Goal: Task Accomplishment & Management: Use online tool/utility

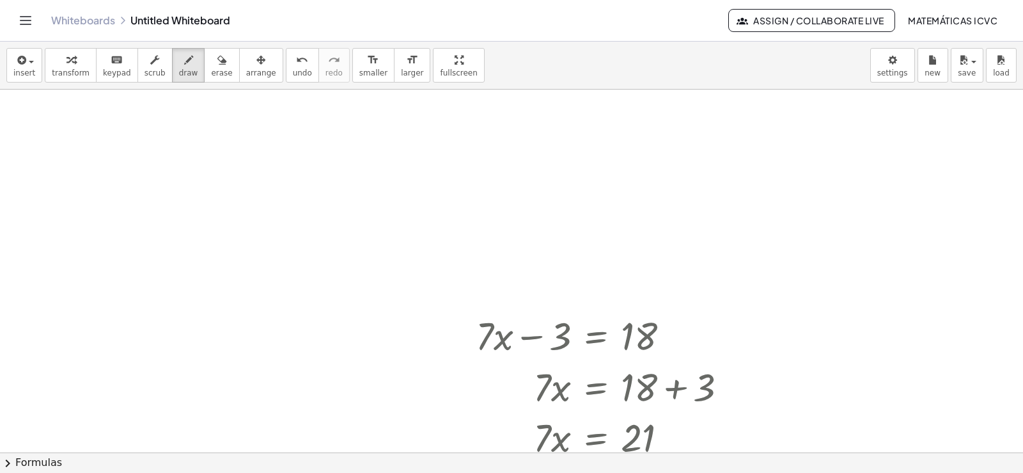
scroll to position [6888, 0]
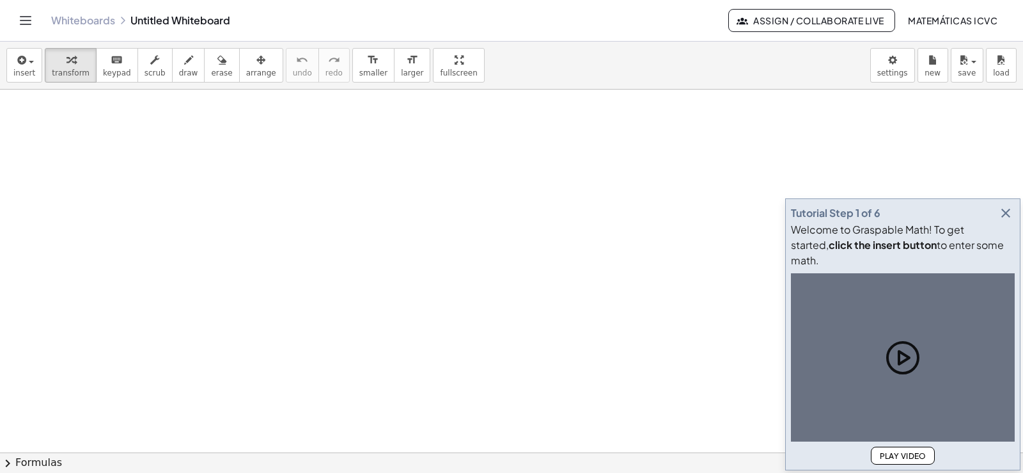
click at [1006, 221] on icon "button" at bounding box center [1005, 212] width 15 height 15
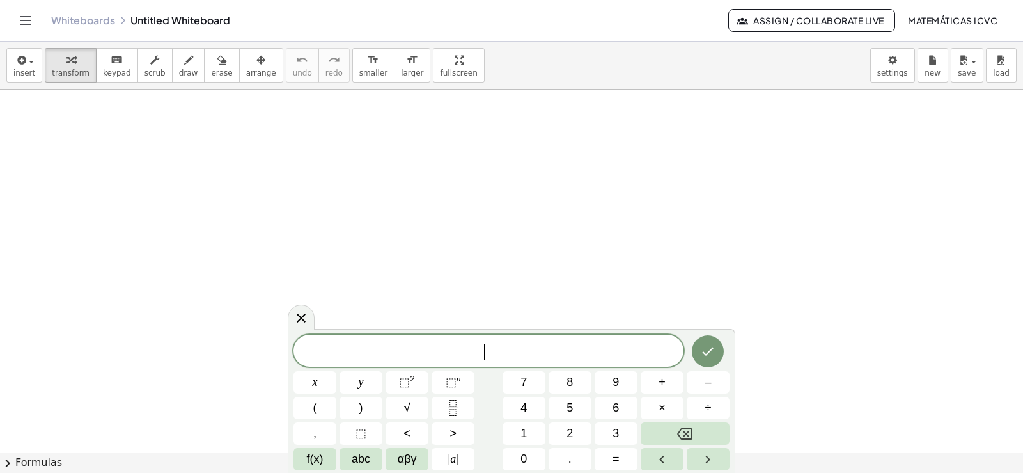
drag, startPoint x: 637, startPoint y: 207, endPoint x: 631, endPoint y: 282, distance: 75.1
drag, startPoint x: 180, startPoint y: 70, endPoint x: 229, endPoint y: 114, distance: 66.1
click at [180, 70] on span "draw" at bounding box center [188, 72] width 19 height 9
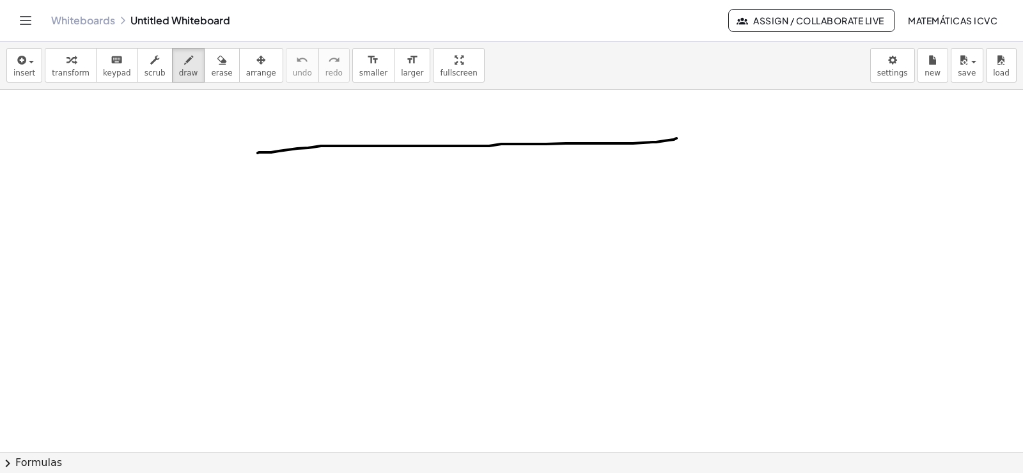
drag, startPoint x: 258, startPoint y: 153, endPoint x: 677, endPoint y: 138, distance: 419.1
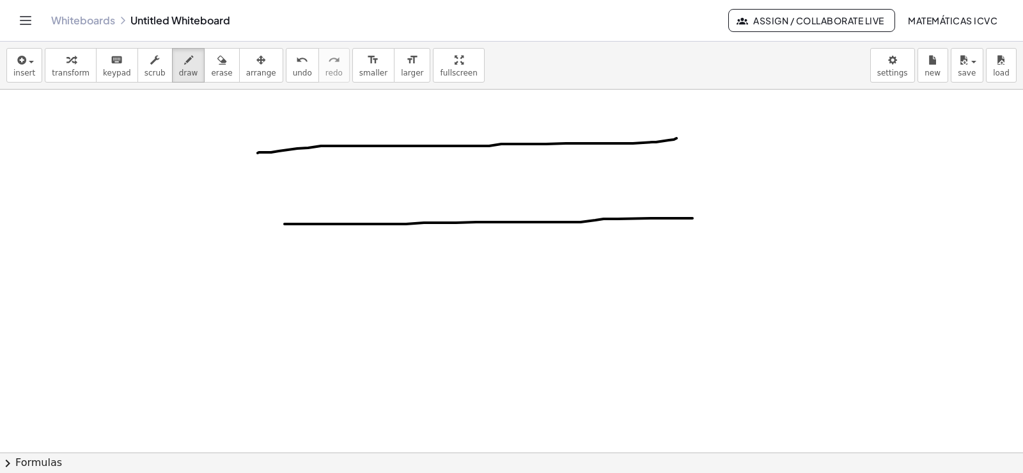
drag, startPoint x: 285, startPoint y: 224, endPoint x: 730, endPoint y: 216, distance: 445.1
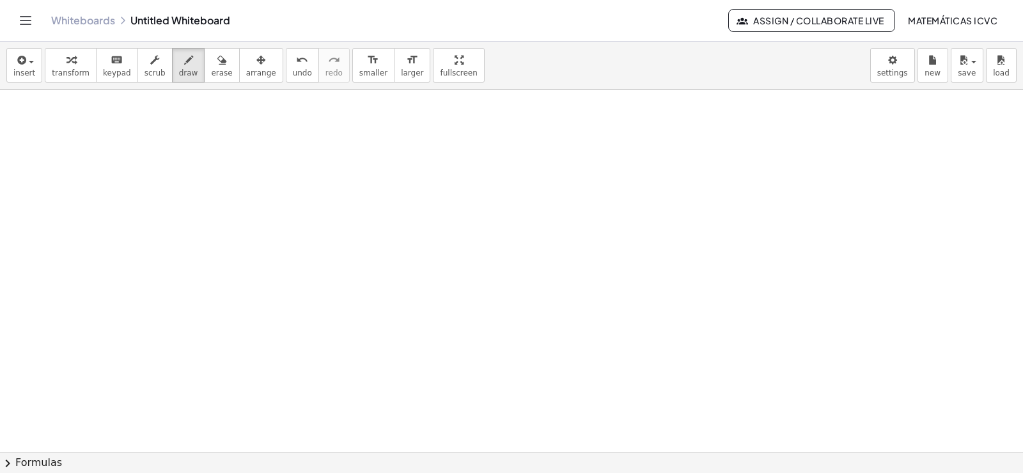
scroll to position [510, 0]
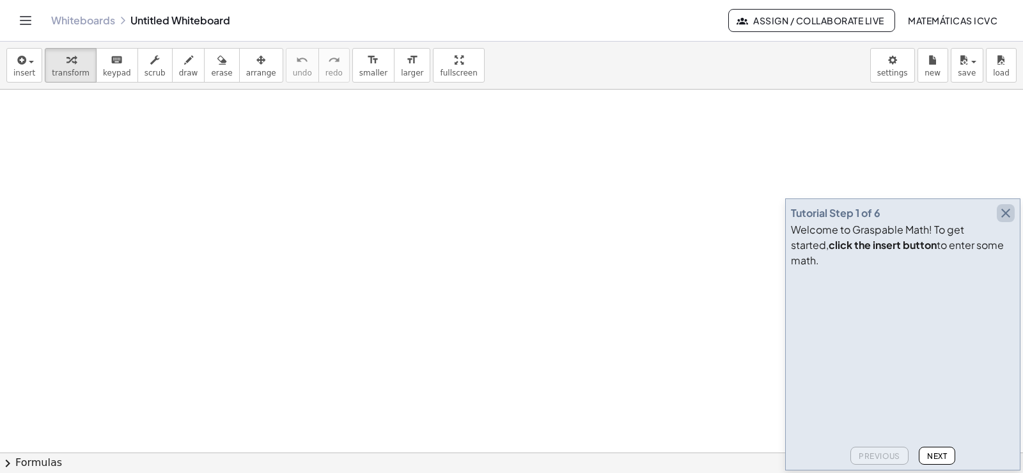
click at [1006, 221] on icon "button" at bounding box center [1005, 212] width 15 height 15
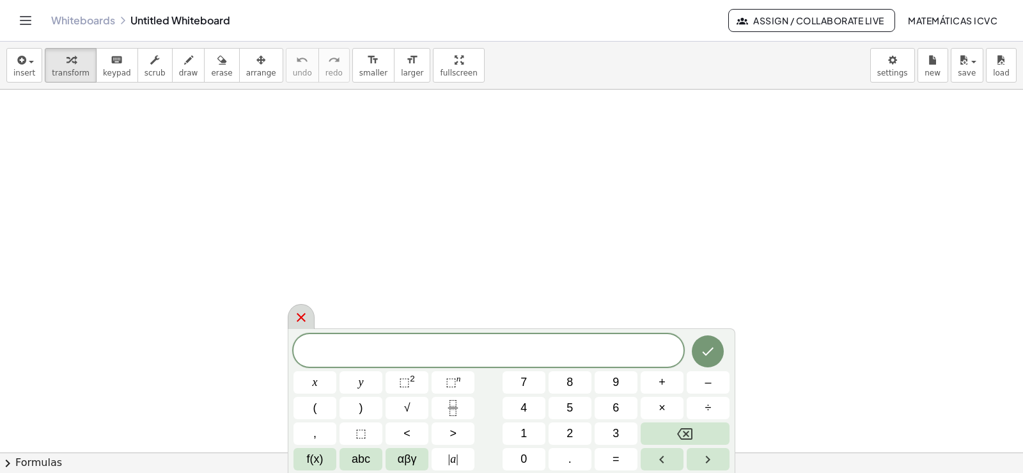
click at [302, 318] on icon at bounding box center [301, 317] width 9 height 9
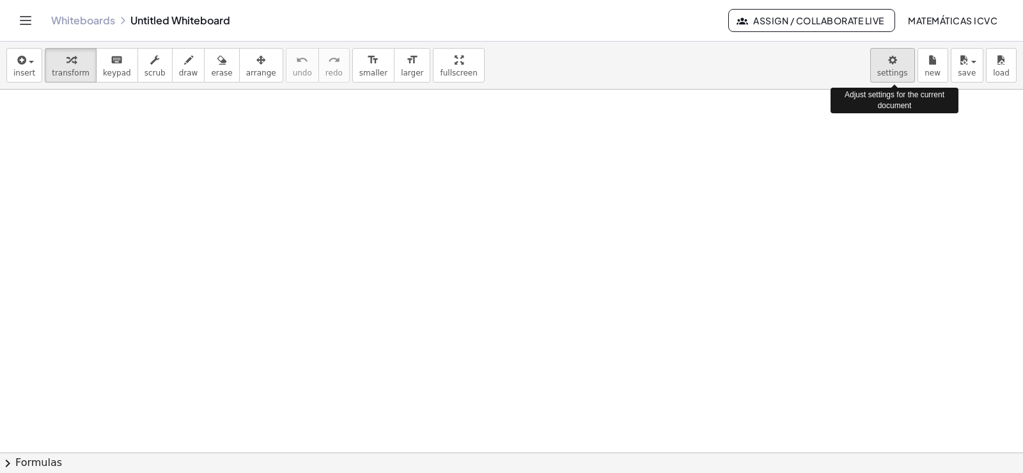
click at [896, 71] on body "Graspable Math Activities Get Started Activity Bank Assigned Work Classes White…" at bounding box center [511, 236] width 1023 height 473
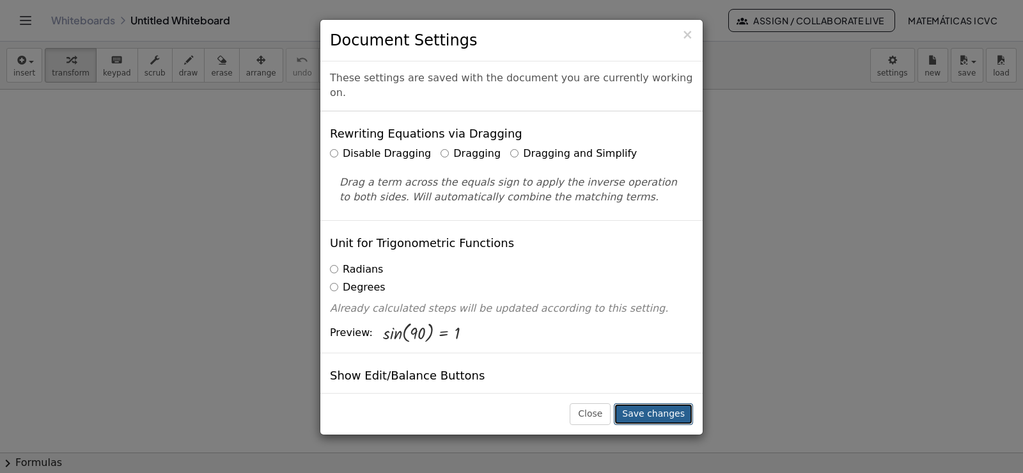
click at [661, 411] on button "Save changes" at bounding box center [653, 414] width 79 height 22
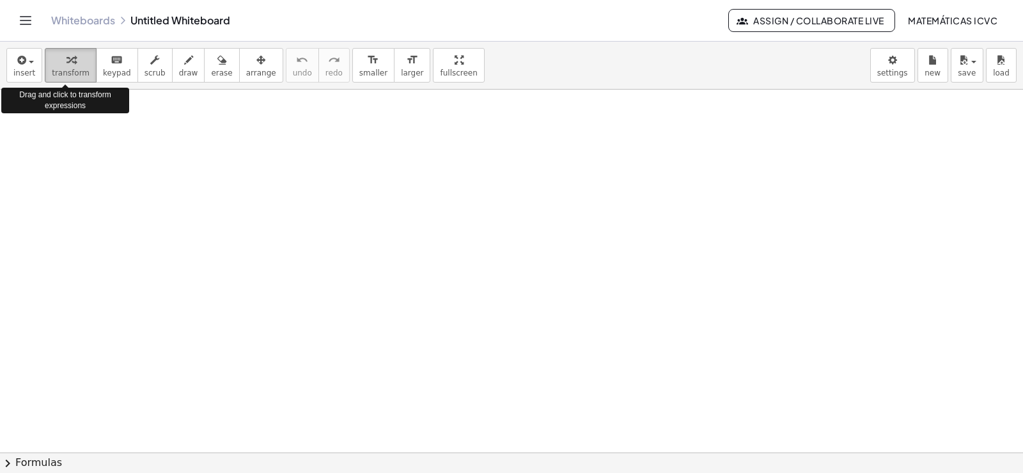
click at [67, 72] on span "transform" at bounding box center [71, 72] width 38 height 9
click at [66, 66] on icon "button" at bounding box center [70, 59] width 9 height 15
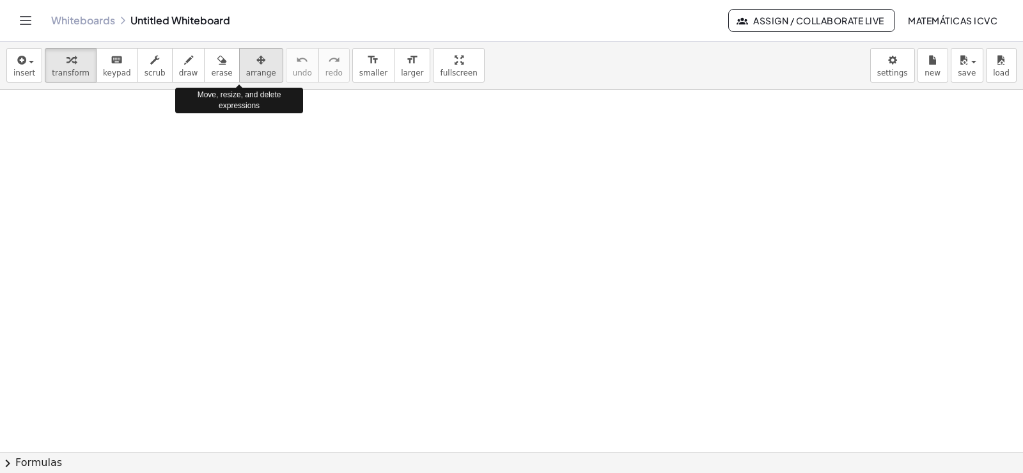
click at [246, 71] on span "arrange" at bounding box center [261, 72] width 30 height 9
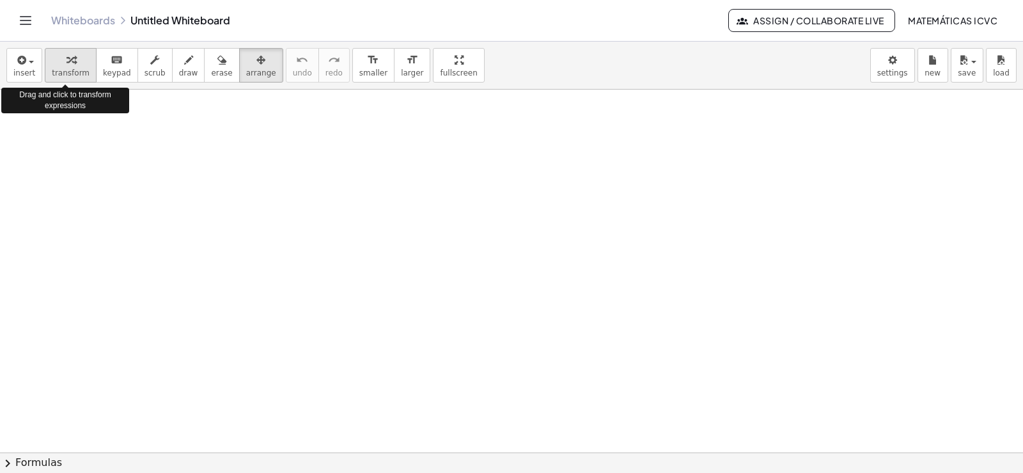
click at [63, 68] on span "transform" at bounding box center [71, 72] width 38 height 9
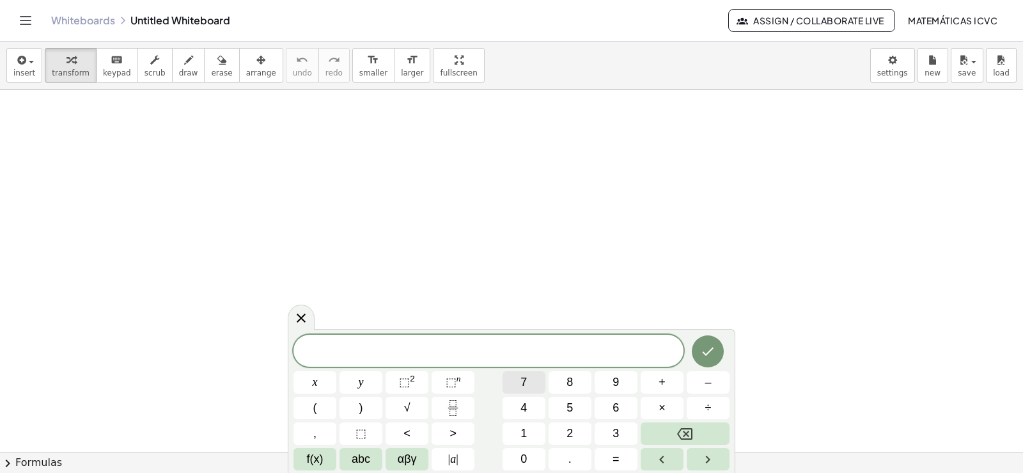
click at [529, 382] on button "7" at bounding box center [524, 382] width 43 height 22
click at [714, 350] on icon "Done" at bounding box center [707, 350] width 15 height 15
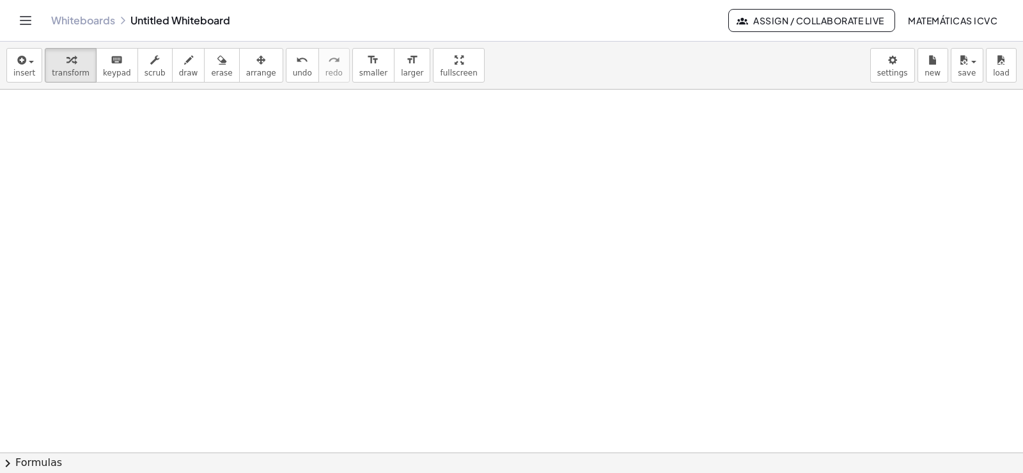
scroll to position [256, 0]
click at [77, 73] on span "transform" at bounding box center [71, 72] width 38 height 9
click at [616, 278] on div at bounding box center [511, 238] width 1023 height 808
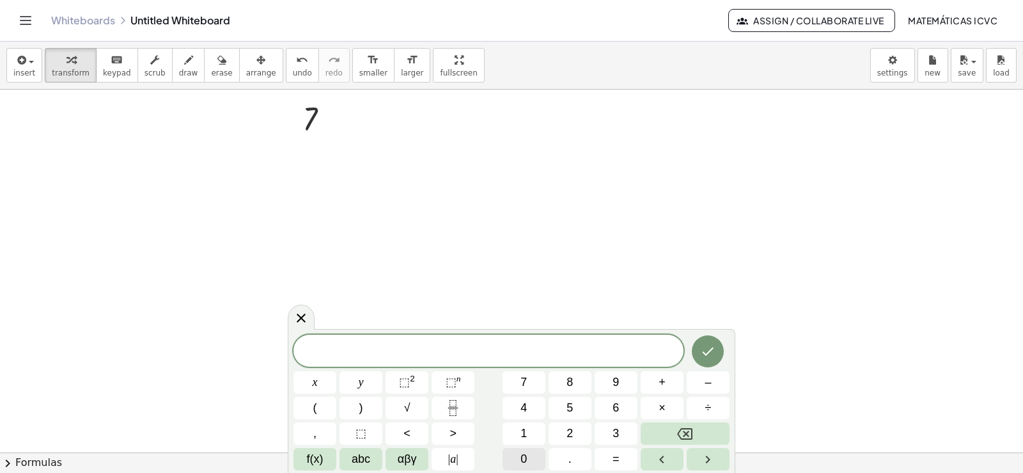
click at [535, 462] on button "0" at bounding box center [524, 459] width 43 height 22
click at [701, 355] on icon "Done" at bounding box center [707, 350] width 15 height 15
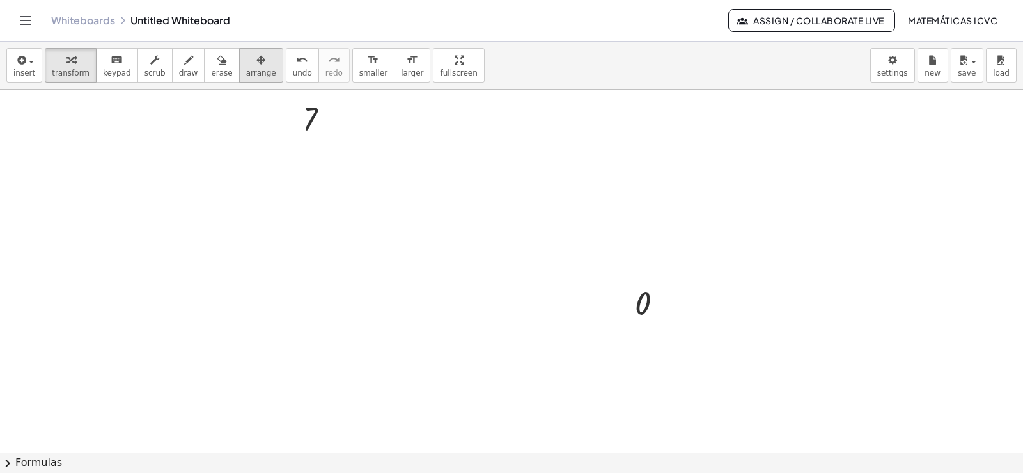
click at [246, 70] on span "arrange" at bounding box center [261, 72] width 30 height 9
drag, startPoint x: 636, startPoint y: 297, endPoint x: 279, endPoint y: 82, distance: 416.2
click at [461, 118] on div at bounding box center [477, 127] width 67 height 49
click at [184, 66] on icon "button" at bounding box center [188, 59] width 9 height 15
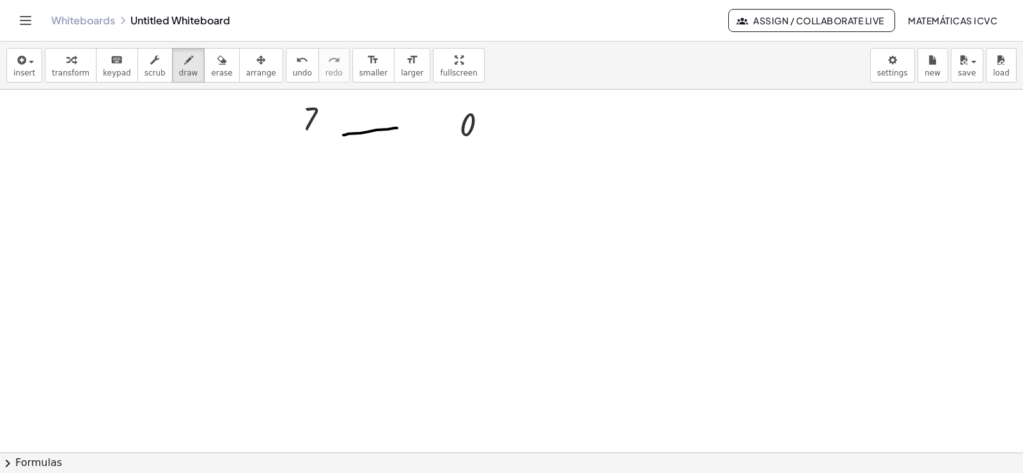
drag, startPoint x: 343, startPoint y: 135, endPoint x: 403, endPoint y: 129, distance: 59.8
click at [403, 129] on div at bounding box center [511, 238] width 1023 height 808
drag, startPoint x: 386, startPoint y: 109, endPoint x: 387, endPoint y: 146, distance: 37.1
click at [387, 146] on div at bounding box center [511, 238] width 1023 height 808
click at [57, 66] on div "button" at bounding box center [71, 59] width 38 height 15
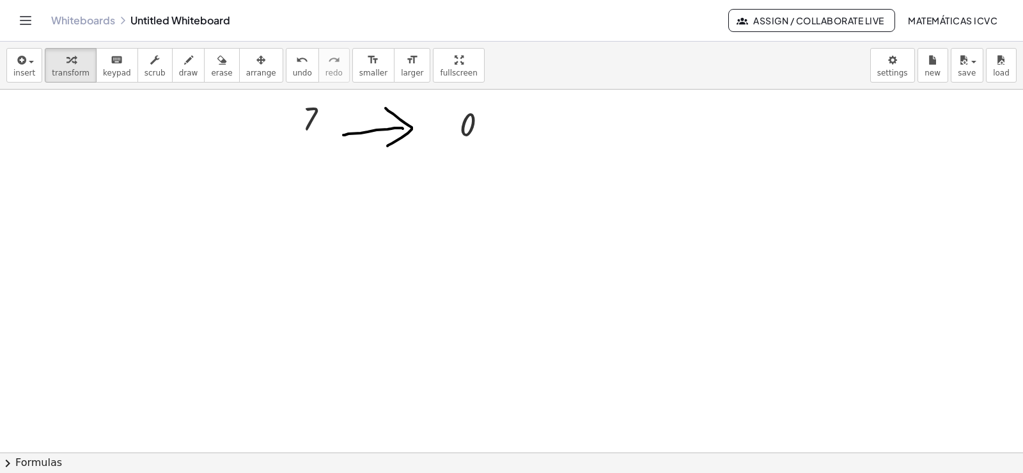
click at [676, 302] on div at bounding box center [511, 238] width 1023 height 808
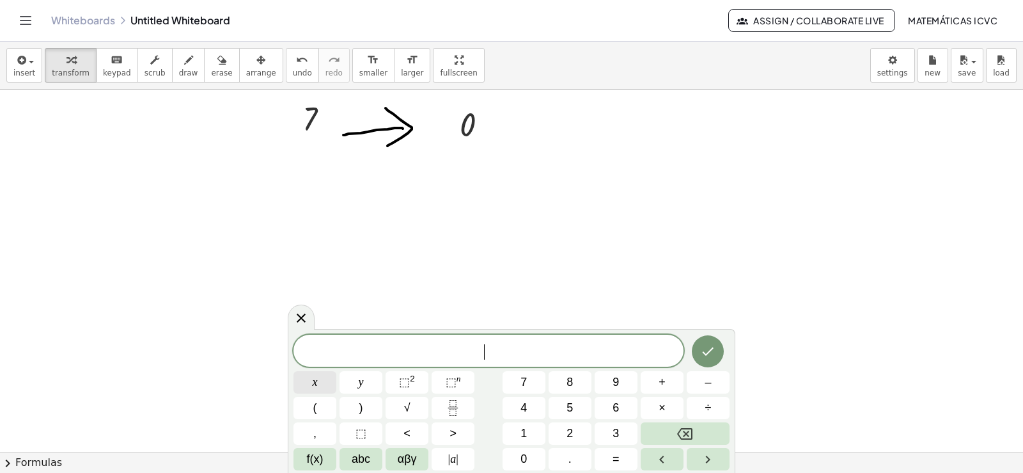
click at [321, 382] on button "x" at bounding box center [314, 382] width 43 height 22
click at [723, 360] on div at bounding box center [708, 350] width 43 height 33
click at [710, 352] on icon "Done" at bounding box center [707, 350] width 15 height 15
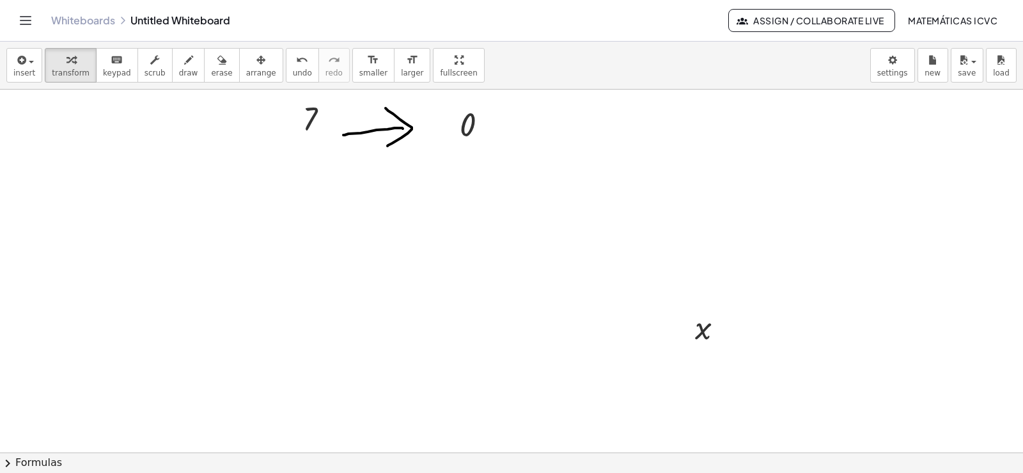
drag, startPoint x: 242, startPoint y: 66, endPoint x: 435, endPoint y: 179, distance: 223.8
click at [256, 66] on icon "button" at bounding box center [260, 59] width 9 height 15
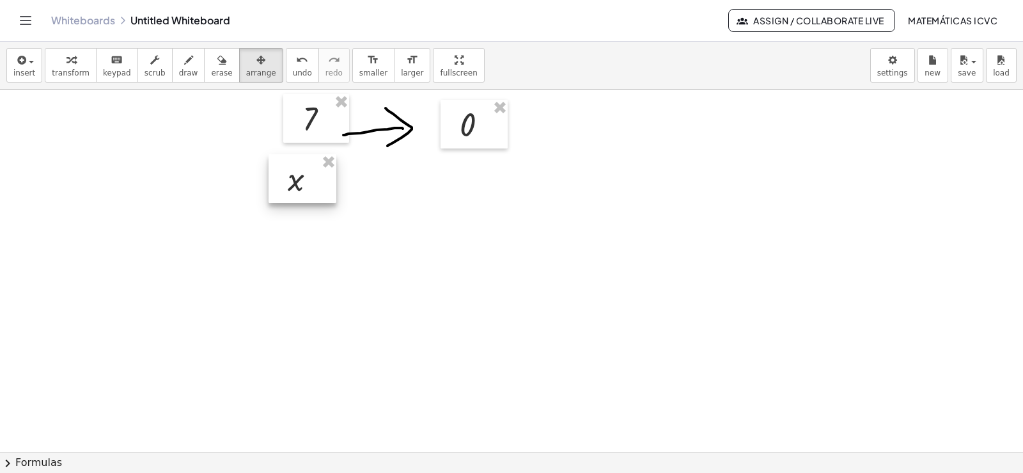
drag, startPoint x: 733, startPoint y: 320, endPoint x: 327, endPoint y: 173, distance: 432.1
click at [327, 173] on div at bounding box center [303, 178] width 68 height 49
click at [174, 79] on button "draw" at bounding box center [188, 65] width 33 height 35
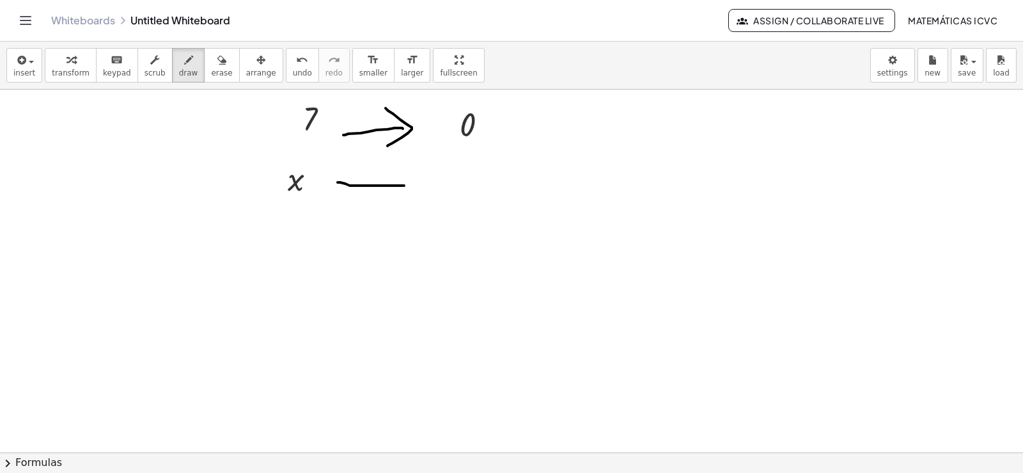
drag, startPoint x: 338, startPoint y: 182, endPoint x: 412, endPoint y: 185, distance: 74.2
click at [412, 185] on div at bounding box center [511, 238] width 1023 height 808
drag, startPoint x: 412, startPoint y: 173, endPoint x: 301, endPoint y: 157, distance: 112.3
click at [390, 199] on div at bounding box center [511, 238] width 1023 height 808
click at [77, 66] on div "button" at bounding box center [71, 59] width 38 height 15
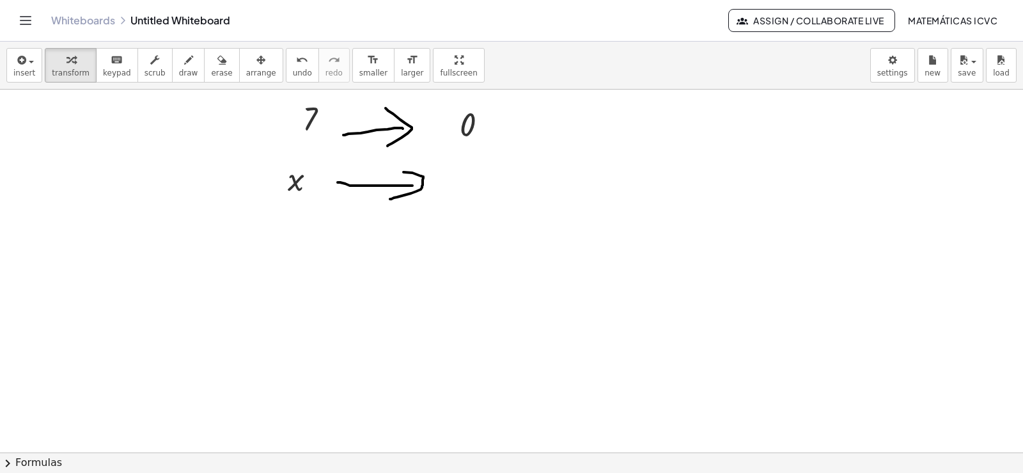
click at [748, 304] on div at bounding box center [511, 238] width 1023 height 808
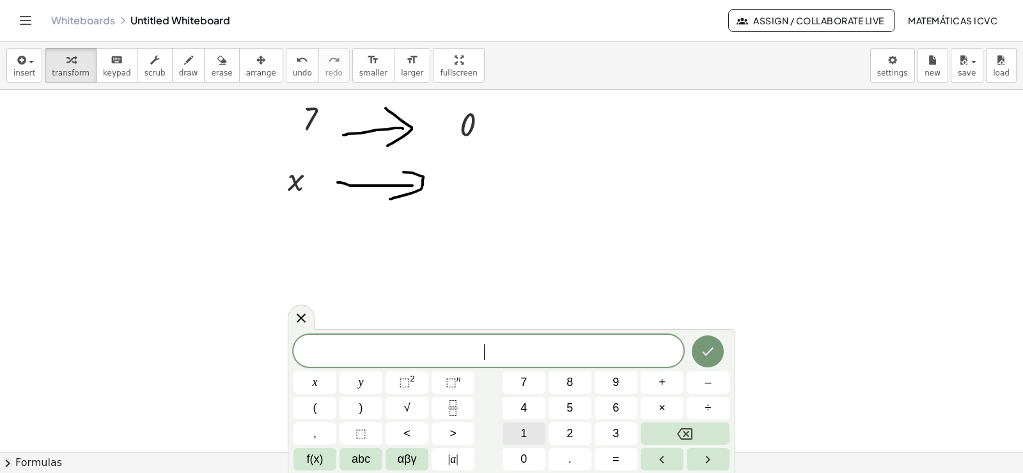
click at [526, 431] on span "1" at bounding box center [523, 433] width 6 height 17
click at [712, 351] on icon "Done" at bounding box center [707, 350] width 15 height 15
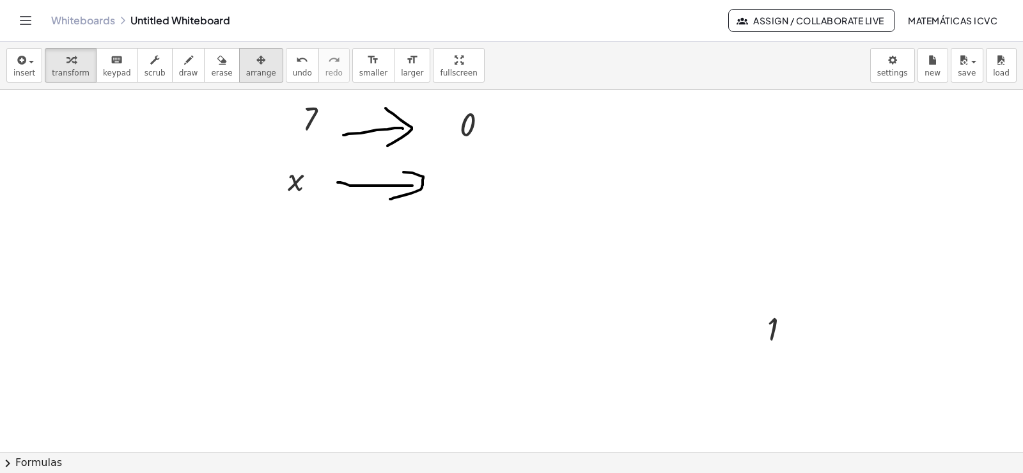
click at [246, 61] on div "button" at bounding box center [261, 59] width 30 height 15
drag, startPoint x: 653, startPoint y: 286, endPoint x: 442, endPoint y: 179, distance: 236.8
click at [442, 179] on div at bounding box center [457, 181] width 62 height 49
click at [66, 58] on icon "button" at bounding box center [70, 59] width 9 height 15
click at [730, 311] on div at bounding box center [511, 238] width 1023 height 808
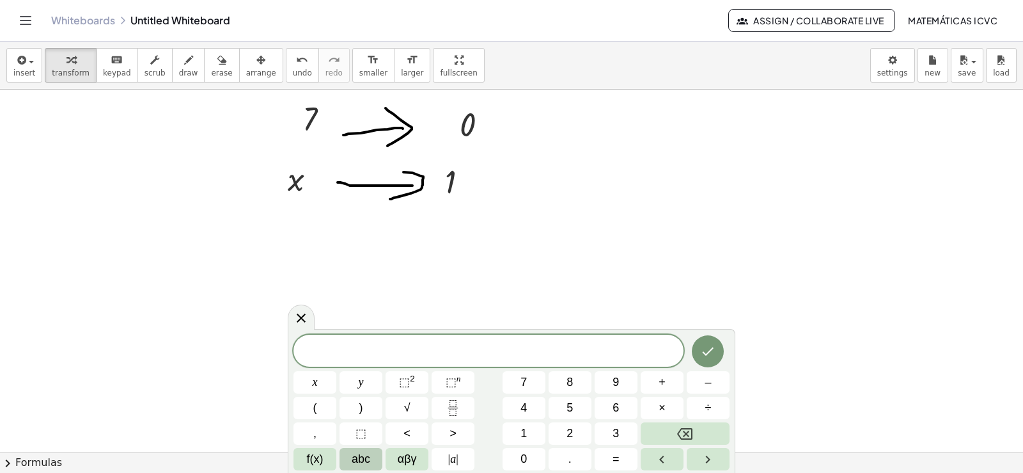
click at [358, 465] on span "abc" at bounding box center [361, 458] width 19 height 17
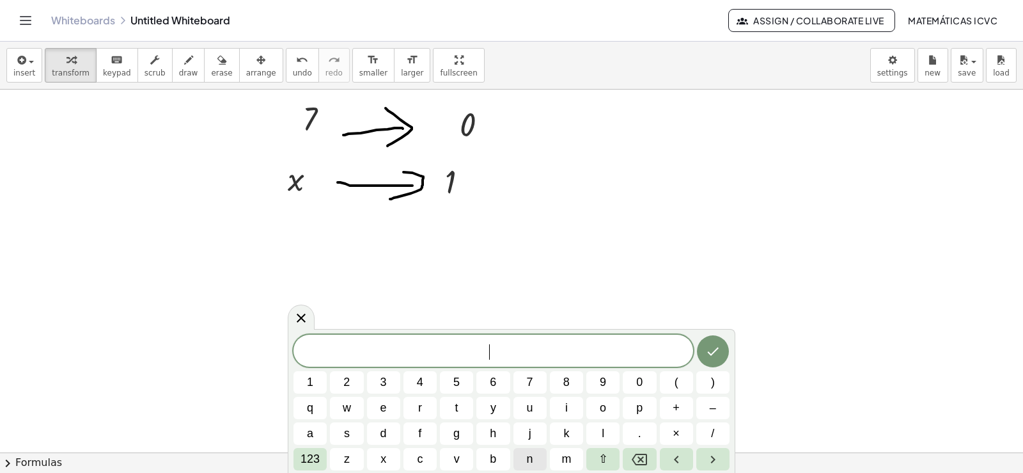
click at [535, 458] on button "n" at bounding box center [529, 459] width 33 height 22
click at [386, 456] on span "x" at bounding box center [383, 458] width 6 height 17
click at [312, 452] on span "123" at bounding box center [310, 458] width 19 height 17
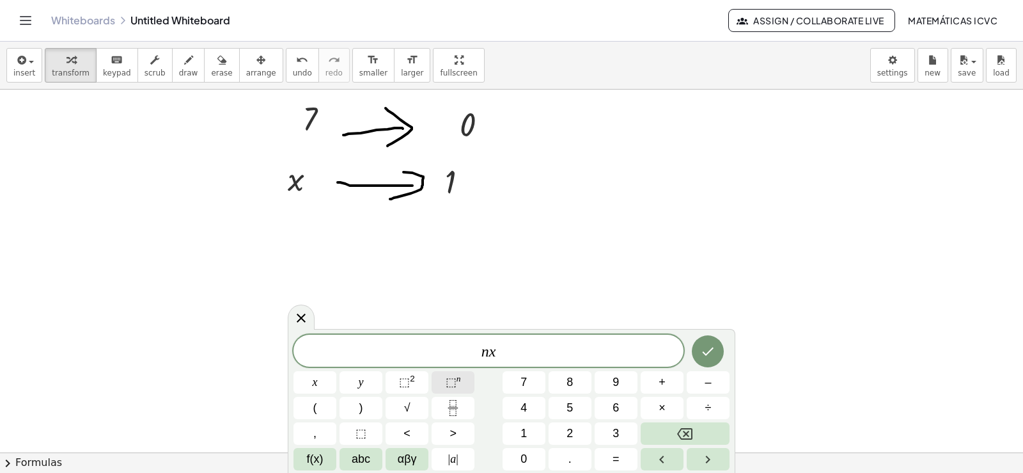
click at [455, 383] on span "⬚" at bounding box center [451, 381] width 11 height 13
click at [485, 350] on span "n ​ x" at bounding box center [488, 349] width 390 height 24
click at [492, 347] on span at bounding box center [492, 345] width 6 height 14
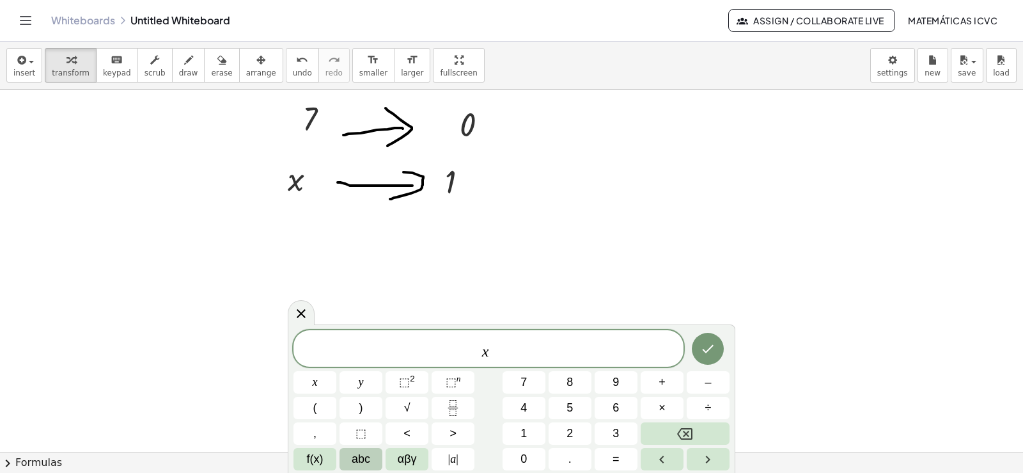
drag, startPoint x: 369, startPoint y: 471, endPoint x: 363, endPoint y: 466, distance: 7.8
click at [366, 471] on div "x ​ x y ⬚ 2 ⬚ n 7 8 9 + – ( ) √ 4 5 6 × ÷ , ⬚ < > 1 2 3 f(x) abc αβγ | a | 0 . =" at bounding box center [512, 398] width 448 height 148
click at [363, 466] on span "abc" at bounding box center [361, 458] width 19 height 17
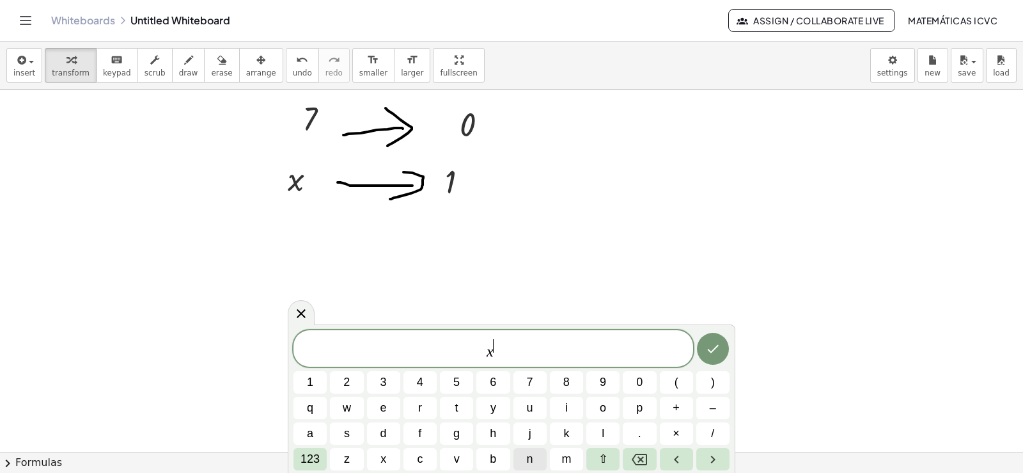
click at [536, 457] on button "n" at bounding box center [529, 459] width 33 height 22
click at [724, 352] on button "Done" at bounding box center [713, 348] width 32 height 32
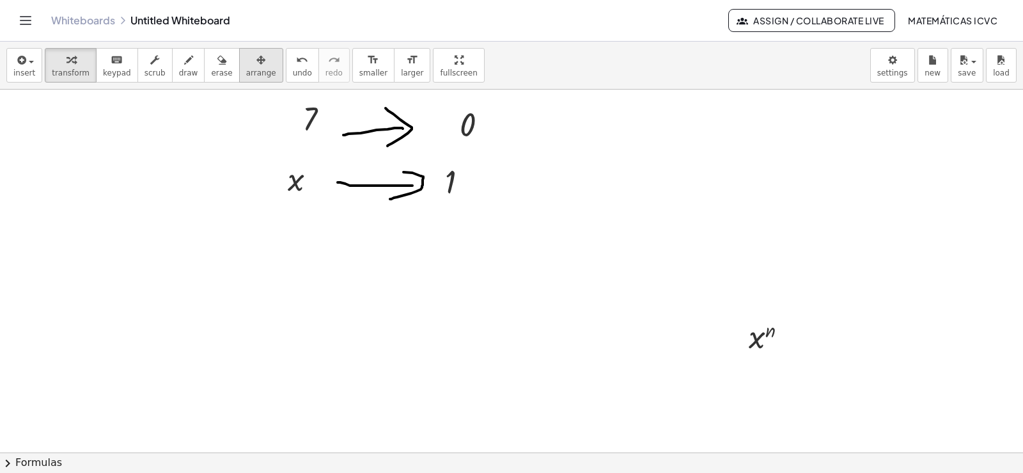
click at [256, 63] on icon "button" at bounding box center [260, 59] width 9 height 15
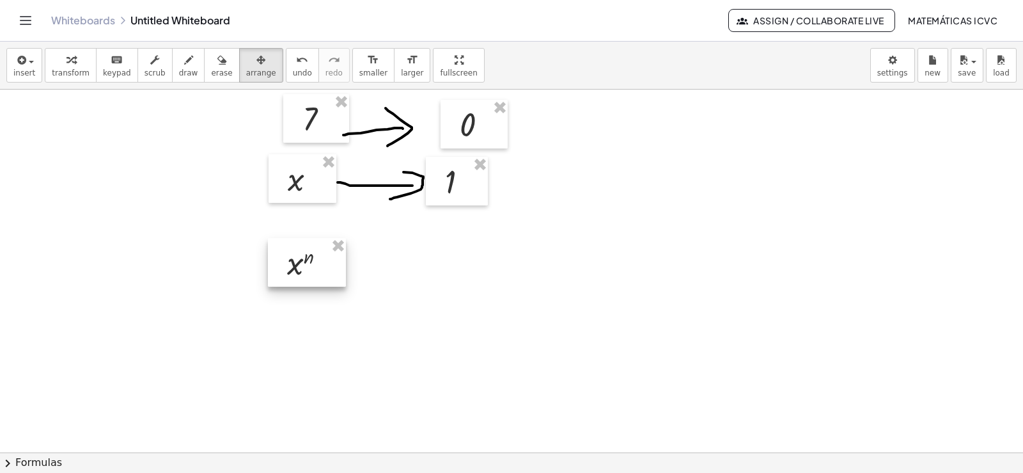
drag, startPoint x: 767, startPoint y: 342, endPoint x: 329, endPoint y: 267, distance: 444.3
click at [329, 267] on div at bounding box center [307, 262] width 78 height 49
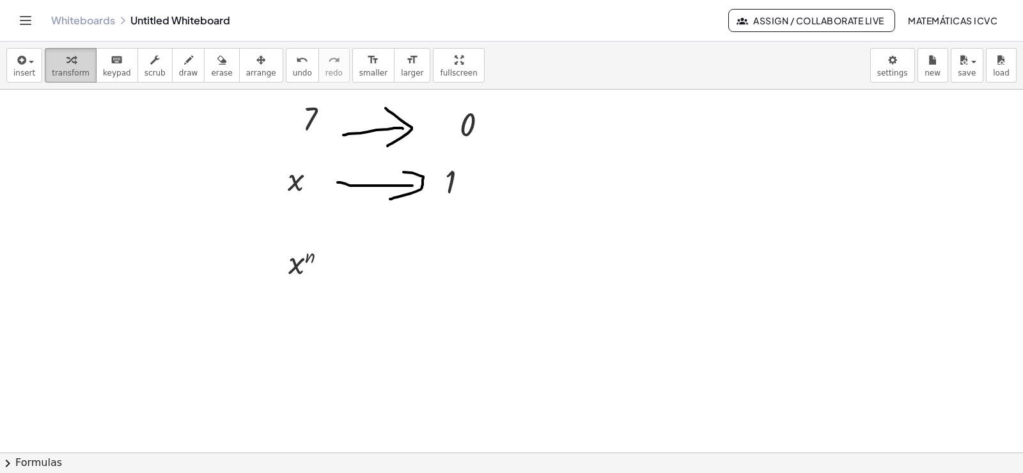
click at [71, 58] on div "button" at bounding box center [71, 59] width 38 height 15
click at [179, 75] on span "draw" at bounding box center [188, 72] width 19 height 9
drag, startPoint x: 325, startPoint y: 266, endPoint x: 395, endPoint y: 256, distance: 70.4
click at [407, 267] on div at bounding box center [511, 238] width 1023 height 808
drag, startPoint x: 381, startPoint y: 242, endPoint x: 155, endPoint y: 157, distance: 241.2
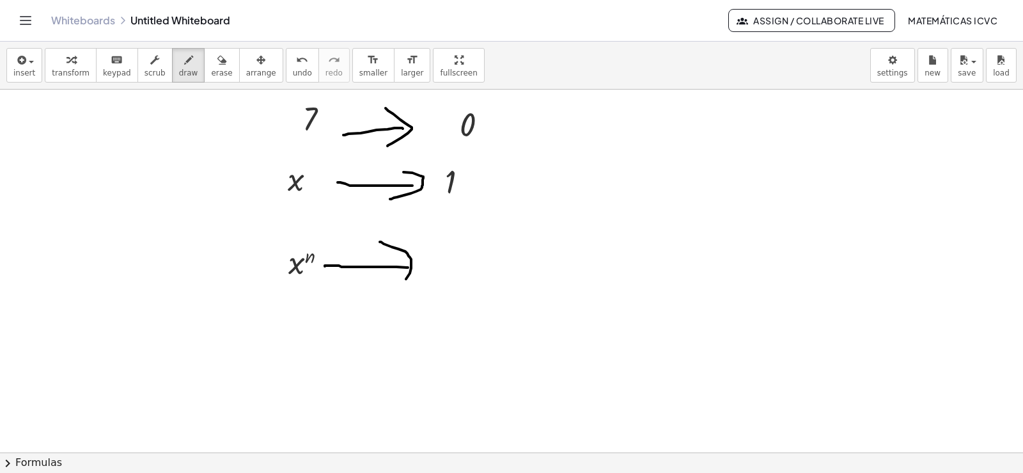
click at [389, 283] on div at bounding box center [511, 238] width 1023 height 808
click at [77, 73] on span "transform" at bounding box center [71, 72] width 38 height 9
click at [738, 284] on div at bounding box center [511, 238] width 1023 height 808
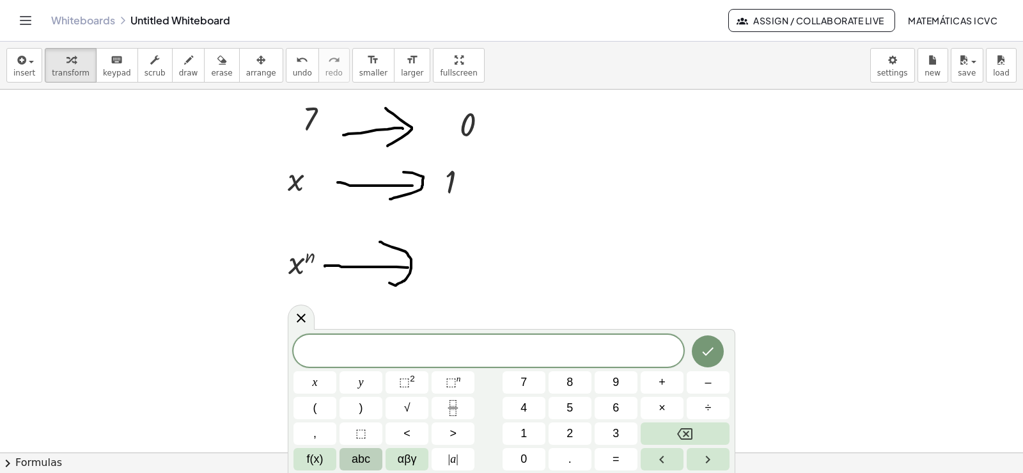
click at [368, 464] on span "abc" at bounding box center [361, 458] width 19 height 17
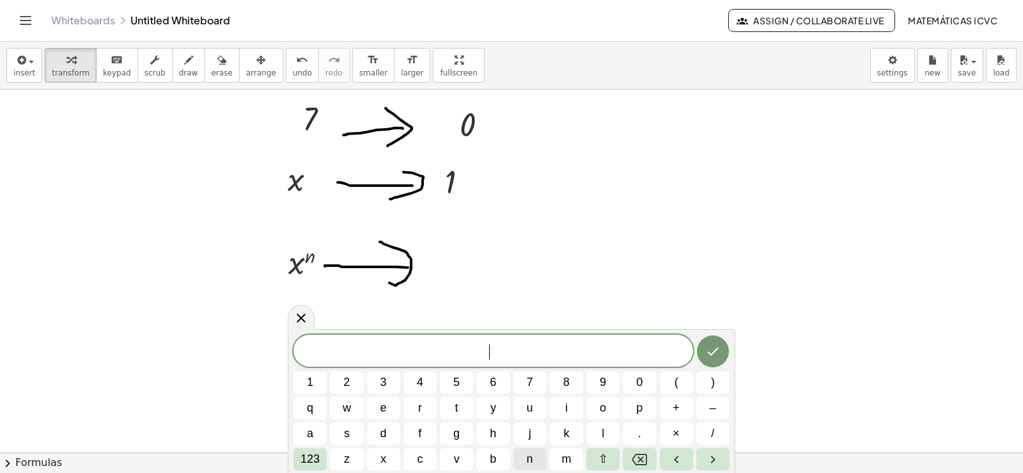
click at [531, 462] on span "n" at bounding box center [530, 458] width 6 height 17
click at [379, 458] on button "x" at bounding box center [383, 459] width 33 height 22
click at [317, 456] on span "123" at bounding box center [310, 458] width 19 height 17
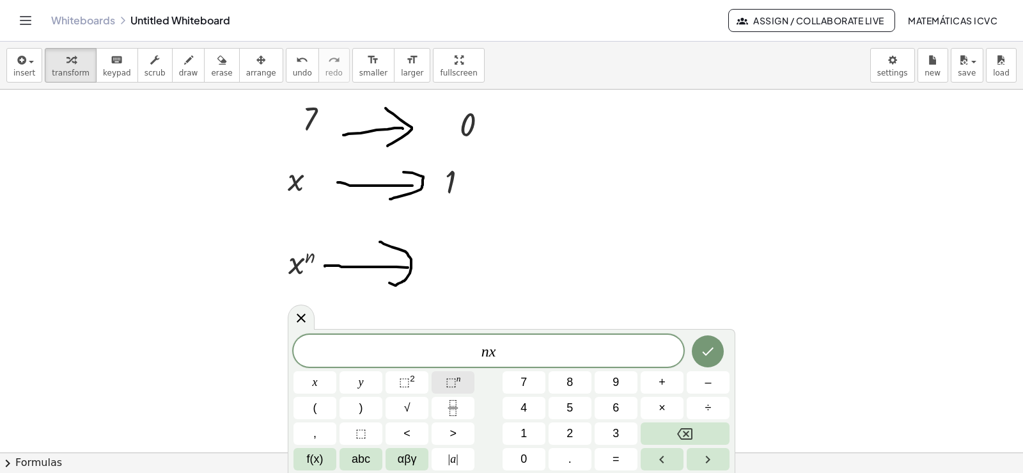
click at [455, 380] on span "⬚" at bounding box center [451, 381] width 11 height 13
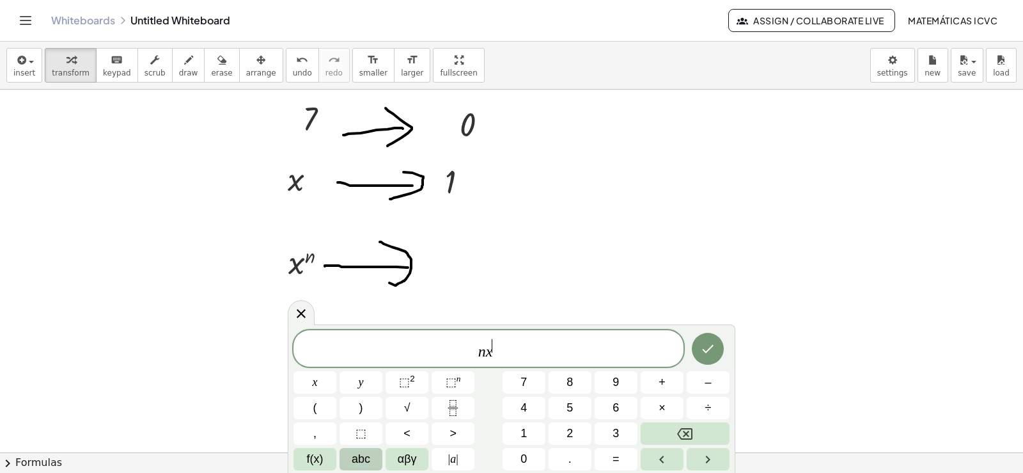
click at [350, 457] on button "abc" at bounding box center [361, 459] width 43 height 22
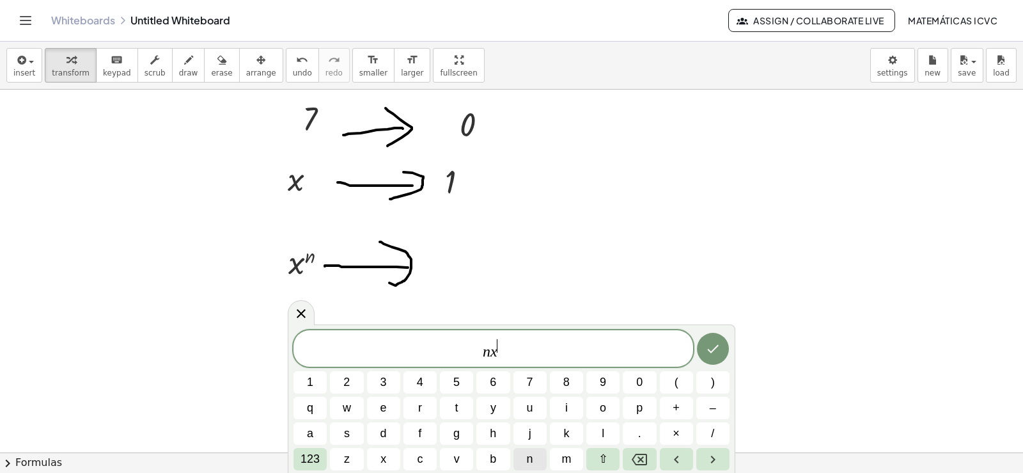
click at [531, 464] on span "n" at bounding box center [530, 458] width 6 height 17
click at [710, 405] on span "–" at bounding box center [713, 407] width 6 height 17
click at [314, 382] on button "1" at bounding box center [309, 382] width 33 height 22
click at [709, 352] on icon "Done" at bounding box center [712, 348] width 15 height 15
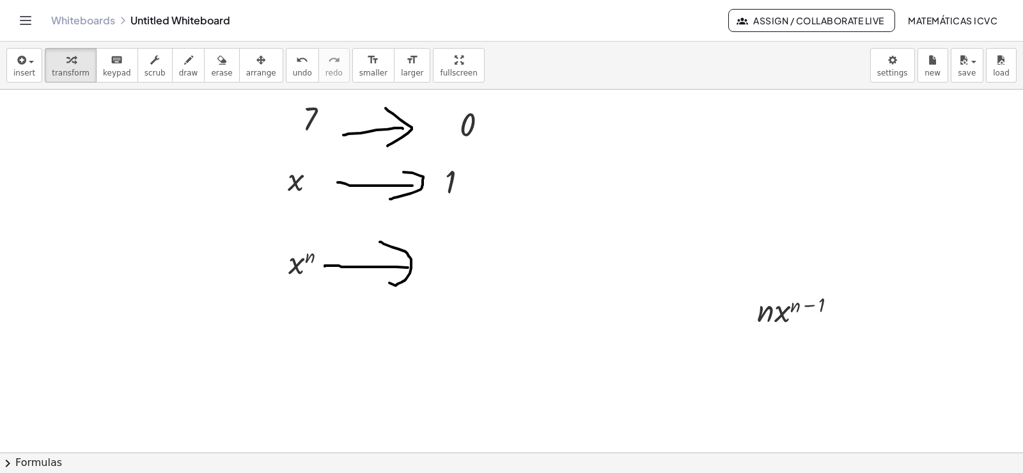
click at [246, 70] on span "arrange" at bounding box center [261, 72] width 30 height 9
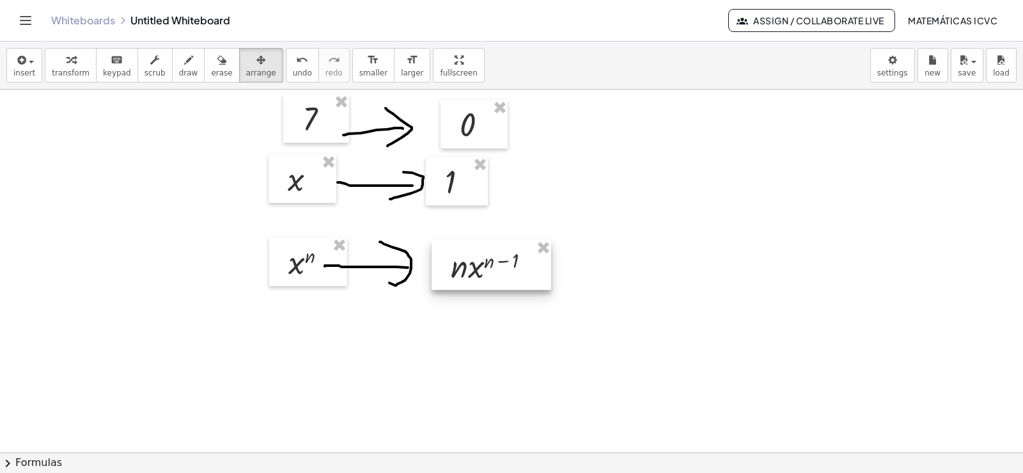
drag, startPoint x: 808, startPoint y: 311, endPoint x: 503, endPoint y: 267, distance: 308.8
click at [503, 267] on div at bounding box center [492, 265] width 120 height 50
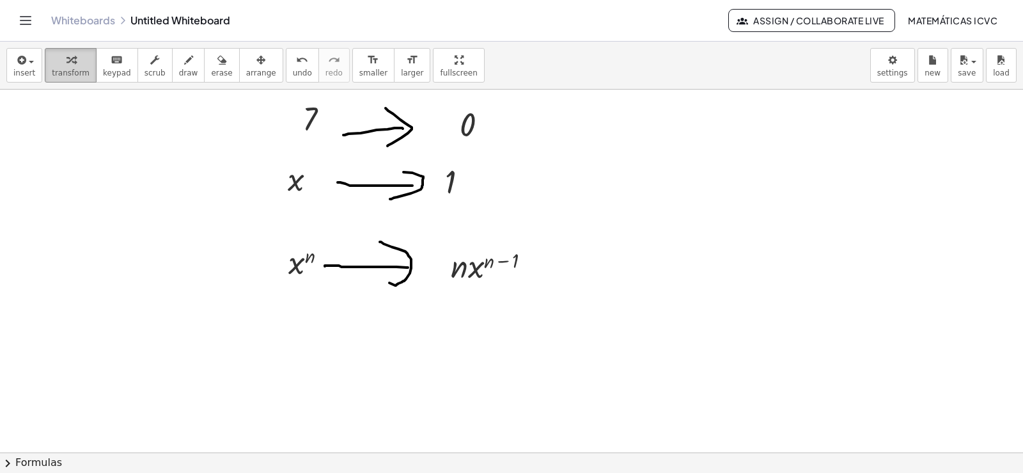
click at [73, 70] on span "transform" at bounding box center [71, 72] width 38 height 9
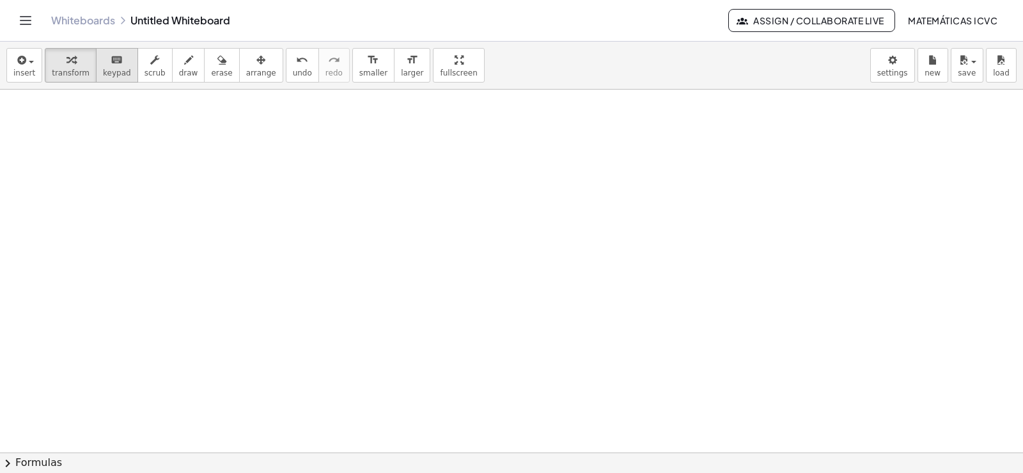
scroll to position [574, 0]
click at [62, 68] on span "transform" at bounding box center [71, 72] width 38 height 9
click at [535, 235] on div at bounding box center [511, 60] width 1023 height 1088
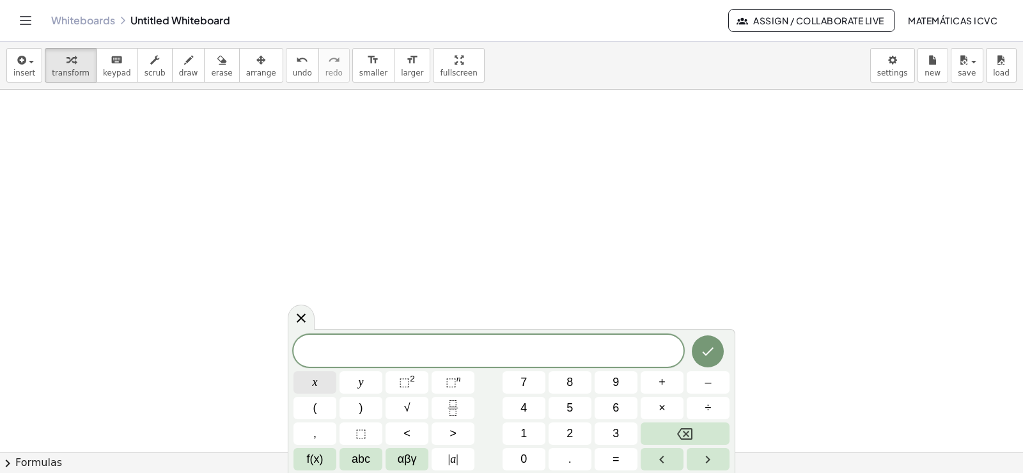
click at [318, 379] on button "x" at bounding box center [314, 382] width 43 height 22
click at [458, 382] on sup "n" at bounding box center [459, 378] width 4 height 10
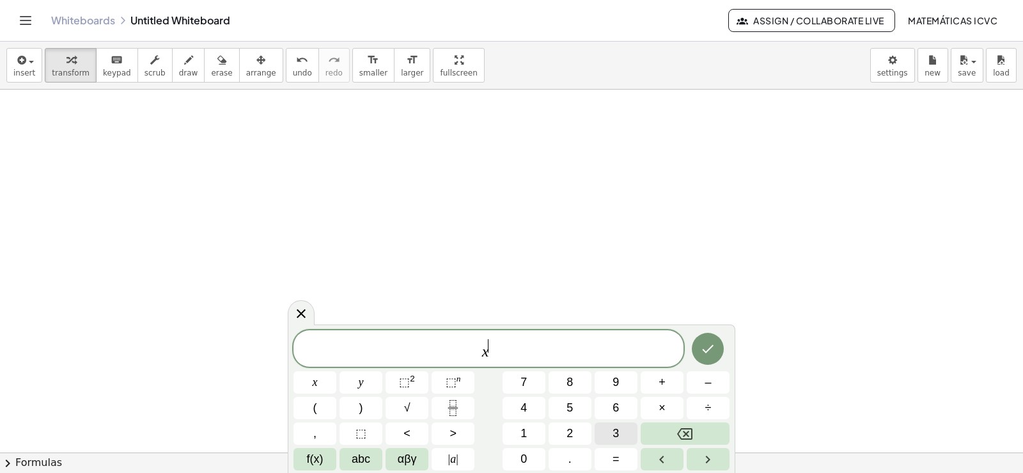
click at [625, 430] on button "3" at bounding box center [616, 433] width 43 height 22
click at [503, 357] on span "x 3 ​" at bounding box center [488, 349] width 390 height 23
click at [496, 353] on span "x 3" at bounding box center [488, 349] width 390 height 23
click at [666, 387] on button "+" at bounding box center [662, 382] width 43 height 22
click at [569, 400] on span "5" at bounding box center [570, 407] width 6 height 17
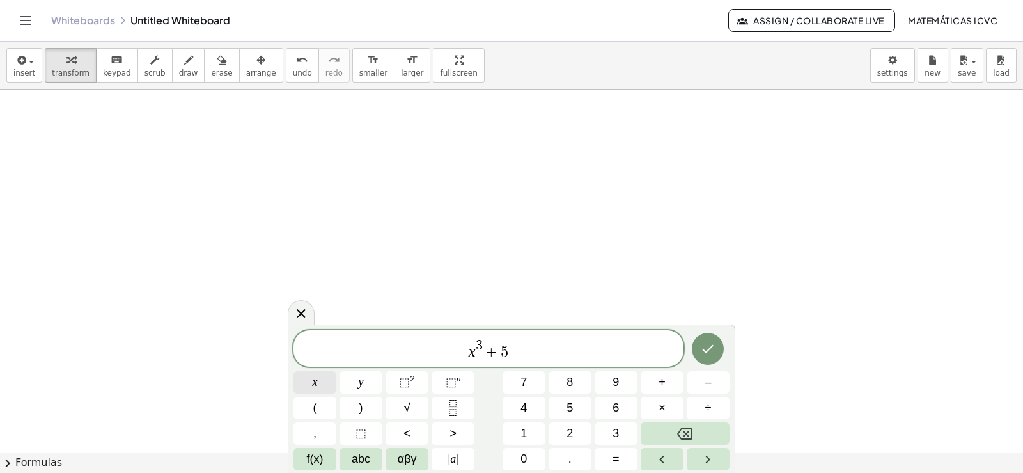
click at [311, 383] on button "x" at bounding box center [314, 382] width 43 height 22
click at [407, 380] on span "⬚" at bounding box center [404, 381] width 11 height 13
click at [707, 381] on span "–" at bounding box center [708, 381] width 6 height 17
click at [535, 433] on button "1" at bounding box center [524, 433] width 43 height 22
click at [532, 457] on button "0" at bounding box center [524, 459] width 43 height 22
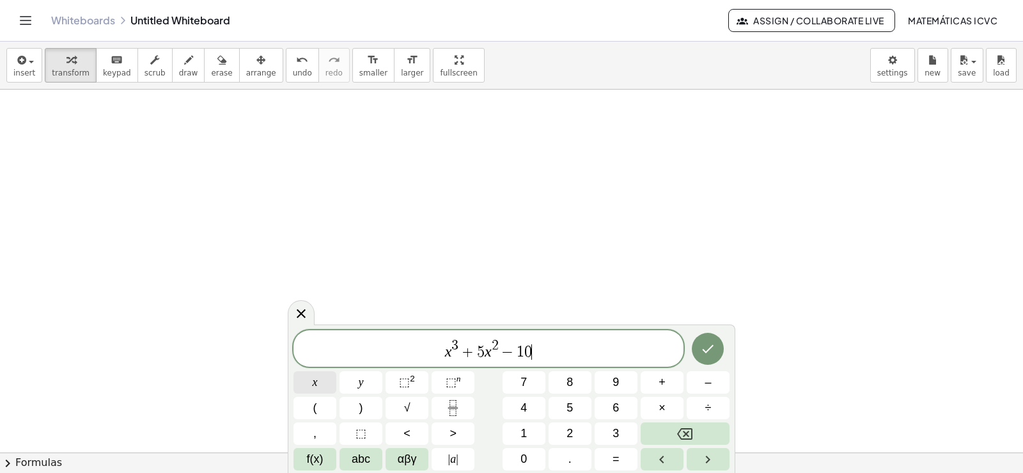
click at [313, 387] on span "x" at bounding box center [315, 381] width 5 height 17
click at [703, 380] on button "–" at bounding box center [708, 382] width 43 height 22
click at [575, 411] on button "5" at bounding box center [570, 407] width 43 height 22
click at [713, 349] on icon "Done" at bounding box center [707, 348] width 15 height 15
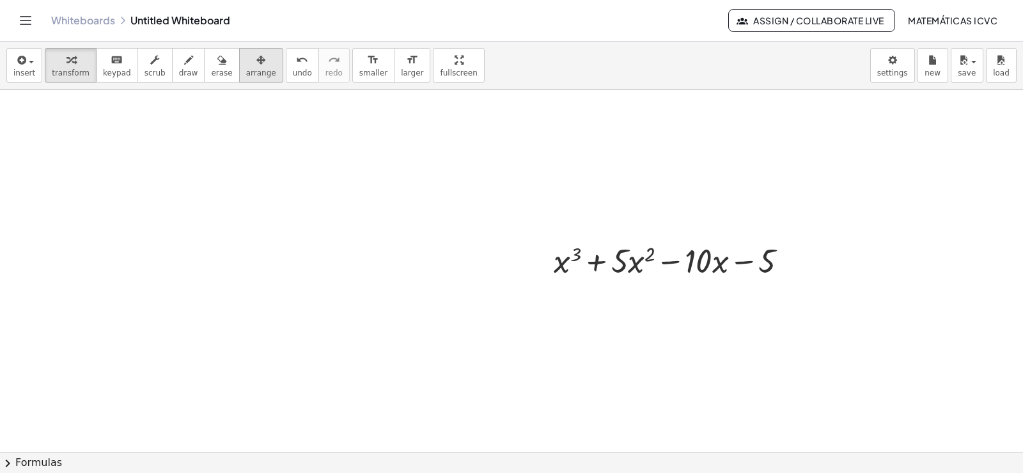
click at [251, 65] on div "button" at bounding box center [261, 59] width 30 height 15
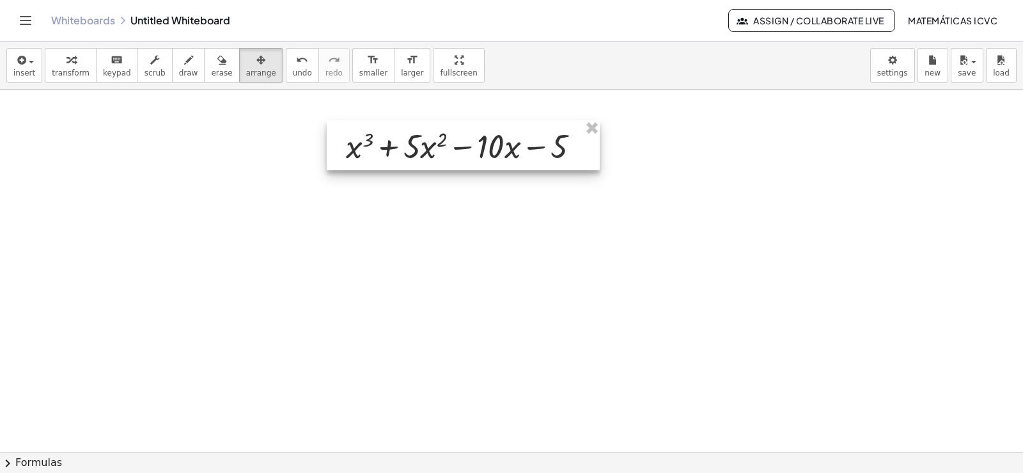
drag, startPoint x: 632, startPoint y: 263, endPoint x: 424, endPoint y: 148, distance: 237.2
click at [424, 148] on div at bounding box center [463, 145] width 273 height 50
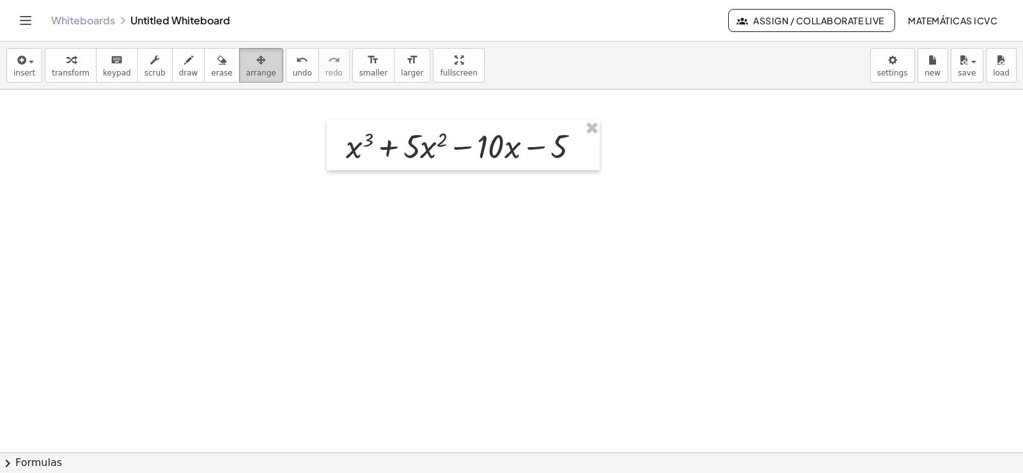
click at [246, 70] on span "arrange" at bounding box center [261, 72] width 30 height 9
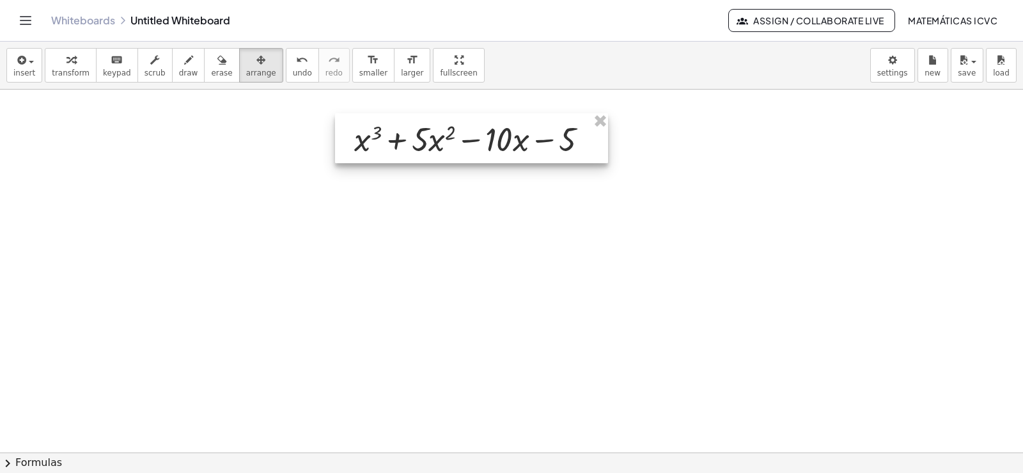
drag, startPoint x: 468, startPoint y: 156, endPoint x: 476, endPoint y: 149, distance: 10.9
click at [476, 149] on div at bounding box center [471, 138] width 273 height 50
click at [66, 73] on span "transform" at bounding box center [71, 72] width 38 height 9
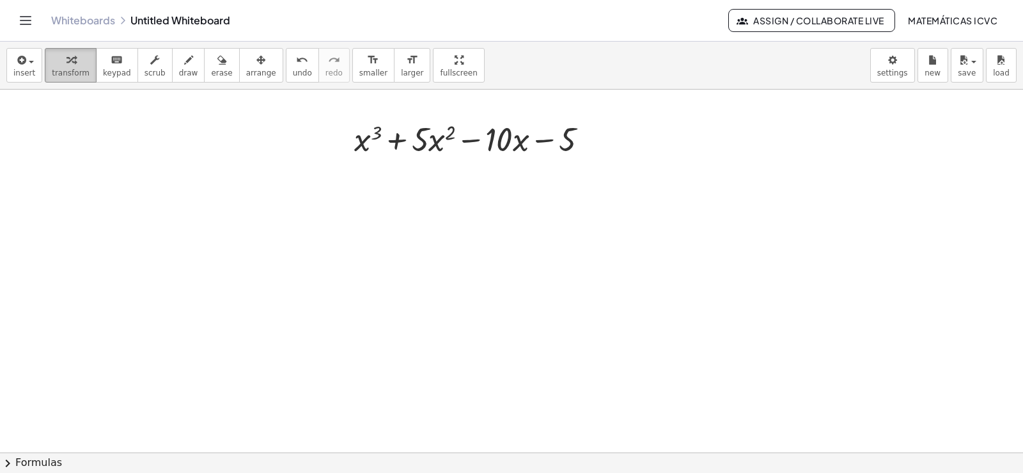
click at [76, 75] on span "transform" at bounding box center [71, 72] width 38 height 9
click at [499, 299] on div at bounding box center [511, 60] width 1023 height 1088
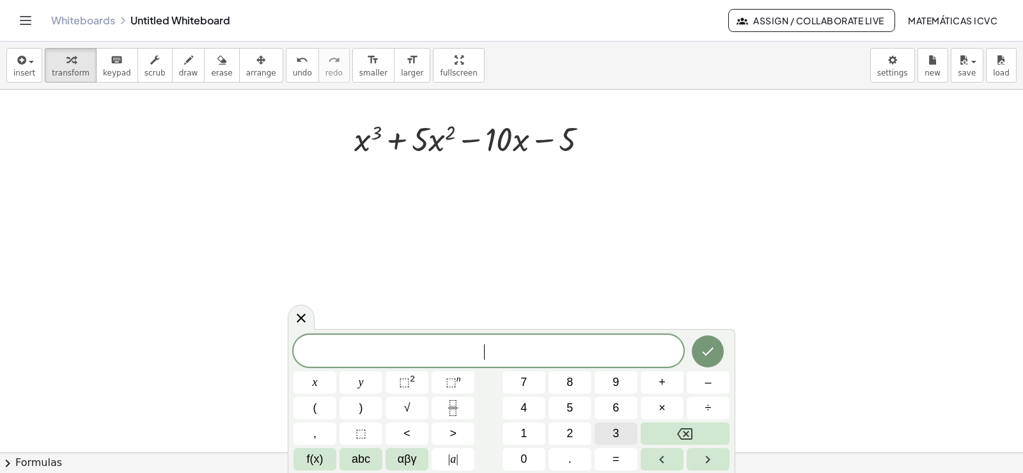
click at [616, 435] on span "3" at bounding box center [616, 433] width 6 height 17
click at [324, 388] on button "x" at bounding box center [314, 382] width 43 height 22
click at [569, 432] on span "2" at bounding box center [570, 433] width 6 height 17
click at [650, 430] on button "Backspace" at bounding box center [685, 433] width 89 height 22
click at [414, 384] on span "⬚ 2" at bounding box center [407, 381] width 16 height 17
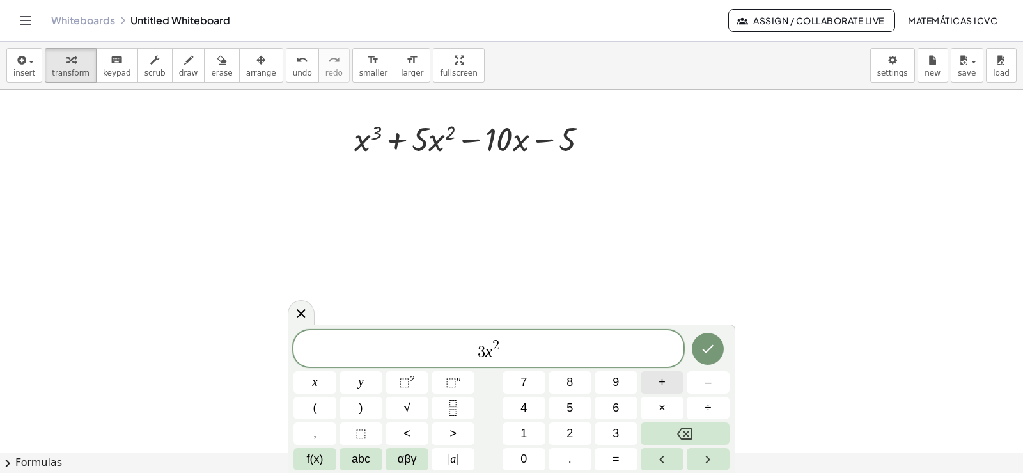
click at [669, 380] on button "+" at bounding box center [662, 382] width 43 height 22
click at [179, 68] on span "draw" at bounding box center [188, 72] width 19 height 9
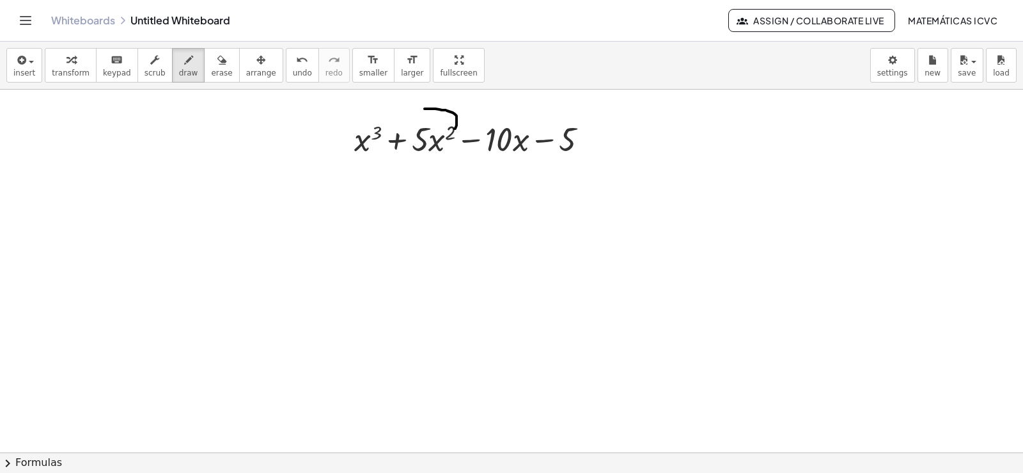
drag, startPoint x: 455, startPoint y: 129, endPoint x: 418, endPoint y: 118, distance: 37.9
click at [418, 118] on div at bounding box center [511, 60] width 1023 height 1088
drag, startPoint x: 411, startPoint y: 112, endPoint x: 432, endPoint y: 109, distance: 20.7
click at [432, 109] on div at bounding box center [511, 60] width 1023 height 1088
click at [75, 71] on span "transform" at bounding box center [71, 72] width 38 height 9
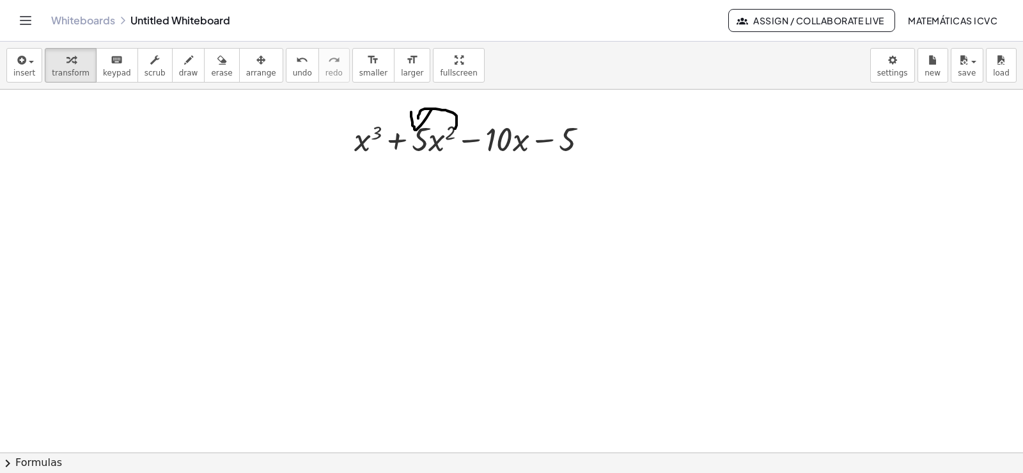
click at [593, 256] on div at bounding box center [511, 60] width 1023 height 1088
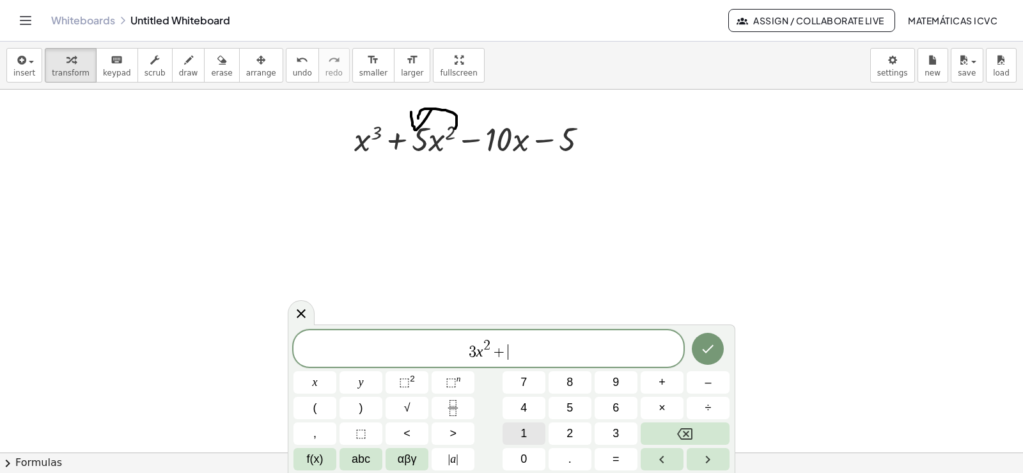
click at [536, 437] on button "1" at bounding box center [524, 433] width 43 height 22
click at [535, 454] on button "0" at bounding box center [524, 459] width 43 height 22
click at [320, 380] on button "x" at bounding box center [314, 382] width 43 height 22
click at [447, 380] on span "⬚" at bounding box center [451, 381] width 11 height 13
click at [528, 430] on button "1" at bounding box center [524, 433] width 43 height 22
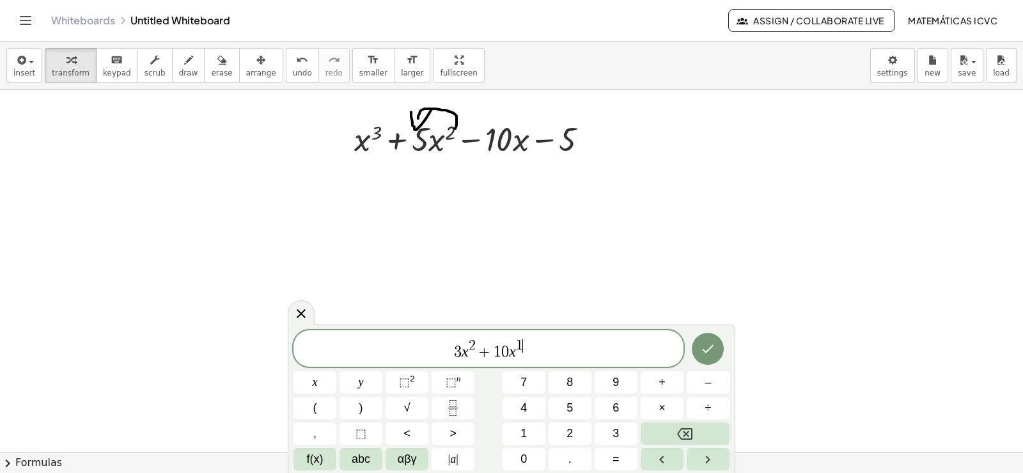
click at [528, 355] on span "3 x 2 + 1 0 x 1 ​" at bounding box center [488, 349] width 390 height 23
click at [704, 384] on button "–" at bounding box center [708, 382] width 43 height 22
click at [529, 437] on button "1" at bounding box center [524, 433] width 43 height 22
click at [523, 462] on span "0" at bounding box center [523, 458] width 6 height 17
click at [179, 71] on span "draw" at bounding box center [188, 72] width 19 height 9
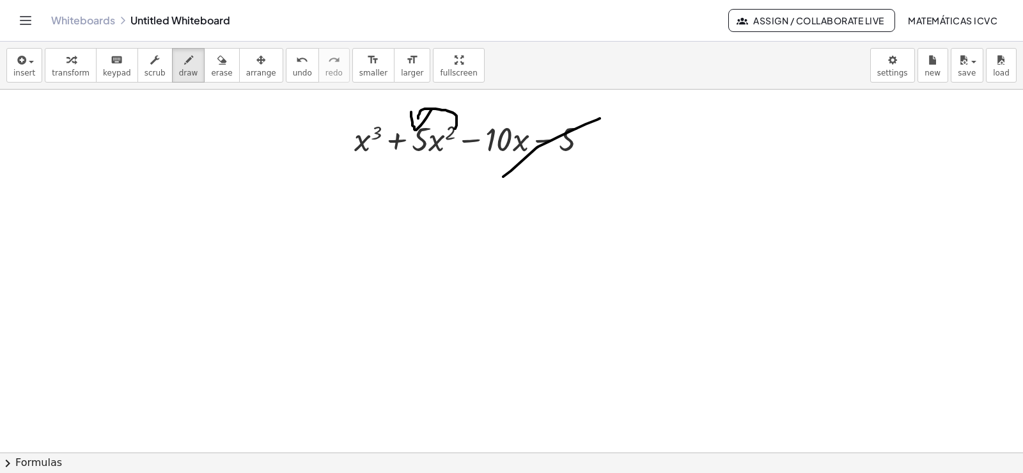
drag, startPoint x: 503, startPoint y: 176, endPoint x: 600, endPoint y: 118, distance: 112.7
click at [600, 118] on div at bounding box center [511, 60] width 1023 height 1088
drag, startPoint x: 641, startPoint y: 104, endPoint x: 613, endPoint y: 141, distance: 46.6
click at [613, 141] on div at bounding box center [511, 60] width 1023 height 1088
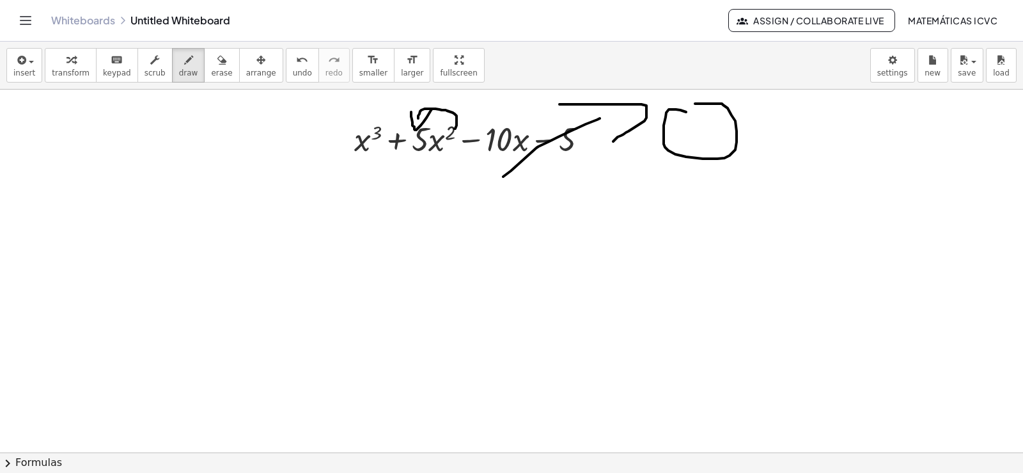
drag, startPoint x: 680, startPoint y: 110, endPoint x: 659, endPoint y: 123, distance: 25.2
click at [663, 120] on div at bounding box center [511, 60] width 1023 height 1088
click at [66, 68] on span "transform" at bounding box center [71, 72] width 38 height 9
click at [708, 309] on div at bounding box center [511, 60] width 1023 height 1088
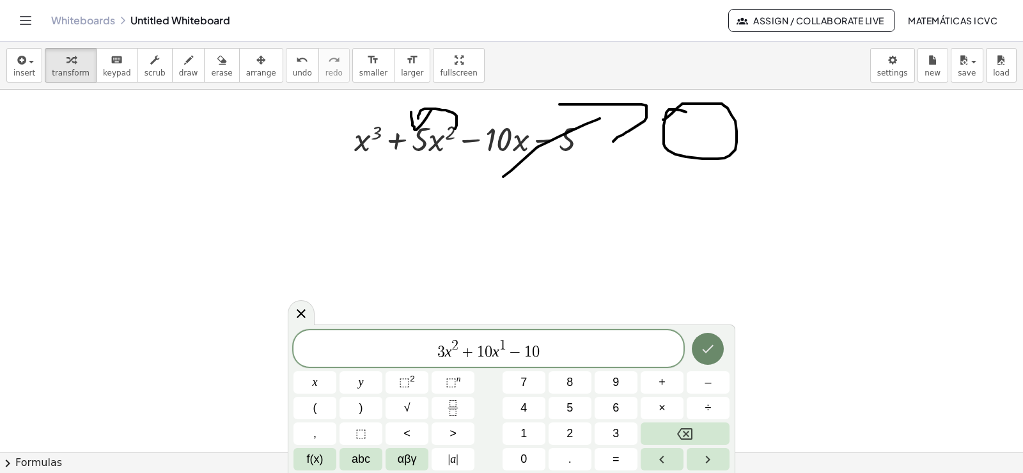
click at [714, 347] on icon "Done" at bounding box center [707, 348] width 15 height 15
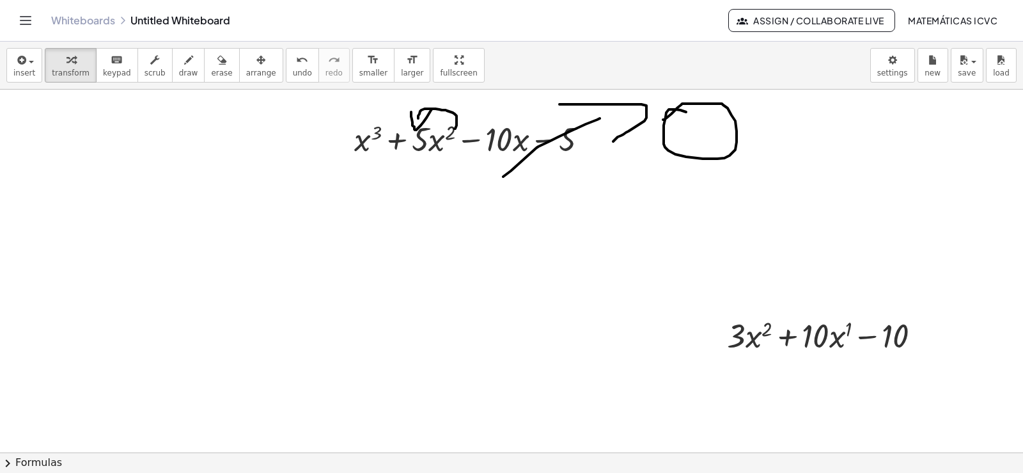
click at [246, 73] on span "arrange" at bounding box center [261, 72] width 30 height 9
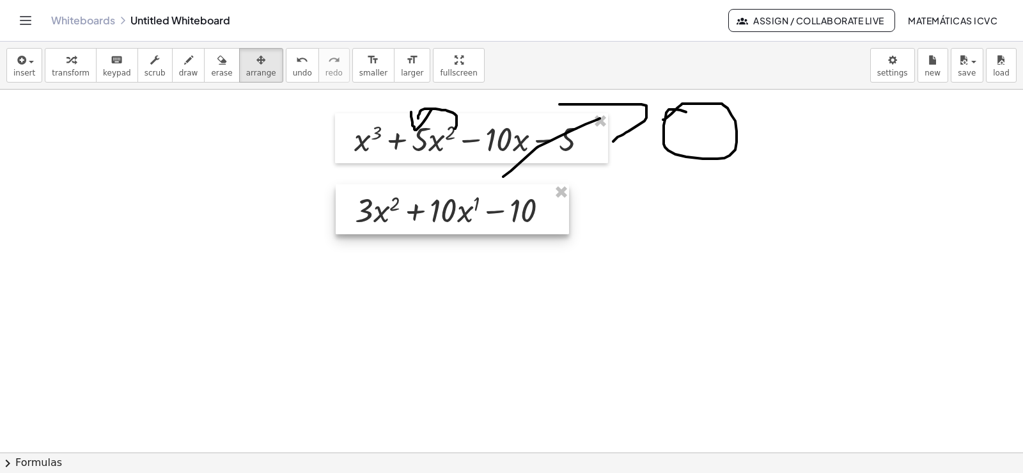
drag, startPoint x: 774, startPoint y: 329, endPoint x: 469, endPoint y: 216, distance: 325.3
click at [491, 219] on div at bounding box center [452, 209] width 233 height 50
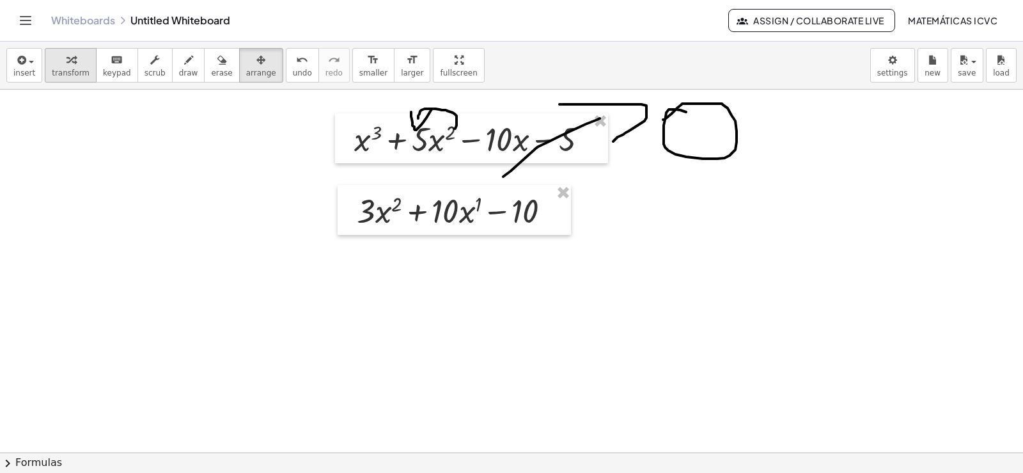
click at [75, 72] on span "transform" at bounding box center [71, 72] width 38 height 9
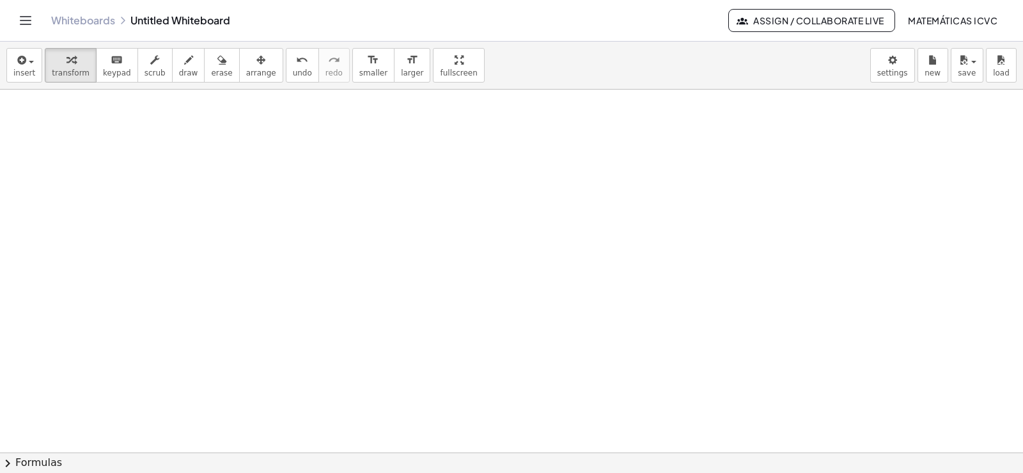
scroll to position [725, 0]
click at [74, 79] on button "transform" at bounding box center [71, 65] width 52 height 35
click at [439, 284] on div at bounding box center [511, 89] width 1023 height 1450
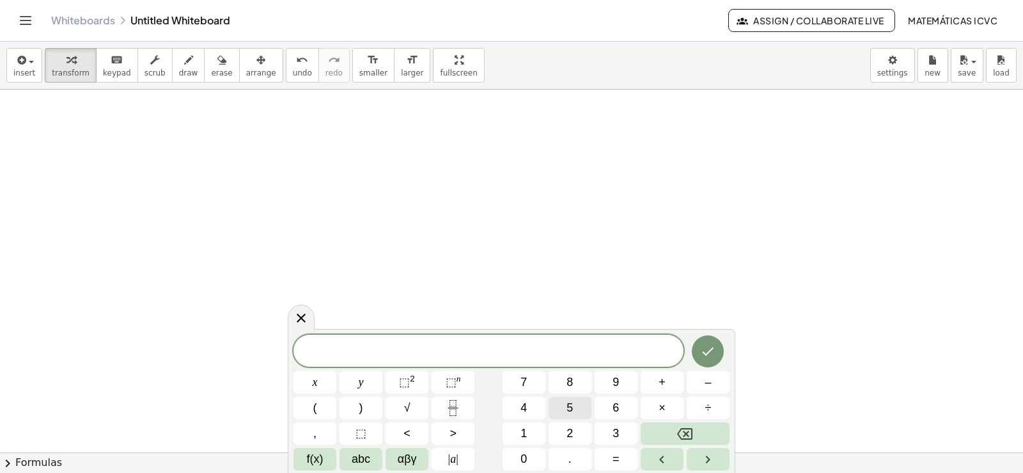
click at [581, 408] on button "5" at bounding box center [570, 407] width 43 height 22
click at [401, 462] on span "αβγ" at bounding box center [407, 458] width 19 height 17
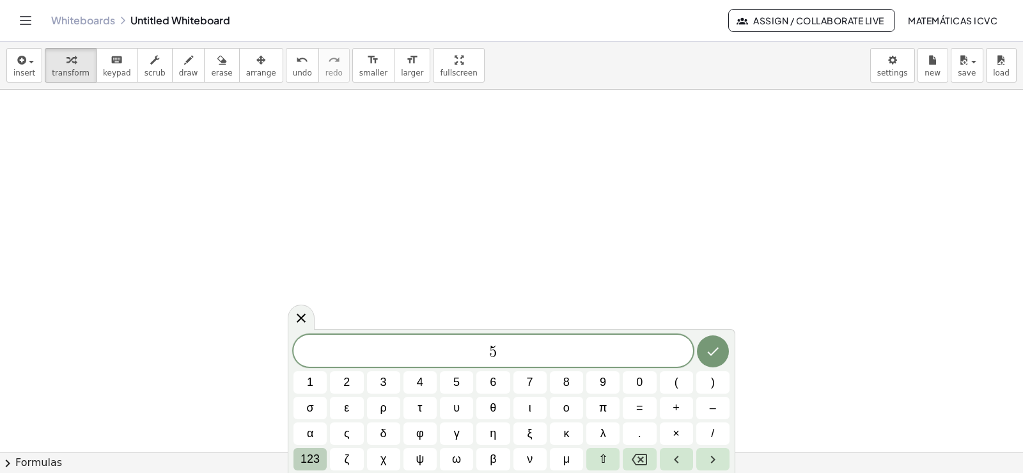
click at [315, 454] on span "123" at bounding box center [310, 458] width 19 height 17
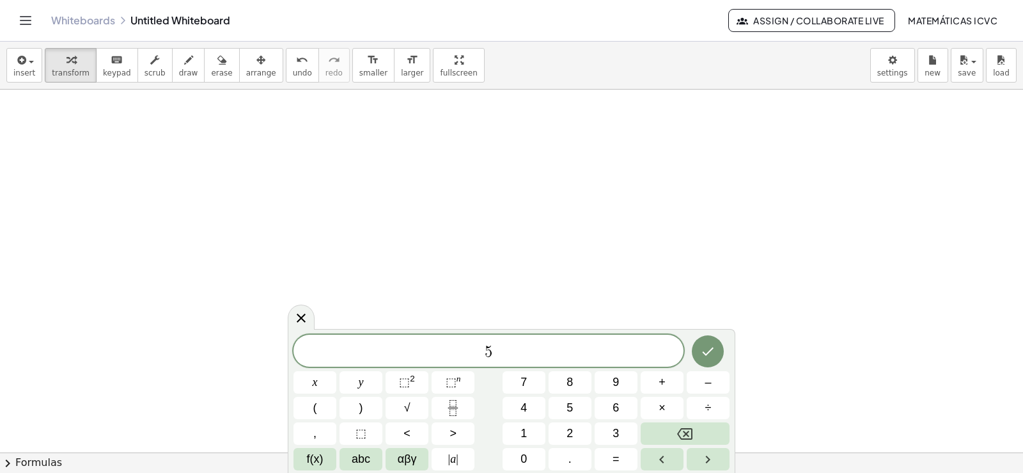
click at [497, 350] on span "5" at bounding box center [488, 352] width 390 height 18
click at [409, 460] on span "αβγ" at bounding box center [407, 458] width 19 height 17
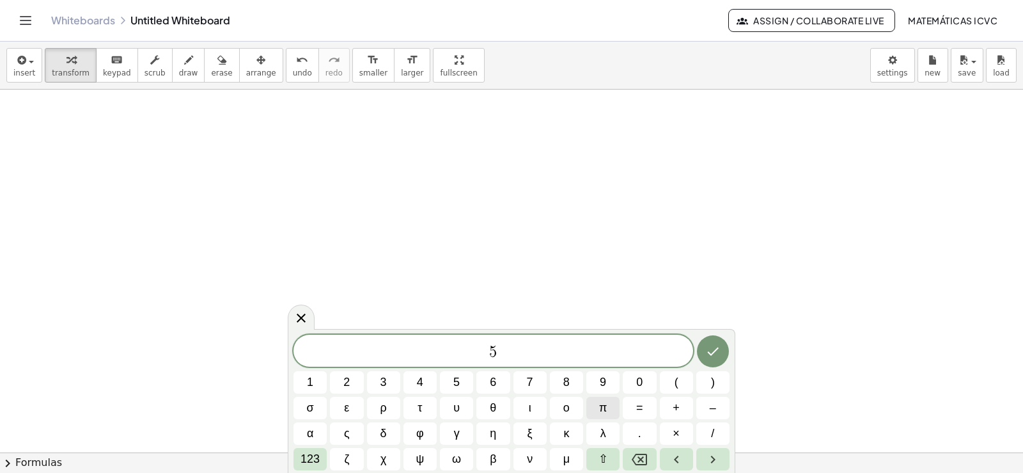
click at [608, 404] on button "π" at bounding box center [602, 407] width 33 height 22
click at [312, 460] on span "123" at bounding box center [310, 458] width 19 height 17
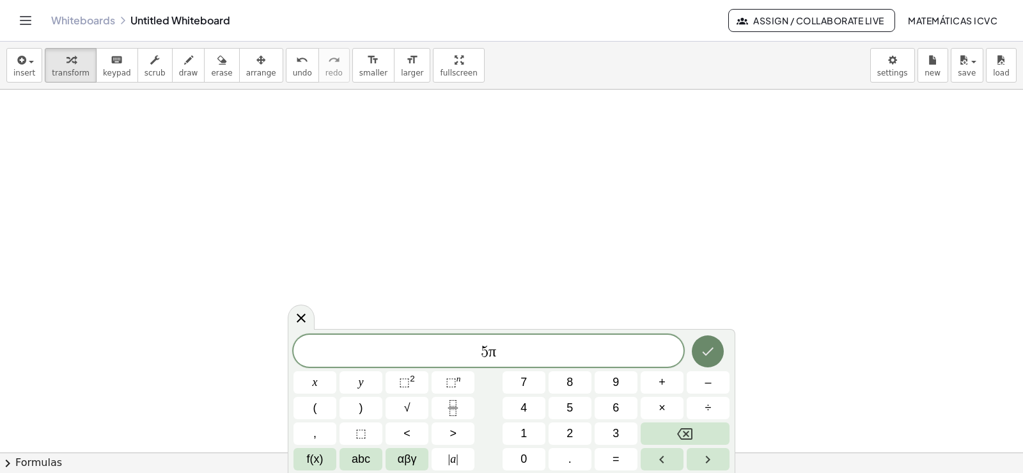
click at [722, 356] on button "Done" at bounding box center [708, 351] width 32 height 32
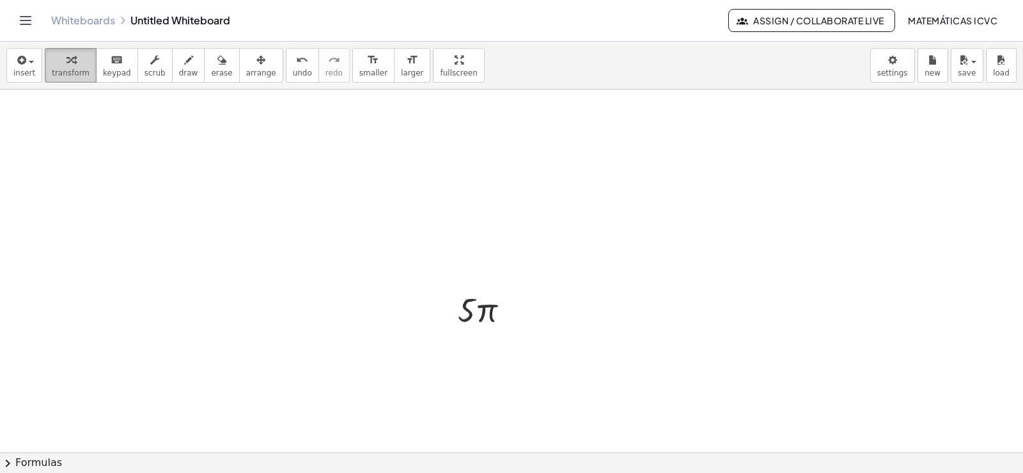
click at [52, 65] on div "button" at bounding box center [71, 59] width 38 height 15
drag, startPoint x: 62, startPoint y: 76, endPoint x: 373, endPoint y: 295, distance: 380.0
click at [62, 75] on span "transform" at bounding box center [71, 72] width 38 height 9
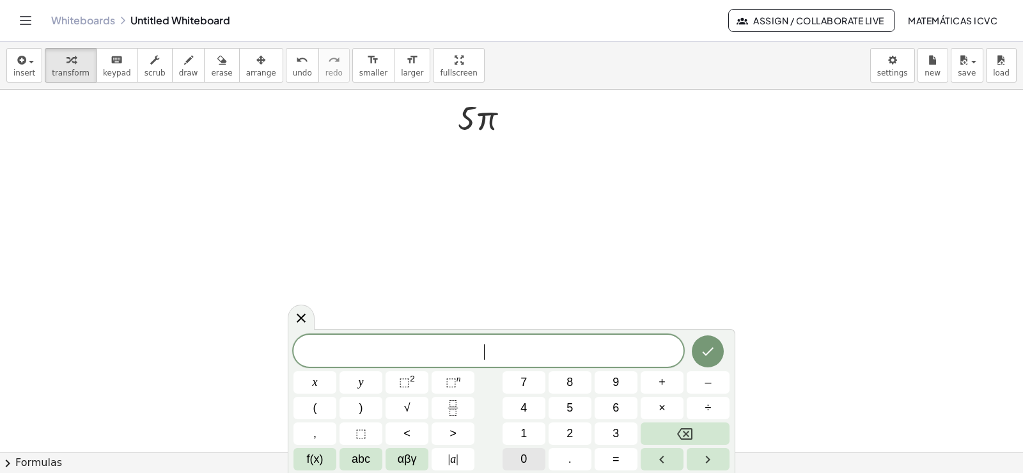
click at [525, 461] on span "0" at bounding box center [523, 458] width 6 height 17
click at [714, 350] on icon "Done" at bounding box center [707, 350] width 15 height 15
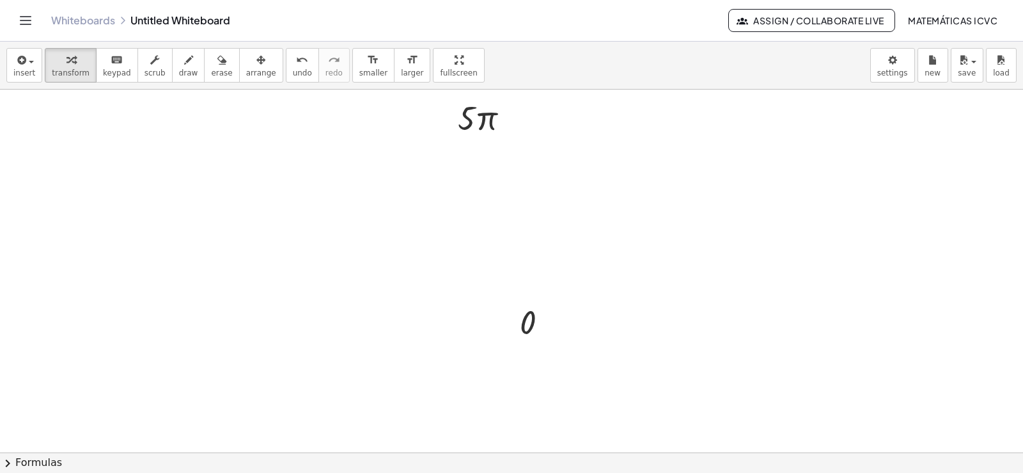
click at [246, 77] on span "arrange" at bounding box center [261, 72] width 30 height 9
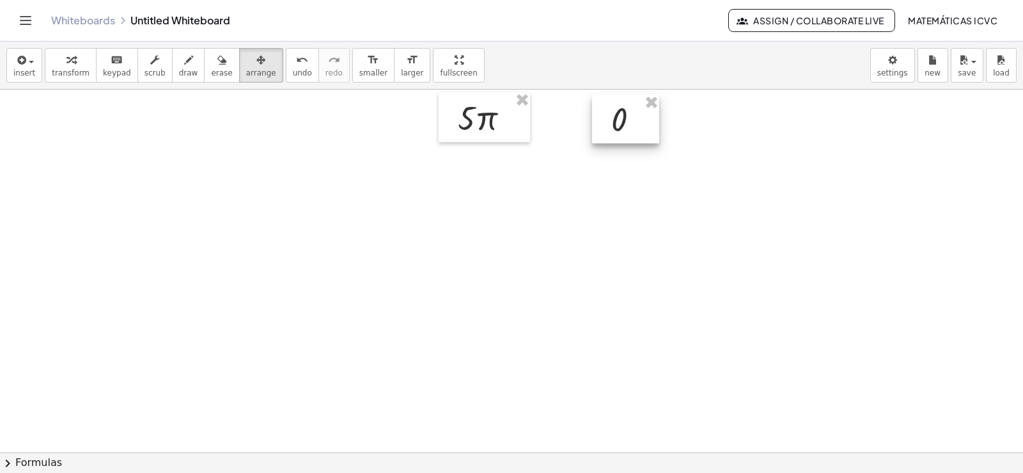
drag, startPoint x: 533, startPoint y: 325, endPoint x: 628, endPoint y: 125, distance: 222.0
click at [628, 125] on div at bounding box center [625, 119] width 67 height 49
click at [61, 69] on span "transform" at bounding box center [71, 72] width 38 height 9
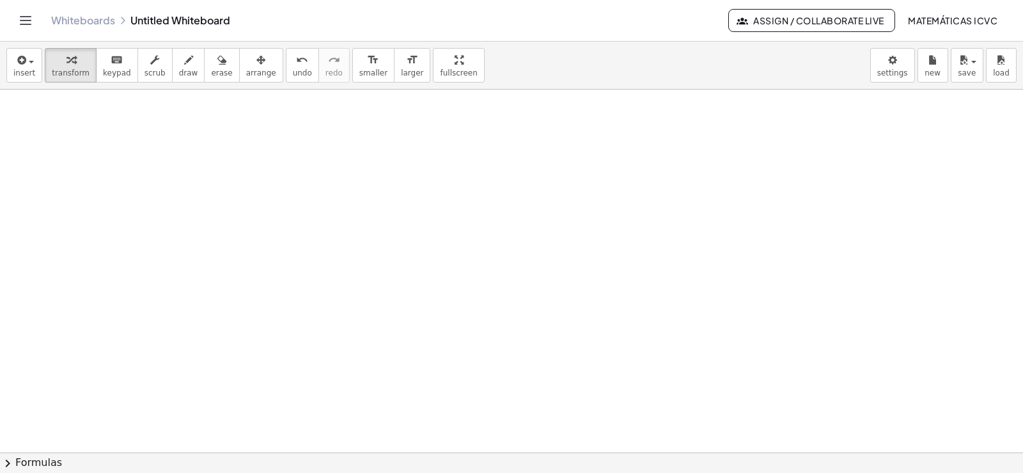
scroll to position [1088, 0]
click at [75, 61] on div "button" at bounding box center [71, 59] width 38 height 15
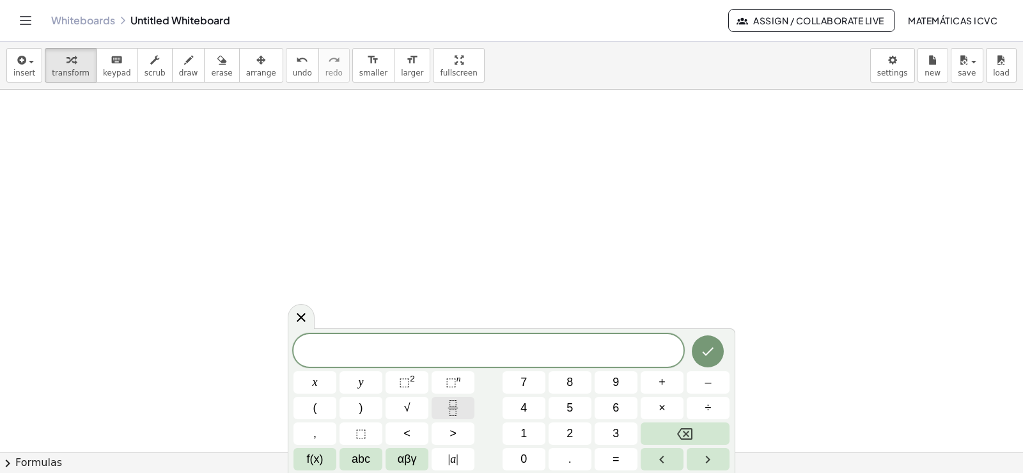
click at [456, 409] on icon "Fraction" at bounding box center [453, 408] width 16 height 16
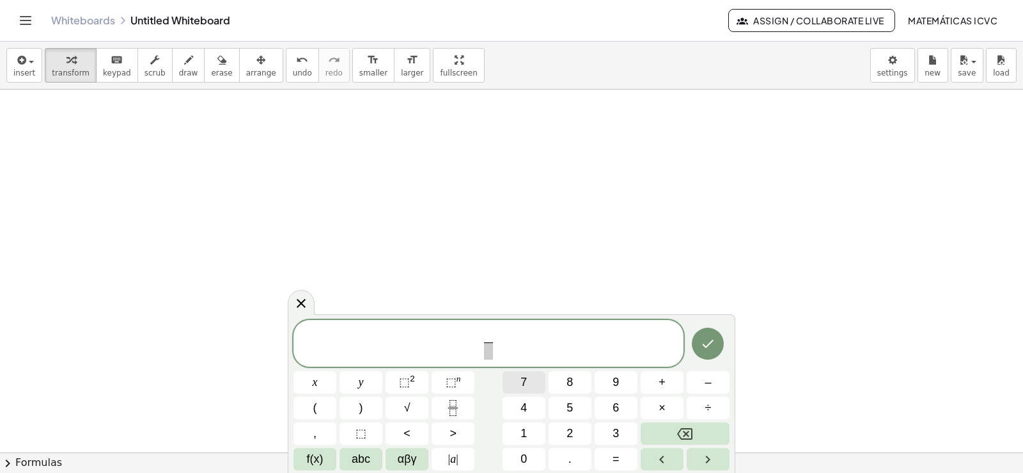
click at [524, 387] on span "7" at bounding box center [523, 381] width 6 height 17
click at [489, 354] on span "​" at bounding box center [488, 350] width 10 height 17
click at [314, 382] on span "x" at bounding box center [315, 381] width 5 height 17
click at [458, 382] on sup "n" at bounding box center [459, 378] width 4 height 10
click at [531, 410] on button "4" at bounding box center [524, 407] width 43 height 22
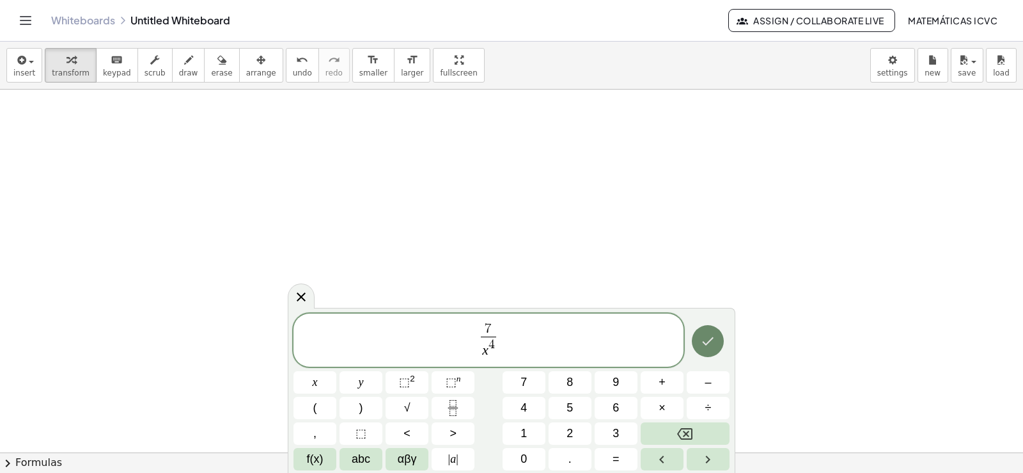
click at [710, 345] on icon "Done" at bounding box center [707, 340] width 15 height 15
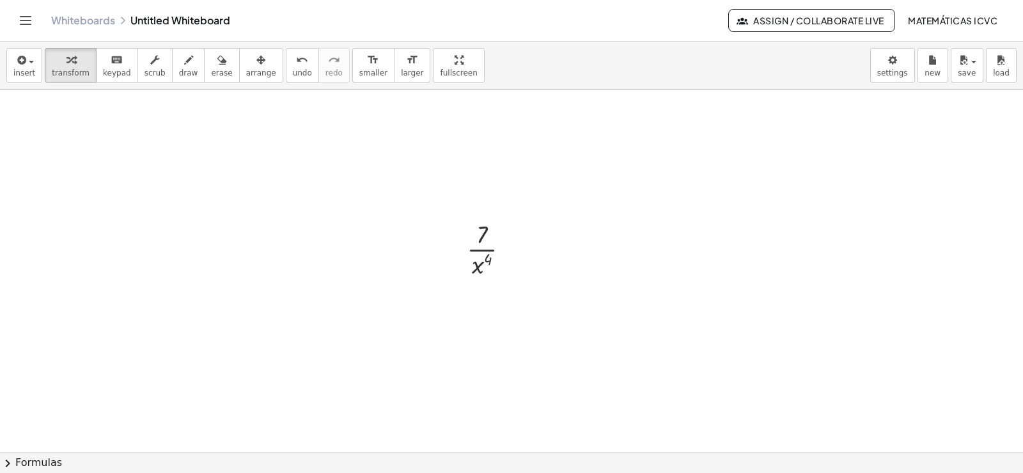
drag, startPoint x: 77, startPoint y: 74, endPoint x: 428, endPoint y: 272, distance: 403.1
click at [77, 74] on span "transform" at bounding box center [71, 72] width 38 height 9
click at [246, 69] on span "arrange" at bounding box center [261, 72] width 30 height 9
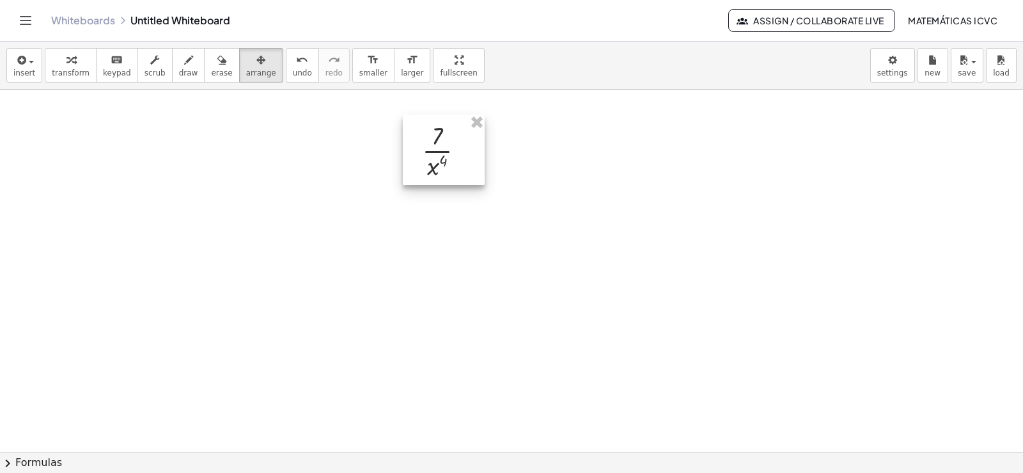
drag, startPoint x: 483, startPoint y: 256, endPoint x: 437, endPoint y: 159, distance: 107.9
click at [437, 159] on div at bounding box center [444, 149] width 82 height 70
click at [58, 65] on div "button" at bounding box center [71, 59] width 38 height 15
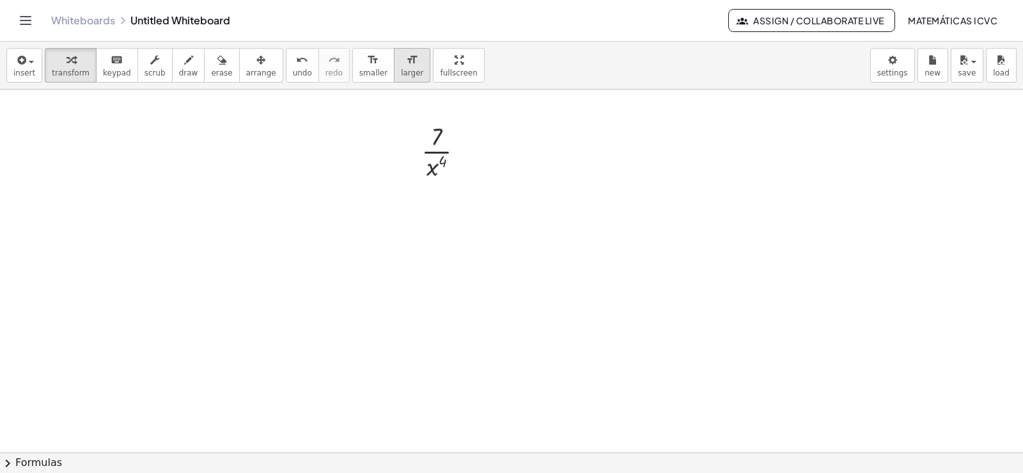
click at [406, 63] on icon "format_size" at bounding box center [412, 59] width 12 height 15
click at [401, 74] on span "larger" at bounding box center [412, 72] width 22 height 9
drag, startPoint x: 431, startPoint y: 178, endPoint x: 455, endPoint y: 134, distance: 50.4
click at [455, 134] on div at bounding box center [447, 151] width 79 height 90
drag, startPoint x: 61, startPoint y: 62, endPoint x: 879, endPoint y: 386, distance: 879.7
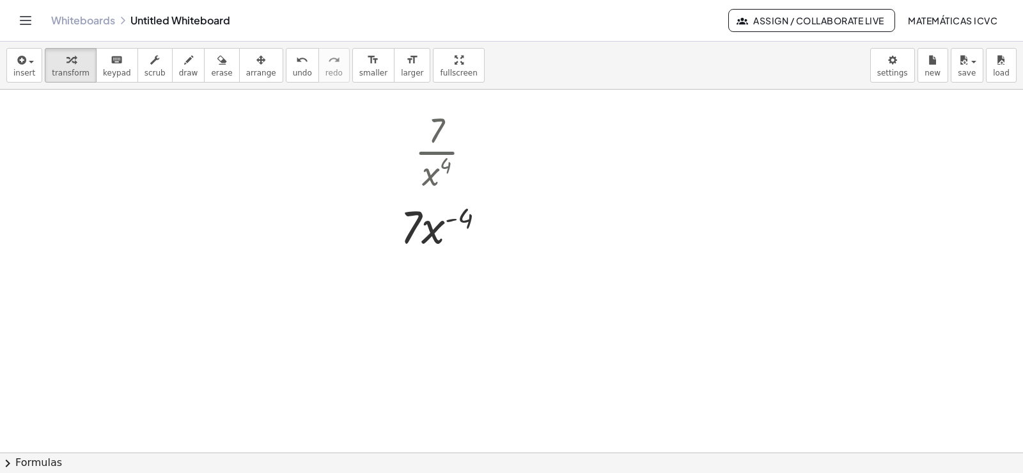
click at [66, 66] on icon "button" at bounding box center [70, 59] width 9 height 15
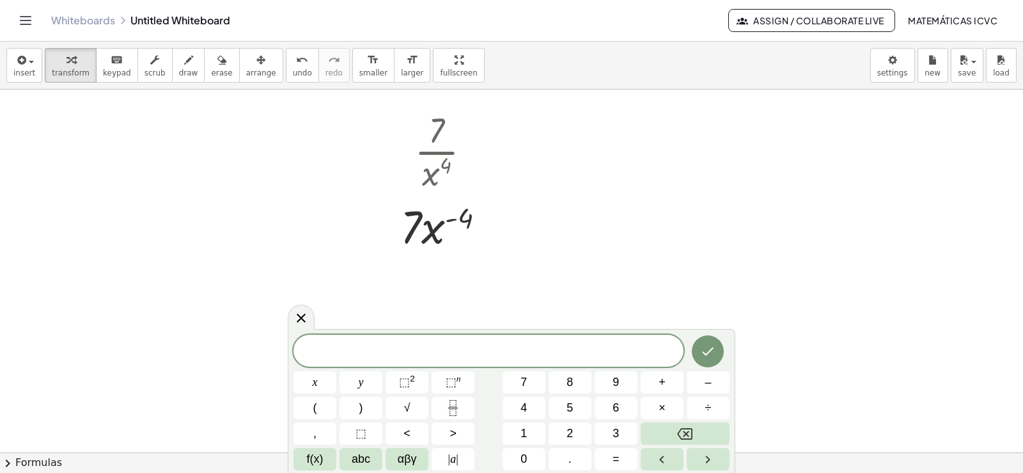
drag, startPoint x: 180, startPoint y: 72, endPoint x: 492, endPoint y: 180, distance: 330.4
click at [184, 71] on button "draw" at bounding box center [188, 65] width 33 height 35
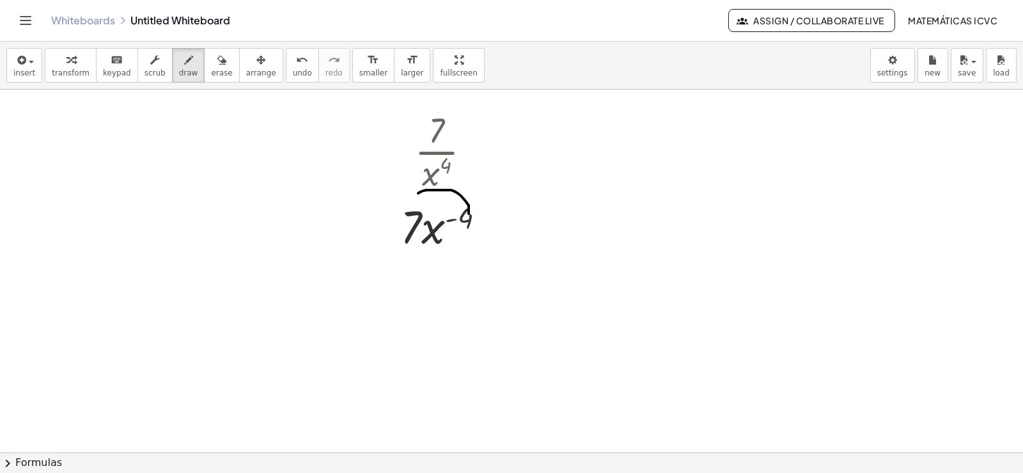
drag, startPoint x: 469, startPoint y: 214, endPoint x: 411, endPoint y: 203, distance: 59.1
drag, startPoint x: 405, startPoint y: 183, endPoint x: 419, endPoint y: 203, distance: 24.5
click at [79, 57] on div "button" at bounding box center [71, 59] width 38 height 15
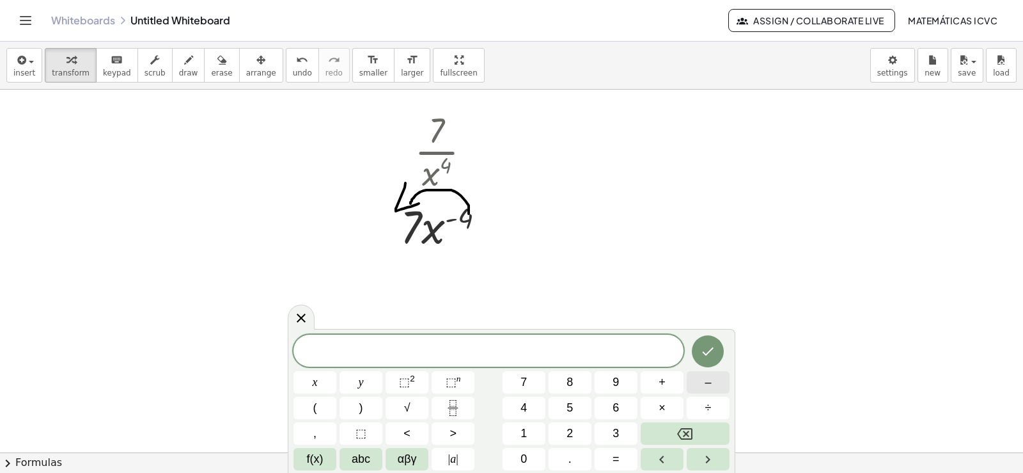
click at [716, 384] on button "–" at bounding box center [708, 382] width 43 height 22
click at [536, 403] on button "4" at bounding box center [524, 407] width 43 height 22
click at [661, 405] on button "×" at bounding box center [662, 407] width 43 height 22
click at [524, 386] on span "7" at bounding box center [523, 381] width 6 height 17
click at [318, 384] on button "x" at bounding box center [314, 382] width 43 height 22
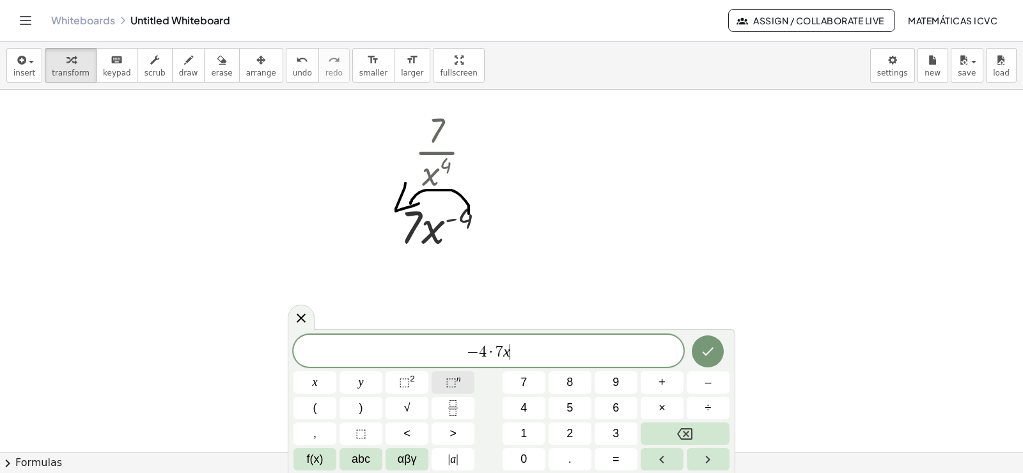
click at [453, 385] on span "⬚" at bounding box center [451, 381] width 11 height 13
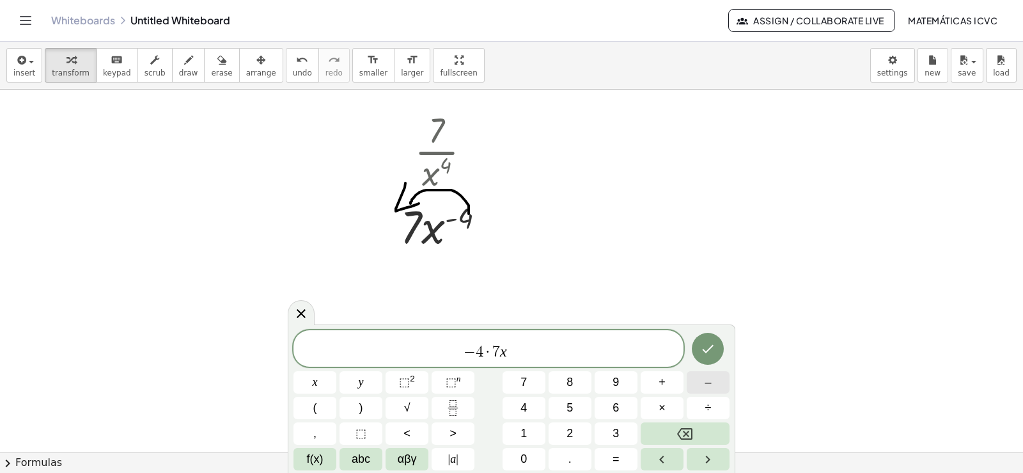
click at [712, 382] on button "–" at bounding box center [708, 382] width 43 height 22
click at [540, 404] on button "4" at bounding box center [524, 407] width 43 height 22
click at [700, 382] on button "–" at bounding box center [708, 382] width 43 height 22
click at [535, 430] on button "1" at bounding box center [524, 433] width 43 height 22
click at [712, 350] on icon "Done" at bounding box center [707, 348] width 15 height 15
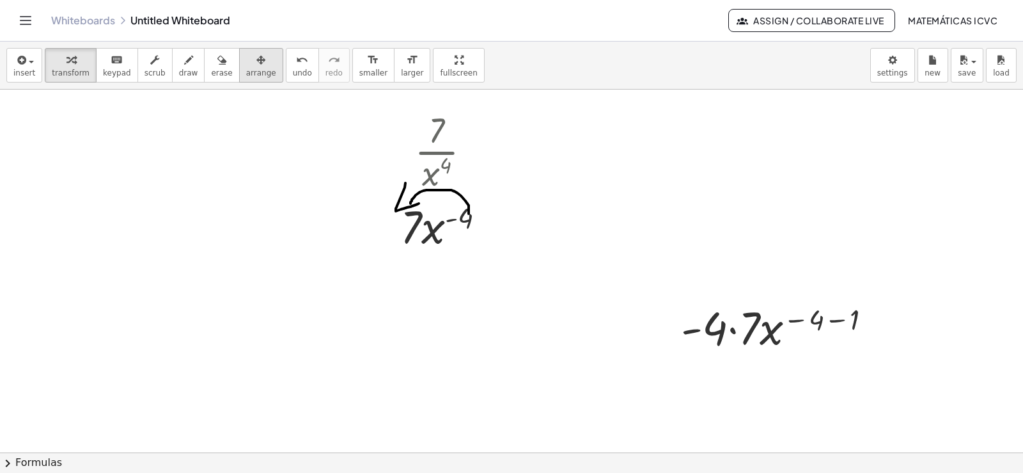
click at [256, 65] on icon "button" at bounding box center [260, 59] width 9 height 15
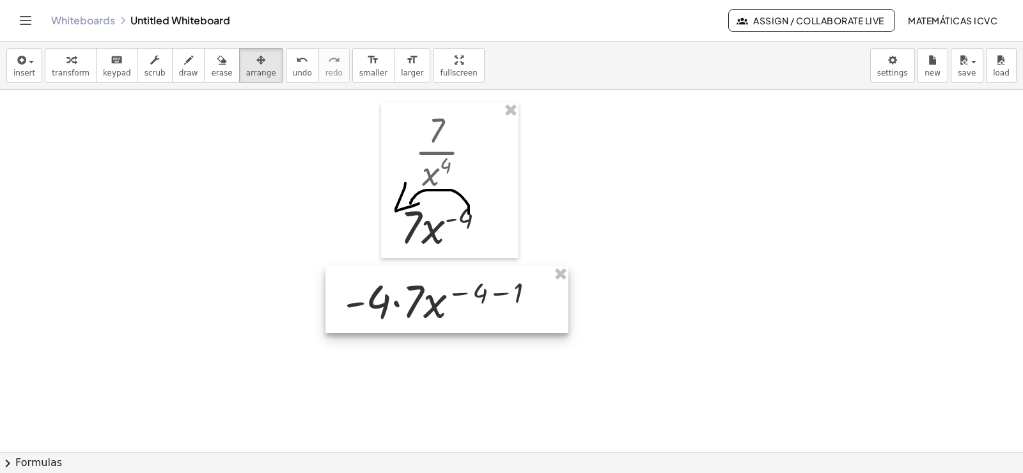
drag, startPoint x: 794, startPoint y: 335, endPoint x: 457, endPoint y: 308, distance: 337.4
click at [457, 308] on div at bounding box center [446, 299] width 243 height 66
click at [66, 59] on icon "button" at bounding box center [70, 59] width 9 height 15
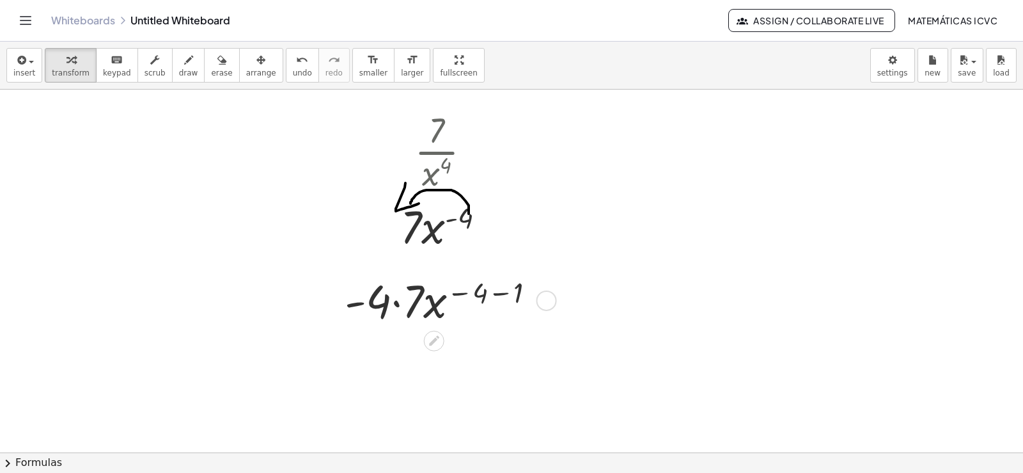
click at [397, 306] on div at bounding box center [445, 299] width 214 height 60
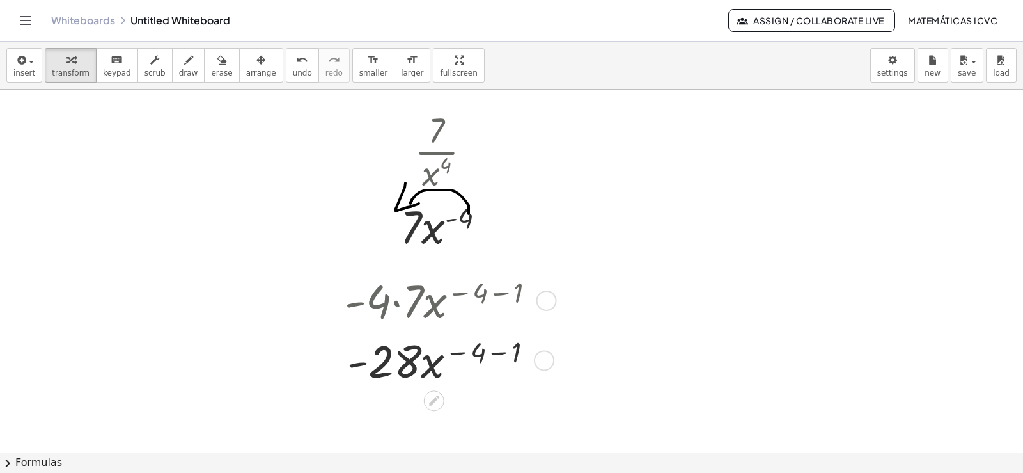
click at [499, 352] on div at bounding box center [445, 359] width 214 height 60
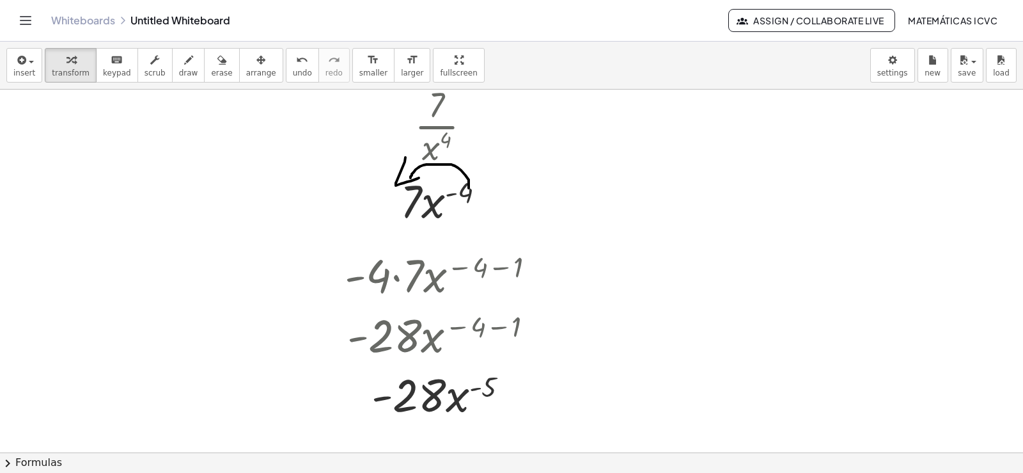
scroll to position [1139, 0]
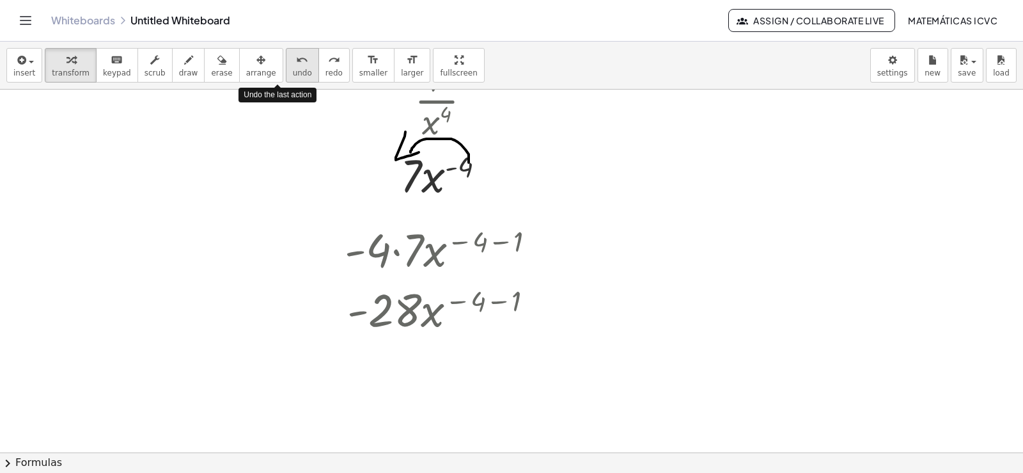
click at [296, 66] on icon "undo" at bounding box center [302, 59] width 12 height 15
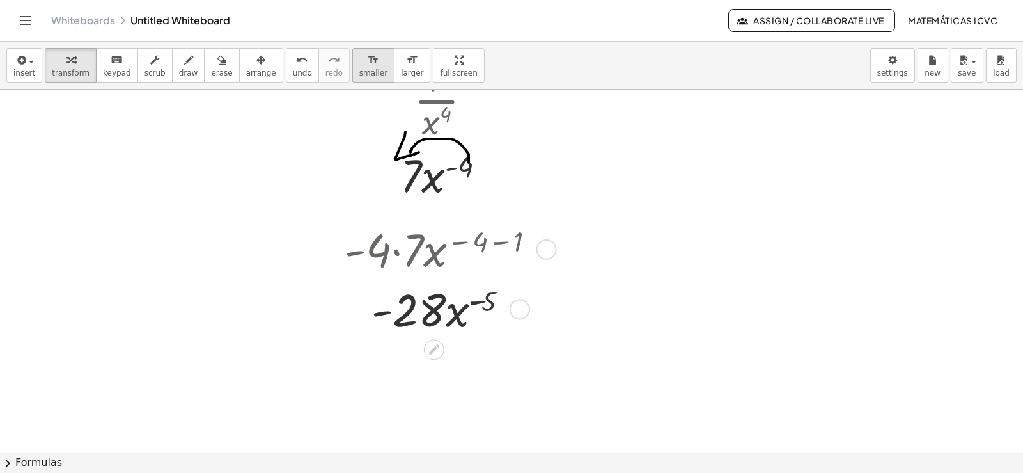
click at [359, 68] on span "smaller" at bounding box center [373, 72] width 28 height 9
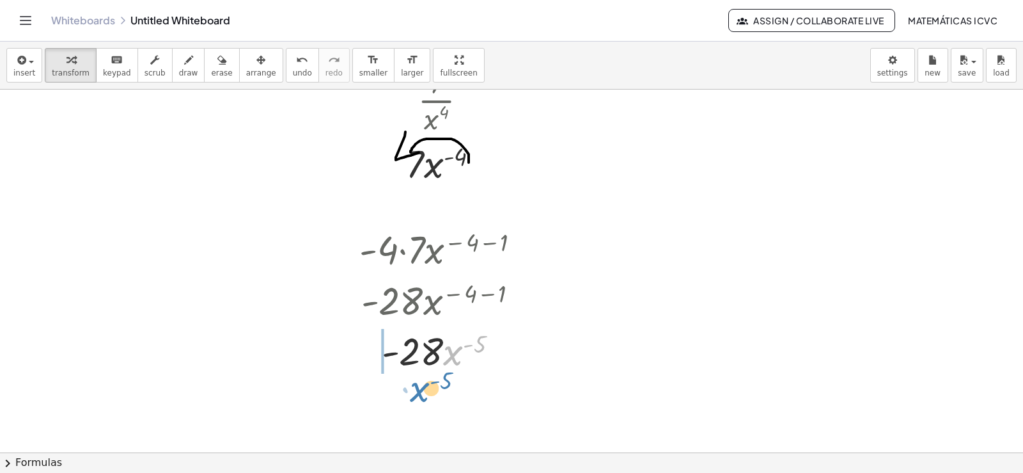
drag, startPoint x: 455, startPoint y: 353, endPoint x: 421, endPoint y: 396, distance: 54.2
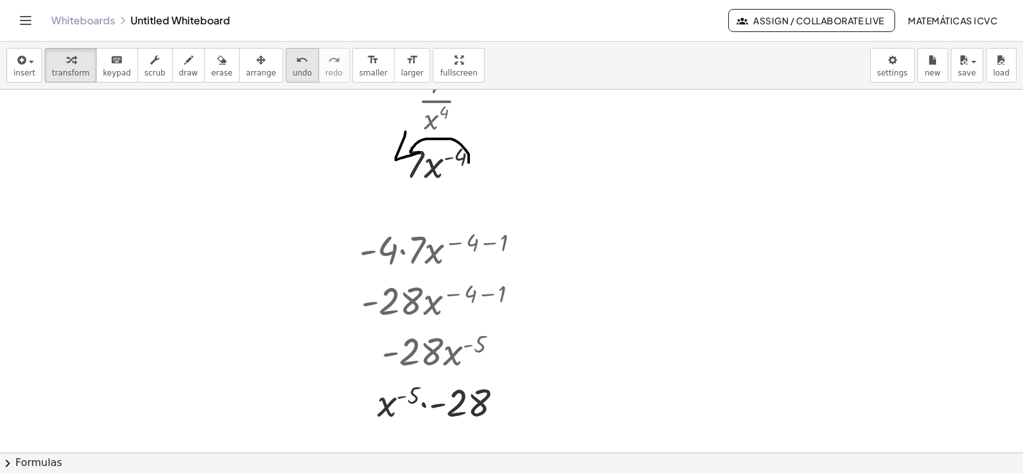
click at [296, 63] on icon "undo" at bounding box center [302, 59] width 12 height 15
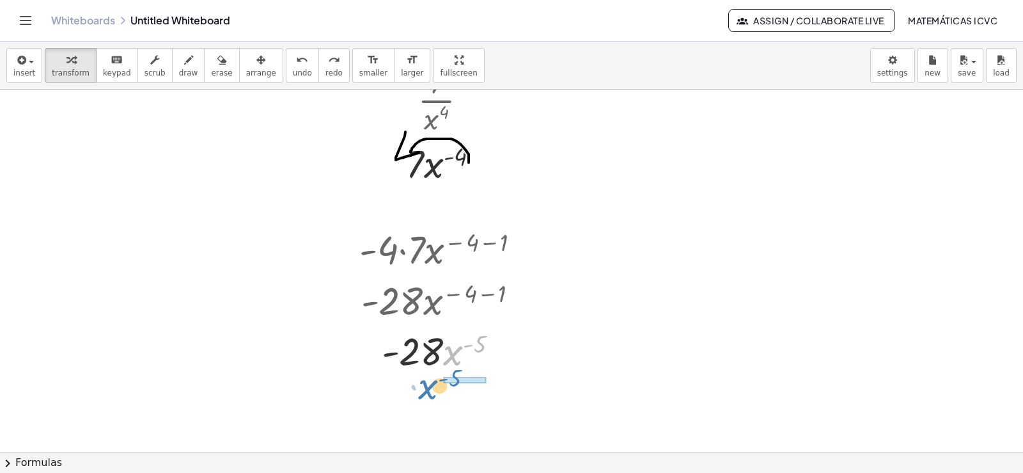
drag, startPoint x: 455, startPoint y: 350, endPoint x: 430, endPoint y: 384, distance: 42.1
click at [446, 418] on div at bounding box center [445, 412] width 184 height 75
click at [293, 77] on span "undo" at bounding box center [302, 72] width 19 height 9
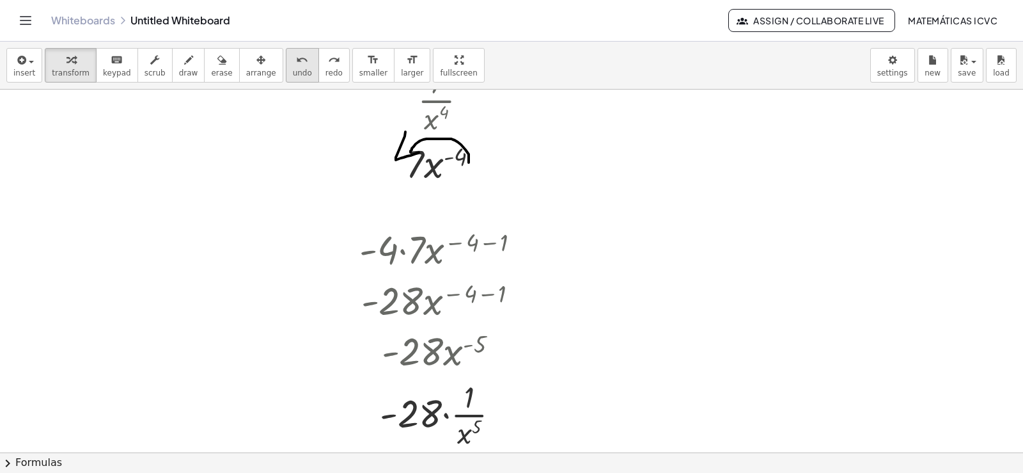
click at [296, 61] on icon "undo" at bounding box center [302, 59] width 12 height 15
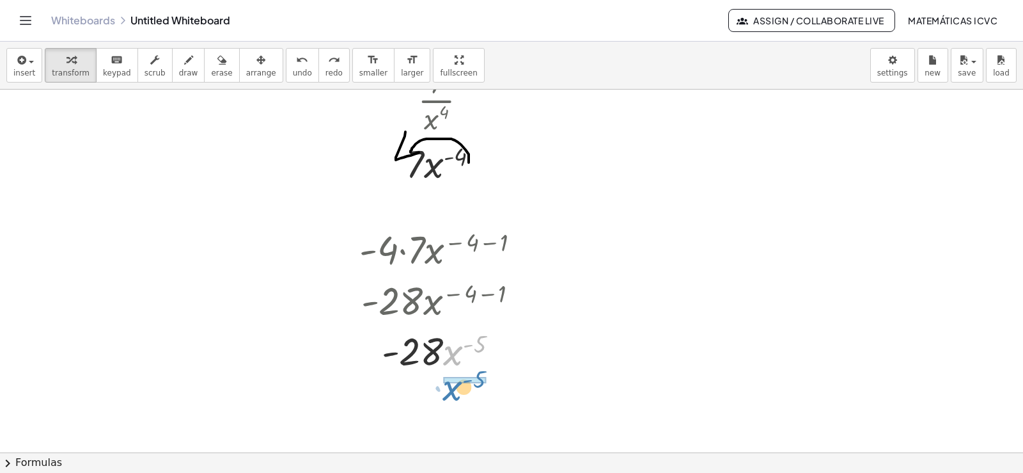
drag, startPoint x: 451, startPoint y: 359, endPoint x: 451, endPoint y: 394, distance: 35.2
click at [444, 414] on div at bounding box center [445, 412] width 184 height 75
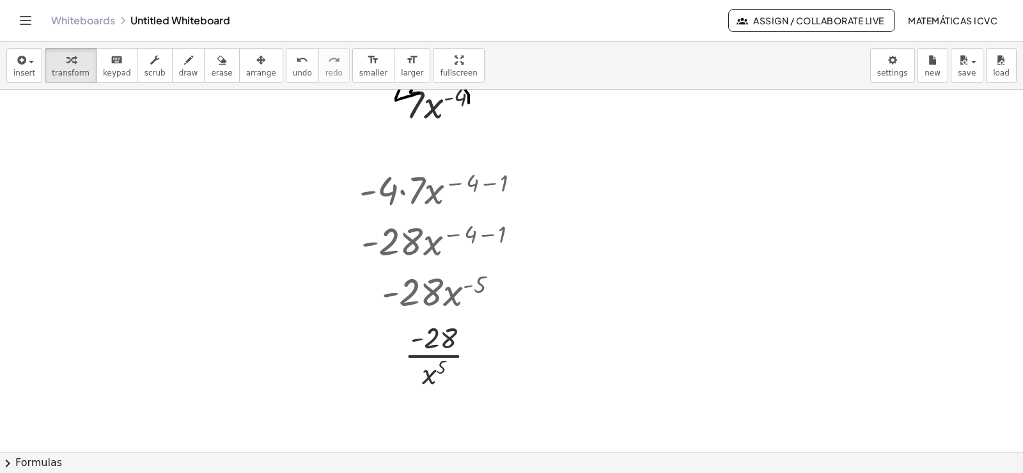
scroll to position [1267, 0]
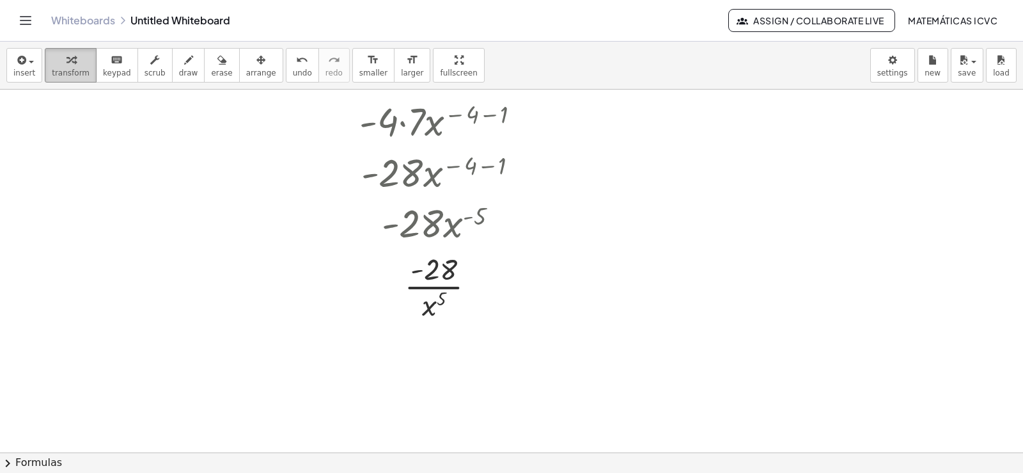
click at [45, 68] on button "transform" at bounding box center [71, 65] width 52 height 35
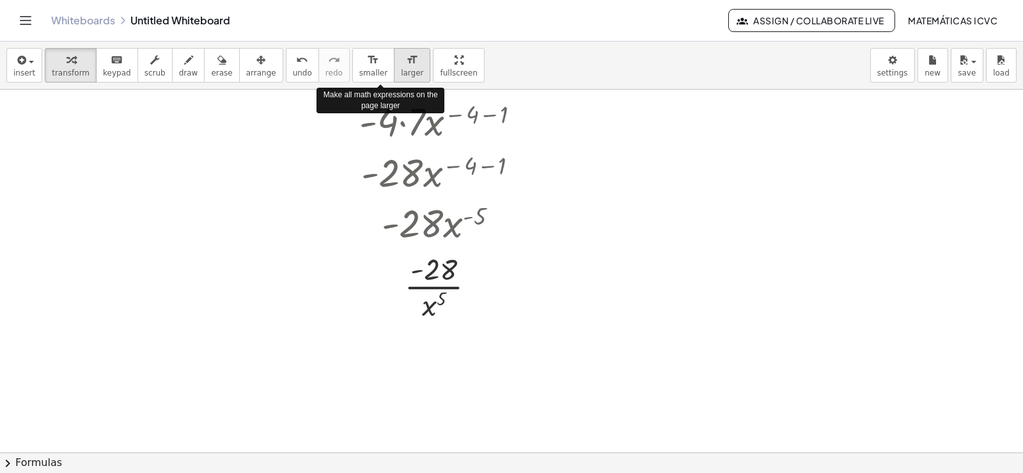
click at [401, 76] on span "larger" at bounding box center [412, 72] width 22 height 9
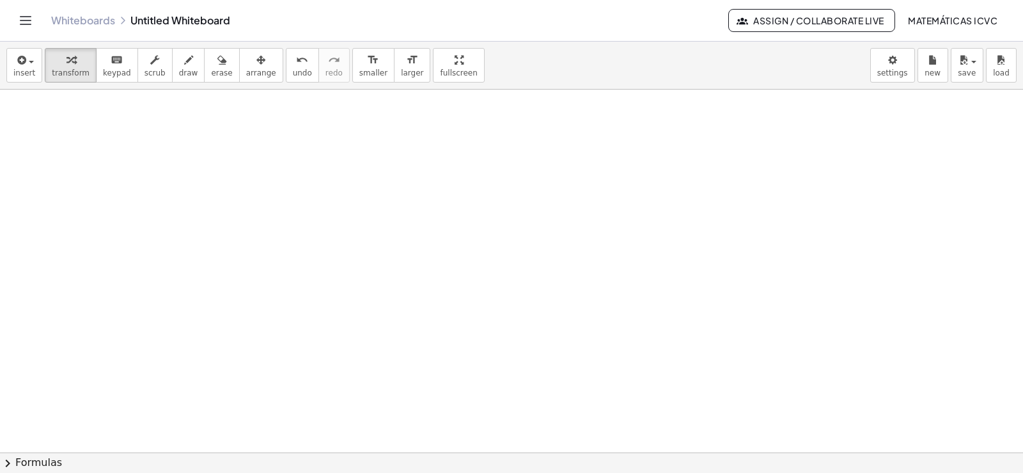
scroll to position [1578, 0]
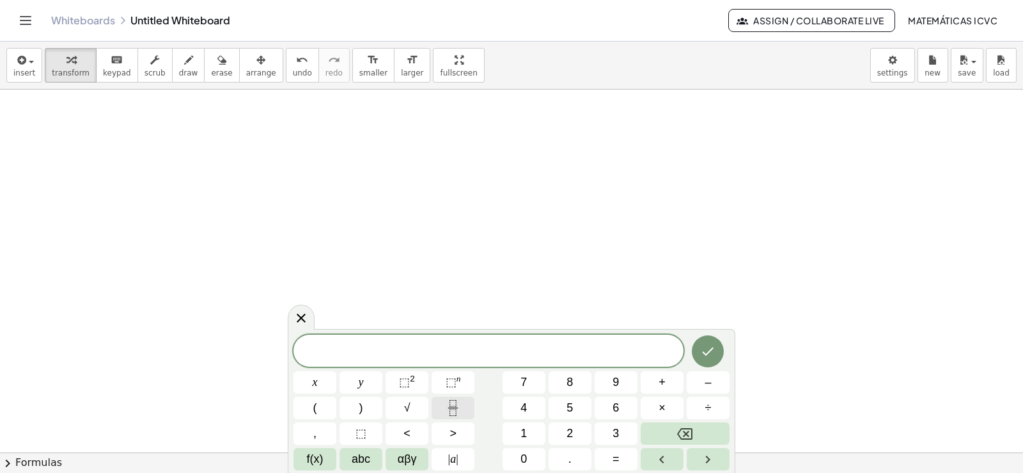
click at [462, 410] on button "Fraction" at bounding box center [453, 407] width 43 height 22
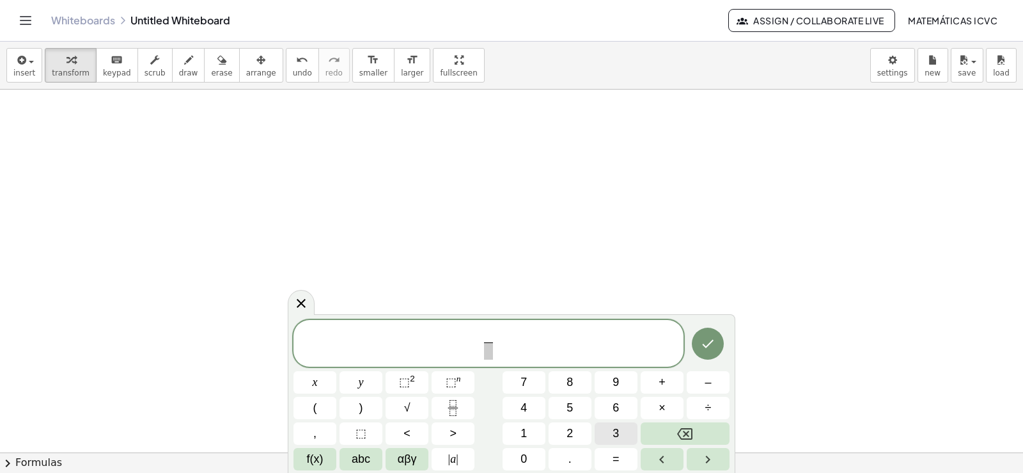
click at [620, 431] on button "3" at bounding box center [616, 433] width 43 height 22
click at [489, 351] on span at bounding box center [488, 350] width 10 height 17
click at [324, 382] on button "x" at bounding box center [314, 382] width 43 height 22
click at [410, 386] on span "⬚ 2" at bounding box center [407, 381] width 16 height 17
click at [502, 332] on span "3 x 2 ​ ​" at bounding box center [488, 341] width 390 height 40
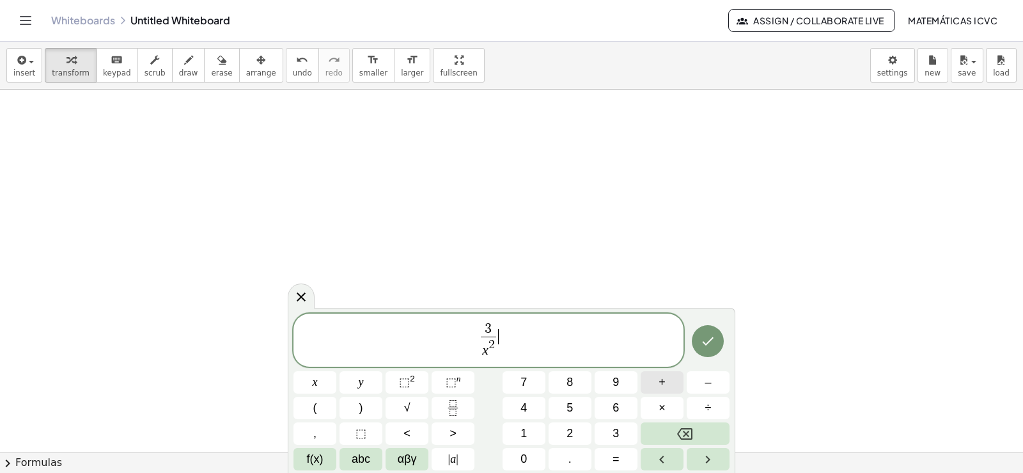
click at [669, 384] on button "+" at bounding box center [662, 382] width 43 height 22
click at [451, 407] on icon "Fraction" at bounding box center [453, 408] width 16 height 16
click at [526, 380] on span "7" at bounding box center [523, 381] width 6 height 17
click at [510, 350] on span "​" at bounding box center [508, 344] width 10 height 17
click at [316, 383] on span "x" at bounding box center [315, 381] width 5 height 17
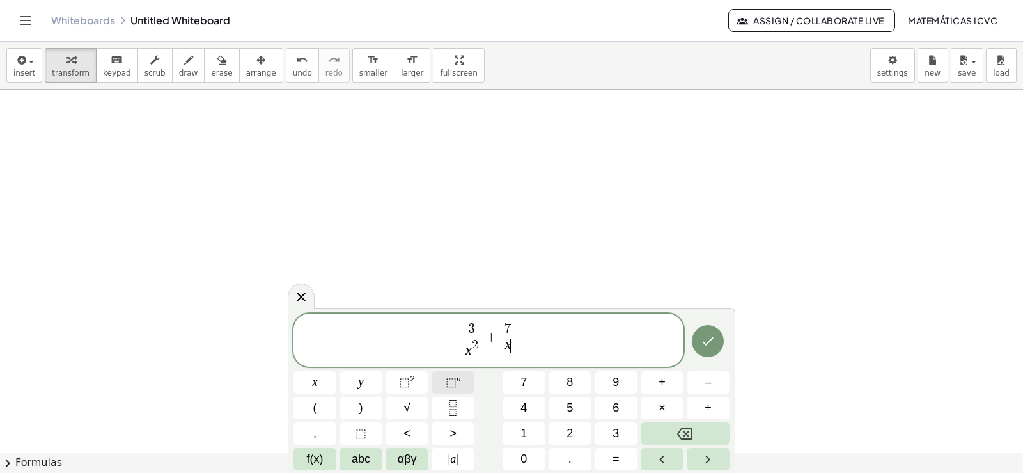
click at [444, 380] on button "⬚ n" at bounding box center [453, 382] width 43 height 22
click at [570, 412] on span "5" at bounding box center [570, 407] width 6 height 17
click at [708, 346] on icon "Done" at bounding box center [707, 340] width 15 height 15
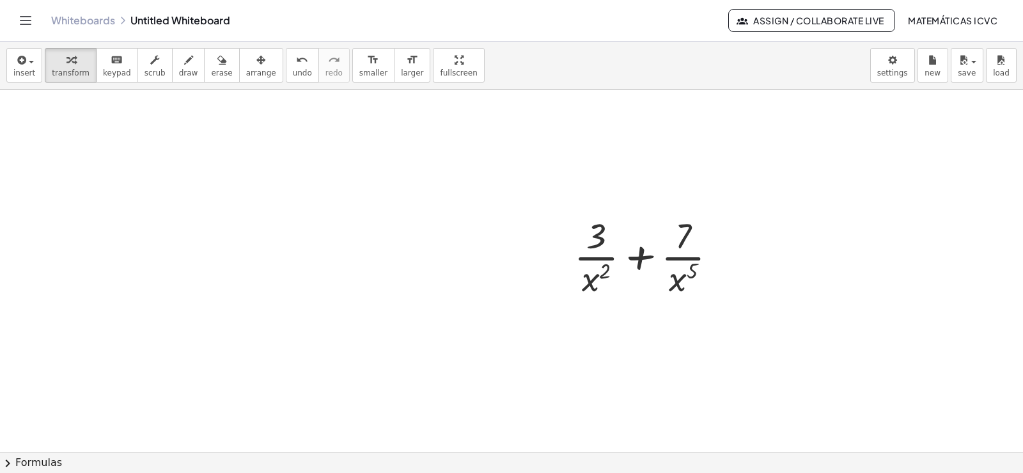
scroll to position [1706, 0]
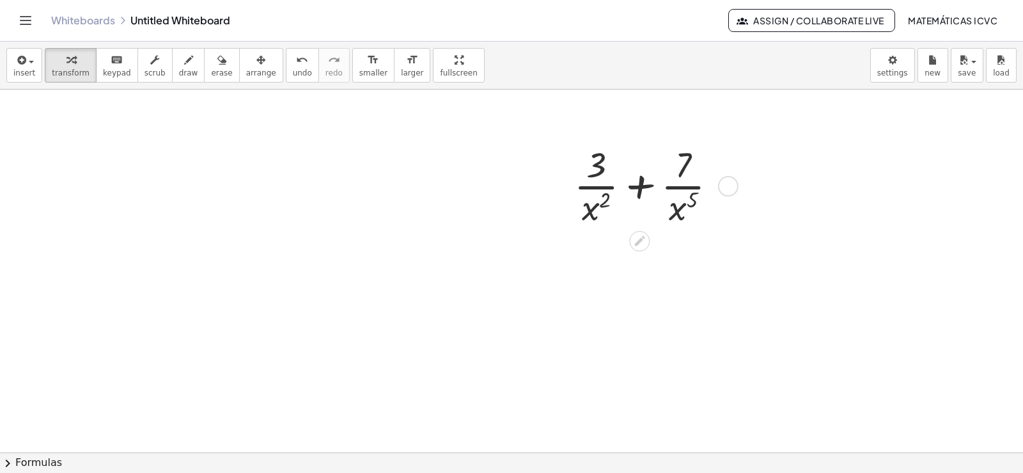
click at [694, 172] on div at bounding box center [651, 185] width 166 height 90
click at [253, 61] on button "arrange" at bounding box center [261, 65] width 44 height 35
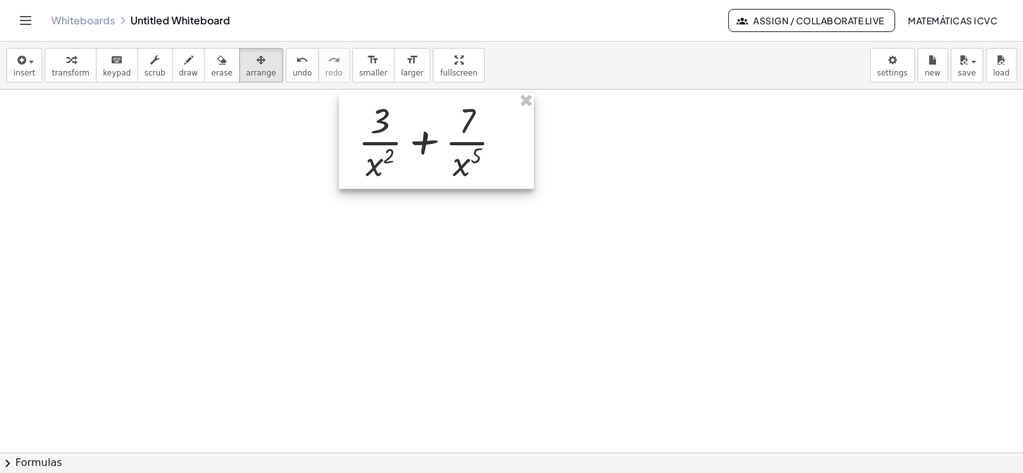
drag, startPoint x: 650, startPoint y: 215, endPoint x: 414, endPoint y: 162, distance: 241.7
click at [460, 160] on div at bounding box center [436, 141] width 195 height 96
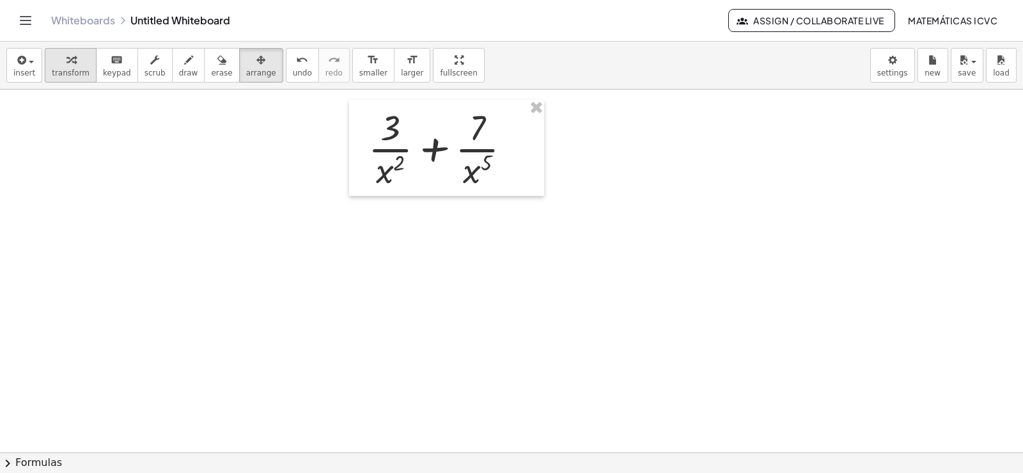
click at [66, 61] on icon "button" at bounding box center [70, 59] width 9 height 15
drag, startPoint x: 380, startPoint y: 178, endPoint x: 400, endPoint y: 132, distance: 49.5
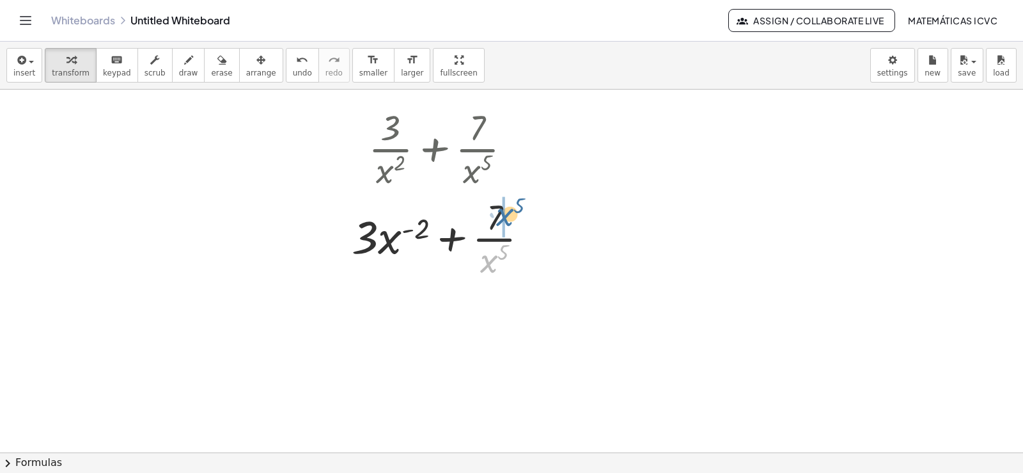
drag, startPoint x: 490, startPoint y: 267, endPoint x: 506, endPoint y: 221, distance: 48.1
click at [506, 221] on div at bounding box center [444, 237] width 199 height 90
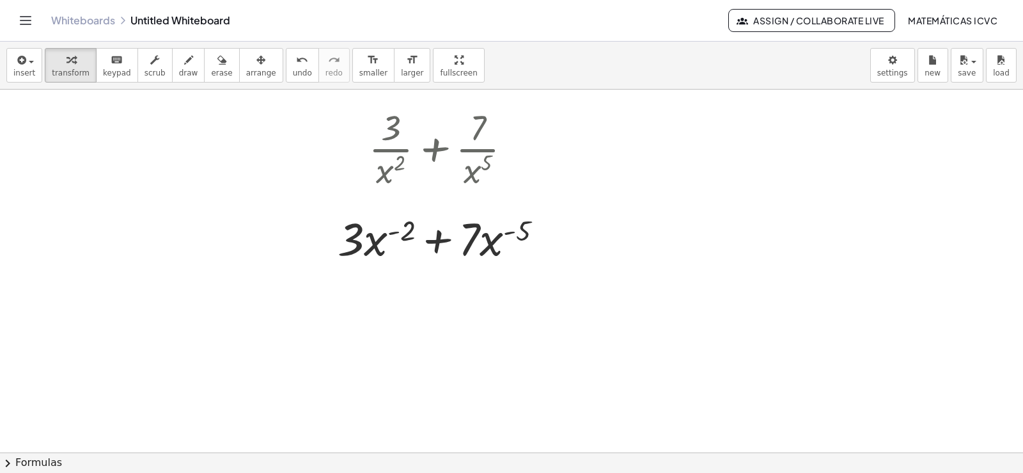
drag, startPoint x: 183, startPoint y: 66, endPoint x: 379, endPoint y: 216, distance: 246.7
click at [184, 66] on button "draw" at bounding box center [188, 65] width 33 height 35
drag, startPoint x: 416, startPoint y: 223, endPoint x: 359, endPoint y: 209, distance: 57.8
drag, startPoint x: 350, startPoint y: 196, endPoint x: 372, endPoint y: 208, distance: 24.0
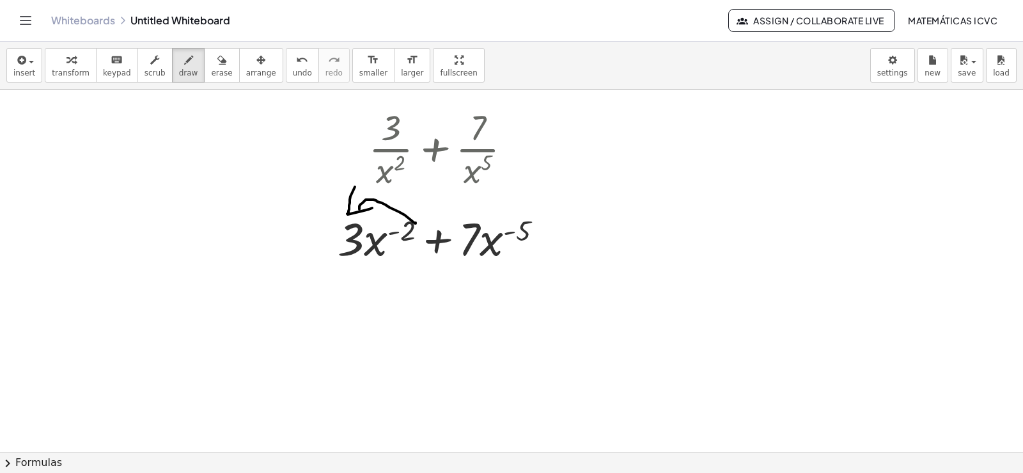
drag, startPoint x: 497, startPoint y: 203, endPoint x: 484, endPoint y: 211, distance: 15.3
drag, startPoint x: 481, startPoint y: 194, endPoint x: 483, endPoint y: 218, distance: 23.7
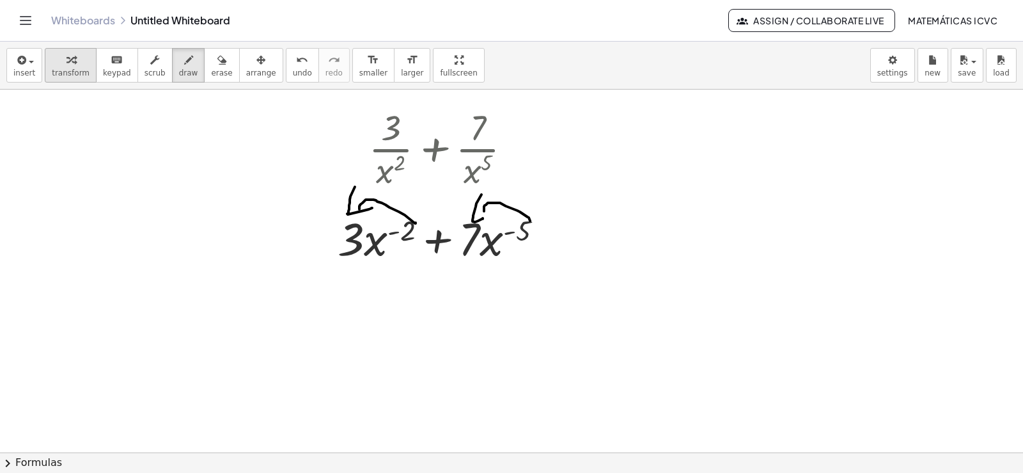
click at [73, 70] on span "transform" at bounding box center [71, 72] width 38 height 9
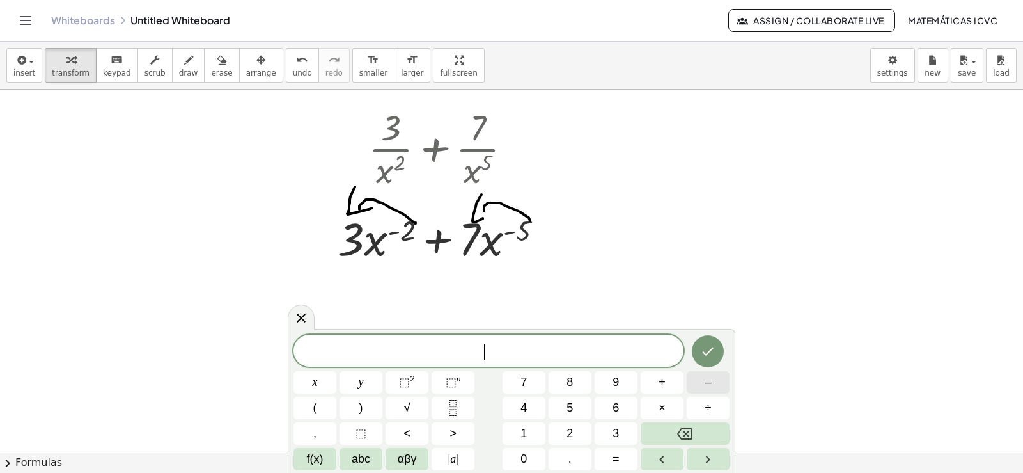
click at [709, 384] on span "–" at bounding box center [708, 381] width 6 height 17
click at [570, 424] on button "2" at bounding box center [570, 433] width 43 height 22
click at [661, 402] on span "×" at bounding box center [662, 407] width 7 height 17
click at [601, 428] on button "3" at bounding box center [616, 433] width 43 height 22
click at [311, 379] on button "x" at bounding box center [314, 382] width 43 height 22
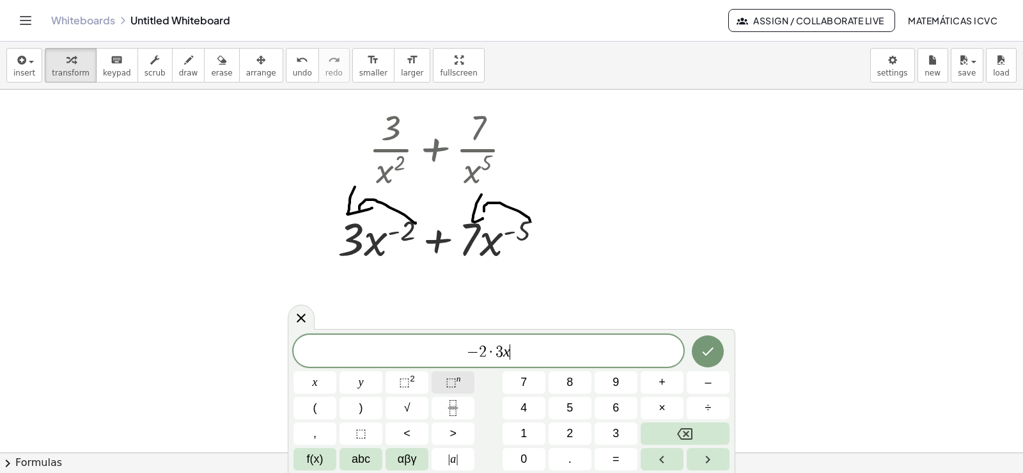
click at [455, 380] on span "⬚" at bounding box center [451, 381] width 11 height 13
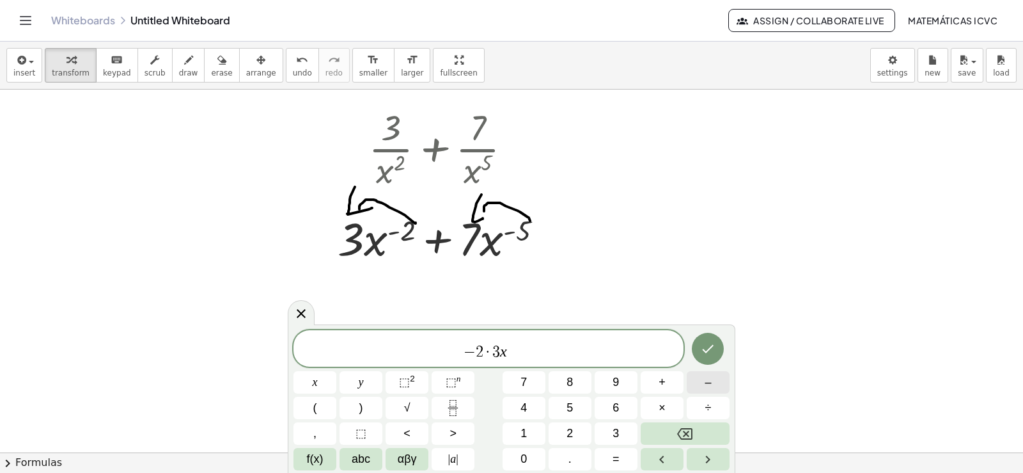
click at [717, 379] on button "–" at bounding box center [708, 382] width 43 height 22
click at [574, 430] on button "2" at bounding box center [570, 433] width 43 height 22
click at [705, 380] on span "–" at bounding box center [708, 381] width 6 height 17
click at [518, 430] on button "1" at bounding box center [524, 433] width 43 height 22
click at [535, 354] on span "− 2 · 3 x − 2 − 1 ​" at bounding box center [488, 349] width 390 height 23
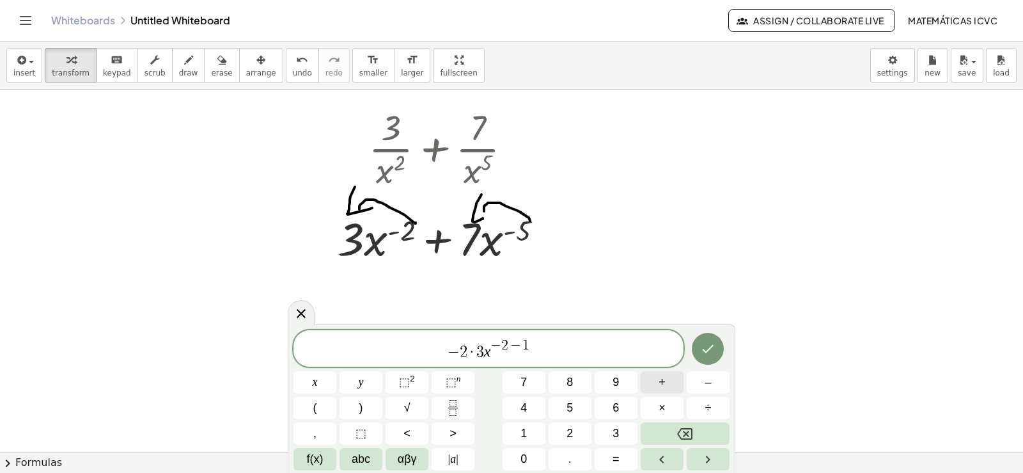
click at [669, 385] on button "+" at bounding box center [662, 382] width 43 height 22
click at [716, 378] on button "–" at bounding box center [708, 382] width 43 height 22
click at [567, 408] on span "5" at bounding box center [570, 407] width 6 height 17
click at [660, 407] on span "×" at bounding box center [662, 407] width 7 height 17
click at [538, 377] on button "7" at bounding box center [524, 382] width 43 height 22
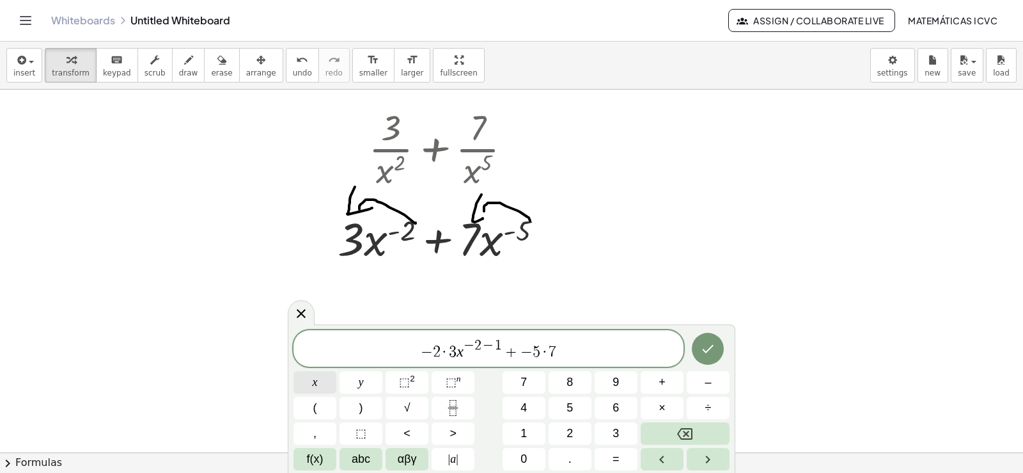
click at [319, 380] on button "x" at bounding box center [314, 382] width 43 height 22
click at [450, 384] on span "⬚" at bounding box center [451, 381] width 11 height 13
click at [708, 386] on button "–" at bounding box center [708, 382] width 43 height 22
click at [558, 408] on button "5" at bounding box center [570, 407] width 43 height 22
click at [705, 382] on span "–" at bounding box center [708, 381] width 6 height 17
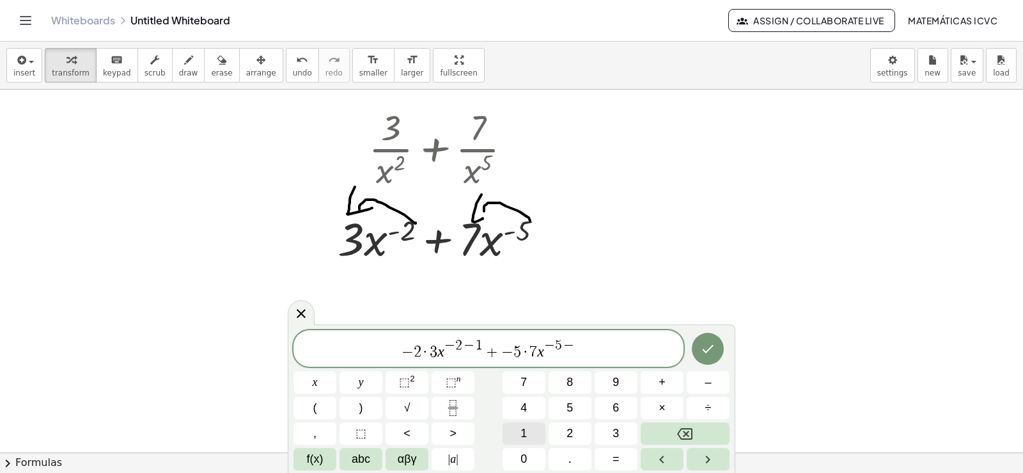
click at [529, 427] on button "1" at bounding box center [524, 433] width 43 height 22
click at [708, 357] on button "Done" at bounding box center [708, 348] width 32 height 32
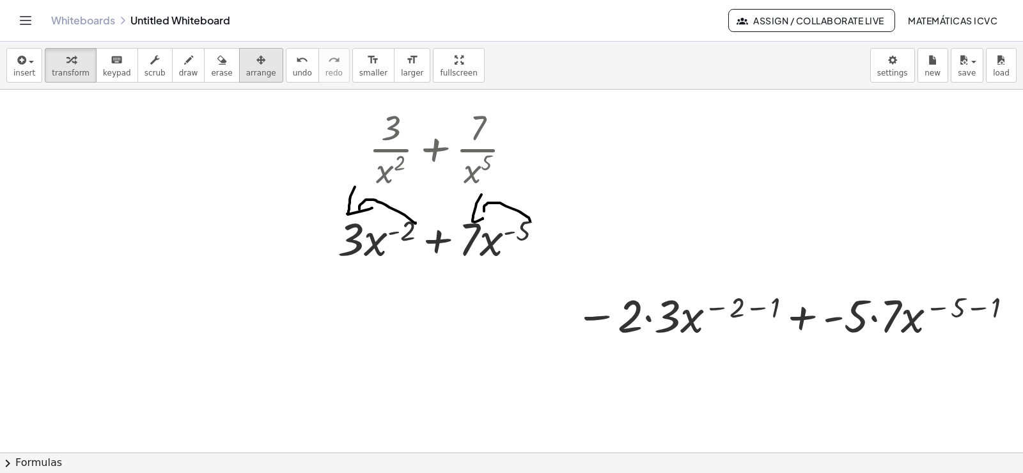
click at [246, 75] on span "arrange" at bounding box center [261, 72] width 30 height 9
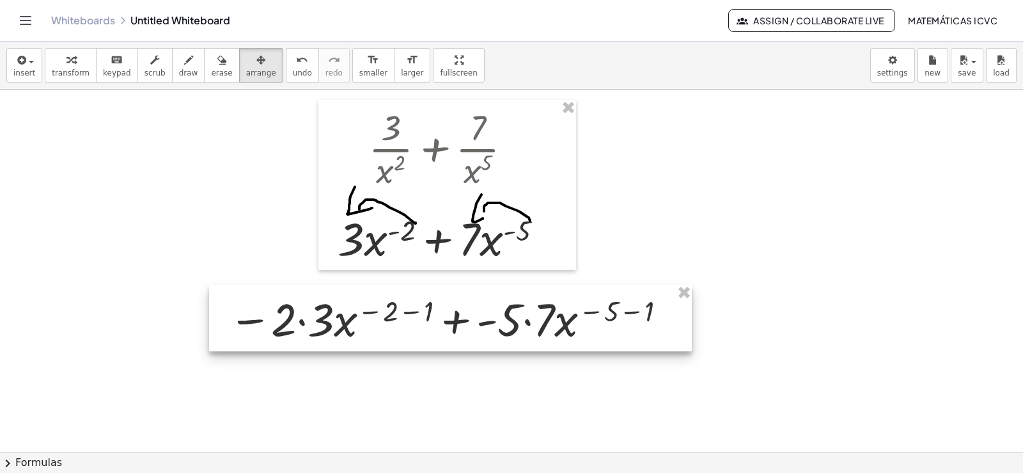
drag, startPoint x: 917, startPoint y: 318, endPoint x: 570, endPoint y: 322, distance: 346.6
click at [570, 322] on div at bounding box center [450, 318] width 483 height 66
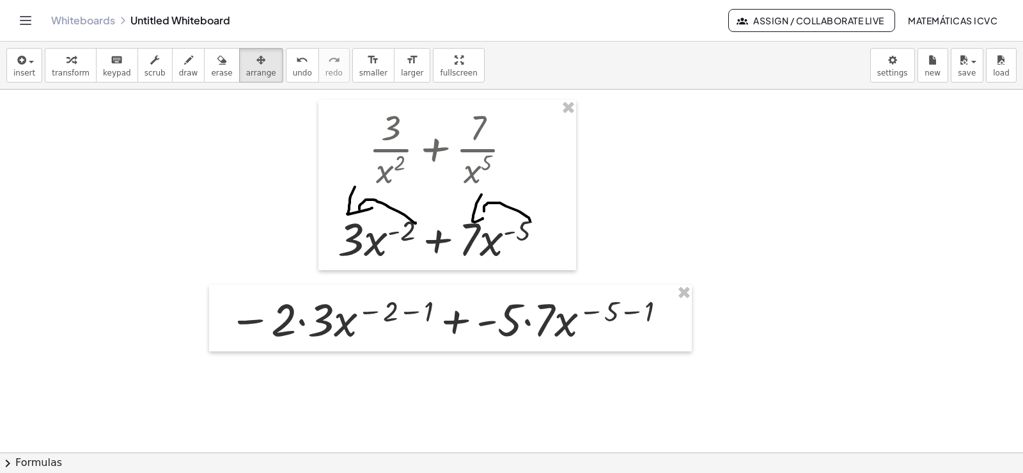
click at [54, 75] on span "transform" at bounding box center [71, 72] width 38 height 9
click at [304, 319] on div at bounding box center [448, 318] width 453 height 60
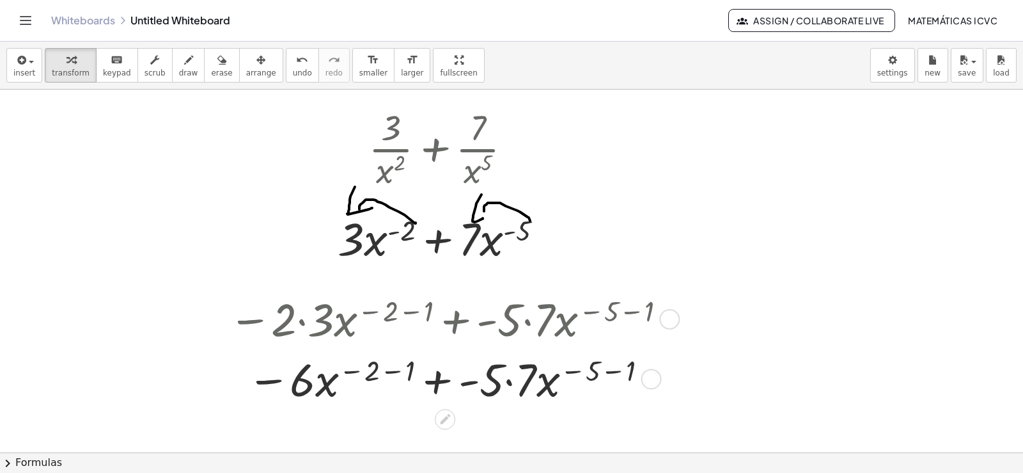
click at [391, 372] on div at bounding box center [448, 378] width 453 height 60
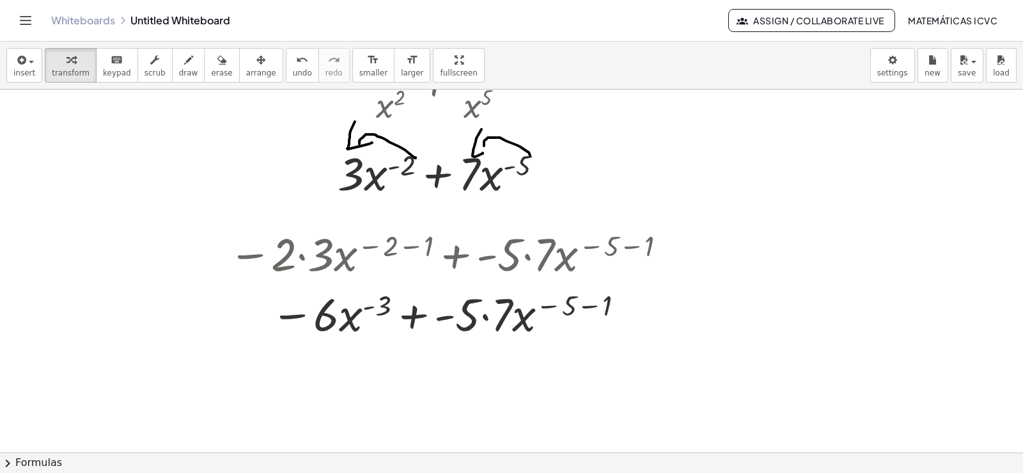
scroll to position [1783, 0]
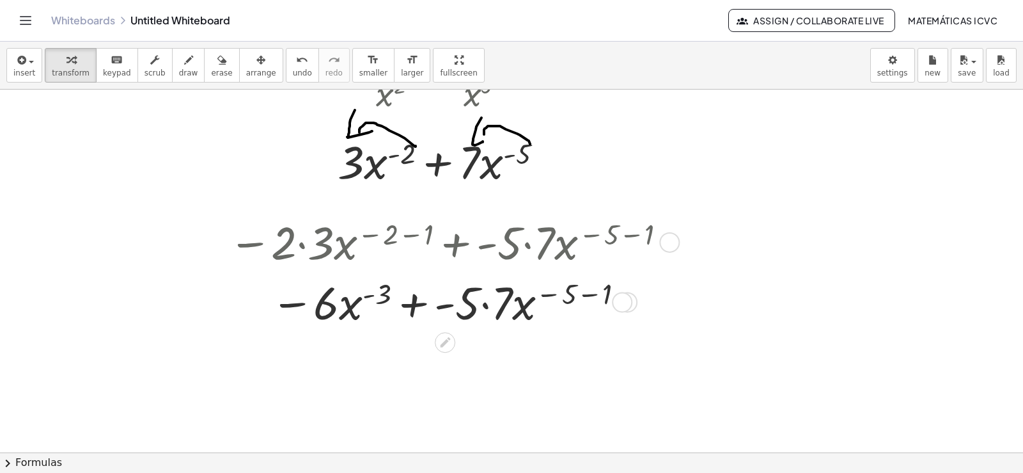
click at [487, 306] on div at bounding box center [448, 301] width 453 height 60
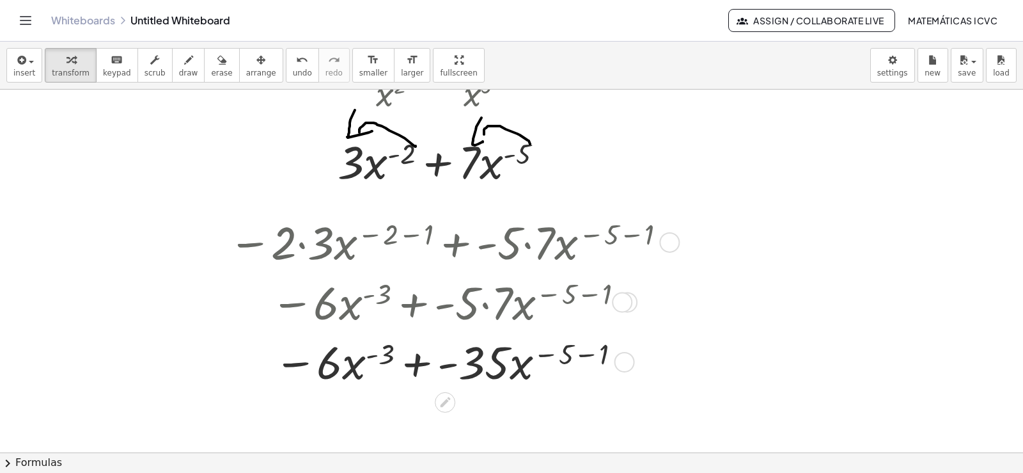
click at [588, 354] on div at bounding box center [448, 361] width 453 height 60
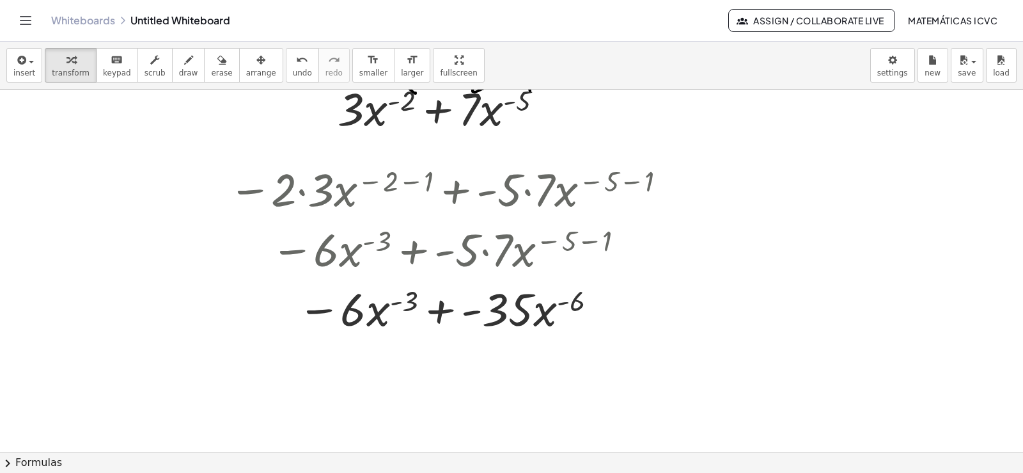
scroll to position [1848, 0]
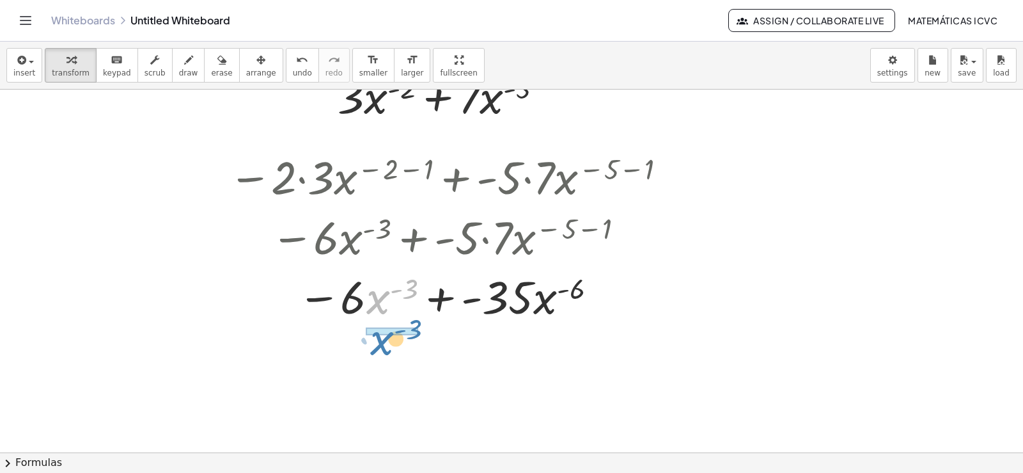
drag, startPoint x: 378, startPoint y: 305, endPoint x: 382, endPoint y: 346, distance: 41.1
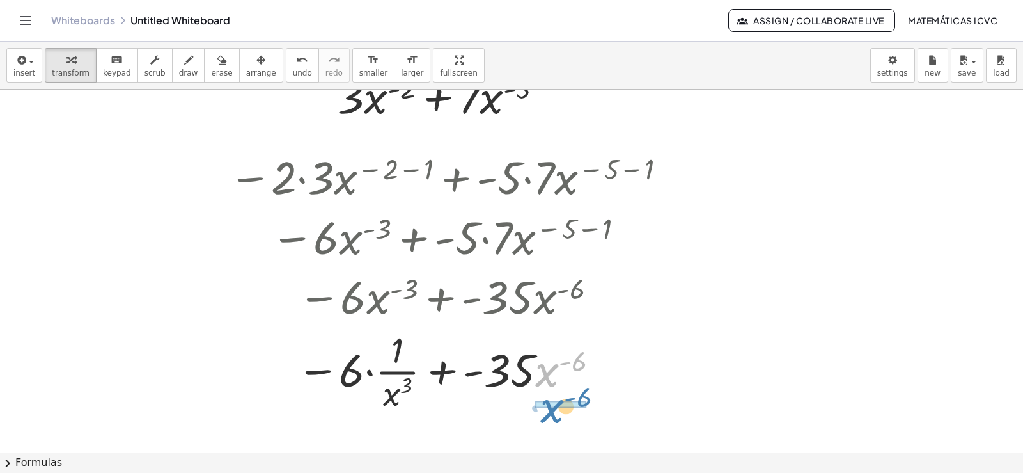
drag, startPoint x: 545, startPoint y: 380, endPoint x: 550, endPoint y: 416, distance: 36.2
click at [550, 416] on div "− · 2 · 3 · x ( − 2 − 1 ) + · - 5 · 7 · x ( − 5 − 1 ) − · 6 · x ( − 2 − 1 ) + ·…" at bounding box center [450, 280] width 483 height 275
click at [368, 372] on div at bounding box center [448, 370] width 453 height 90
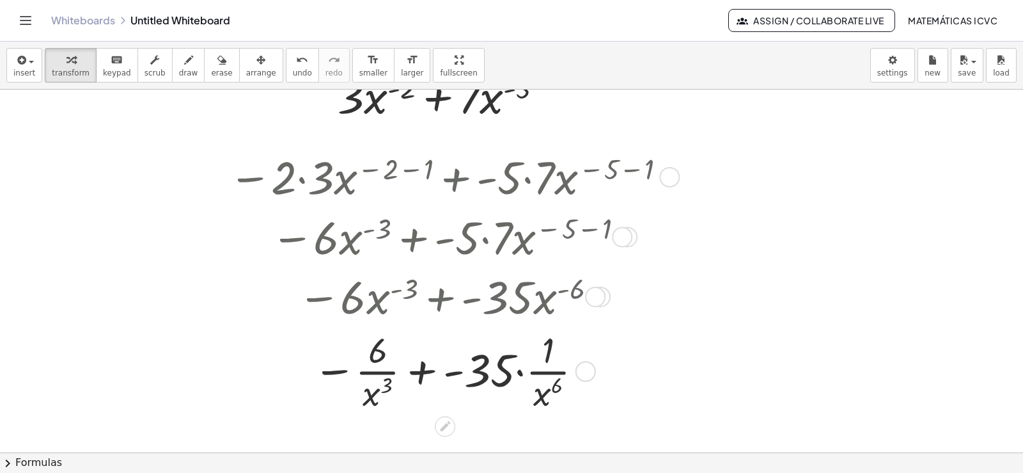
click at [518, 373] on div at bounding box center [448, 370] width 453 height 90
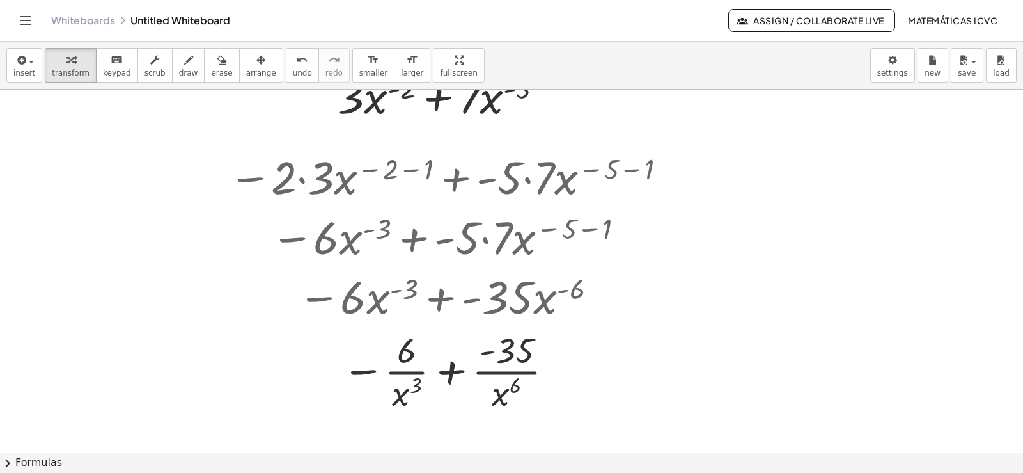
click at [179, 74] on span "draw" at bounding box center [188, 72] width 19 height 9
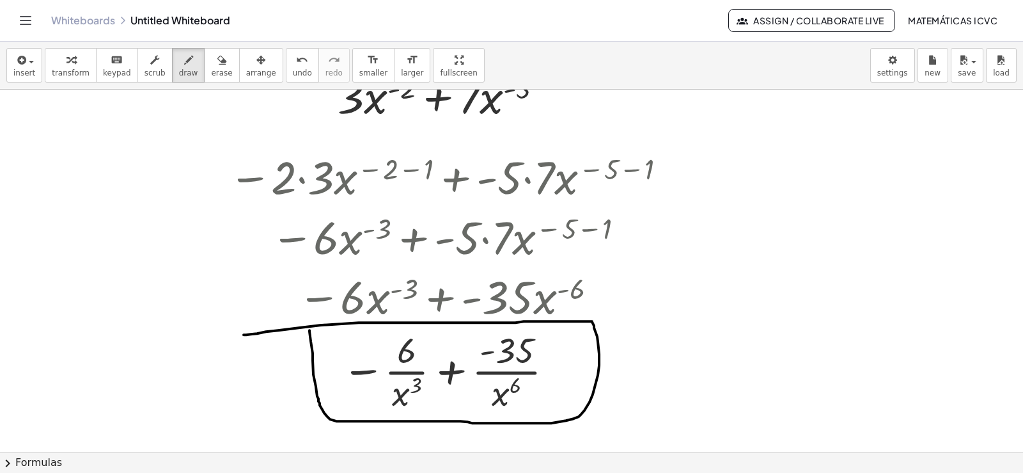
drag, startPoint x: 311, startPoint y: 341, endPoint x: 242, endPoint y: 335, distance: 69.3
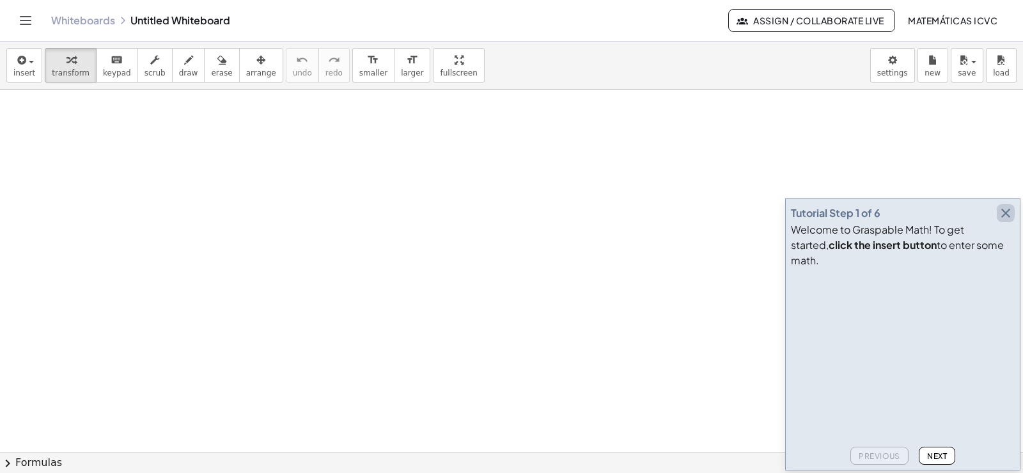
click at [1006, 221] on icon "button" at bounding box center [1005, 212] width 15 height 15
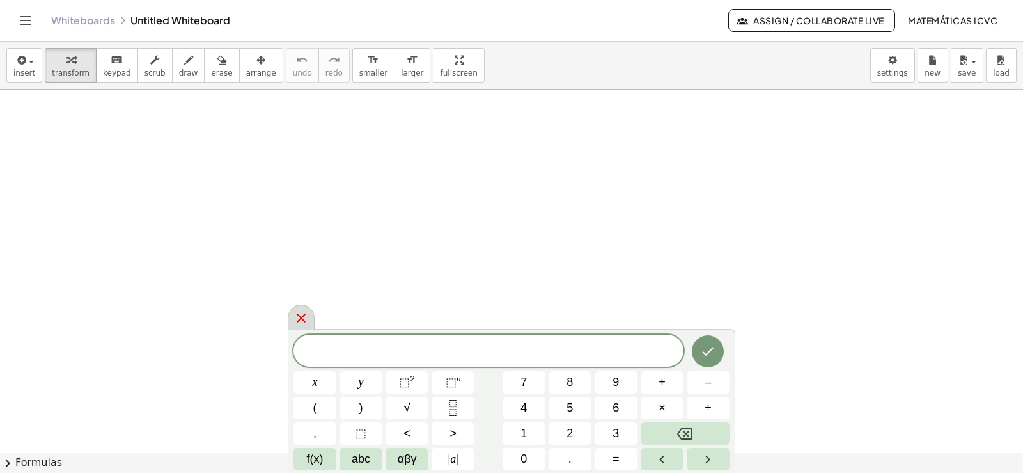
click at [299, 316] on icon at bounding box center [301, 317] width 9 height 9
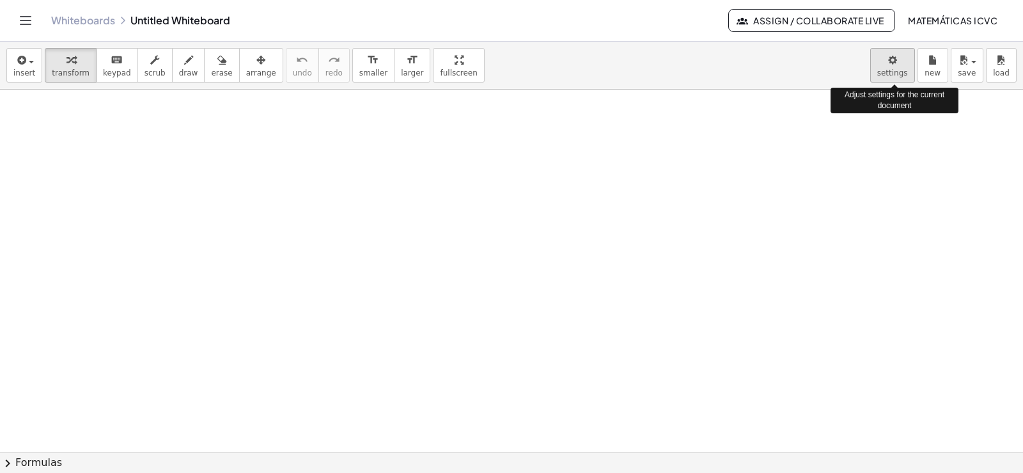
click at [889, 74] on body "Graspable Math Activities Get Started Activity Bank Assigned Work Classes White…" at bounding box center [511, 236] width 1023 height 473
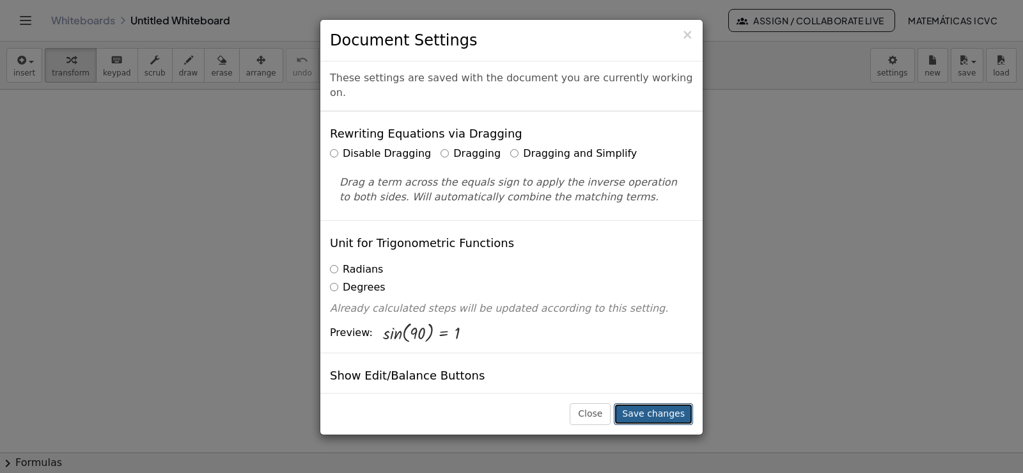
click at [661, 408] on button "Save changes" at bounding box center [653, 414] width 79 height 22
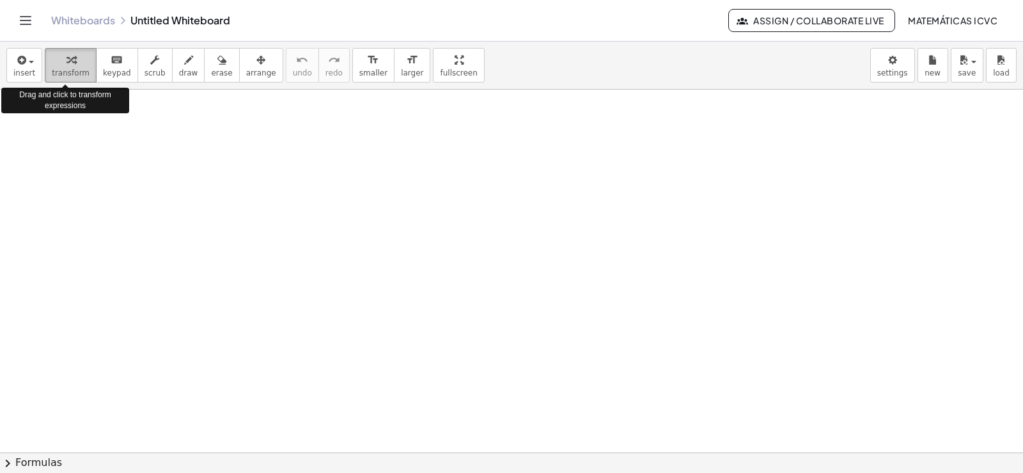
click at [66, 66] on icon "button" at bounding box center [70, 59] width 9 height 15
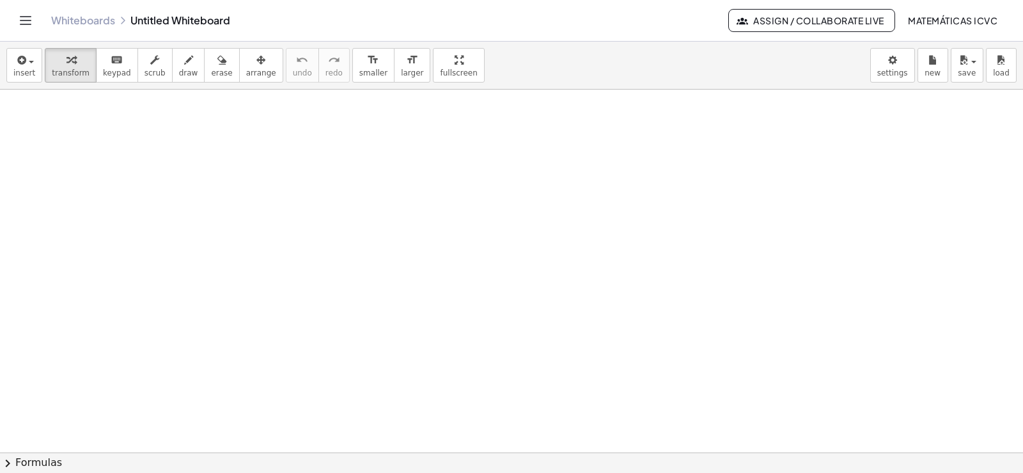
drag, startPoint x: 478, startPoint y: 221, endPoint x: 449, endPoint y: 299, distance: 83.1
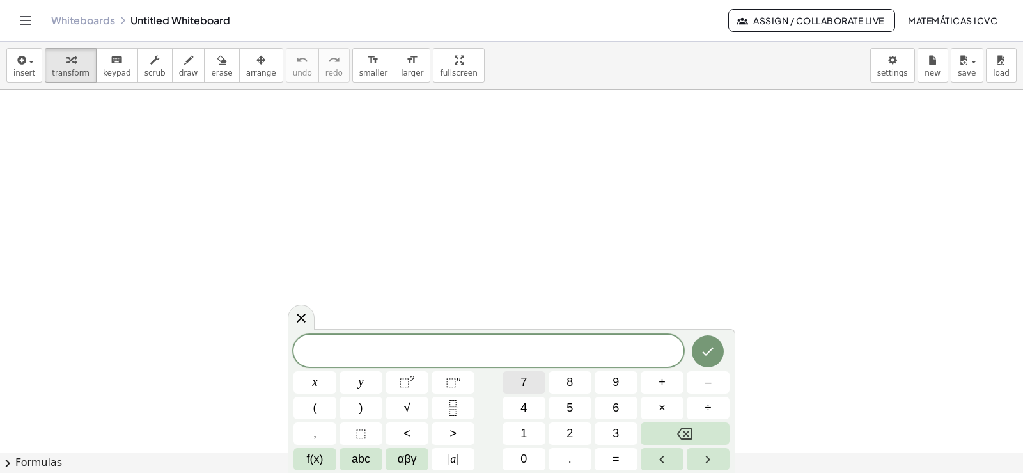
click at [533, 386] on button "7" at bounding box center [524, 382] width 43 height 22
click at [319, 386] on button "x" at bounding box center [314, 382] width 43 height 22
click at [713, 382] on button "–" at bounding box center [708, 382] width 43 height 22
click at [569, 432] on span "2" at bounding box center [570, 433] width 6 height 17
click at [454, 432] on span ">" at bounding box center [453, 433] width 7 height 17
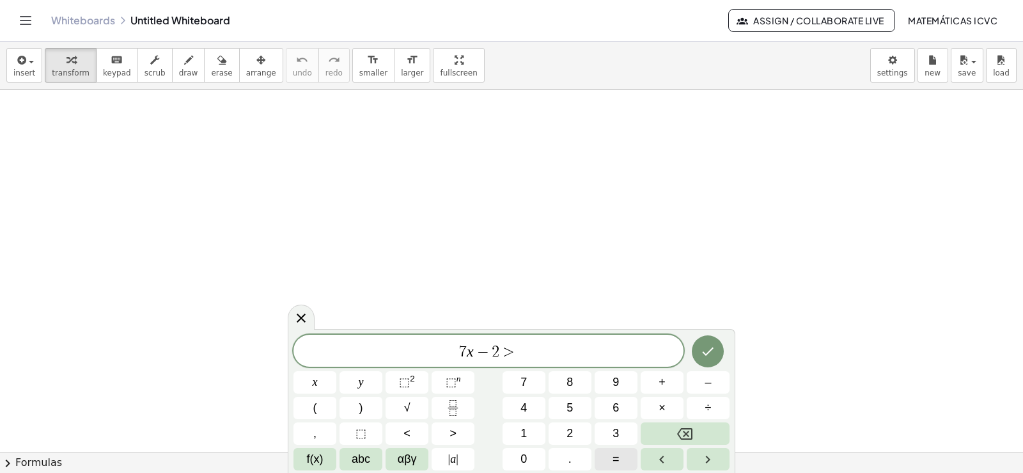
click at [620, 462] on button "=" at bounding box center [616, 459] width 43 height 22
click at [528, 437] on button "1" at bounding box center [524, 433] width 43 height 22
click at [576, 434] on button "2" at bounding box center [570, 433] width 43 height 22
click at [710, 352] on icon "Done" at bounding box center [707, 350] width 15 height 15
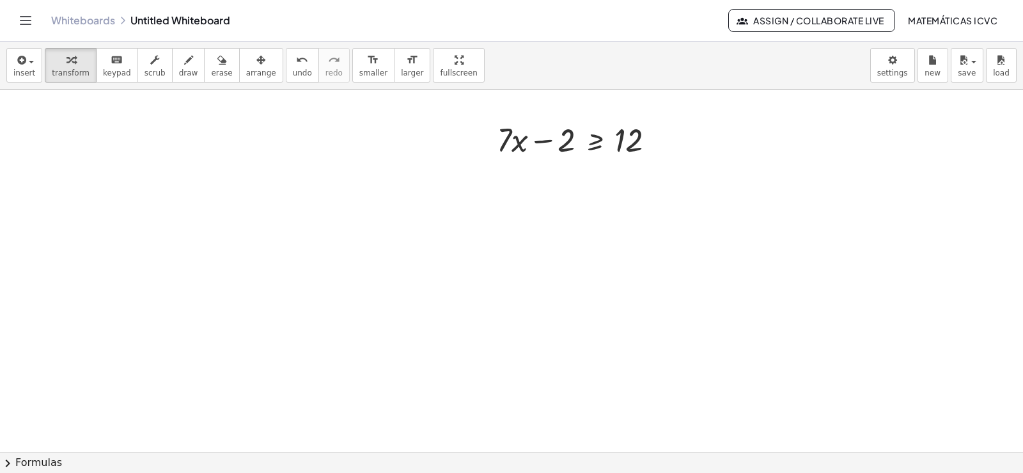
scroll to position [128, 0]
click at [512, 223] on div at bounding box center [511, 366] width 1023 height 808
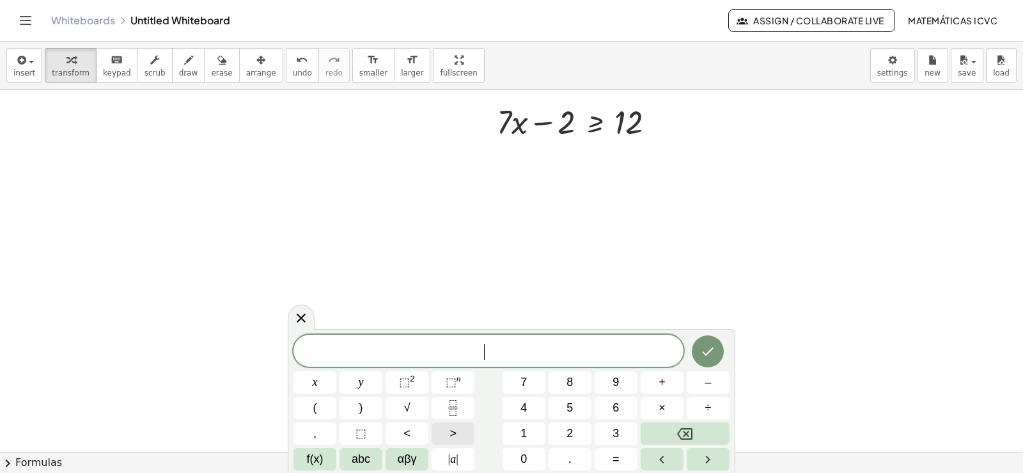
click at [459, 437] on button ">" at bounding box center [453, 433] width 43 height 22
click at [618, 459] on span "=" at bounding box center [616, 458] width 7 height 17
click at [690, 435] on icon "Backspace" at bounding box center [684, 433] width 15 height 15
click at [689, 435] on icon "Backspace" at bounding box center [684, 433] width 15 height 15
click at [616, 218] on div at bounding box center [511, 366] width 1023 height 808
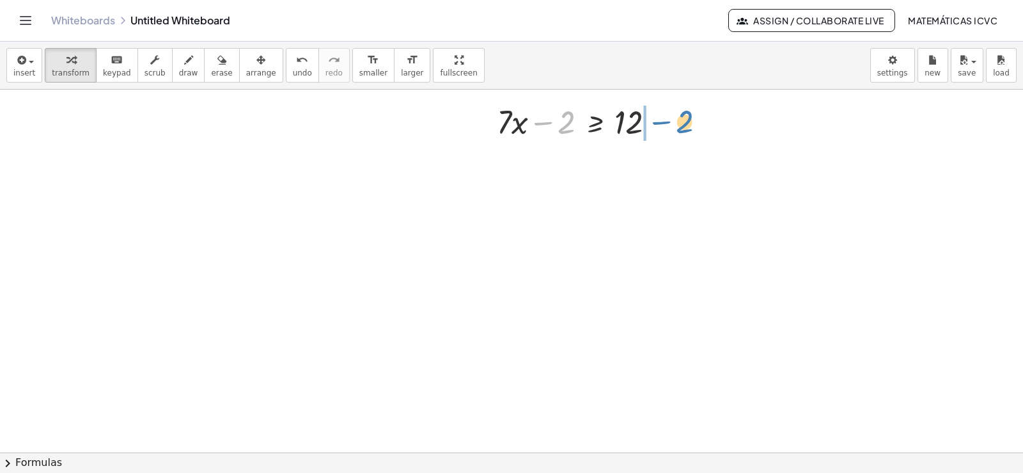
drag, startPoint x: 544, startPoint y: 124, endPoint x: 662, endPoint y: 123, distance: 118.3
click at [662, 123] on div at bounding box center [581, 120] width 182 height 43
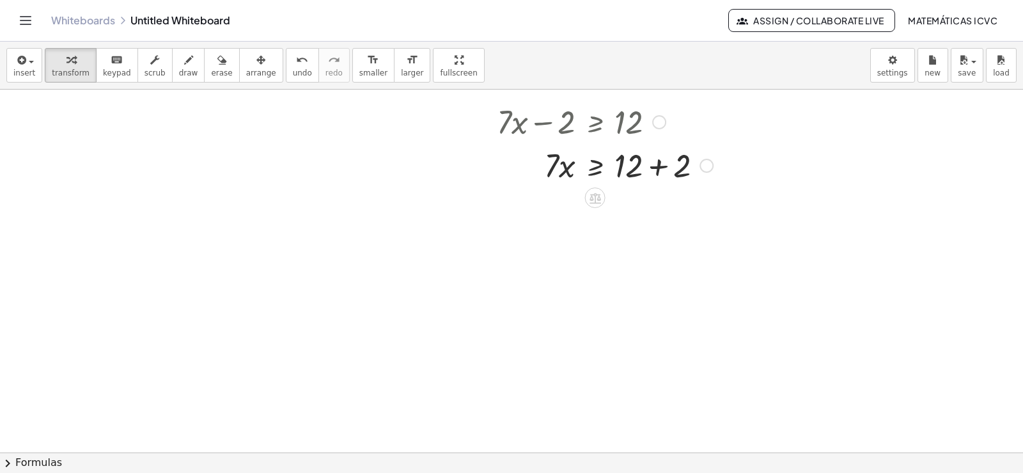
click at [659, 166] on div at bounding box center [604, 164] width 229 height 43
drag, startPoint x: 548, startPoint y: 217, endPoint x: 925, endPoint y: 267, distance: 379.9
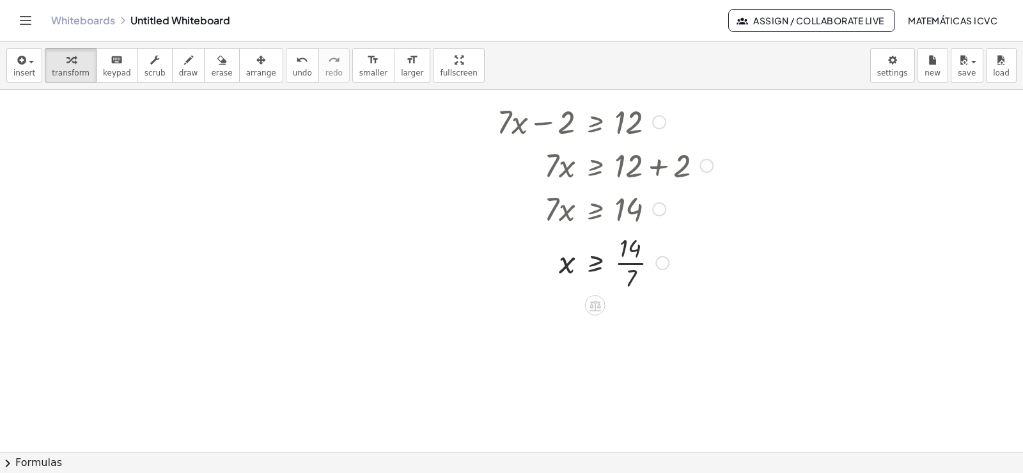
click at [638, 263] on div at bounding box center [604, 262] width 229 height 64
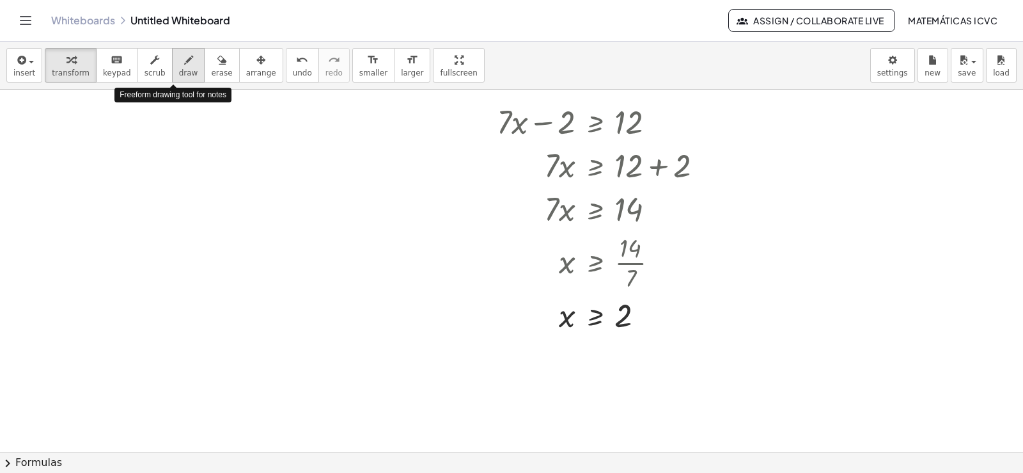
click at [179, 73] on span "draw" at bounding box center [188, 72] width 19 height 9
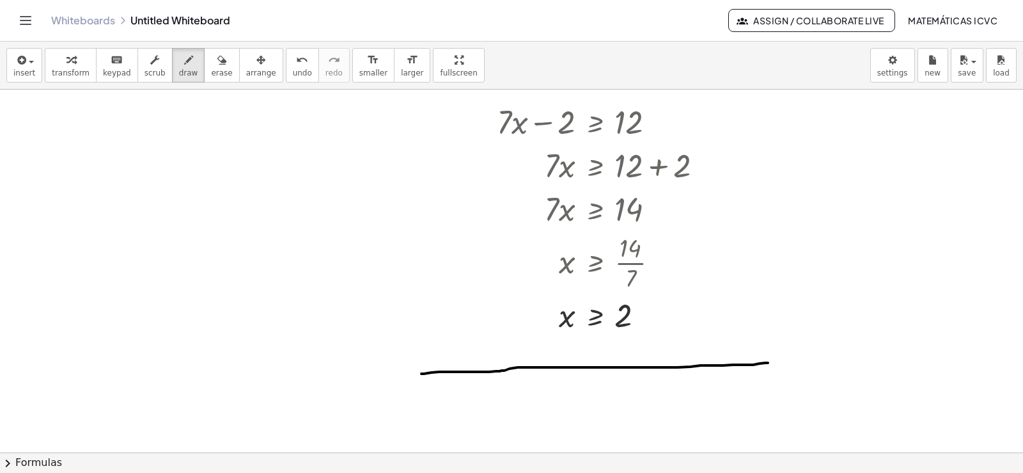
drag, startPoint x: 421, startPoint y: 373, endPoint x: 768, endPoint y: 363, distance: 346.7
click at [768, 363] on div at bounding box center [511, 366] width 1023 height 808
drag, startPoint x: 520, startPoint y: 356, endPoint x: 524, endPoint y: 387, distance: 31.6
click at [524, 387] on div at bounding box center [511, 366] width 1023 height 808
drag, startPoint x: 510, startPoint y: 397, endPoint x: 546, endPoint y: 419, distance: 42.8
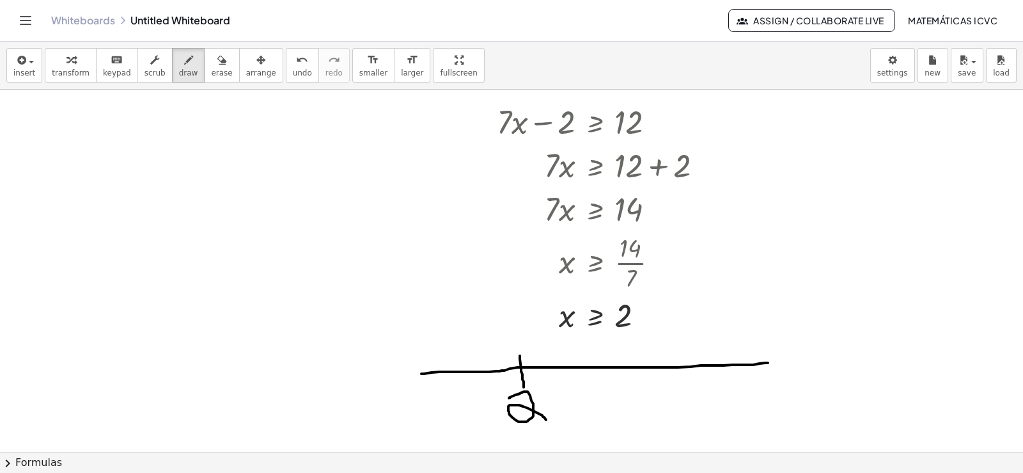
click at [546, 419] on div at bounding box center [511, 366] width 1023 height 808
drag, startPoint x: 529, startPoint y: 357, endPoint x: 519, endPoint y: 354, distance: 9.9
click at [519, 354] on div at bounding box center [511, 366] width 1023 height 808
click at [524, 361] on div at bounding box center [511, 366] width 1023 height 808
drag, startPoint x: 524, startPoint y: 355, endPoint x: 666, endPoint y: 359, distance: 142.7
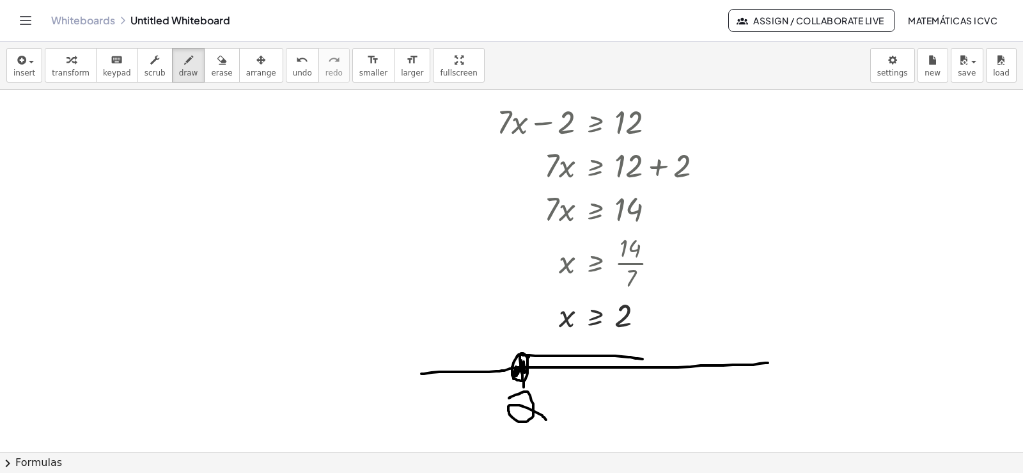
click at [666, 359] on div at bounding box center [511, 366] width 1023 height 808
drag, startPoint x: 525, startPoint y: 382, endPoint x: 696, endPoint y: 383, distance: 171.4
click at [696, 383] on div at bounding box center [511, 366] width 1023 height 808
drag, startPoint x: 651, startPoint y: 341, endPoint x: 646, endPoint y: 407, distance: 66.0
click at [646, 407] on div at bounding box center [511, 366] width 1023 height 808
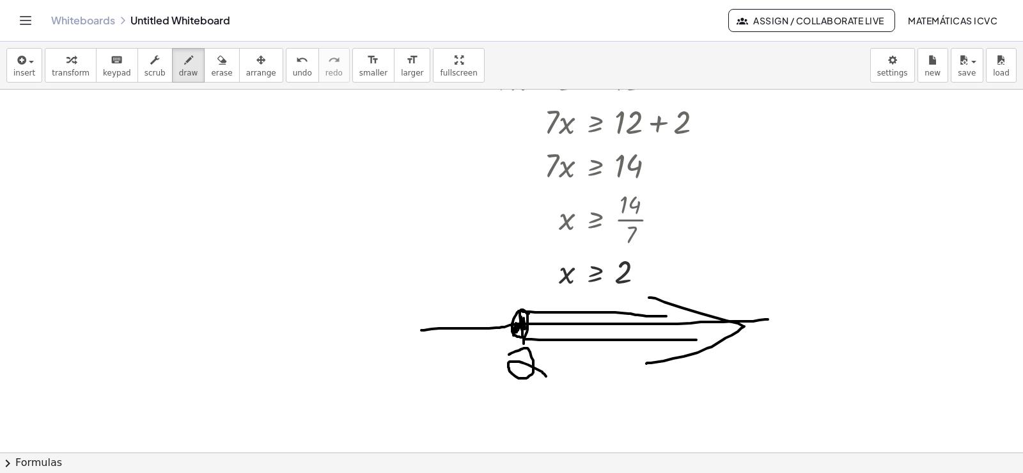
scroll to position [179, 0]
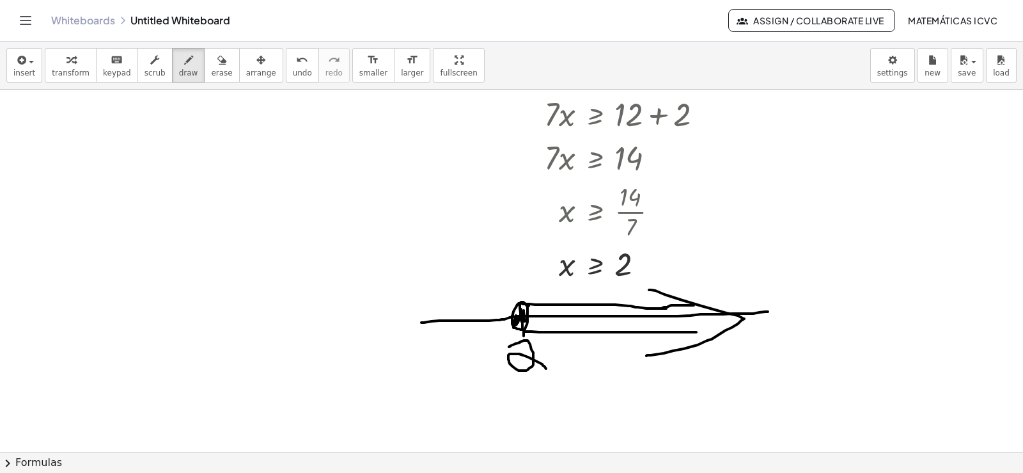
drag, startPoint x: 662, startPoint y: 308, endPoint x: 691, endPoint y: 318, distance: 29.9
click at [697, 305] on div at bounding box center [511, 314] width 1023 height 808
drag, startPoint x: 692, startPoint y: 332, endPoint x: 710, endPoint y: 331, distance: 17.9
click at [710, 331] on div at bounding box center [511, 314] width 1023 height 808
click at [212, 217] on div at bounding box center [511, 314] width 1023 height 808
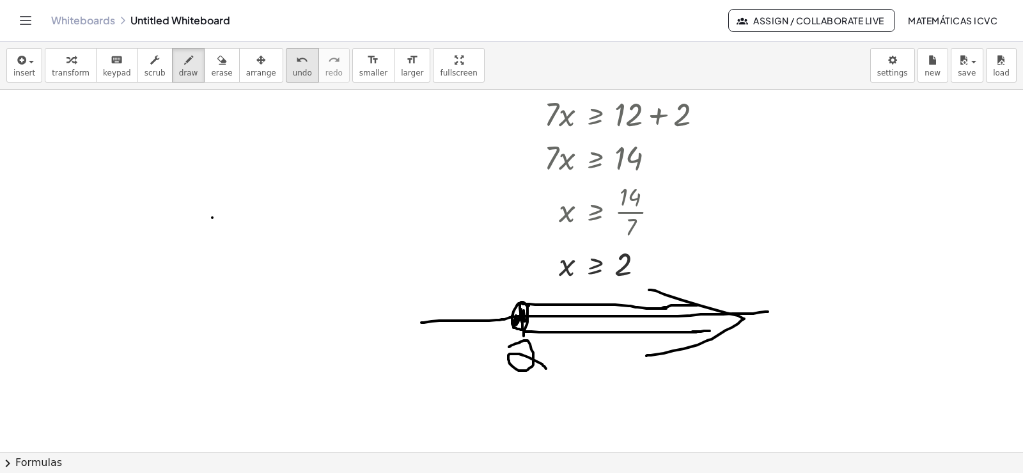
click at [296, 62] on icon "undo" at bounding box center [302, 59] width 12 height 15
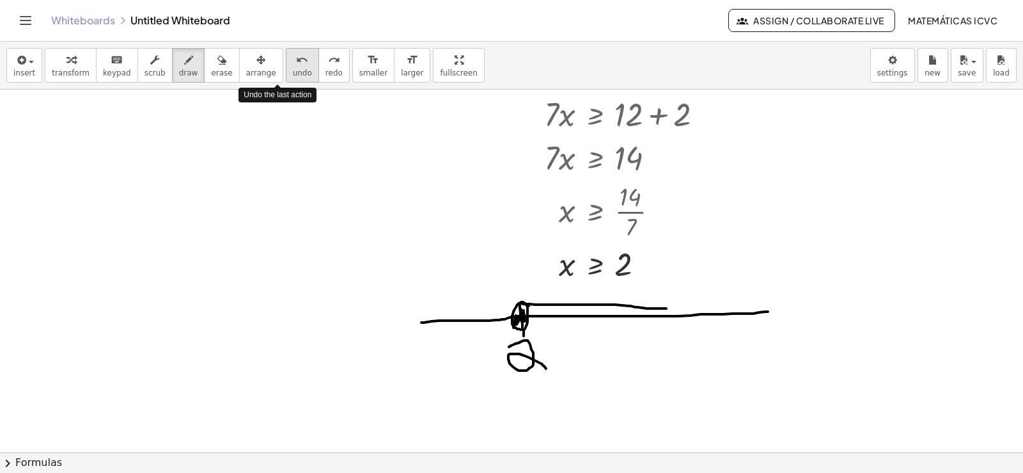
click at [296, 62] on icon "undo" at bounding box center [302, 59] width 12 height 15
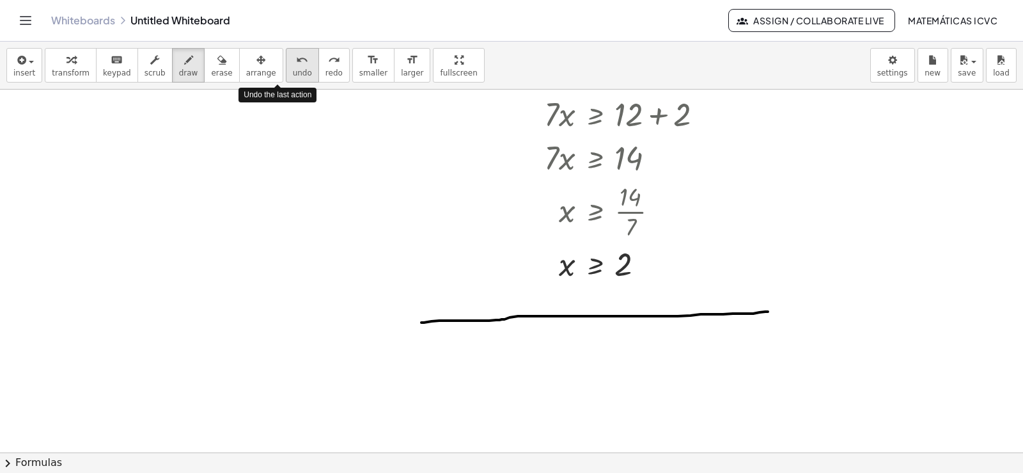
click at [296, 62] on icon "undo" at bounding box center [302, 59] width 12 height 15
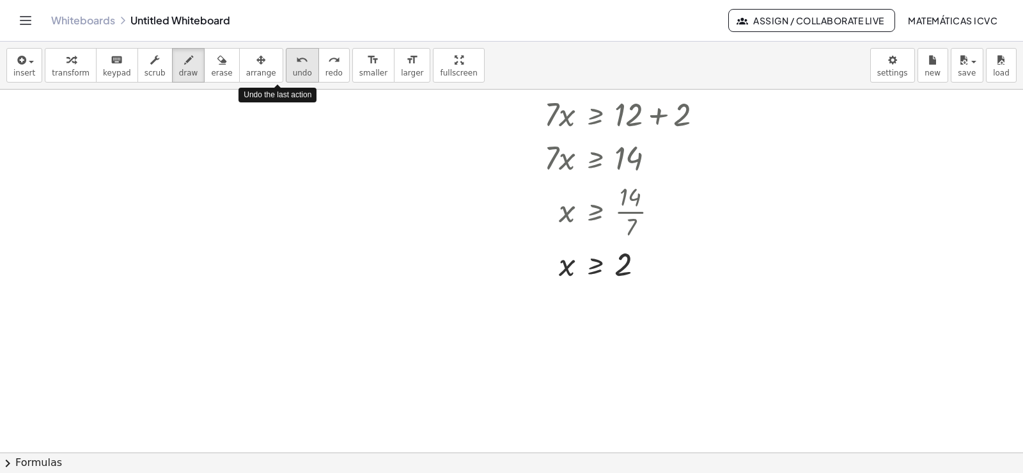
click at [293, 69] on span "undo" at bounding box center [302, 72] width 19 height 9
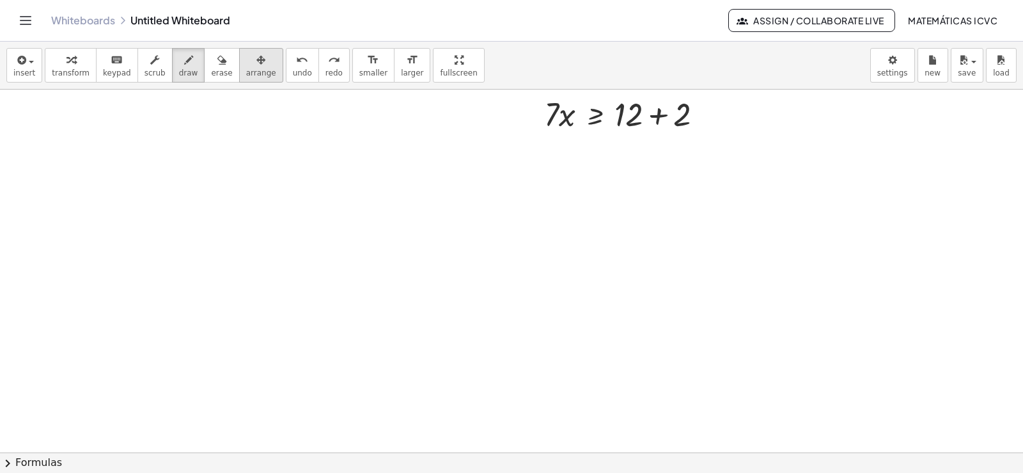
click at [246, 77] on span "arrange" at bounding box center [261, 72] width 30 height 9
click at [293, 73] on span "undo" at bounding box center [302, 72] width 19 height 9
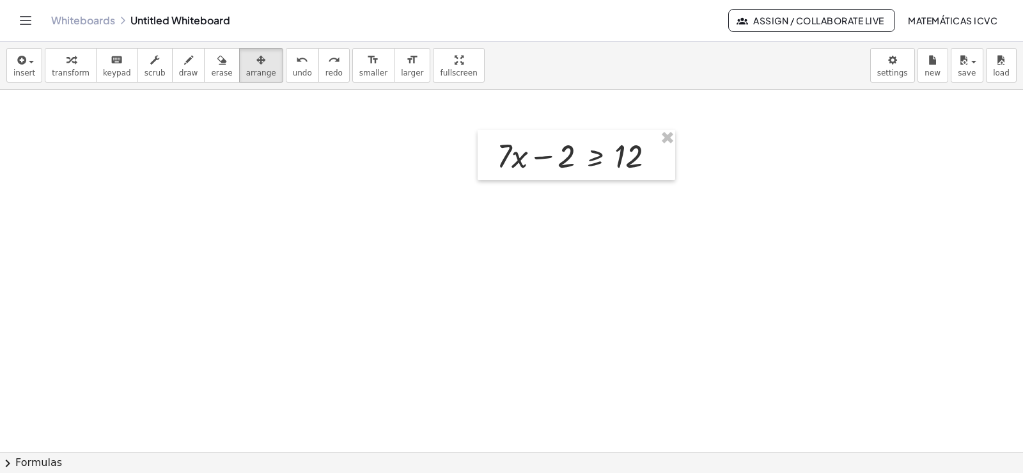
scroll to position [115, 0]
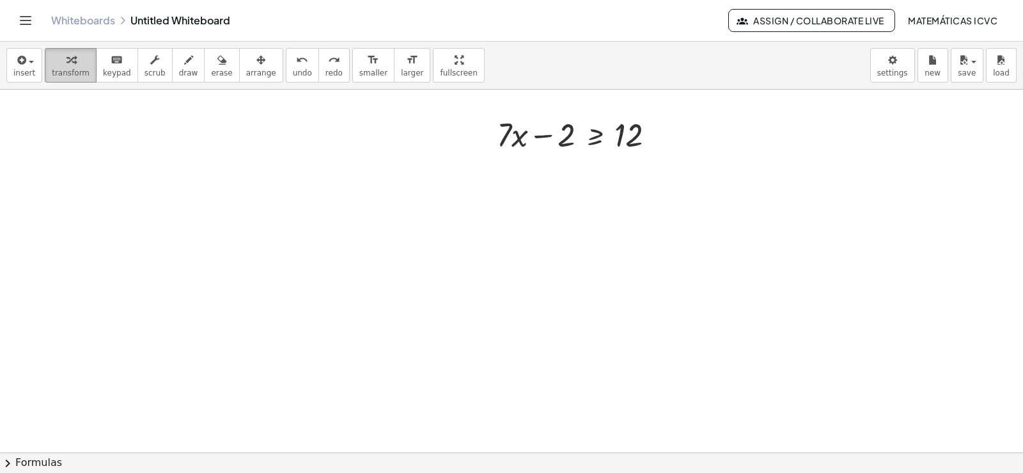
click at [77, 63] on div "button" at bounding box center [71, 59] width 38 height 15
drag, startPoint x: 542, startPoint y: 136, endPoint x: 799, endPoint y: 196, distance: 263.4
click at [661, 134] on div at bounding box center [581, 133] width 182 height 43
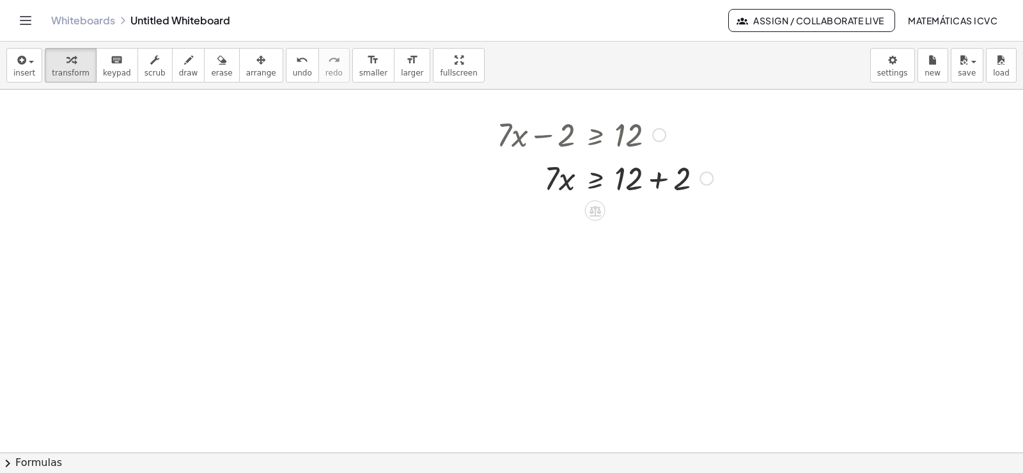
click at [659, 180] on div at bounding box center [604, 176] width 229 height 43
drag, startPoint x: 551, startPoint y: 218, endPoint x: 206, endPoint y: 344, distance: 366.9
click at [629, 276] on div at bounding box center [604, 274] width 229 height 64
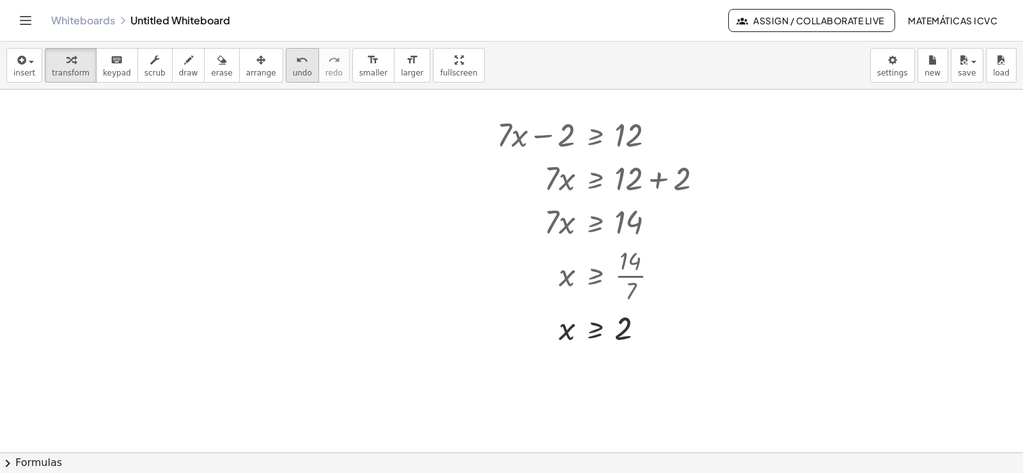
click at [293, 72] on span "undo" at bounding box center [302, 72] width 19 height 9
drag, startPoint x: 554, startPoint y: 222, endPoint x: 629, endPoint y: 257, distance: 83.2
click at [635, 278] on div at bounding box center [604, 274] width 229 height 64
click at [69, 208] on div at bounding box center [511, 378] width 1023 height 808
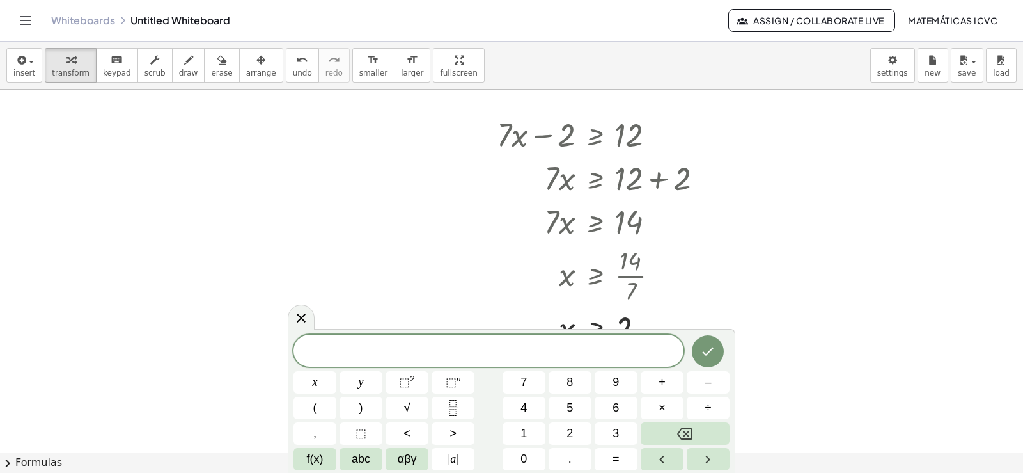
click at [43, 205] on div at bounding box center [511, 378] width 1023 height 808
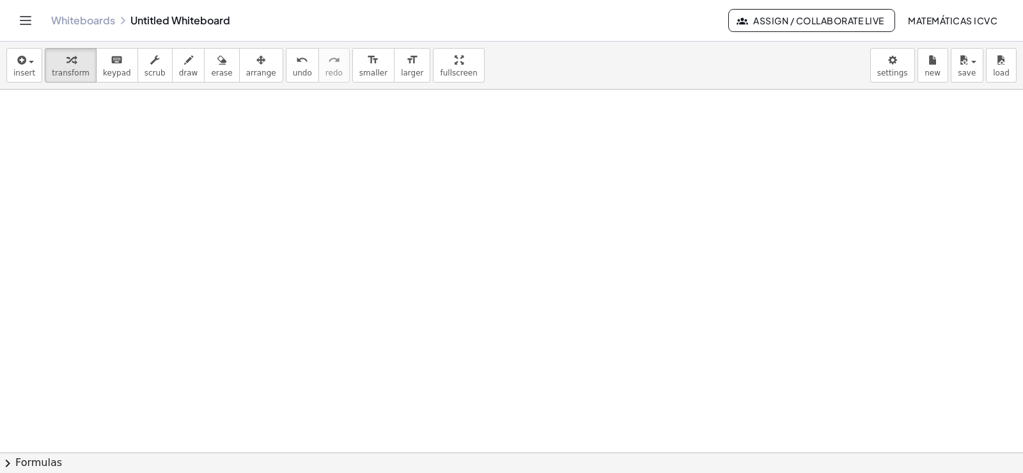
scroll to position [435, 0]
click at [234, 231] on div at bounding box center [511, 59] width 1023 height 808
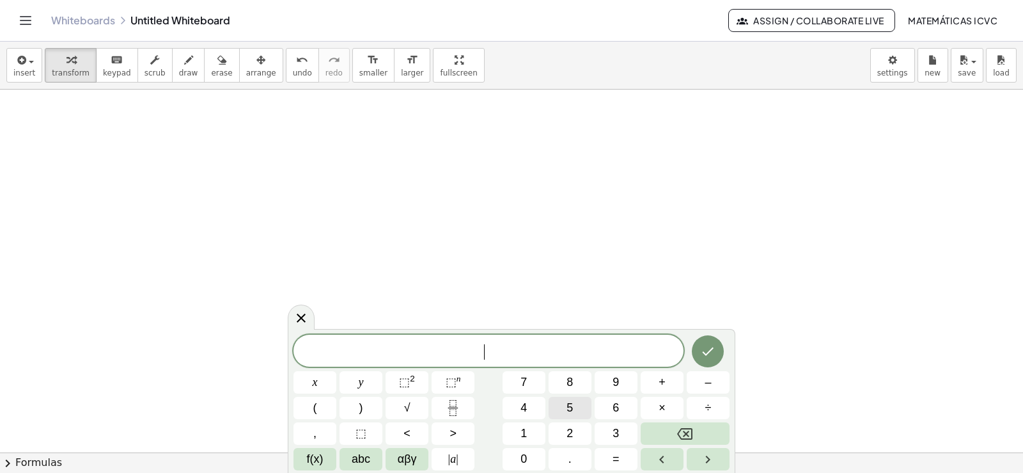
click at [577, 406] on button "5" at bounding box center [570, 407] width 43 height 22
click at [329, 383] on button "x" at bounding box center [314, 382] width 43 height 22
click at [659, 383] on span "+" at bounding box center [662, 381] width 7 height 17
click at [529, 426] on button "1" at bounding box center [524, 433] width 43 height 22
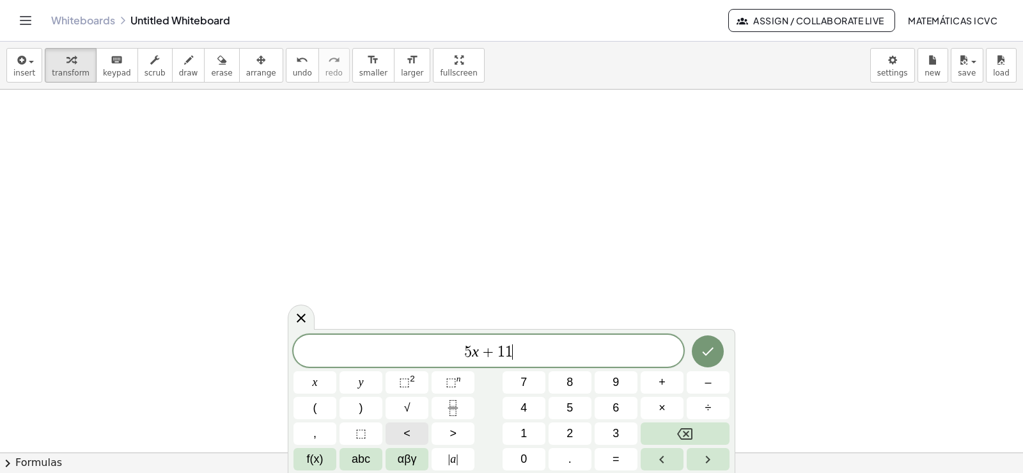
click at [418, 429] on button "<" at bounding box center [407, 433] width 43 height 22
click at [610, 458] on button "=" at bounding box center [616, 459] width 43 height 22
click at [710, 380] on span "–" at bounding box center [708, 381] width 6 height 17
click at [520, 430] on span "1" at bounding box center [523, 433] width 6 height 17
click at [619, 382] on span "9" at bounding box center [616, 381] width 6 height 17
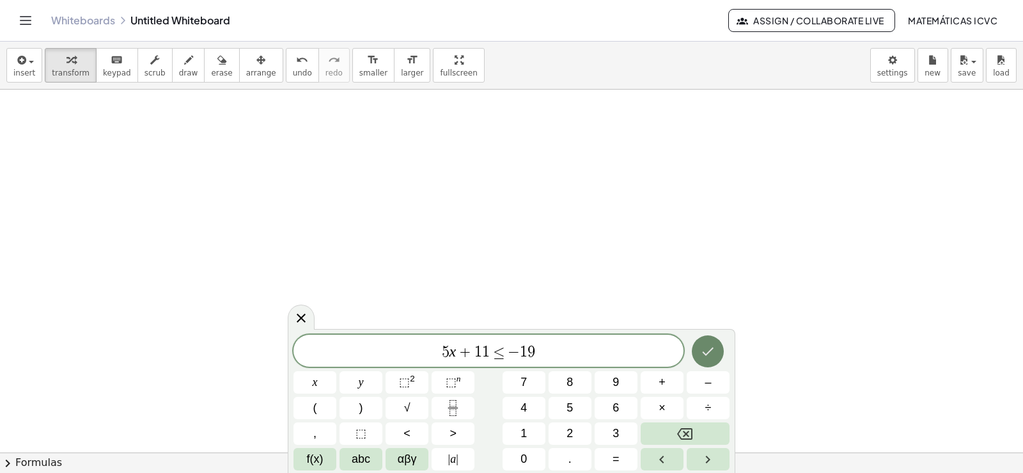
click at [711, 349] on icon "Done" at bounding box center [709, 351] width 12 height 8
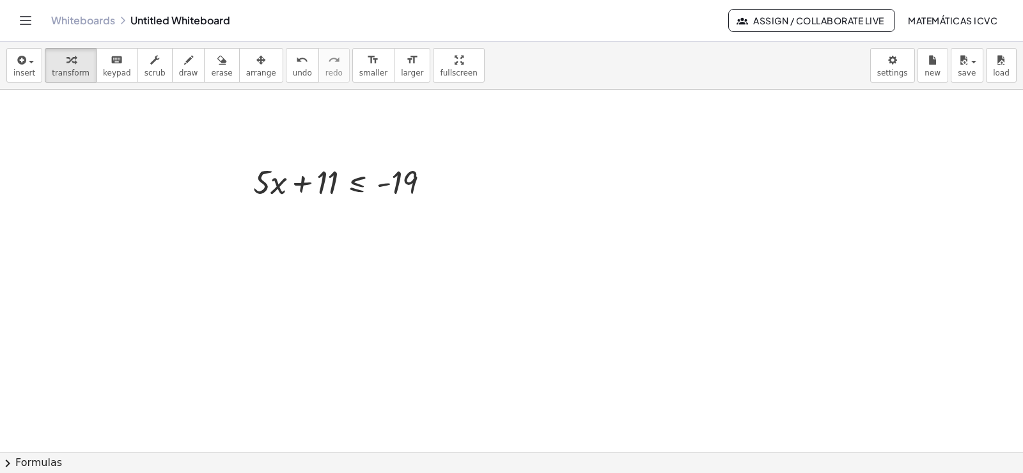
scroll to position [574, 0]
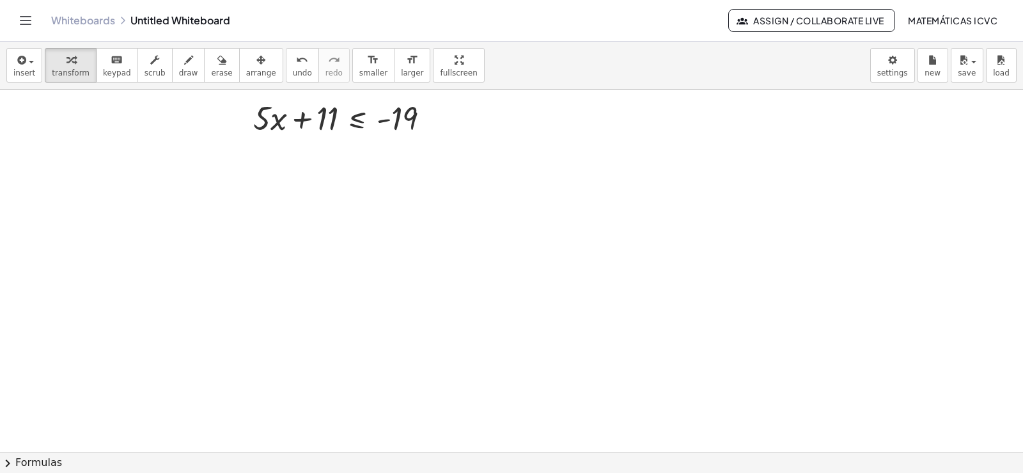
click at [809, 251] on div at bounding box center [511, 60] width 1023 height 1088
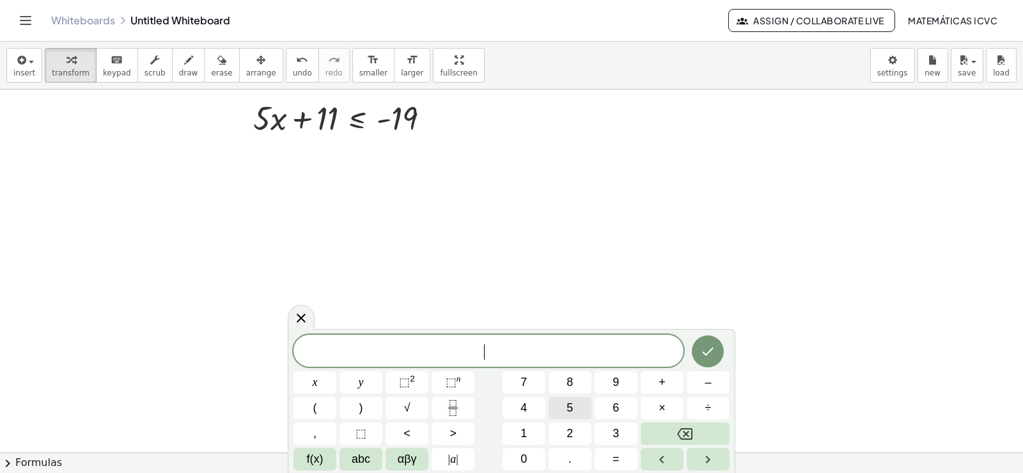
click at [579, 406] on button "5" at bounding box center [570, 407] width 43 height 22
click at [311, 383] on button "x" at bounding box center [314, 382] width 43 height 22
click at [662, 381] on span "+" at bounding box center [662, 381] width 7 height 17
click at [535, 432] on button "1" at bounding box center [524, 433] width 43 height 22
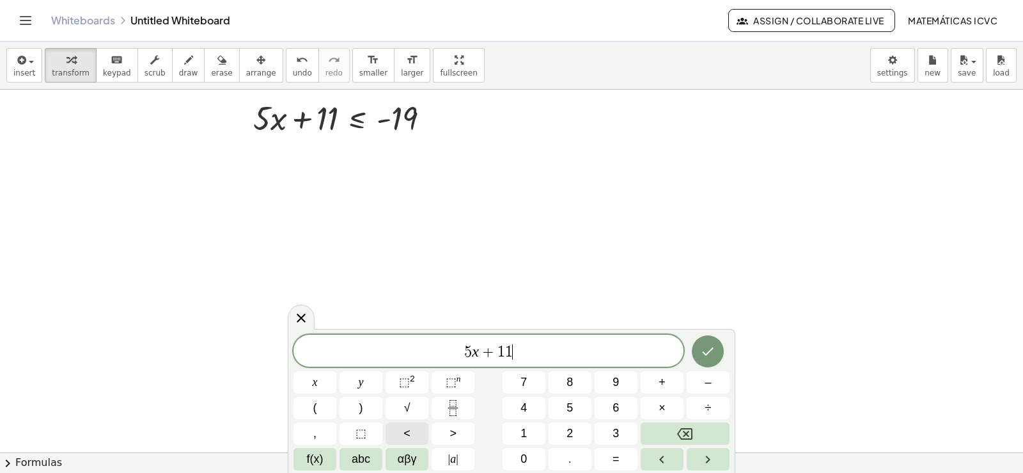
click at [410, 434] on span "<" at bounding box center [406, 433] width 7 height 17
click at [621, 460] on button "=" at bounding box center [616, 459] width 43 height 22
click at [708, 381] on span "–" at bounding box center [708, 381] width 6 height 17
click at [534, 425] on button "1" at bounding box center [524, 433] width 43 height 22
click at [617, 382] on span "9" at bounding box center [616, 381] width 6 height 17
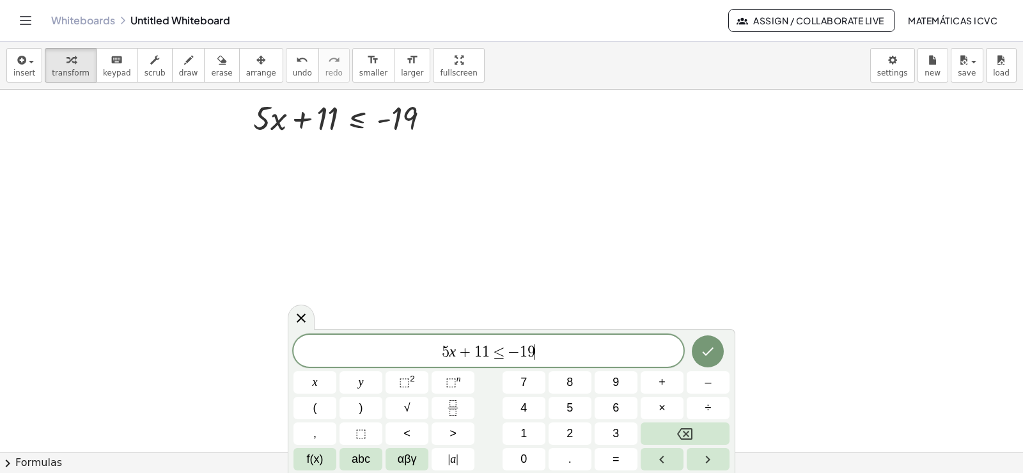
click at [485, 242] on div at bounding box center [511, 60] width 1023 height 1088
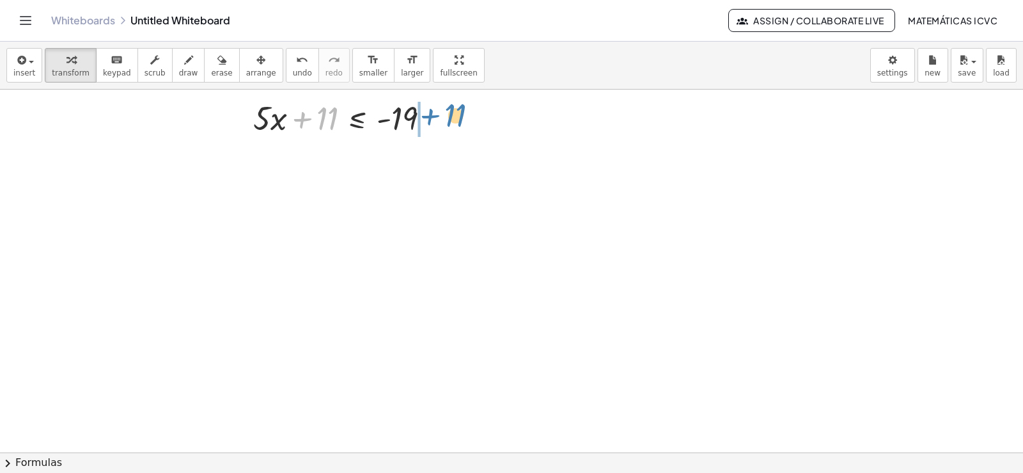
drag, startPoint x: 304, startPoint y: 119, endPoint x: 432, endPoint y: 116, distance: 127.9
click at [432, 116] on div at bounding box center [347, 116] width 200 height 43
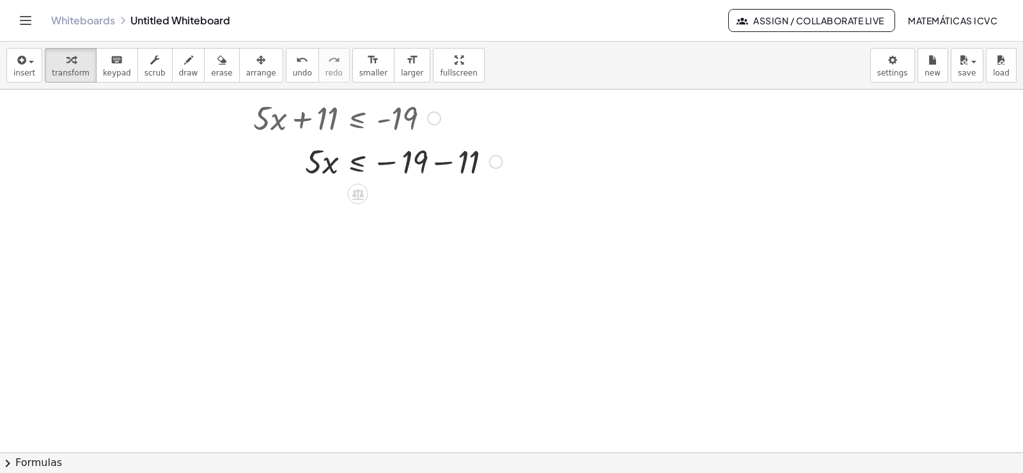
click at [442, 162] on div at bounding box center [378, 160] width 262 height 43
drag, startPoint x: 315, startPoint y: 208, endPoint x: 407, endPoint y: 249, distance: 100.8
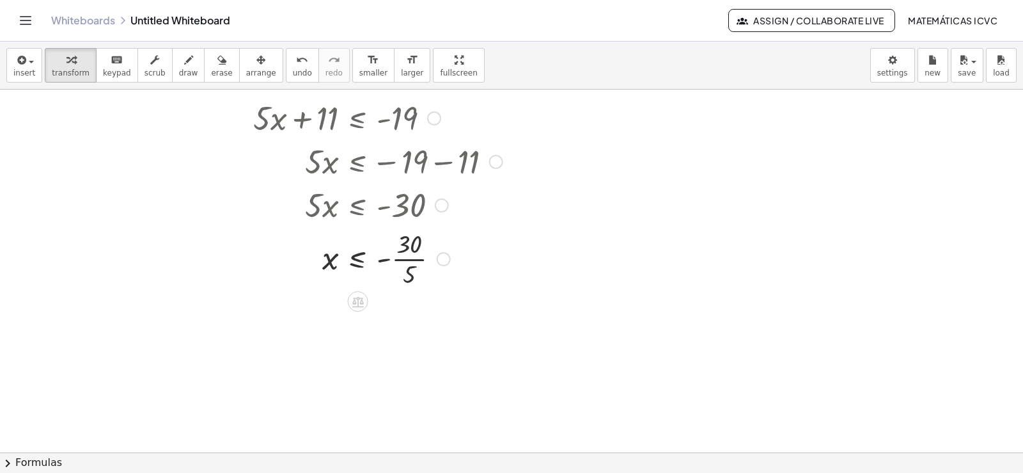
click at [419, 258] on div at bounding box center [378, 258] width 262 height 64
drag, startPoint x: 317, startPoint y: 235, endPoint x: 334, endPoint y: 245, distance: 20.3
click at [358, 118] on div "+ · 5 · x + 11 ≤ - 19 · 5 · x ≤ − 19 − 11 · 5 · x ≤ - 30 x ≤ - · 30 · 5 x ≤ - 6" at bounding box center [358, 118] width 0 height 0
click at [296, 66] on icon "undo" at bounding box center [302, 59] width 12 height 15
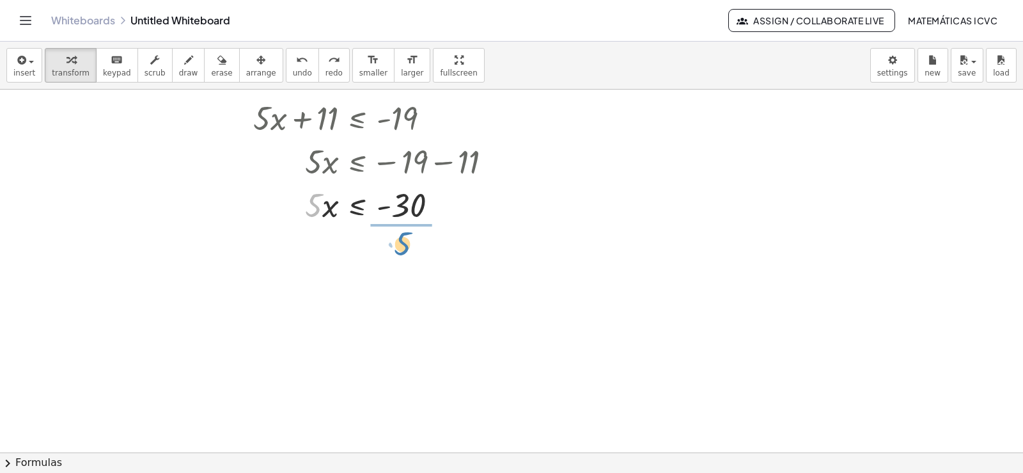
drag, startPoint x: 312, startPoint y: 210, endPoint x: 20, endPoint y: 249, distance: 294.2
click at [413, 260] on div at bounding box center [378, 258] width 262 height 64
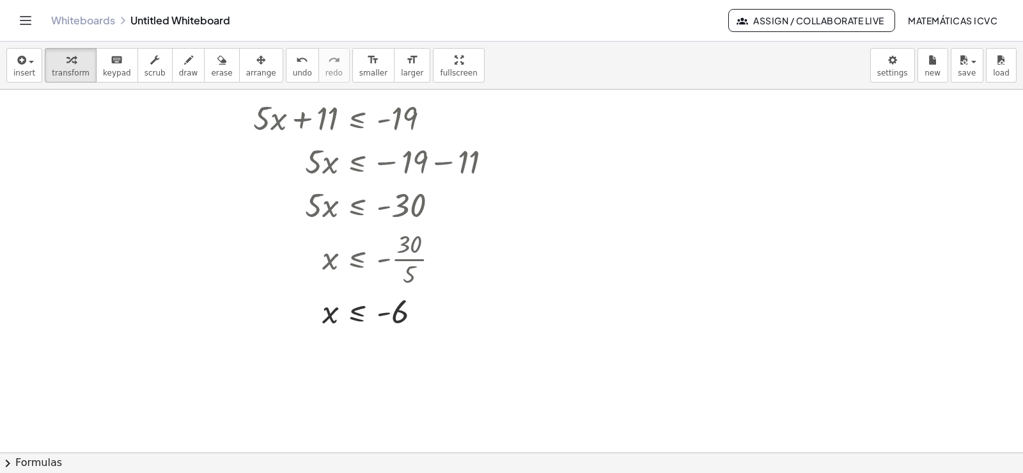
click at [107, 228] on div at bounding box center [511, 60] width 1023 height 1088
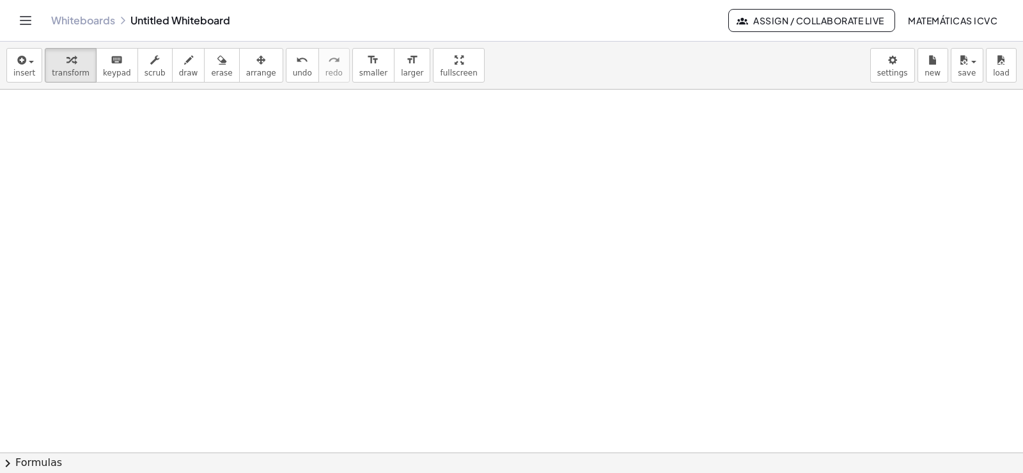
scroll to position [981, 0]
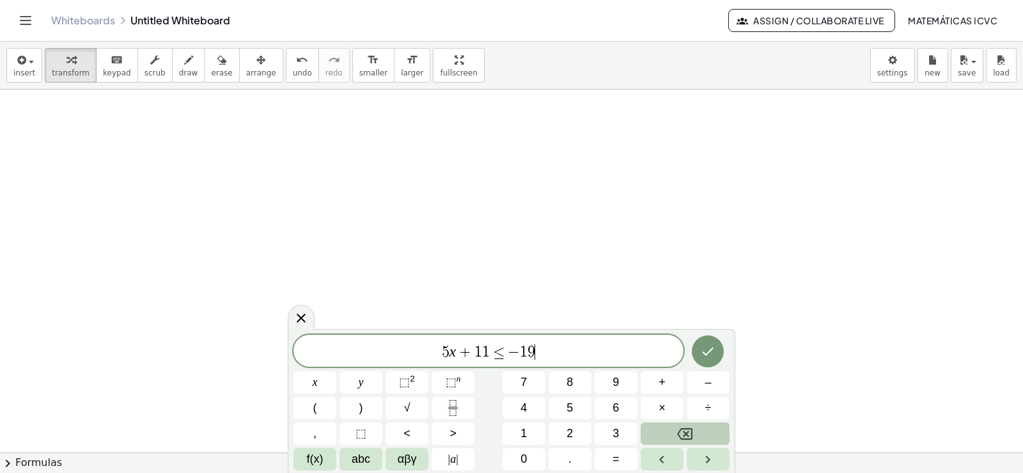
click at [682, 428] on icon "Backspace" at bounding box center [684, 433] width 15 height 15
click at [682, 428] on icon "Backspace" at bounding box center [684, 434] width 15 height 12
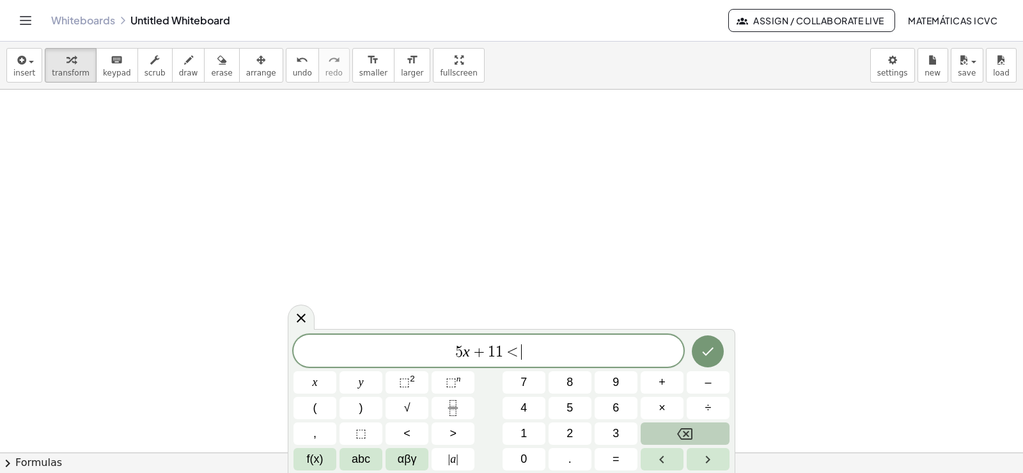
click at [682, 427] on icon "Backspace" at bounding box center [684, 433] width 15 height 15
click at [681, 426] on icon "Backspace" at bounding box center [684, 433] width 15 height 15
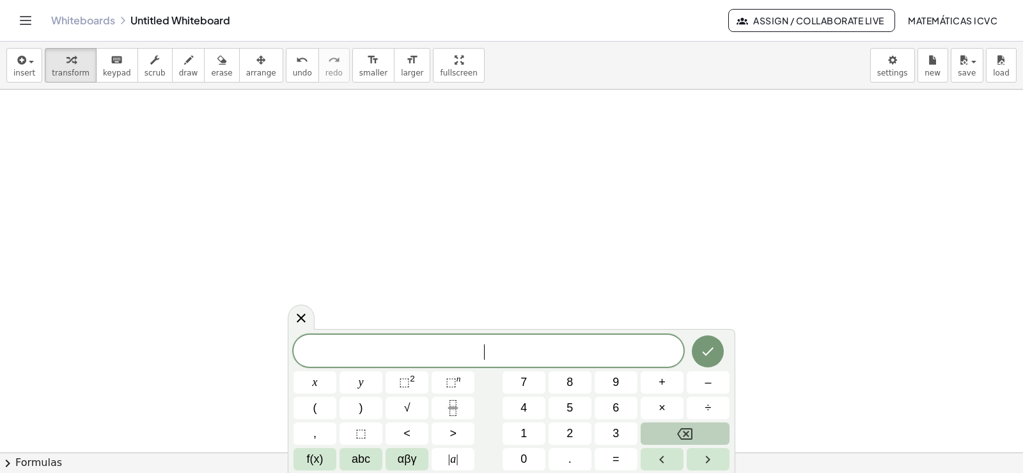
click at [681, 426] on icon "Backspace" at bounding box center [684, 433] width 15 height 15
click at [710, 381] on span "–" at bounding box center [708, 381] width 6 height 17
click at [562, 428] on button "2" at bounding box center [570, 433] width 43 height 22
click at [311, 375] on button "x" at bounding box center [314, 382] width 43 height 22
click at [662, 382] on span "+" at bounding box center [662, 381] width 7 height 17
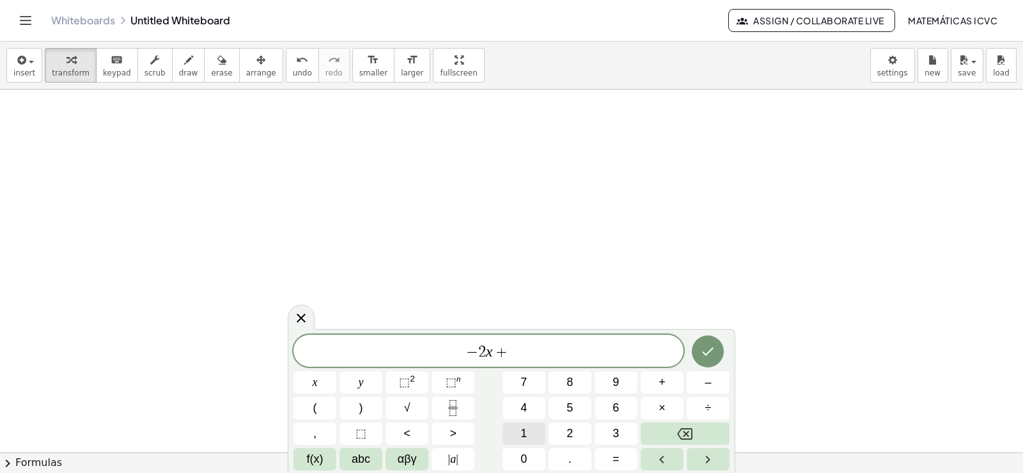
click at [535, 432] on button "1" at bounding box center [524, 433] width 43 height 22
click at [530, 453] on button "0" at bounding box center [524, 459] width 43 height 22
click at [440, 427] on button ">" at bounding box center [453, 433] width 43 height 22
click at [616, 457] on span "=" at bounding box center [616, 458] width 7 height 17
click at [568, 431] on span "2" at bounding box center [570, 433] width 6 height 17
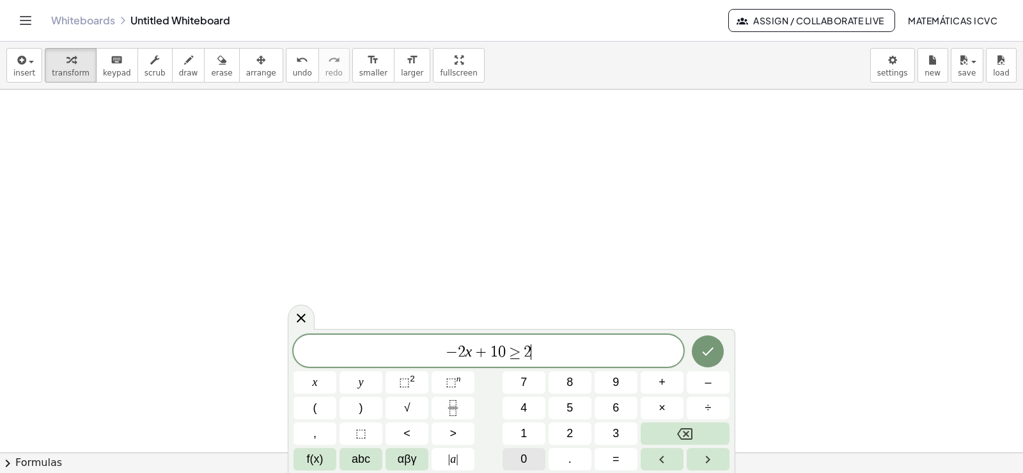
click at [524, 456] on span "0" at bounding box center [523, 458] width 6 height 17
click at [708, 340] on button "Done" at bounding box center [708, 351] width 32 height 32
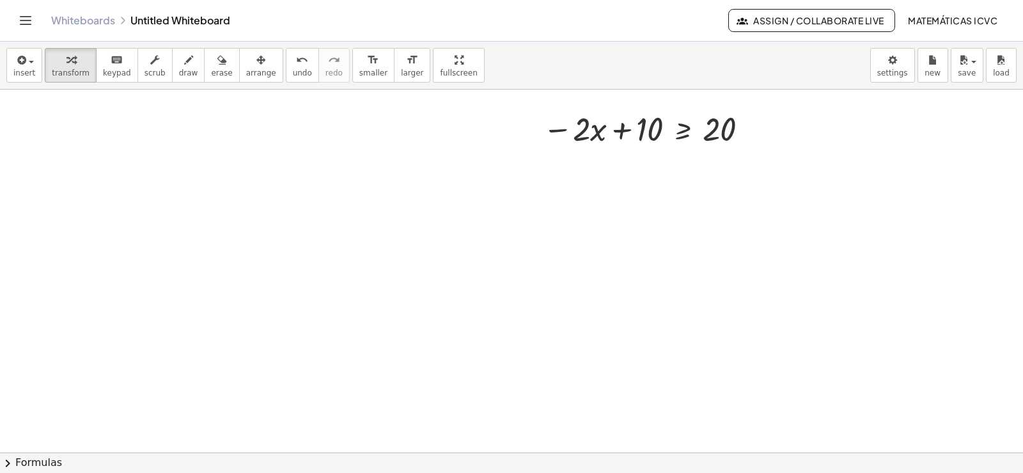
scroll to position [1152, 0]
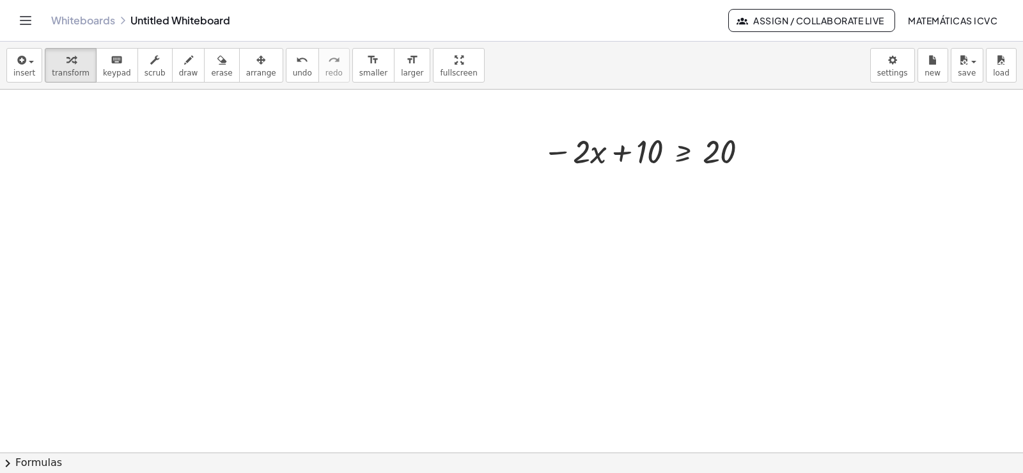
click at [246, 72] on span "arrange" at bounding box center [261, 72] width 30 height 9
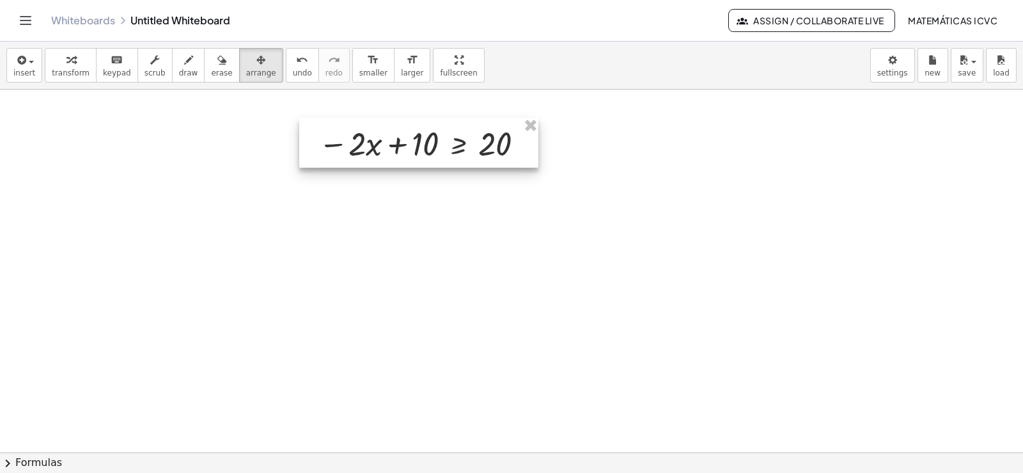
drag, startPoint x: 700, startPoint y: 160, endPoint x: 474, endPoint y: 153, distance: 226.5
click at [474, 153] on div at bounding box center [418, 143] width 239 height 50
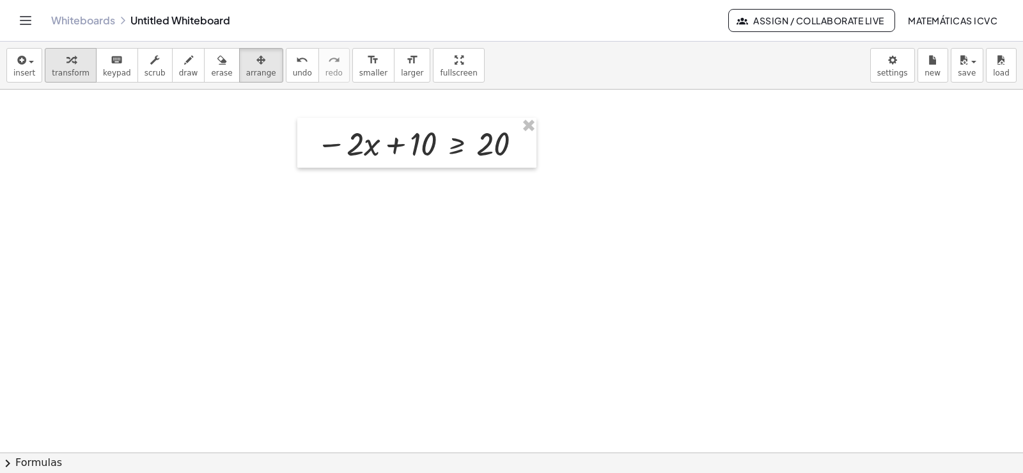
click at [70, 65] on icon "button" at bounding box center [70, 59] width 9 height 15
click at [179, 75] on span "draw" at bounding box center [188, 72] width 19 height 9
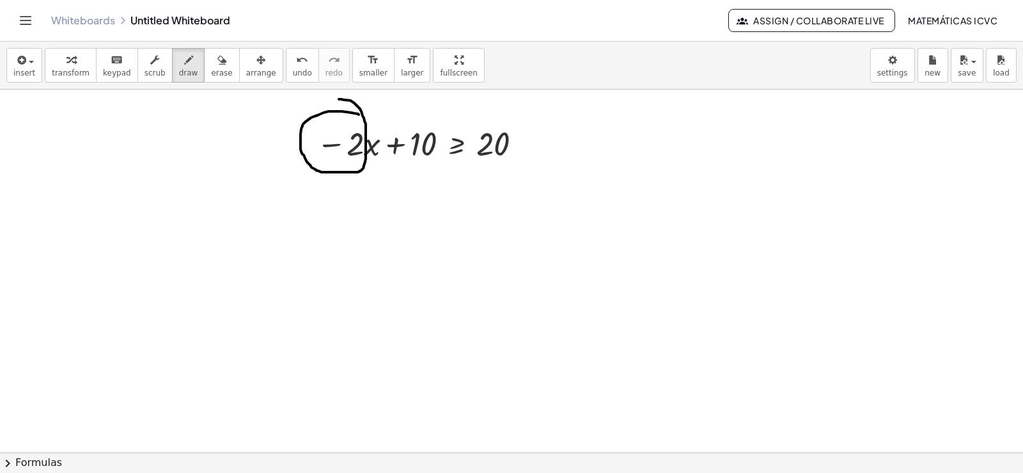
drag, startPoint x: 358, startPoint y: 114, endPoint x: 330, endPoint y: 100, distance: 31.5
click at [70, 69] on span "transform" at bounding box center [71, 72] width 38 height 9
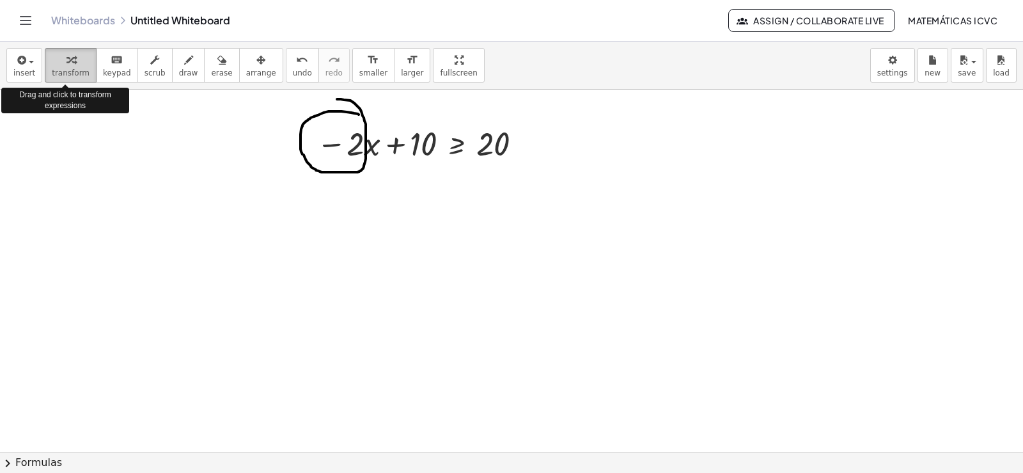
click at [70, 69] on span "transform" at bounding box center [71, 72] width 38 height 9
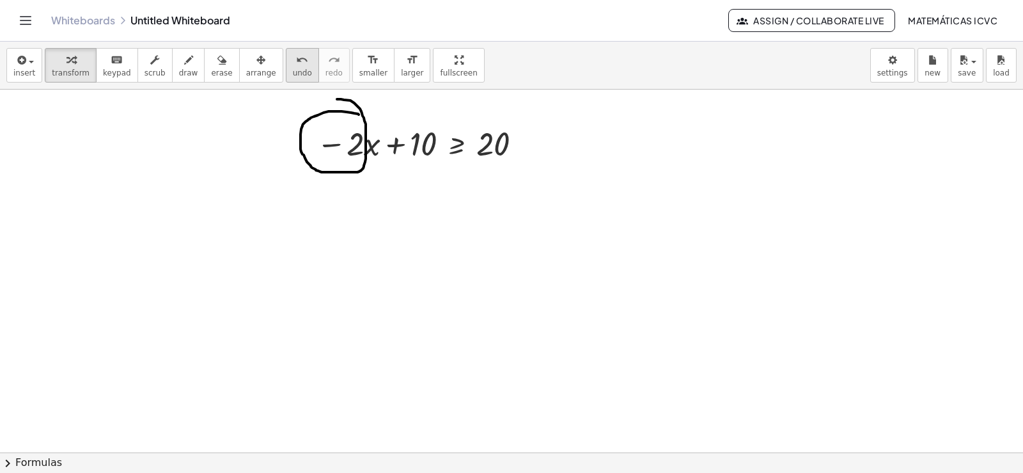
click at [293, 74] on span "undo" at bounding box center [302, 72] width 19 height 9
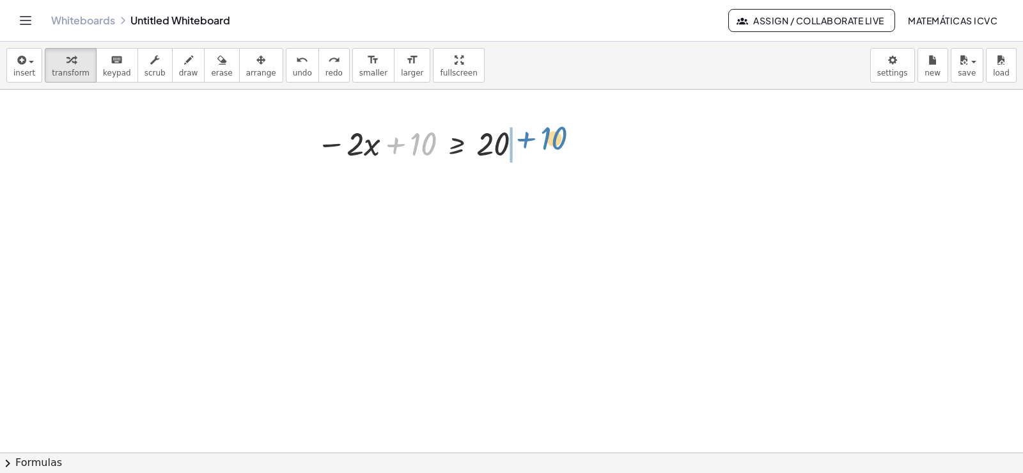
drag, startPoint x: 396, startPoint y: 145, endPoint x: 526, endPoint y: 139, distance: 130.6
click at [526, 139] on div at bounding box center [421, 142] width 223 height 43
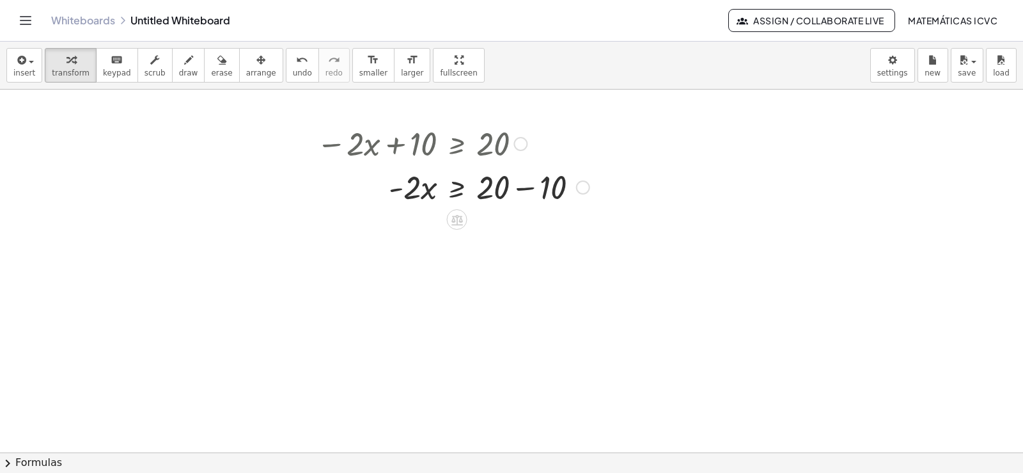
click at [528, 187] on div at bounding box center [453, 185] width 286 height 43
drag, startPoint x: 412, startPoint y: 239, endPoint x: 503, endPoint y: 281, distance: 100.7
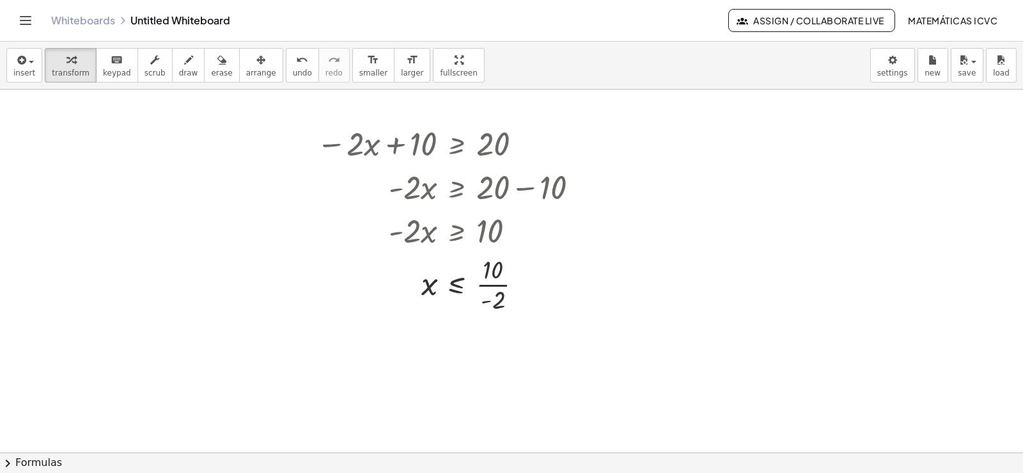
drag, startPoint x: 170, startPoint y: 74, endPoint x: 311, endPoint y: 241, distance: 219.2
click at [179, 73] on span "draw" at bounding box center [188, 72] width 19 height 9
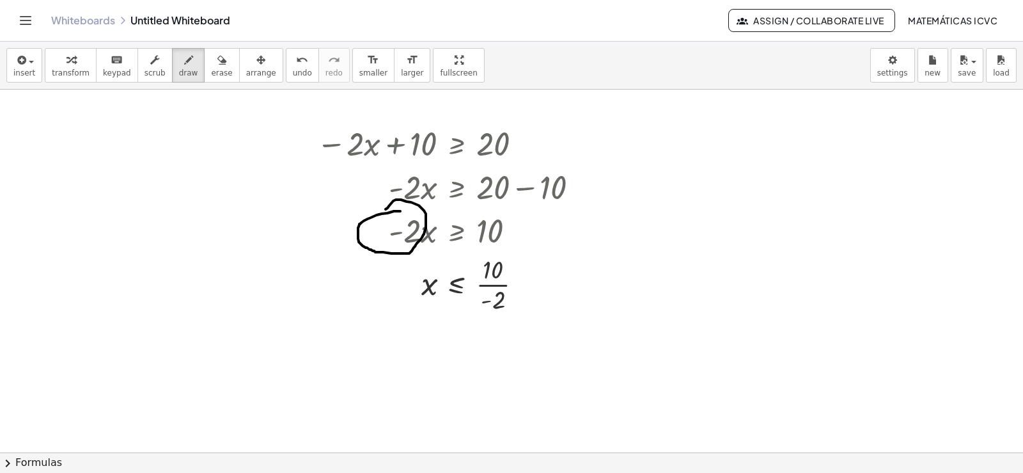
drag, startPoint x: 400, startPoint y: 211, endPoint x: 386, endPoint y: 209, distance: 14.2
click at [55, 59] on div "button" at bounding box center [71, 59] width 38 height 15
click at [500, 283] on div at bounding box center [453, 283] width 286 height 64
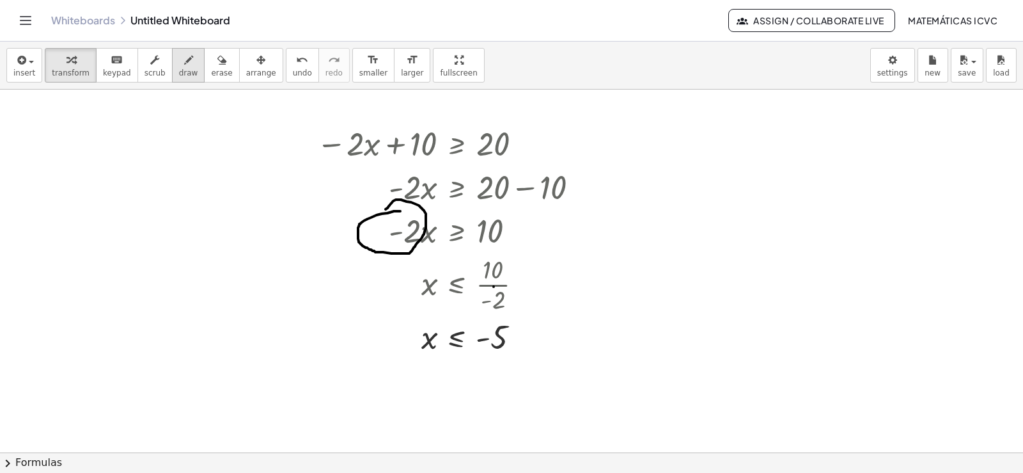
click at [179, 75] on span "draw" at bounding box center [188, 72] width 19 height 9
drag, startPoint x: 576, startPoint y: 248, endPoint x: 815, endPoint y: 239, distance: 239.3
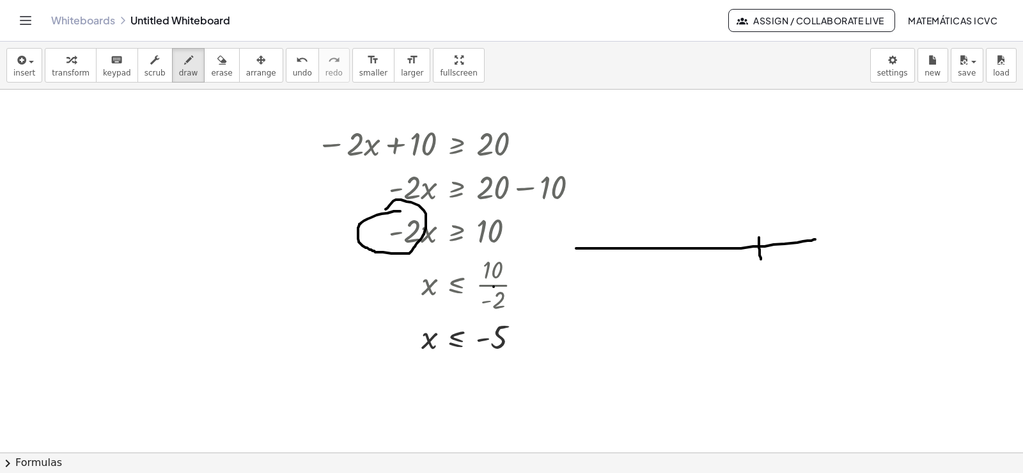
drag, startPoint x: 759, startPoint y: 239, endPoint x: 761, endPoint y: 259, distance: 19.9
drag, startPoint x: 724, startPoint y: 297, endPoint x: 740, endPoint y: 291, distance: 16.4
drag, startPoint x: 753, startPoint y: 272, endPoint x: 749, endPoint y: 290, distance: 18.5
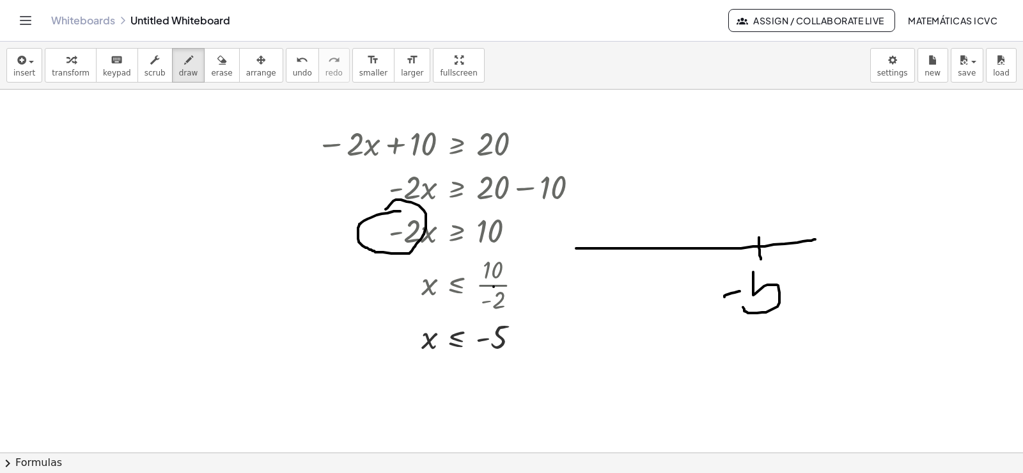
drag, startPoint x: 758, startPoint y: 269, endPoint x: 785, endPoint y: 267, distance: 26.9
drag, startPoint x: 754, startPoint y: 226, endPoint x: 781, endPoint y: 255, distance: 39.4
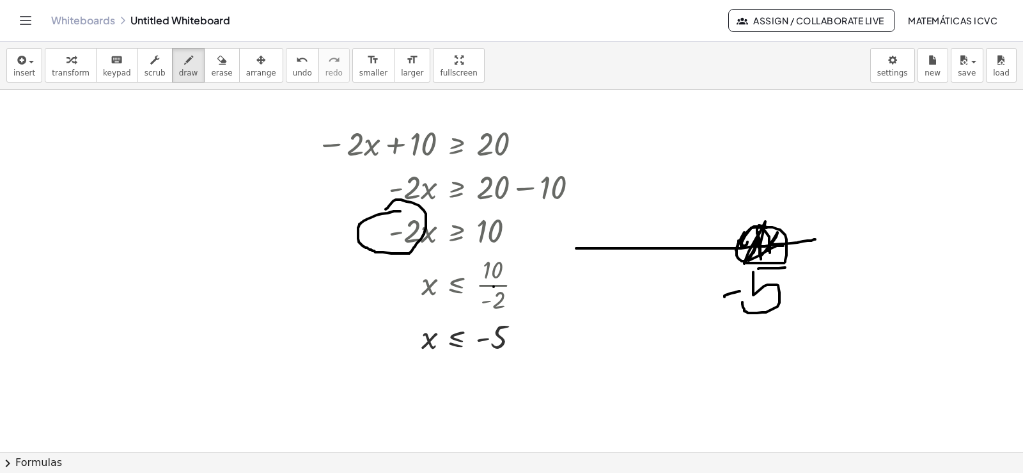
drag, startPoint x: 749, startPoint y: 260, endPoint x: 747, endPoint y: 240, distance: 19.9
drag, startPoint x: 755, startPoint y: 227, endPoint x: 549, endPoint y: 253, distance: 206.9
drag, startPoint x: 767, startPoint y: 266, endPoint x: 639, endPoint y: 233, distance: 132.6
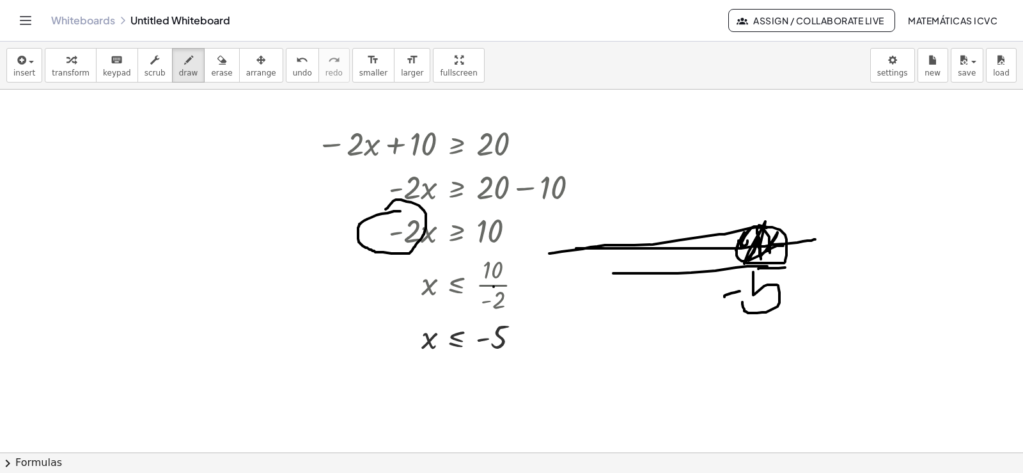
drag, startPoint x: 649, startPoint y: 207, endPoint x: 650, endPoint y: 283, distance: 75.5
click at [57, 74] on span "transform" at bounding box center [71, 72] width 38 height 9
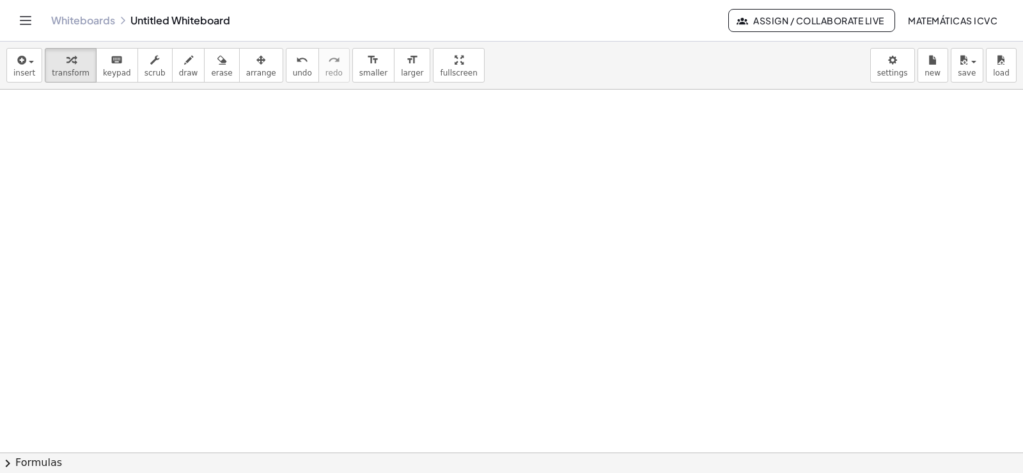
scroll to position [1578, 0]
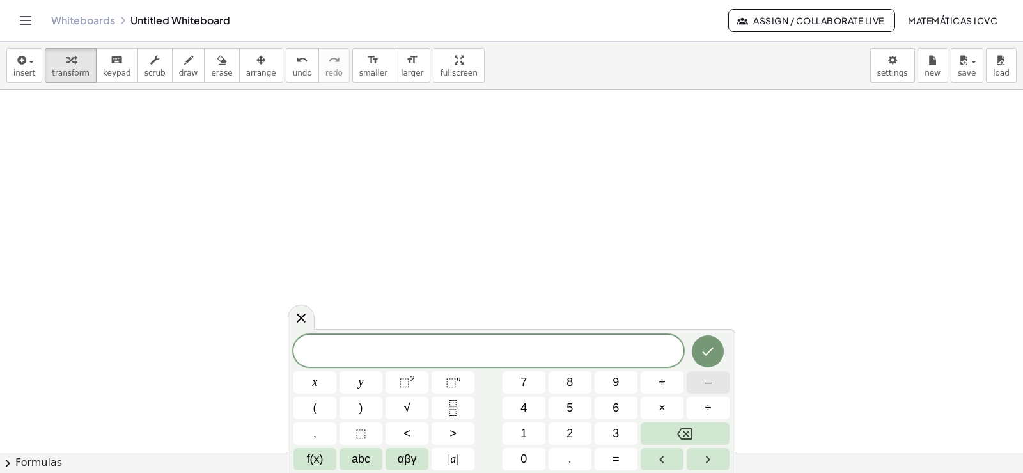
click at [716, 377] on button "–" at bounding box center [708, 382] width 43 height 22
click at [533, 403] on button "4" at bounding box center [524, 407] width 43 height 22
click at [314, 382] on span "x" at bounding box center [315, 381] width 5 height 17
click at [710, 383] on span "–" at bounding box center [708, 381] width 6 height 17
click at [529, 434] on button "1" at bounding box center [524, 433] width 43 height 22
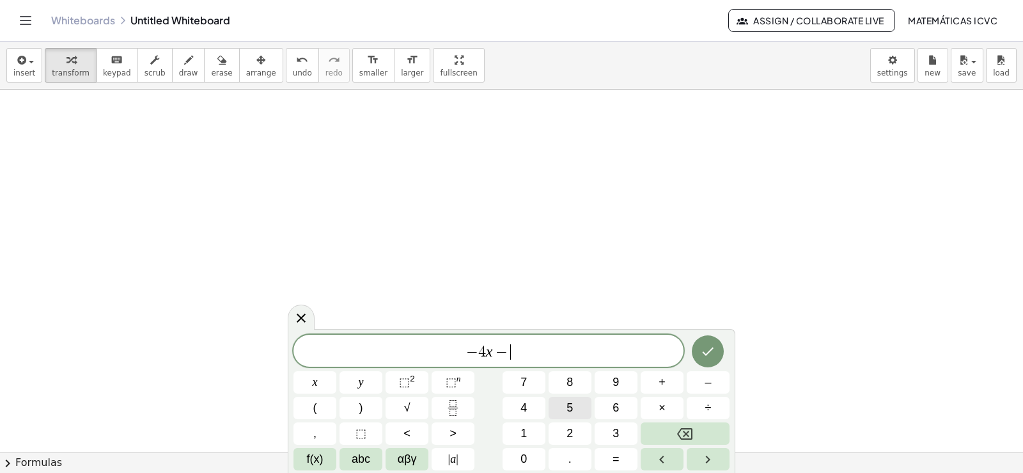
click at [574, 401] on button "5" at bounding box center [570, 407] width 43 height 22
click at [453, 434] on span ">" at bounding box center [453, 433] width 7 height 17
click at [531, 412] on button "4" at bounding box center [524, 407] width 43 height 22
click at [583, 405] on button "5" at bounding box center [570, 407] width 43 height 22
click at [710, 355] on icon "Done" at bounding box center [707, 350] width 15 height 15
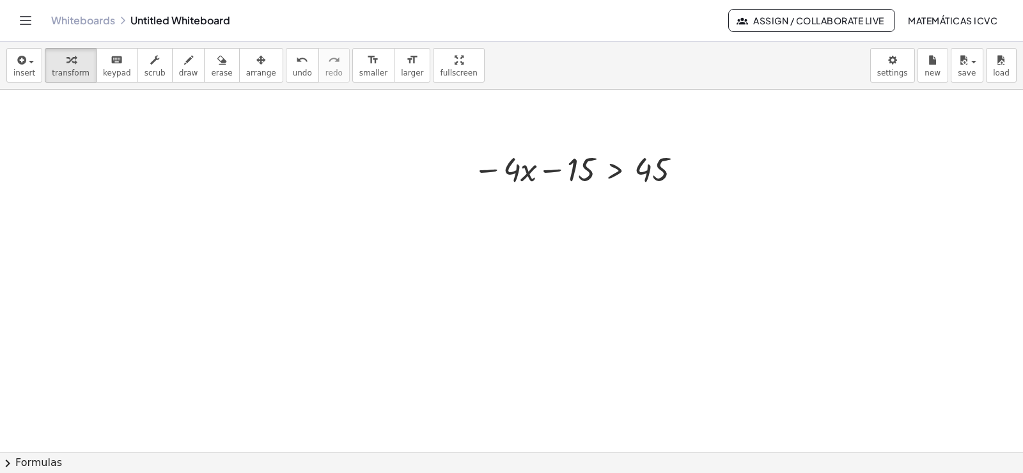
scroll to position [1732, 0]
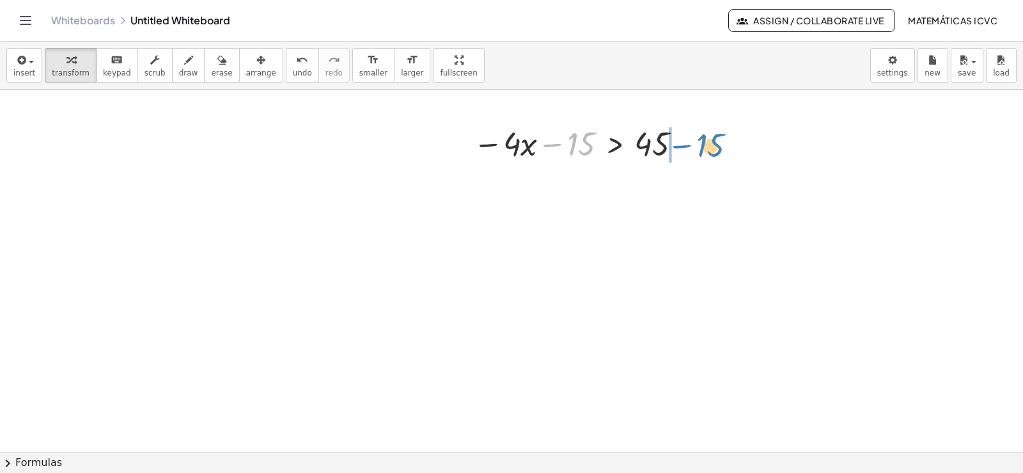
drag, startPoint x: 555, startPoint y: 147, endPoint x: 683, endPoint y: 148, distance: 127.9
click at [683, 148] on div at bounding box center [580, 142] width 226 height 43
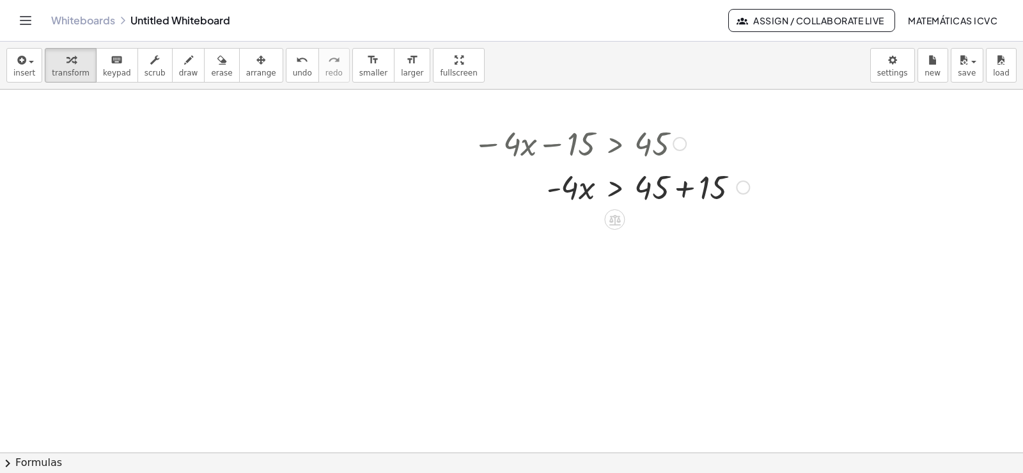
click at [686, 189] on div at bounding box center [611, 185] width 289 height 43
drag, startPoint x: 573, startPoint y: 233, endPoint x: 665, endPoint y: 276, distance: 101.6
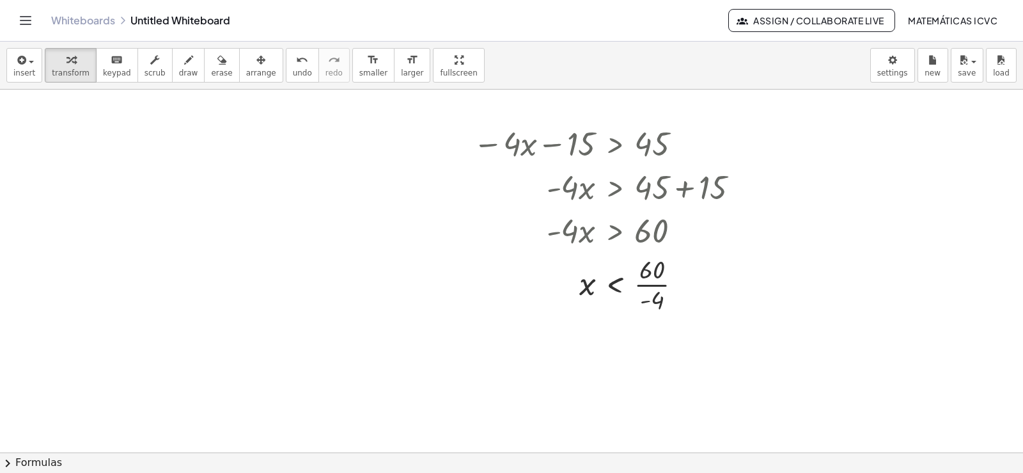
click at [188, 76] on button "draw" at bounding box center [188, 65] width 33 height 35
drag, startPoint x: 617, startPoint y: 240, endPoint x: 616, endPoint y: 260, distance: 19.2
drag, startPoint x: 609, startPoint y: 250, endPoint x: 602, endPoint y: 249, distance: 7.1
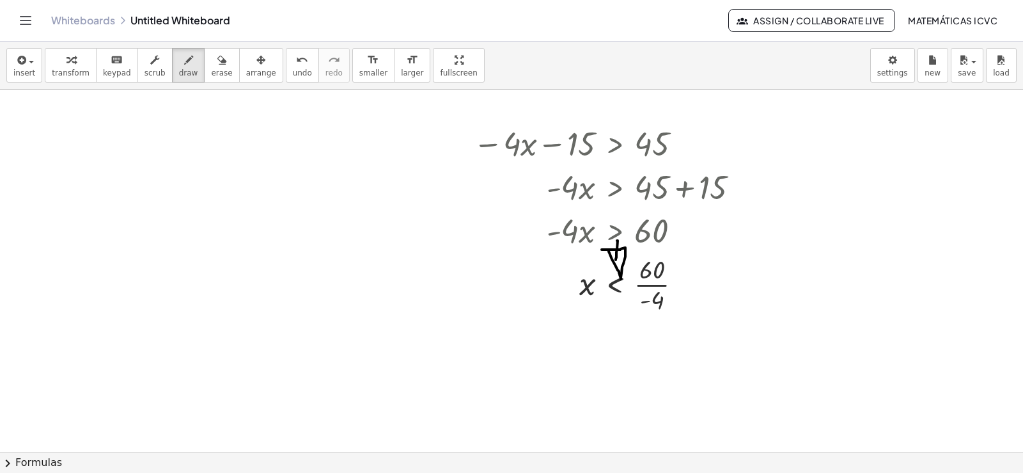
drag, startPoint x: 662, startPoint y: 285, endPoint x: 678, endPoint y: 286, distance: 16.7
click at [52, 58] on div "button" at bounding box center [71, 59] width 38 height 15
click at [657, 283] on div at bounding box center [611, 283] width 289 height 64
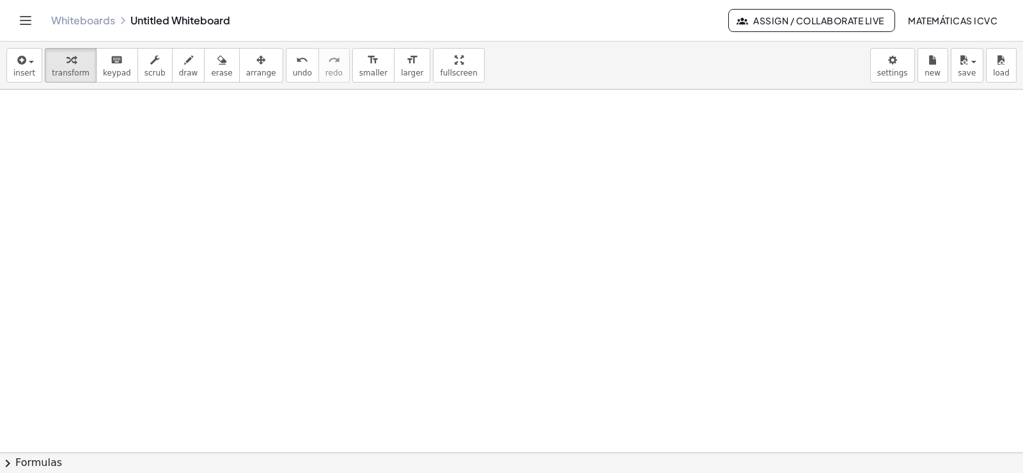
scroll to position [2132, 0]
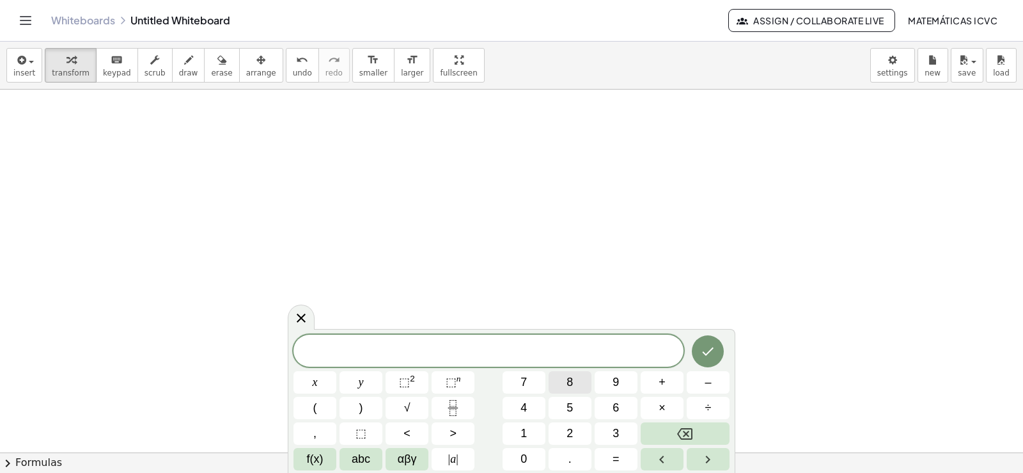
click at [581, 380] on button "8" at bounding box center [570, 382] width 43 height 22
click at [308, 379] on button "x" at bounding box center [314, 382] width 43 height 22
click at [714, 386] on button "–" at bounding box center [708, 382] width 43 height 22
click at [622, 429] on button "3" at bounding box center [616, 433] width 43 height 22
click at [417, 432] on button "<" at bounding box center [407, 433] width 43 height 22
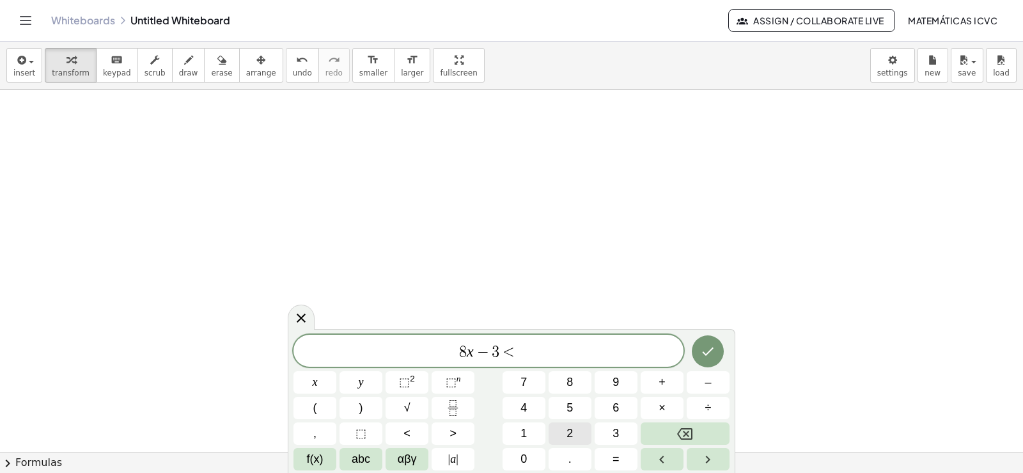
click at [573, 429] on span "2" at bounding box center [570, 433] width 6 height 17
click at [526, 429] on span "1" at bounding box center [523, 433] width 6 height 17
click at [707, 352] on icon "Done" at bounding box center [707, 350] width 15 height 15
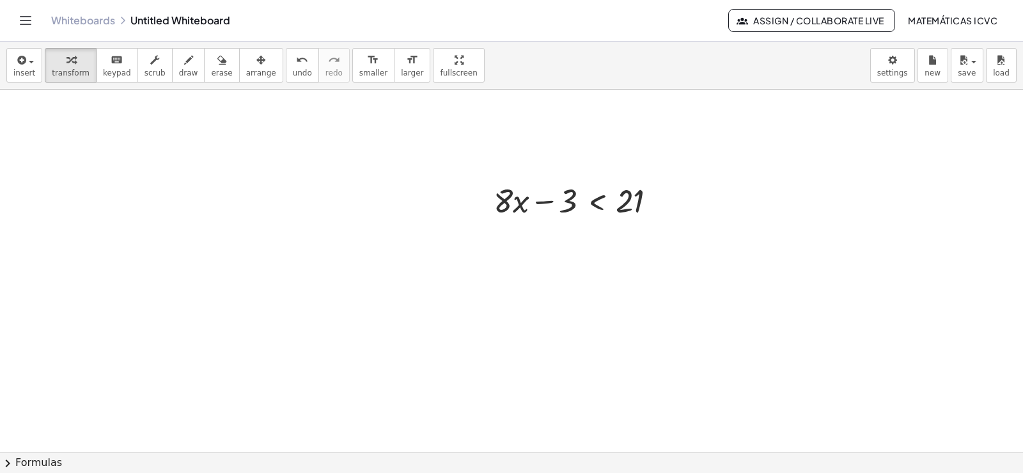
scroll to position [2239, 0]
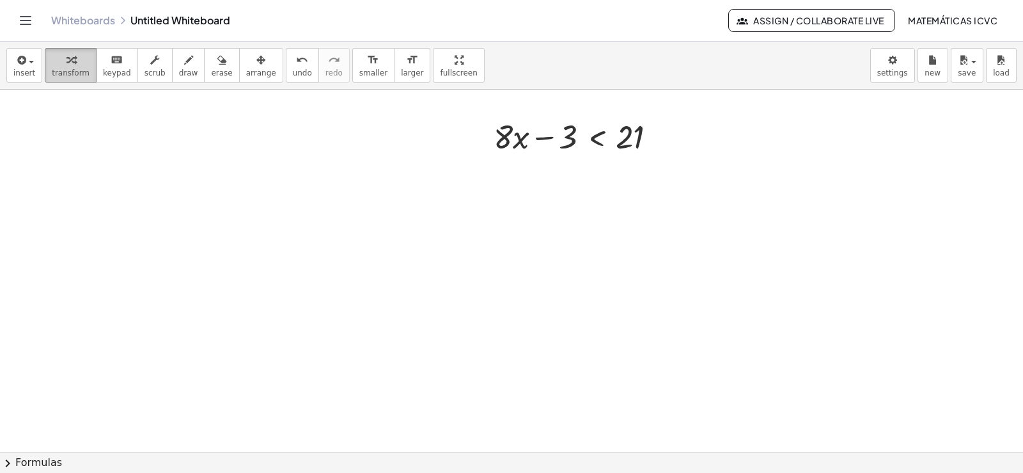
click at [76, 66] on button "transform" at bounding box center [71, 65] width 52 height 35
drag, startPoint x: 547, startPoint y: 135, endPoint x: 670, endPoint y: 136, distance: 122.8
click at [670, 136] on div at bounding box center [580, 135] width 186 height 43
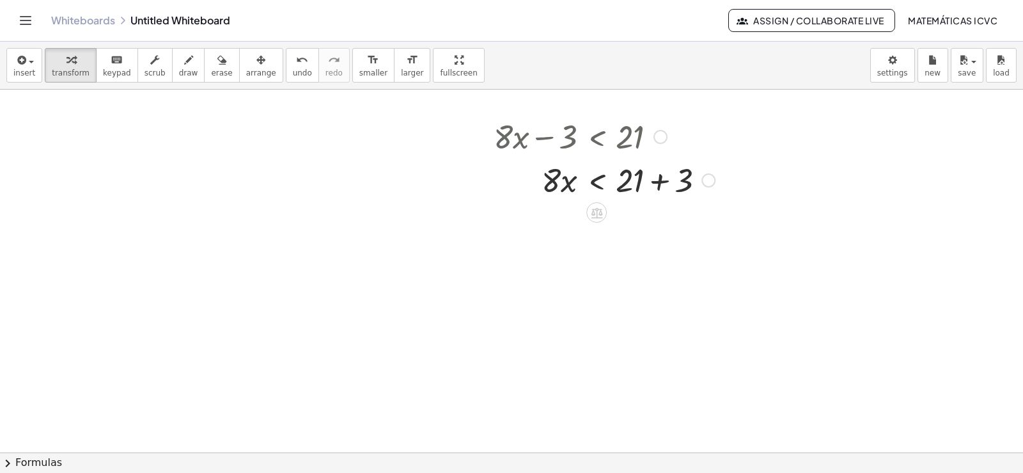
click at [658, 182] on div at bounding box center [604, 178] width 234 height 43
drag, startPoint x: 549, startPoint y: 232, endPoint x: 627, endPoint y: 272, distance: 88.4
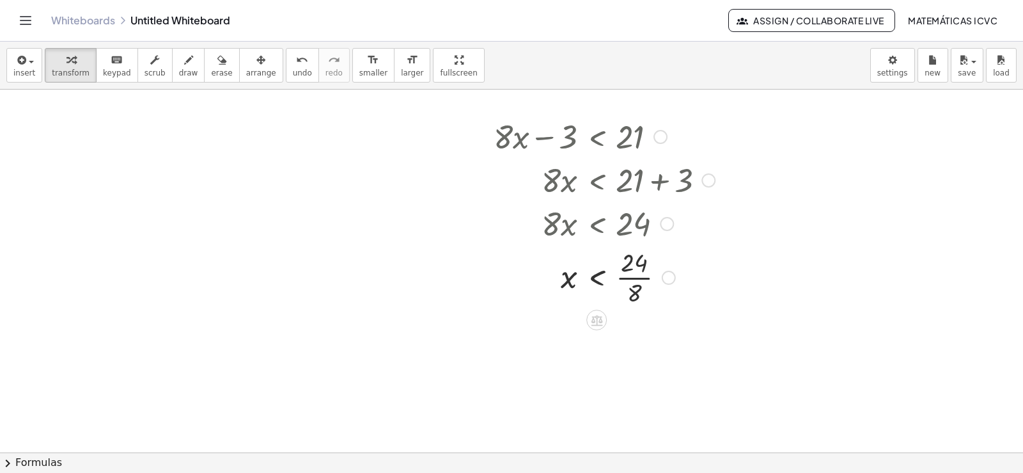
click at [637, 278] on div at bounding box center [604, 276] width 234 height 64
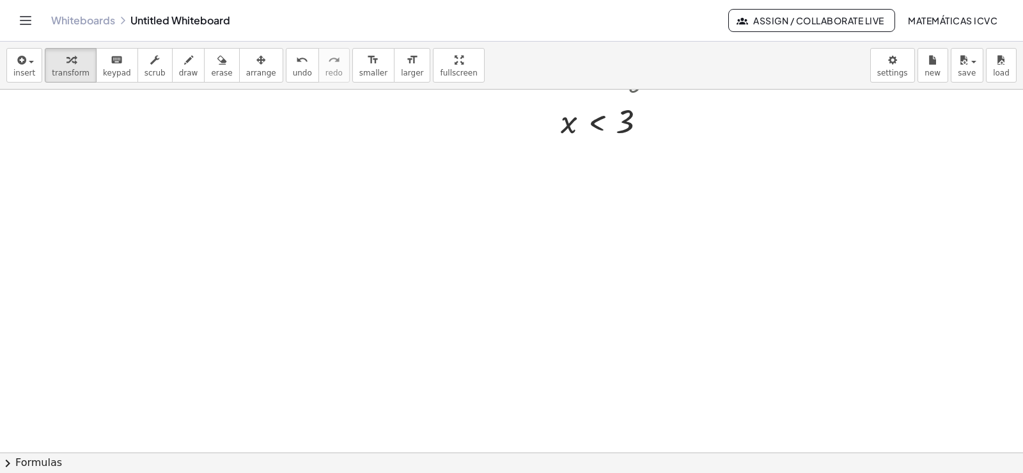
scroll to position [2495, 0]
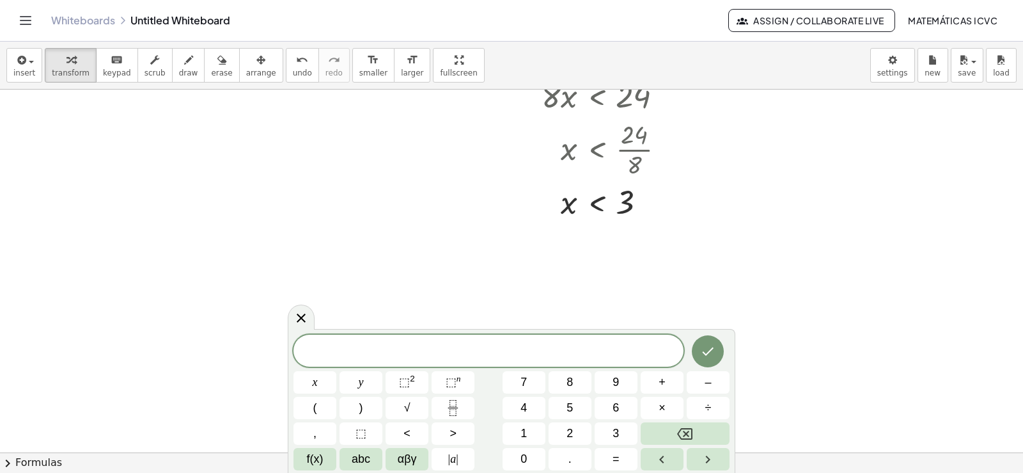
scroll to position [2303, 0]
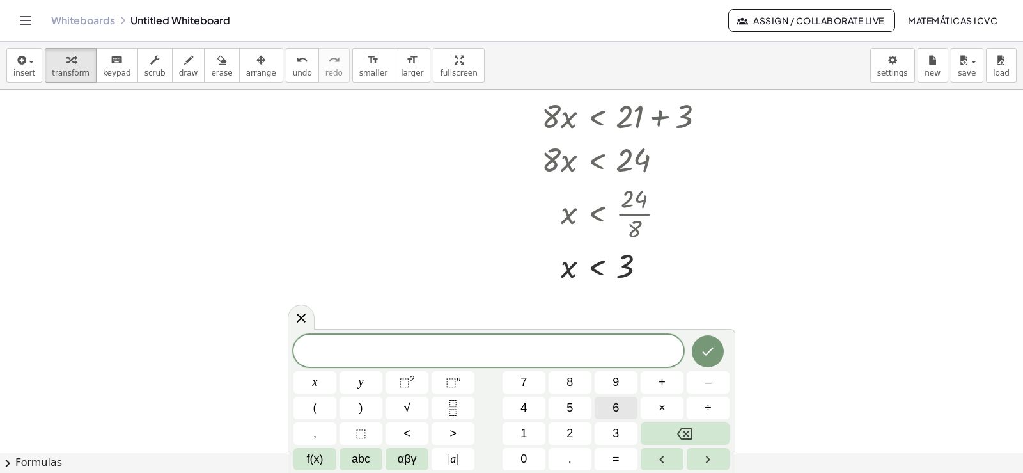
click at [618, 407] on span "6" at bounding box center [616, 407] width 6 height 17
click at [682, 426] on icon "Backspace" at bounding box center [684, 433] width 15 height 15
click at [700, 382] on button "–" at bounding box center [708, 382] width 43 height 22
click at [331, 379] on button "x" at bounding box center [314, 382] width 43 height 22
click at [491, 352] on var "x" at bounding box center [494, 351] width 7 height 17
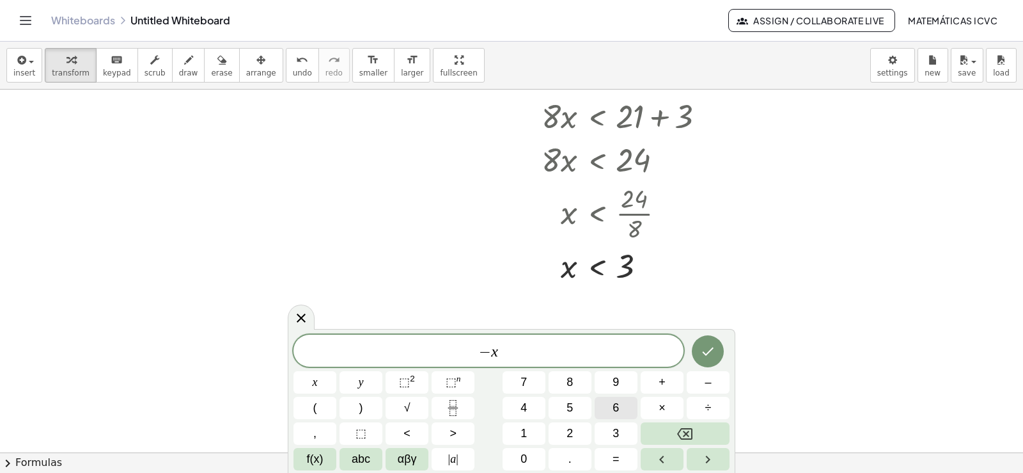
click at [610, 409] on button "6" at bounding box center [616, 407] width 43 height 22
click at [518, 357] on span "− 6 ​ x" at bounding box center [488, 352] width 390 height 18
click at [713, 384] on button "–" at bounding box center [708, 382] width 43 height 22
click at [580, 432] on button "2" at bounding box center [570, 433] width 43 height 22
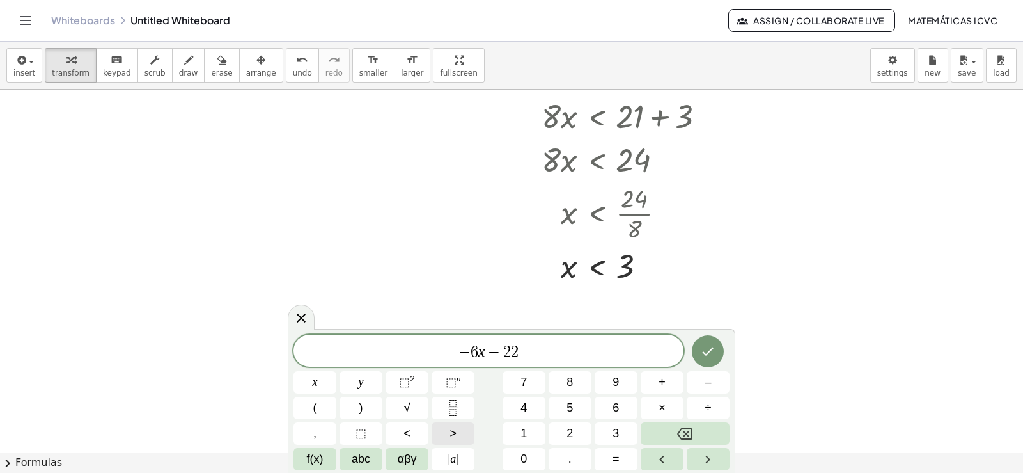
click at [455, 430] on span ">" at bounding box center [453, 433] width 7 height 17
click at [613, 460] on span "=" at bounding box center [616, 458] width 7 height 17
click at [577, 430] on button "2" at bounding box center [570, 433] width 43 height 22
click at [708, 357] on icon "Done" at bounding box center [707, 350] width 15 height 15
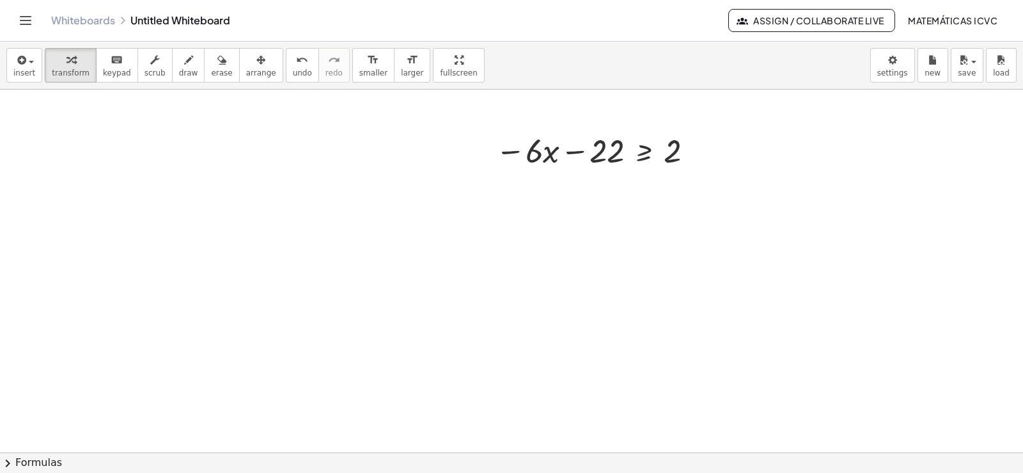
scroll to position [2666, 0]
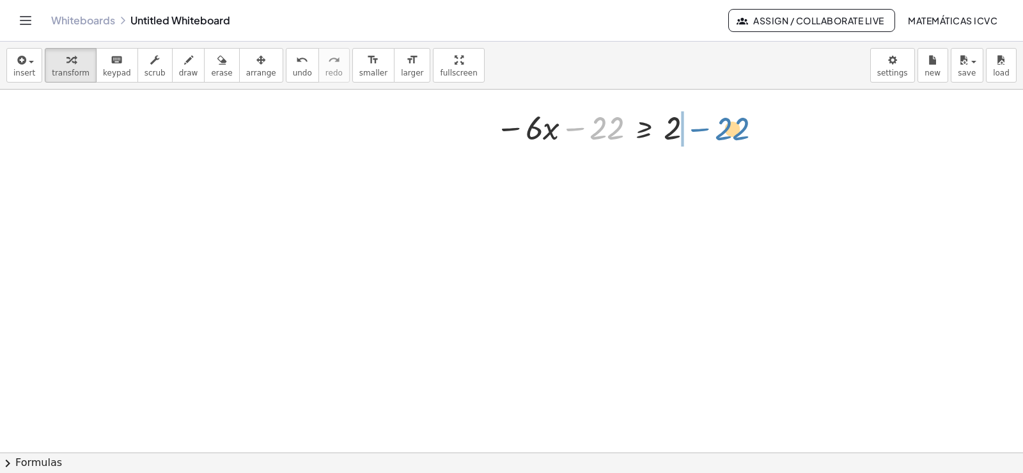
drag, startPoint x: 572, startPoint y: 127, endPoint x: 697, endPoint y: 128, distance: 125.3
click at [697, 128] on div at bounding box center [596, 126] width 215 height 43
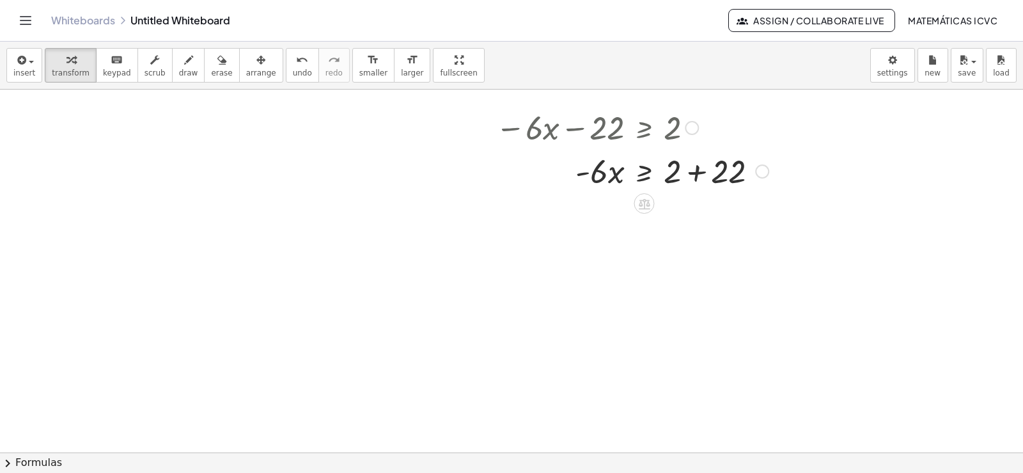
click at [696, 174] on div at bounding box center [632, 169] width 286 height 43
drag, startPoint x: 598, startPoint y: 221, endPoint x: 689, endPoint y: 271, distance: 104.5
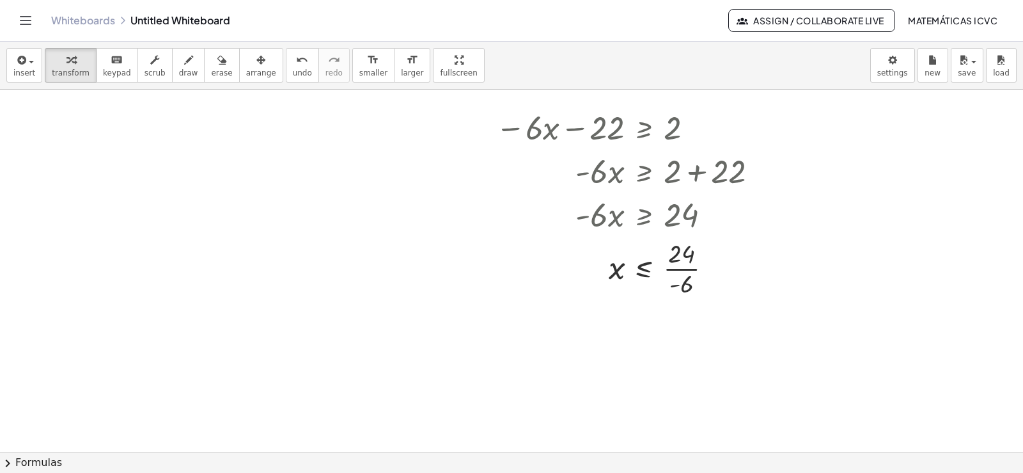
click at [180, 70] on span "draw" at bounding box center [188, 72] width 19 height 9
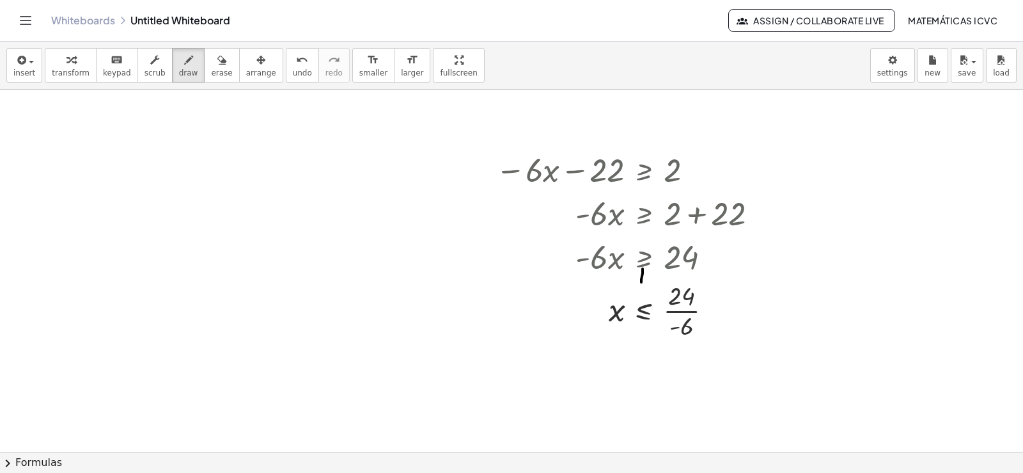
drag, startPoint x: 643, startPoint y: 226, endPoint x: 637, endPoint y: 242, distance: 16.2
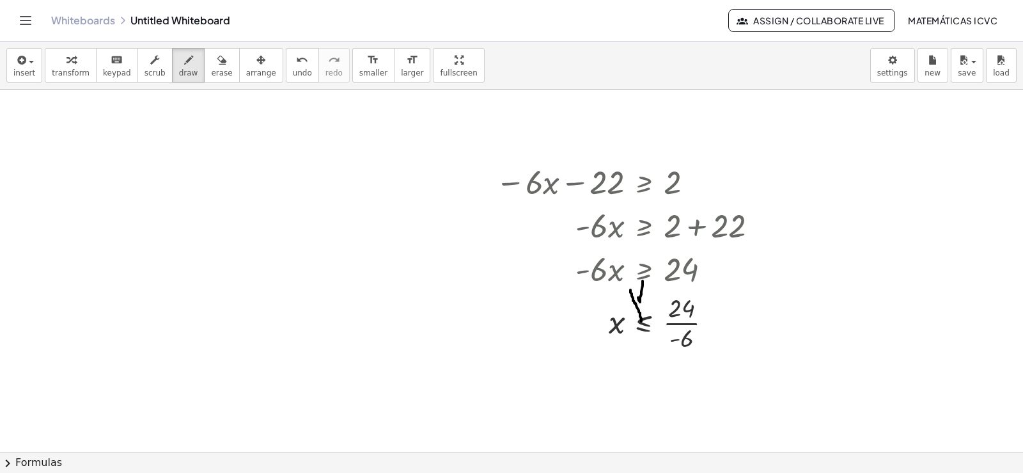
drag, startPoint x: 630, startPoint y: 235, endPoint x: 641, endPoint y: 267, distance: 33.2
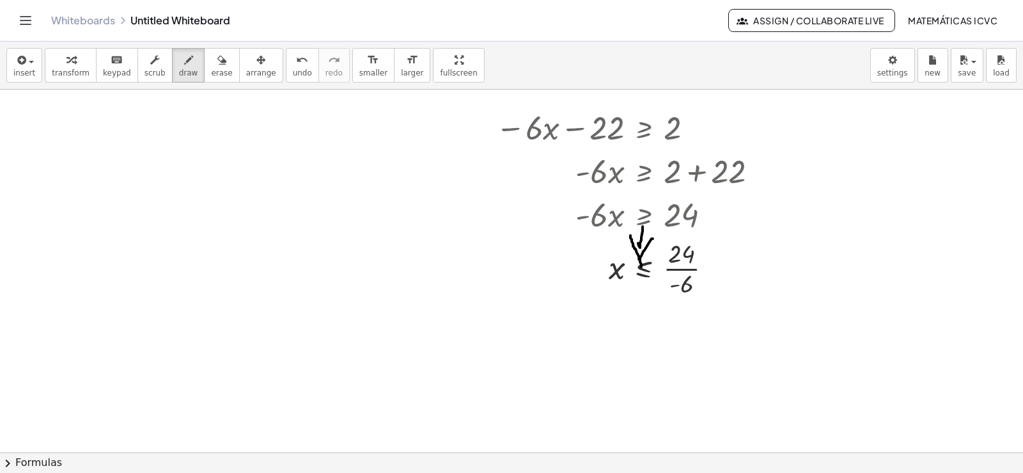
drag, startPoint x: 652, startPoint y: 239, endPoint x: 639, endPoint y: 259, distance: 24.1
click at [75, 69] on span "transform" at bounding box center [71, 72] width 38 height 9
click at [696, 269] on div at bounding box center [632, 267] width 286 height 64
click at [66, 64] on icon "button" at bounding box center [70, 59] width 9 height 15
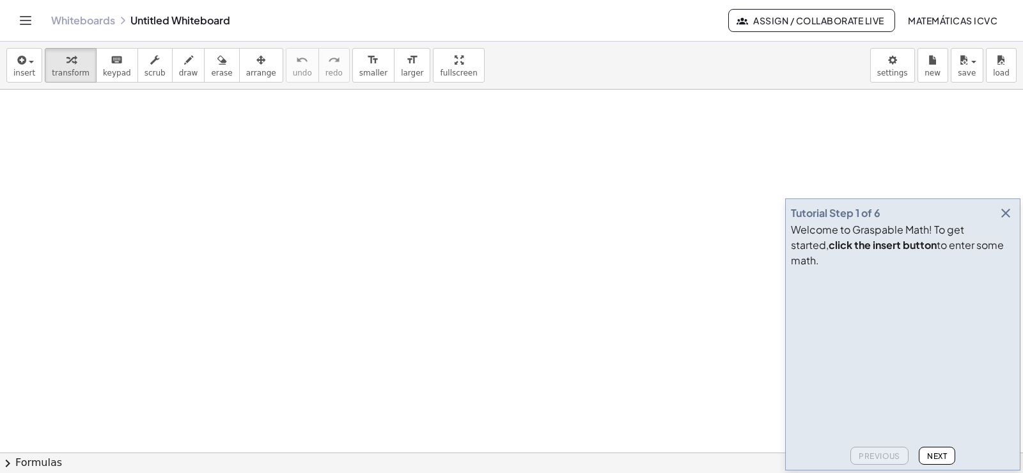
click at [1006, 221] on icon "button" at bounding box center [1005, 212] width 15 height 15
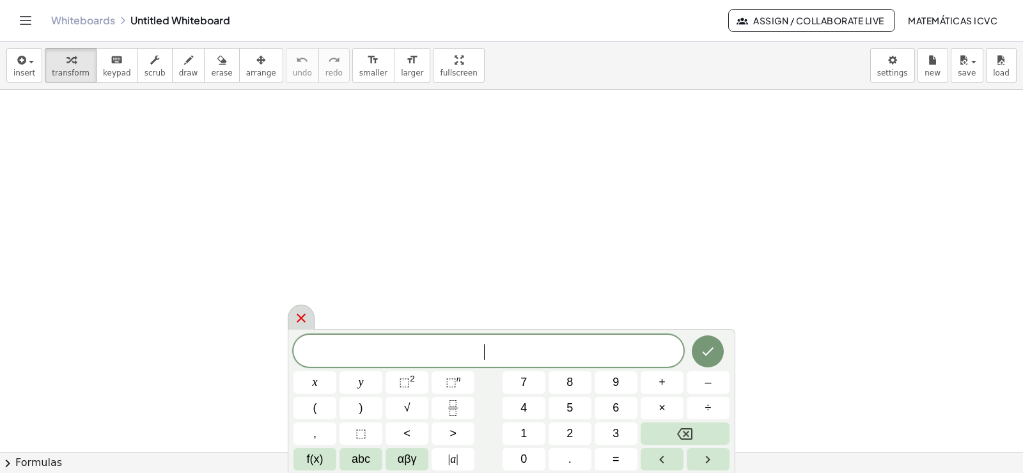
click at [301, 316] on icon at bounding box center [300, 317] width 15 height 15
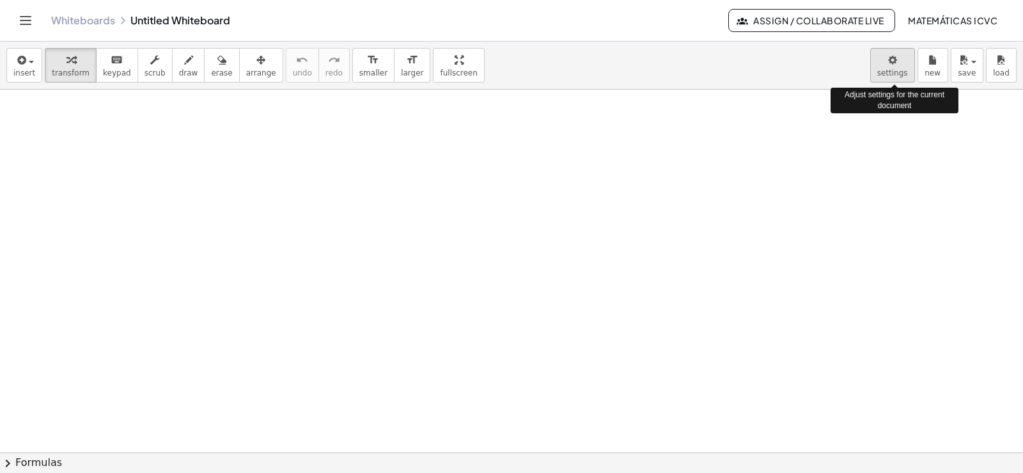
click at [896, 66] on body "Graspable Math Activities Get Started Activity Bank Assigned Work Classes White…" at bounding box center [511, 236] width 1023 height 473
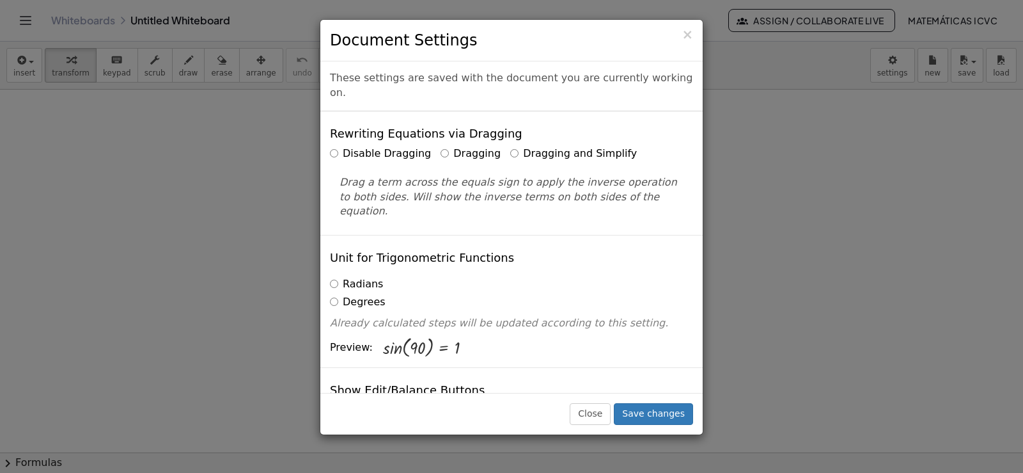
click at [510, 146] on label "Dragging and Simplify" at bounding box center [573, 153] width 127 height 15
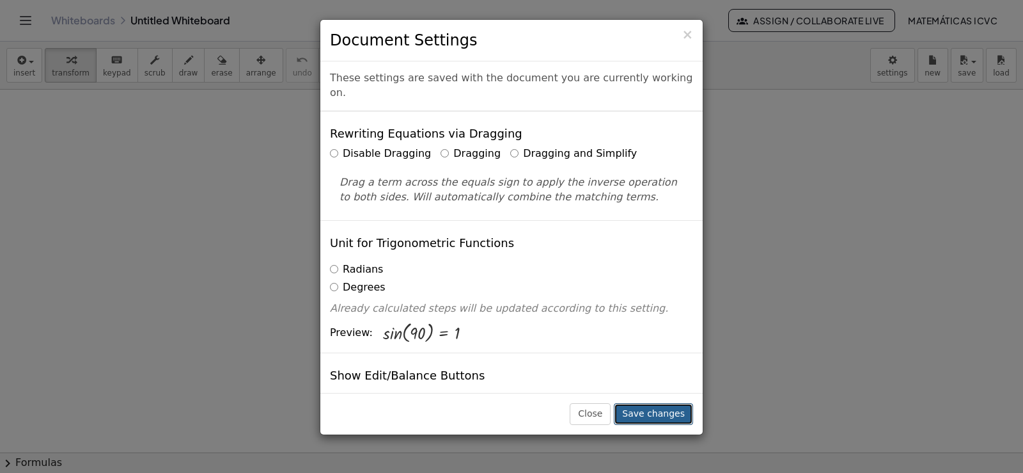
click at [669, 416] on button "Save changes" at bounding box center [653, 414] width 79 height 22
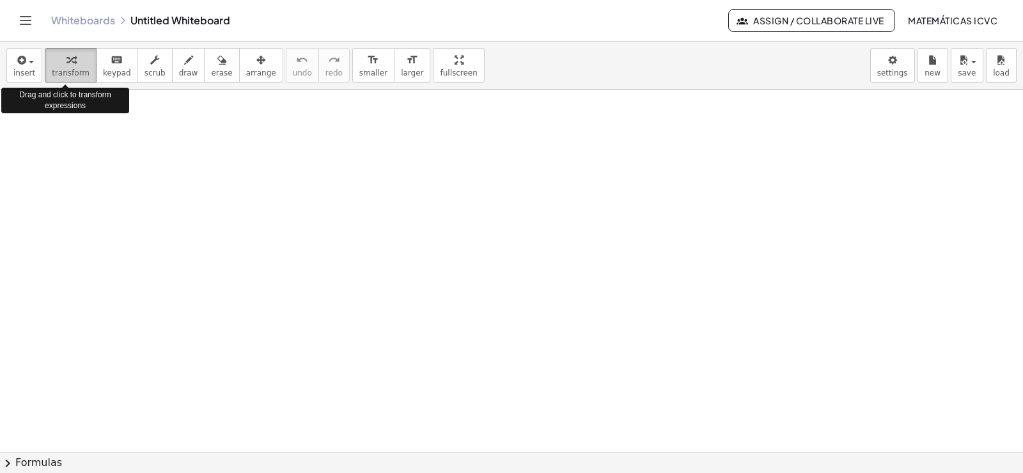
click at [63, 68] on span "transform" at bounding box center [71, 72] width 38 height 9
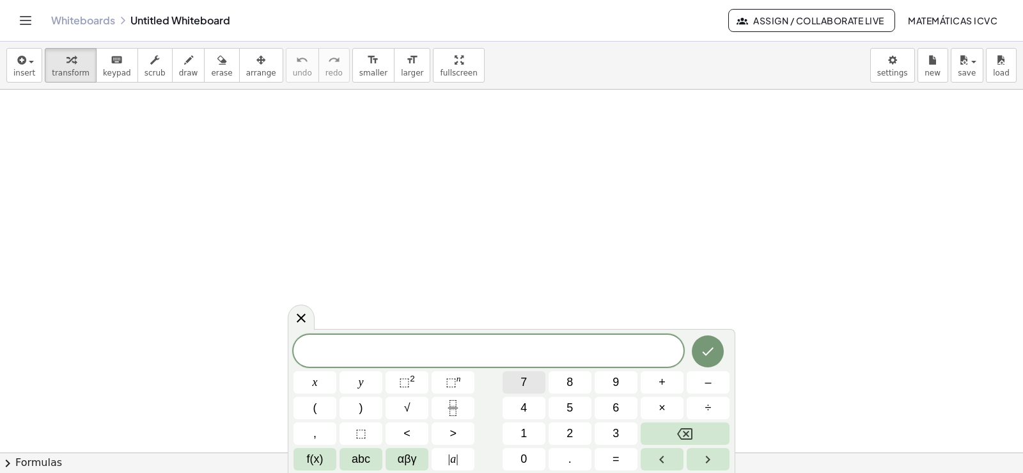
click at [520, 384] on span "7" at bounding box center [523, 381] width 6 height 17
click at [315, 385] on span "x" at bounding box center [315, 381] width 5 height 17
click at [703, 381] on button "–" at bounding box center [708, 382] width 43 height 22
click at [625, 385] on button "9" at bounding box center [616, 382] width 43 height 22
click at [407, 434] on span "<" at bounding box center [406, 433] width 7 height 17
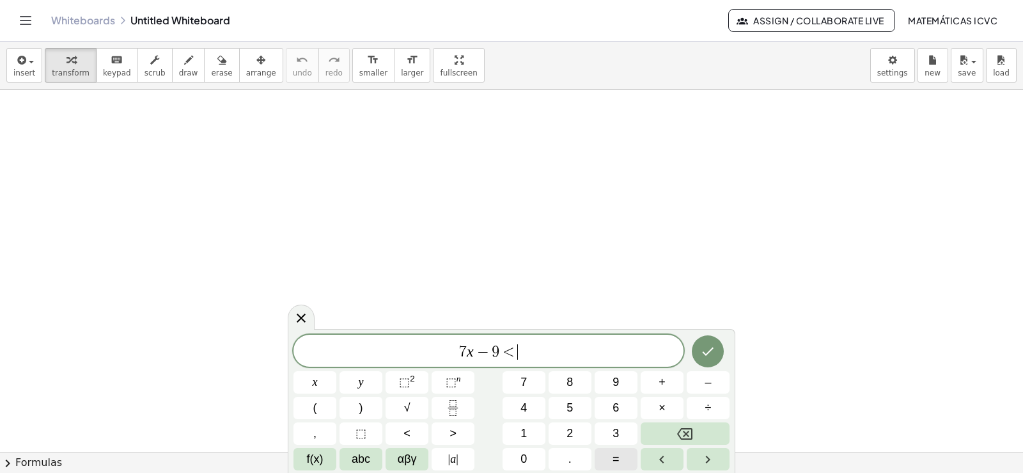
click at [614, 462] on span "=" at bounding box center [616, 458] width 7 height 17
click at [526, 430] on span "1" at bounding box center [523, 433] width 6 height 17
click at [577, 431] on button "2" at bounding box center [570, 433] width 43 height 22
click at [711, 356] on icon "Done" at bounding box center [707, 350] width 15 height 15
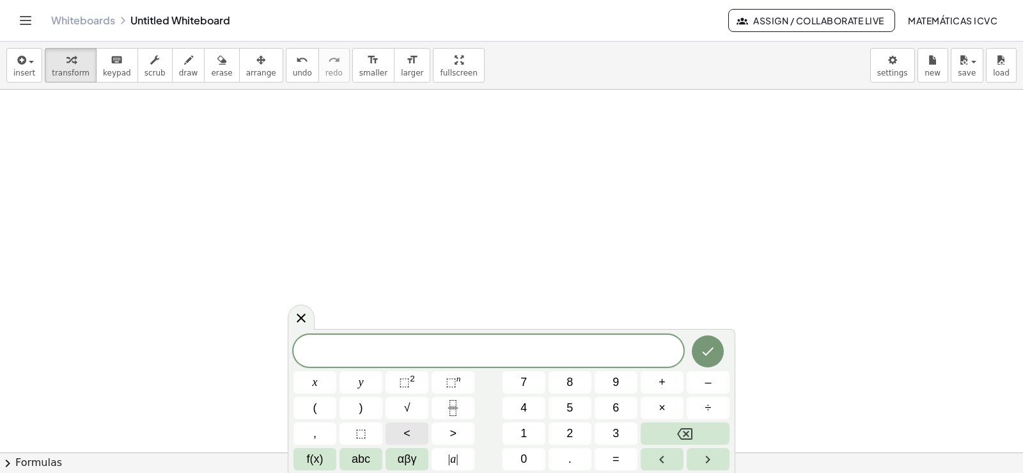
click at [419, 433] on button "<" at bounding box center [407, 433] width 43 height 22
click at [618, 463] on span "=" at bounding box center [616, 458] width 7 height 17
click at [396, 433] on button "<" at bounding box center [407, 433] width 43 height 22
click at [616, 457] on span "=" at bounding box center [616, 458] width 7 height 17
click at [701, 430] on button "Backspace" at bounding box center [685, 433] width 89 height 22
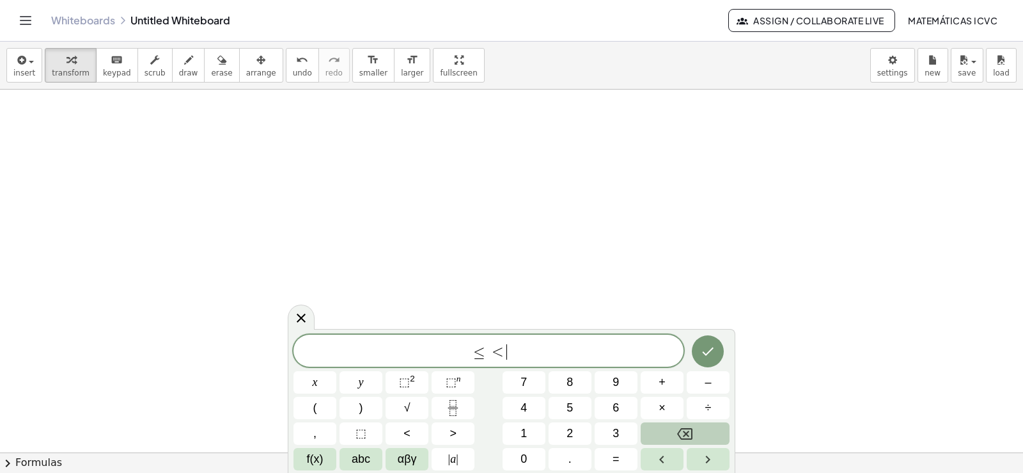
click at [701, 430] on button "Backspace" at bounding box center [685, 433] width 89 height 22
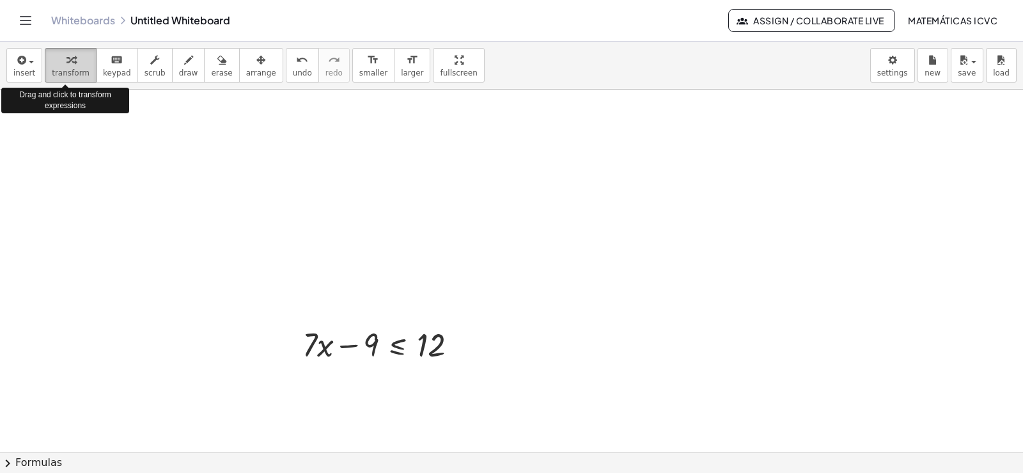
click at [66, 66] on icon "button" at bounding box center [70, 59] width 9 height 15
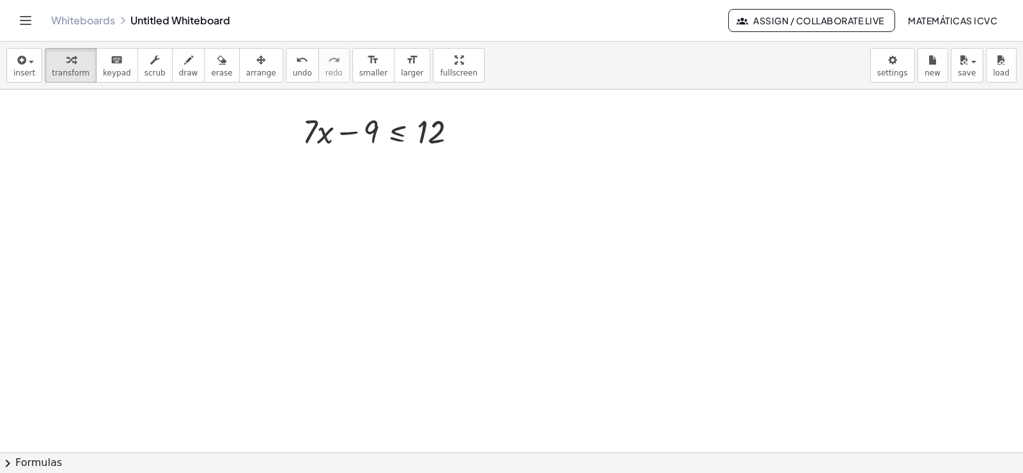
scroll to position [192, 0]
click at [394, 78] on button "format_size larger" at bounding box center [412, 65] width 36 height 35
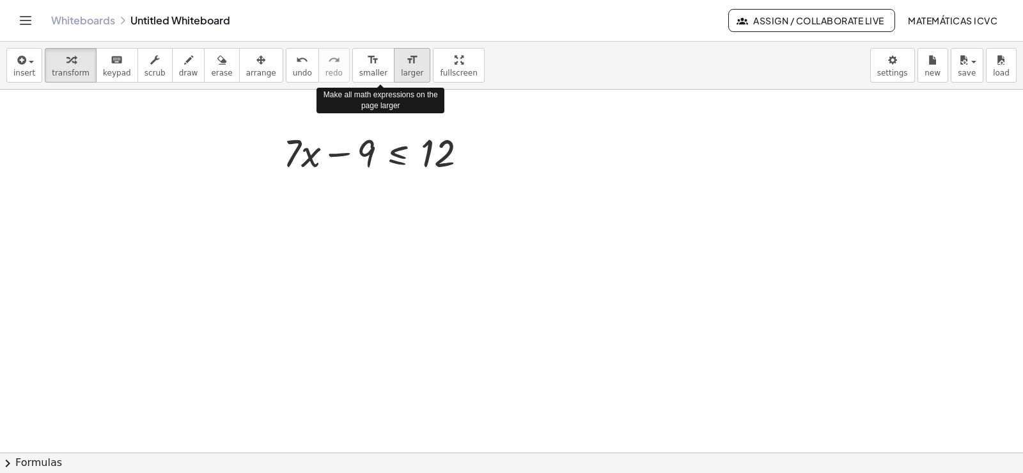
click at [394, 78] on button "format_size larger" at bounding box center [412, 65] width 36 height 35
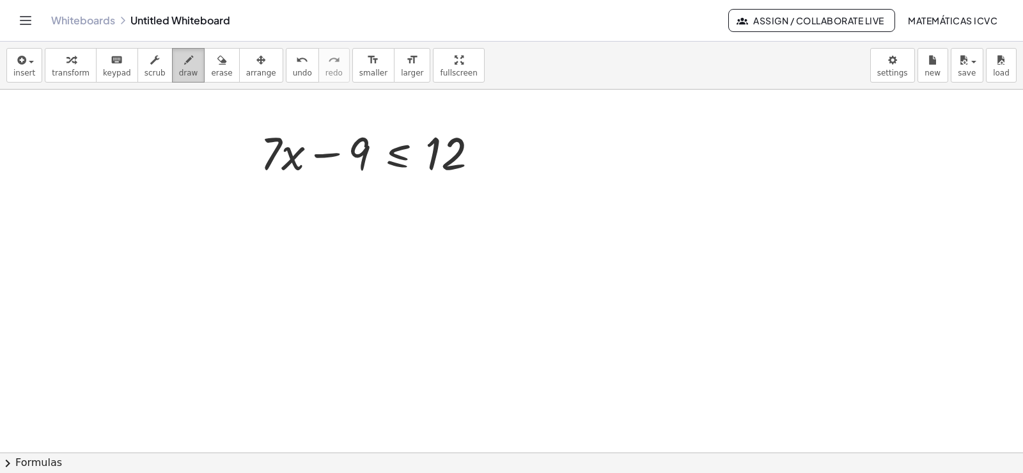
click at [172, 76] on button "draw" at bounding box center [188, 65] width 33 height 35
drag, startPoint x: 349, startPoint y: 225, endPoint x: 220, endPoint y: 207, distance: 130.5
click at [220, 207] on div at bounding box center [511, 302] width 1023 height 808
drag, startPoint x: 221, startPoint y: 184, endPoint x: 254, endPoint y: 214, distance: 44.8
click at [233, 242] on div at bounding box center [511, 302] width 1023 height 808
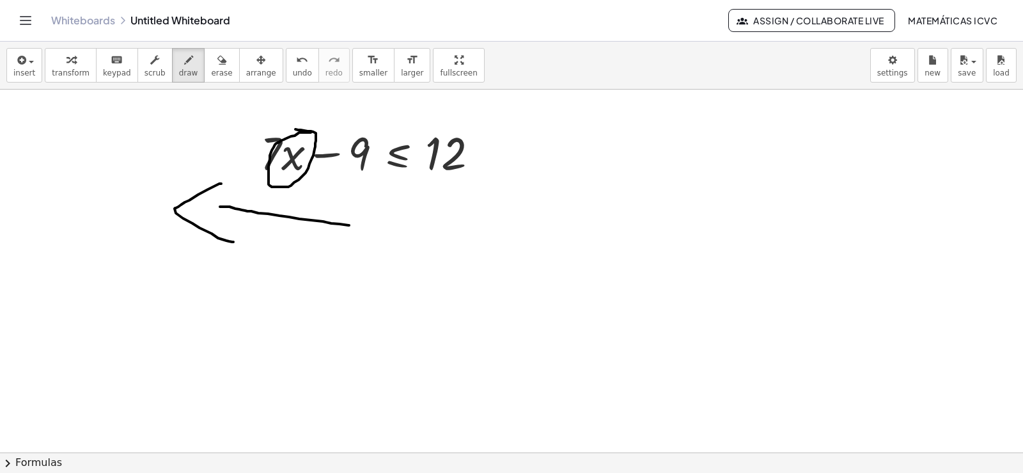
drag, startPoint x: 310, startPoint y: 132, endPoint x: 280, endPoint y: 137, distance: 30.5
click at [291, 131] on div at bounding box center [511, 302] width 1023 height 808
click at [293, 76] on span "undo" at bounding box center [302, 72] width 19 height 9
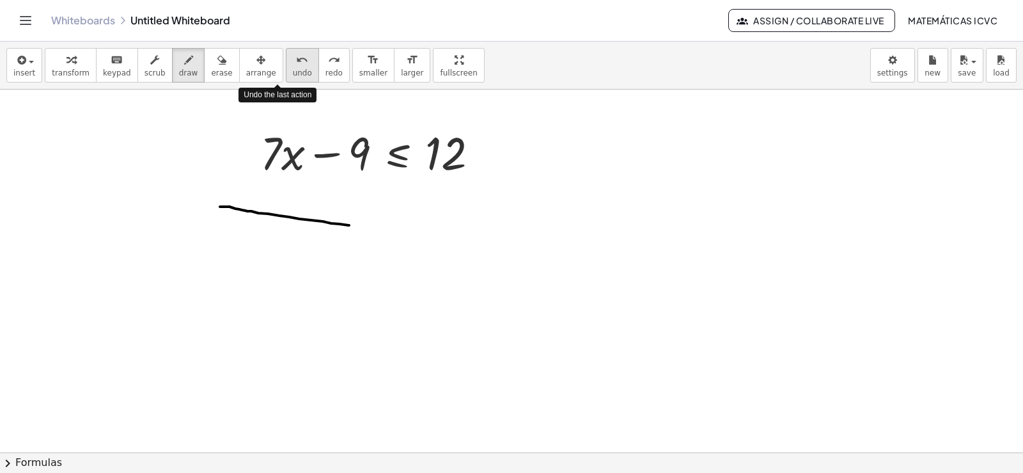
click at [293, 76] on span "undo" at bounding box center [302, 72] width 19 height 9
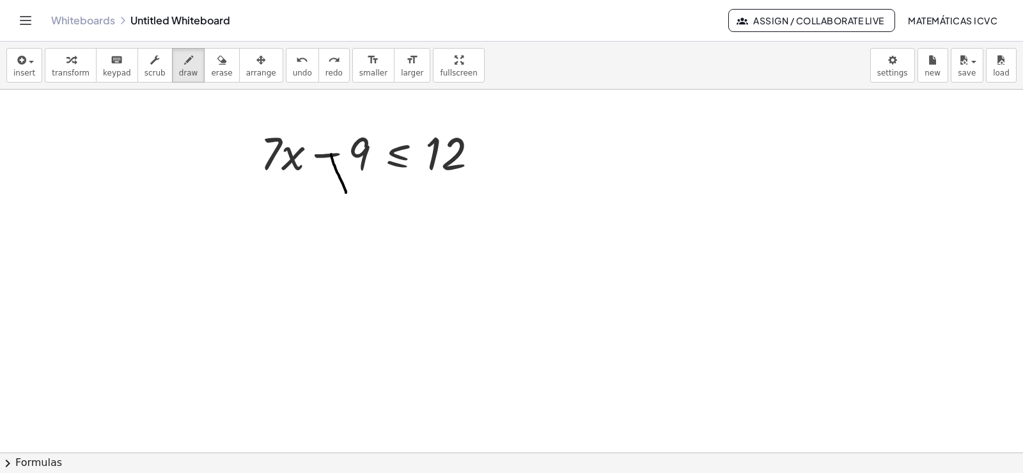
drag, startPoint x: 331, startPoint y: 154, endPoint x: 346, endPoint y: 192, distance: 41.1
click at [346, 192] on div at bounding box center [511, 302] width 1023 height 808
drag, startPoint x: 285, startPoint y: 70, endPoint x: 93, endPoint y: 73, distance: 191.8
click at [293, 70] on span "undo" at bounding box center [302, 72] width 19 height 9
drag, startPoint x: 71, startPoint y: 73, endPoint x: 82, endPoint y: 73, distance: 11.5
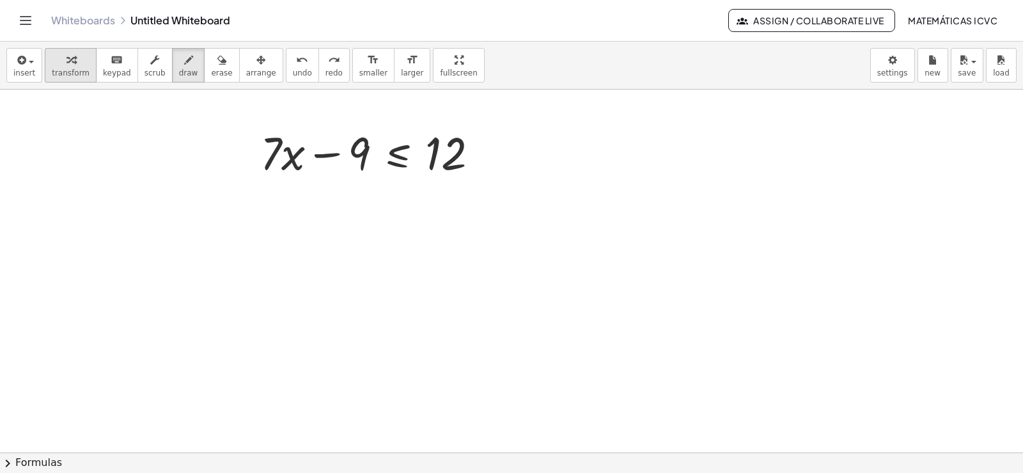
click at [71, 72] on span "transform" at bounding box center [71, 72] width 38 height 9
drag, startPoint x: 318, startPoint y: 157, endPoint x: 473, endPoint y: 157, distance: 154.7
click at [473, 157] on div at bounding box center [375, 151] width 242 height 60
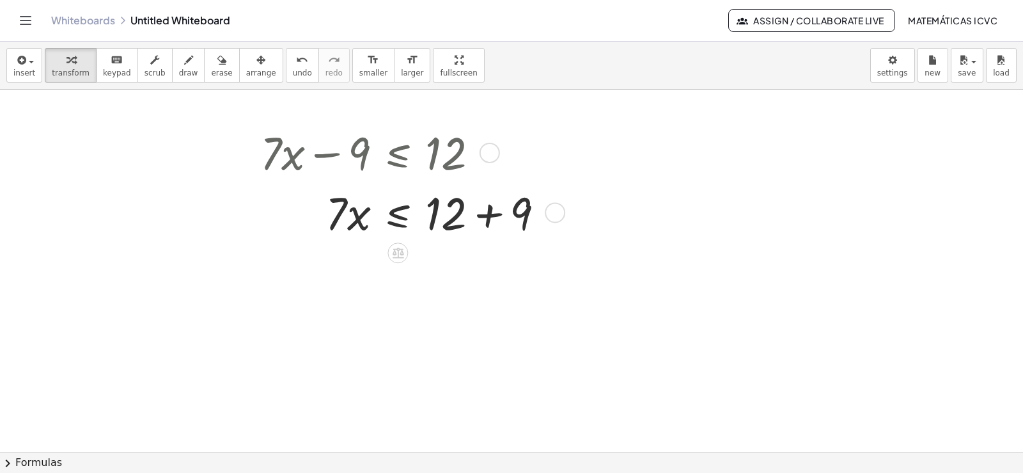
click at [487, 217] on div at bounding box center [407, 212] width 307 height 60
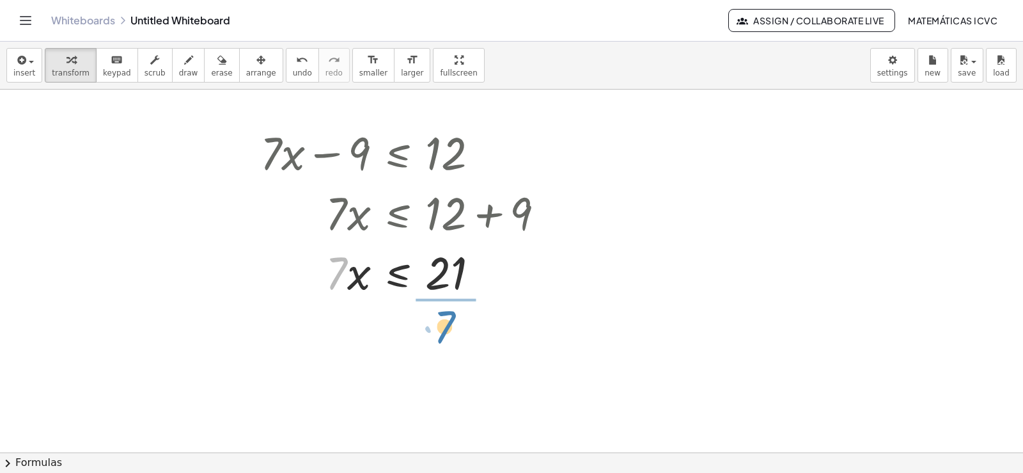
drag, startPoint x: 332, startPoint y: 284, endPoint x: 440, endPoint y: 337, distance: 120.4
click at [440, 337] on div "+ · 7 · x − 9 ≤ 12 · 7 · x ≤ + 12 + 9 · 7 · 7 · x ≤ 21" at bounding box center [511, 302] width 1023 height 808
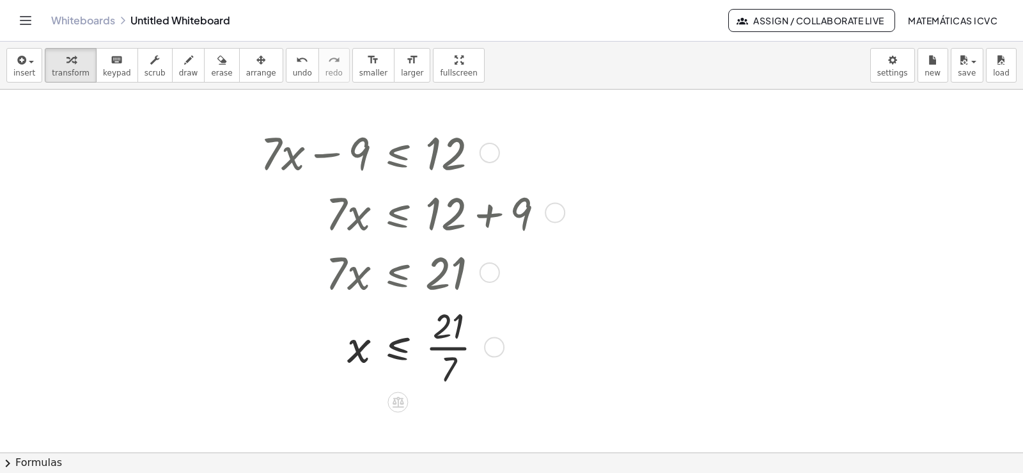
click at [459, 347] on div at bounding box center [407, 346] width 307 height 90
drag, startPoint x: 475, startPoint y: 350, endPoint x: 473, endPoint y: 439, distance: 89.5
click at [398, 412] on div "x ≤ 3" at bounding box center [398, 412] width 0 height 0
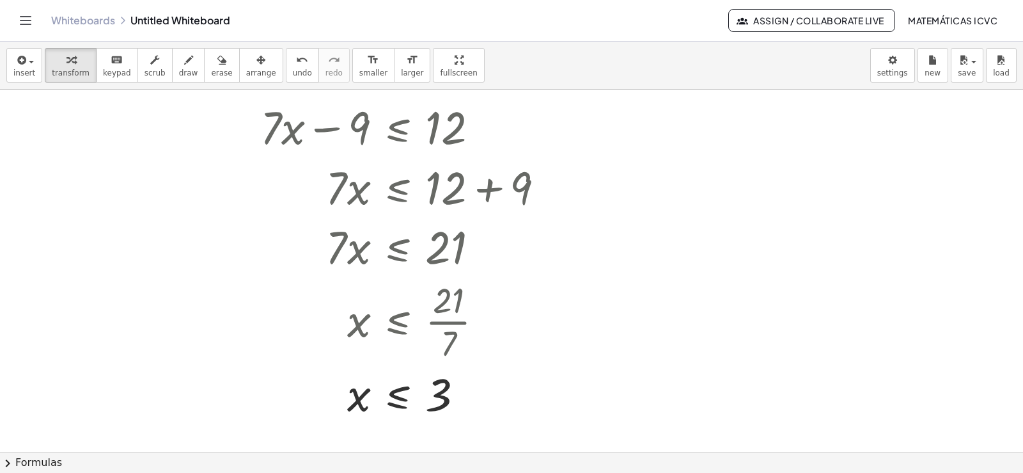
scroll to position [243, 0]
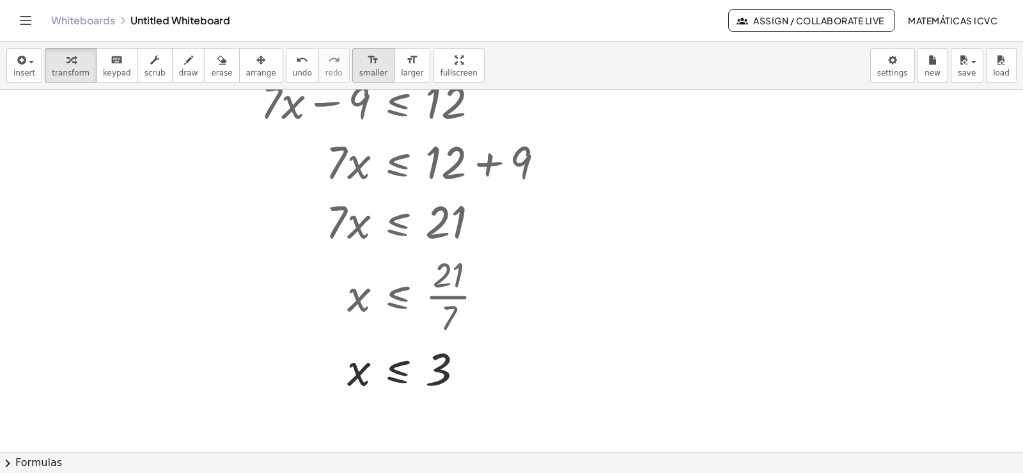
click at [359, 77] on span "smaller" at bounding box center [373, 72] width 28 height 9
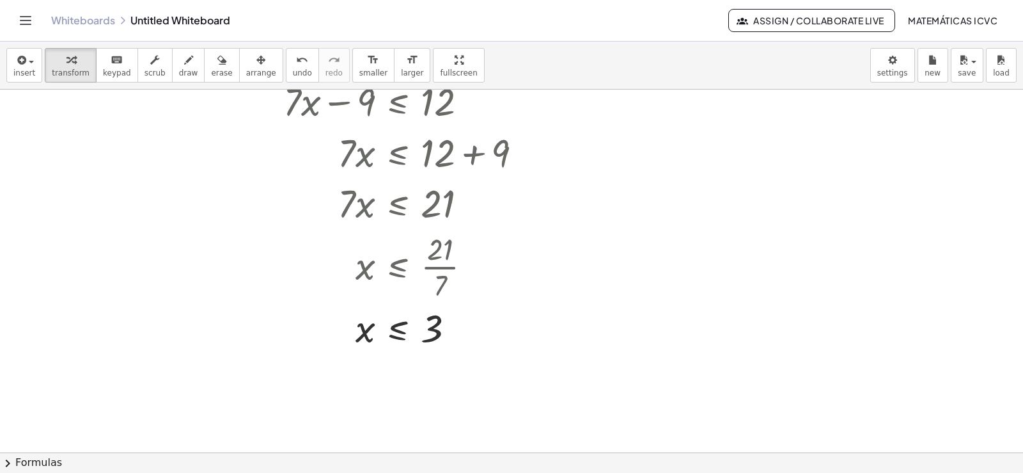
click at [588, 219] on div at bounding box center [511, 251] width 1023 height 808
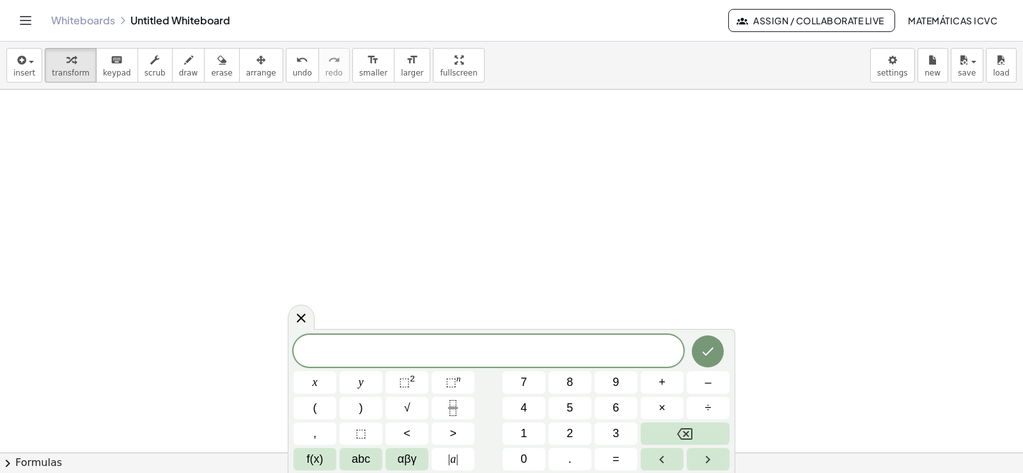
scroll to position [637, 0]
click at [579, 406] on button "5" at bounding box center [570, 407] width 43 height 22
click at [315, 385] on span "x" at bounding box center [315, 381] width 5 height 17
click at [722, 382] on button "–" at bounding box center [708, 382] width 43 height 22
click at [536, 429] on button "1" at bounding box center [524, 433] width 43 height 22
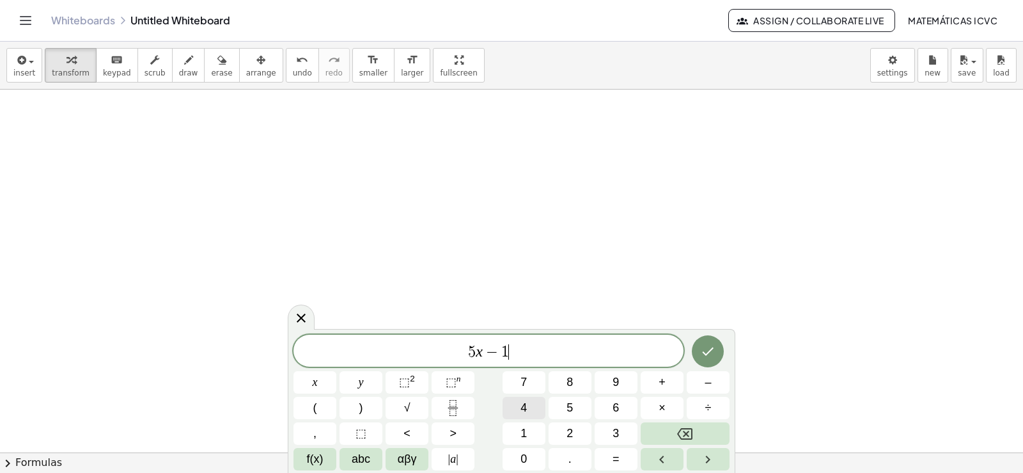
click at [533, 412] on button "4" at bounding box center [524, 407] width 43 height 22
click at [453, 428] on span ">" at bounding box center [453, 433] width 7 height 17
click at [616, 458] on span "=" at bounding box center [616, 458] width 7 height 17
click at [536, 434] on button "1" at bounding box center [524, 433] width 43 height 22
click at [634, 407] on button "6" at bounding box center [616, 407] width 43 height 22
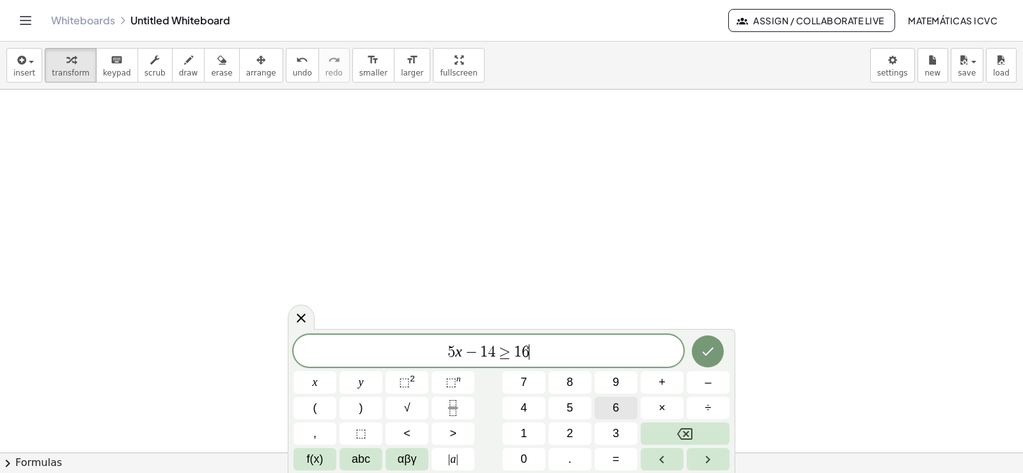
click at [626, 407] on button "6" at bounding box center [616, 407] width 43 height 22
click at [686, 435] on icon "Backspace" at bounding box center [684, 433] width 15 height 15
click at [714, 354] on icon "Done" at bounding box center [707, 350] width 15 height 15
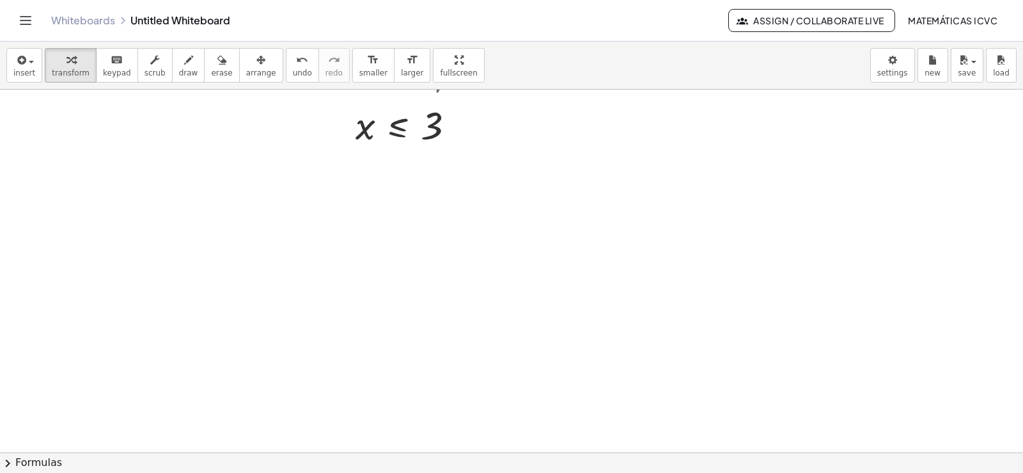
scroll to position [382, 0]
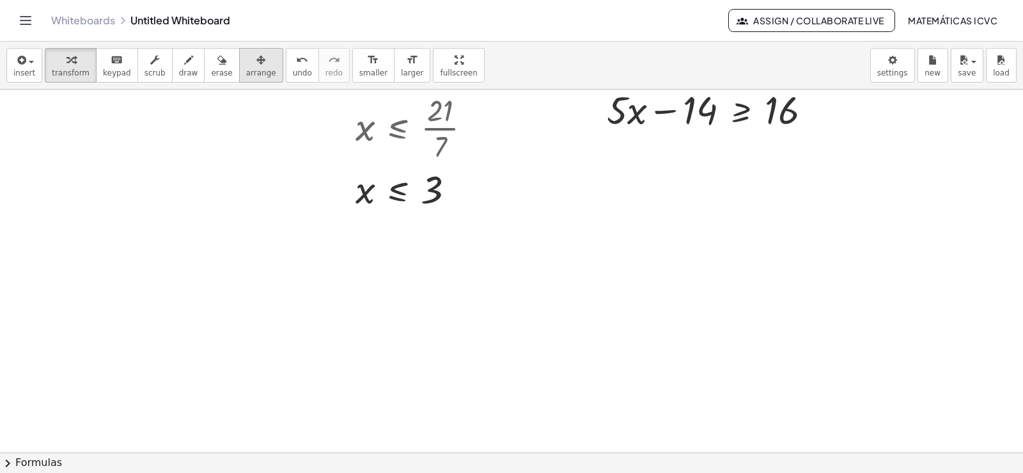
click at [246, 70] on span "arrange" at bounding box center [261, 72] width 30 height 9
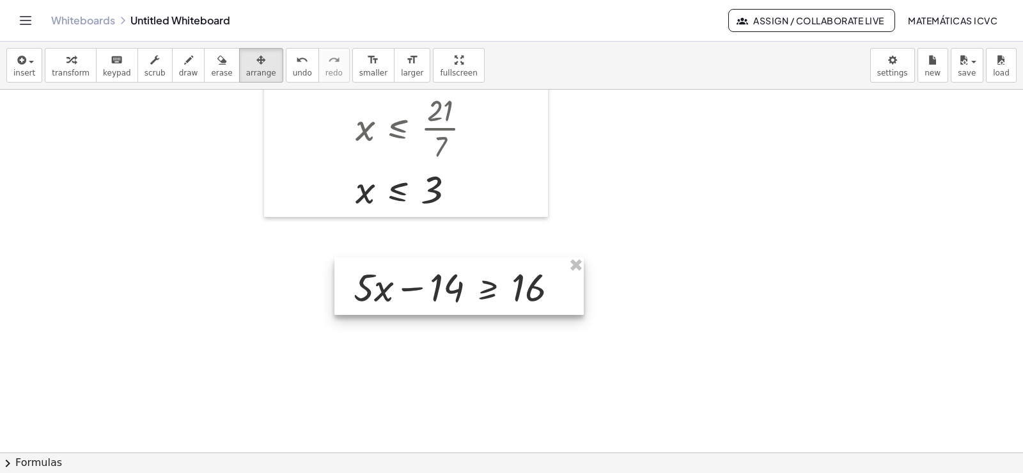
drag, startPoint x: 695, startPoint y: 108, endPoint x: 442, endPoint y: 285, distance: 309.0
click at [442, 285] on div at bounding box center [458, 286] width 249 height 58
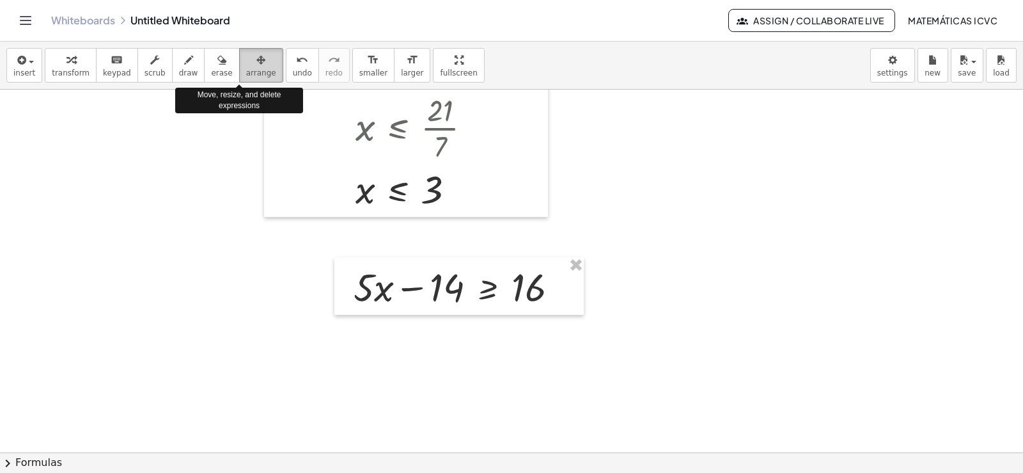
click at [256, 63] on icon "button" at bounding box center [260, 59] width 9 height 15
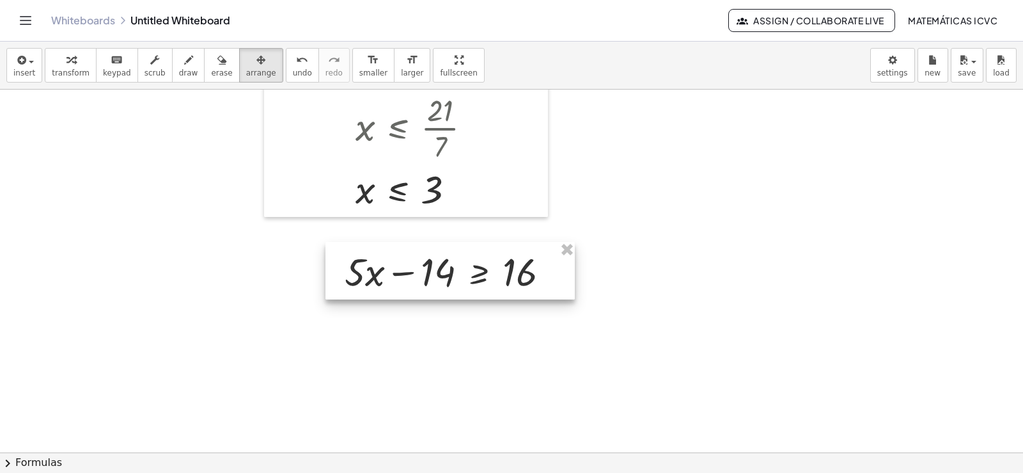
drag, startPoint x: 517, startPoint y: 296, endPoint x: 508, endPoint y: 281, distance: 17.8
click at [508, 281] on div at bounding box center [449, 271] width 249 height 58
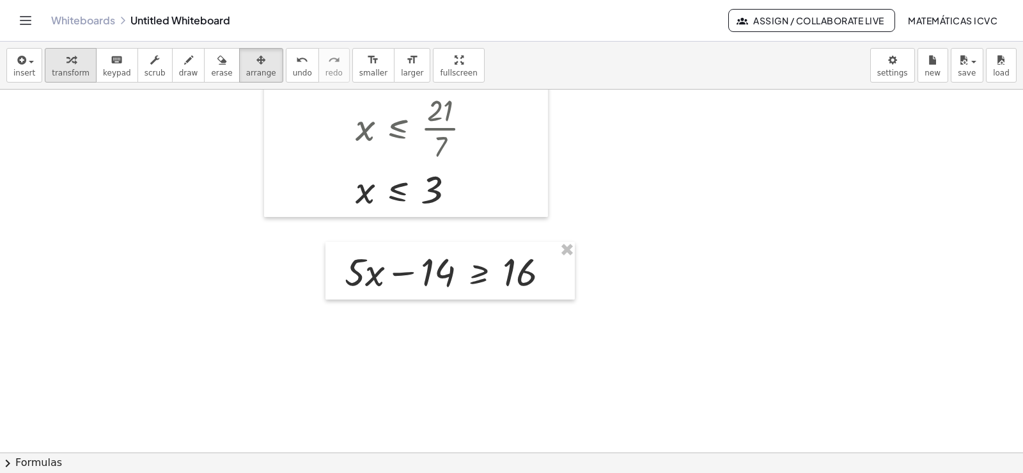
click at [66, 67] on icon "button" at bounding box center [70, 59] width 9 height 15
drag, startPoint x: 403, startPoint y: 274, endPoint x: 554, endPoint y: 270, distance: 151.6
click at [554, 270] on div at bounding box center [452, 270] width 228 height 51
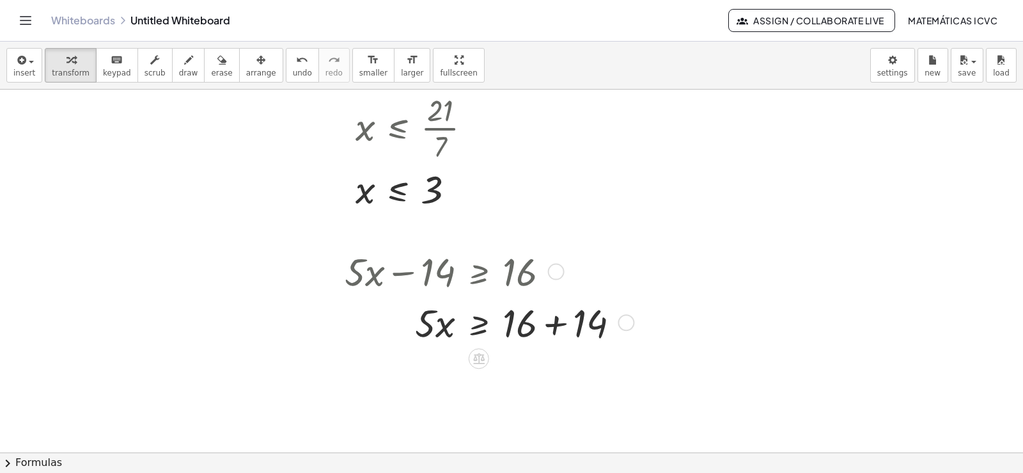
click at [559, 325] on div at bounding box center [487, 321] width 298 height 51
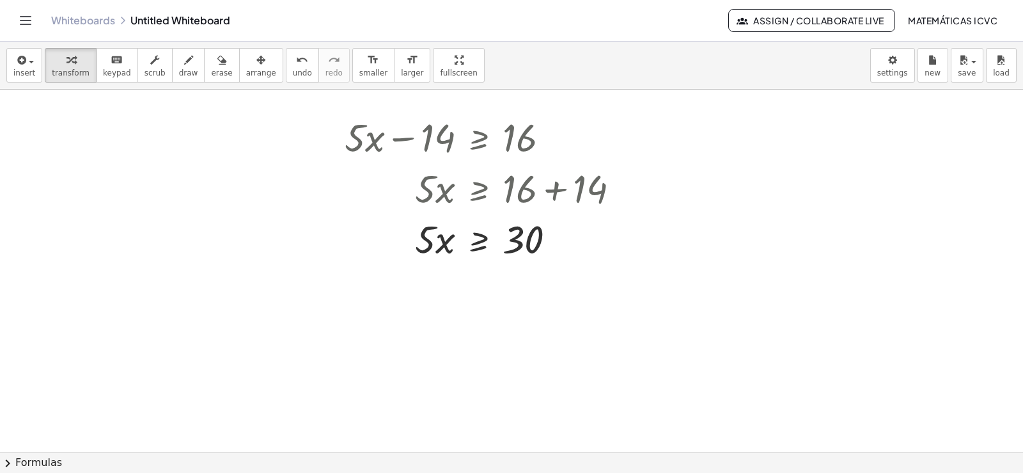
scroll to position [535, 0]
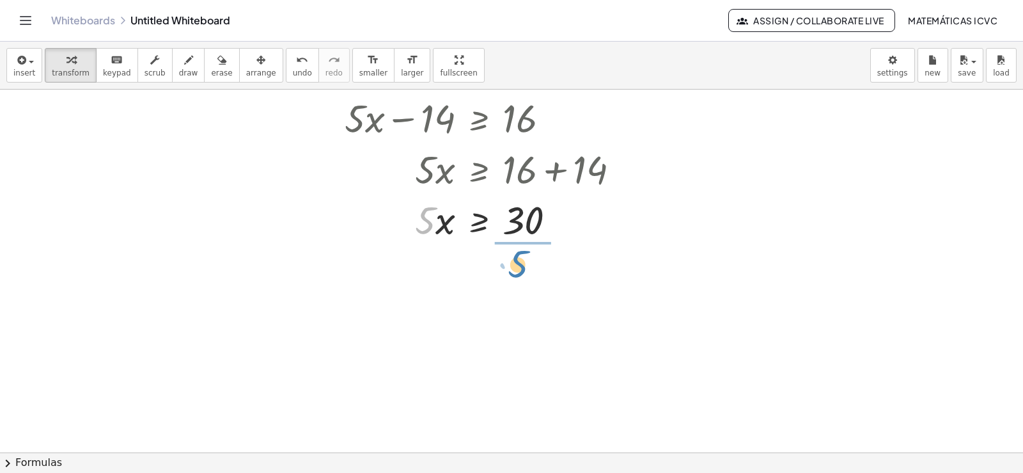
drag, startPoint x: 423, startPoint y: 233, endPoint x: 516, endPoint y: 276, distance: 102.4
click at [516, 276] on div "+ · 7 · x − 9 ≤ 12 · 7 · x ≤ + 12 + 9 · 7 · x ≤ 21 x ≤ · 21 · 7 x ≤ 3 + · 5 · x…" at bounding box center [511, 98] width 1023 height 1088
click at [538, 283] on div at bounding box center [487, 281] width 298 height 75
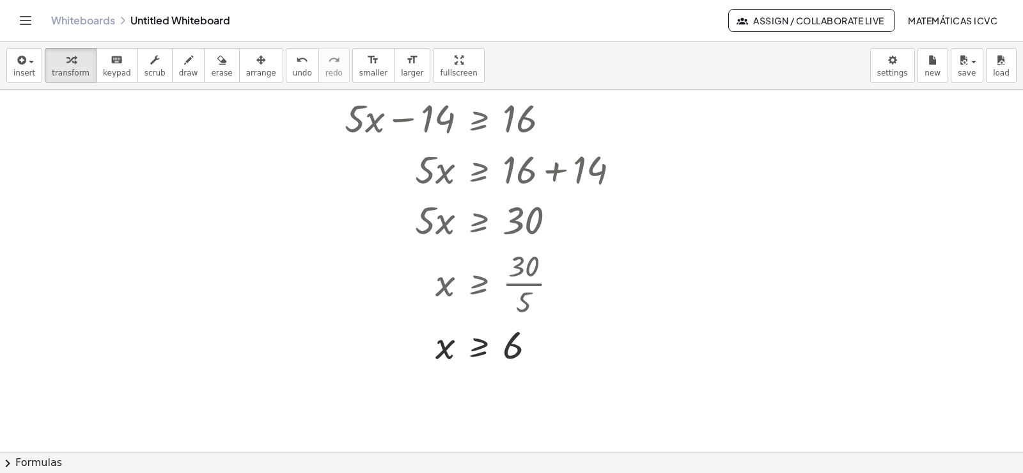
click at [139, 188] on div at bounding box center [511, 98] width 1023 height 1088
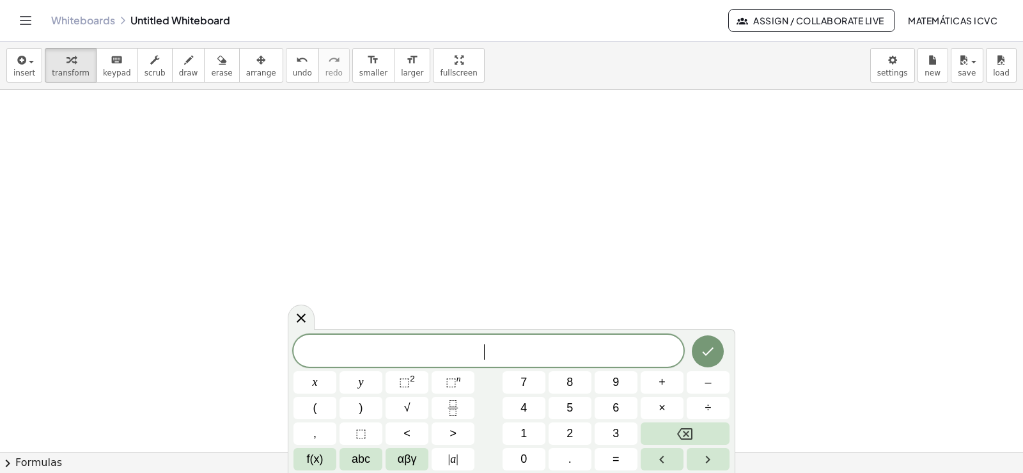
scroll to position [853, 0]
click at [520, 379] on button "7" at bounding box center [524, 382] width 43 height 22
click at [324, 384] on button "x" at bounding box center [314, 382] width 43 height 22
click at [662, 375] on span "+" at bounding box center [662, 381] width 7 height 17
click at [616, 405] on span "6" at bounding box center [616, 407] width 6 height 17
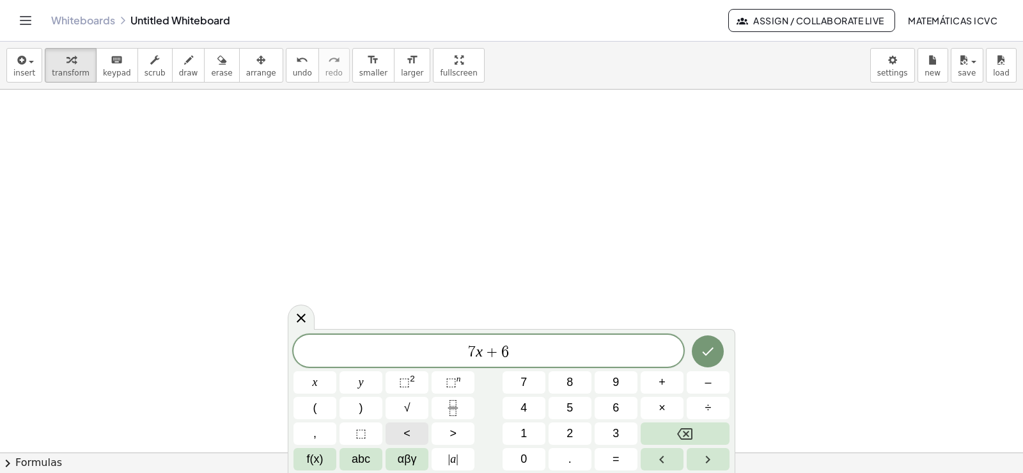
click at [415, 432] on button "<" at bounding box center [407, 433] width 43 height 22
click at [710, 385] on span "–" at bounding box center [708, 381] width 6 height 17
click at [529, 433] on button "1" at bounding box center [524, 433] width 43 height 22
click at [580, 407] on button "5" at bounding box center [570, 407] width 43 height 22
click at [710, 356] on icon "Done" at bounding box center [707, 350] width 15 height 15
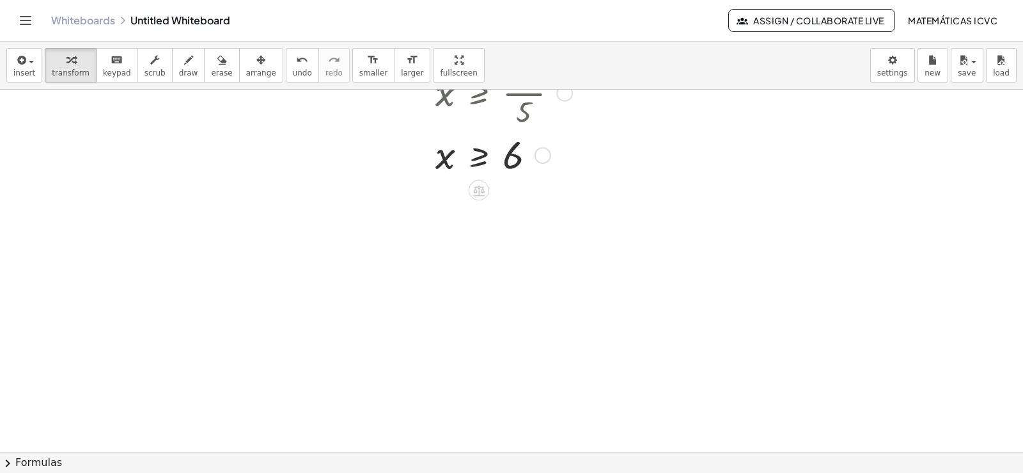
scroll to position [597, 0]
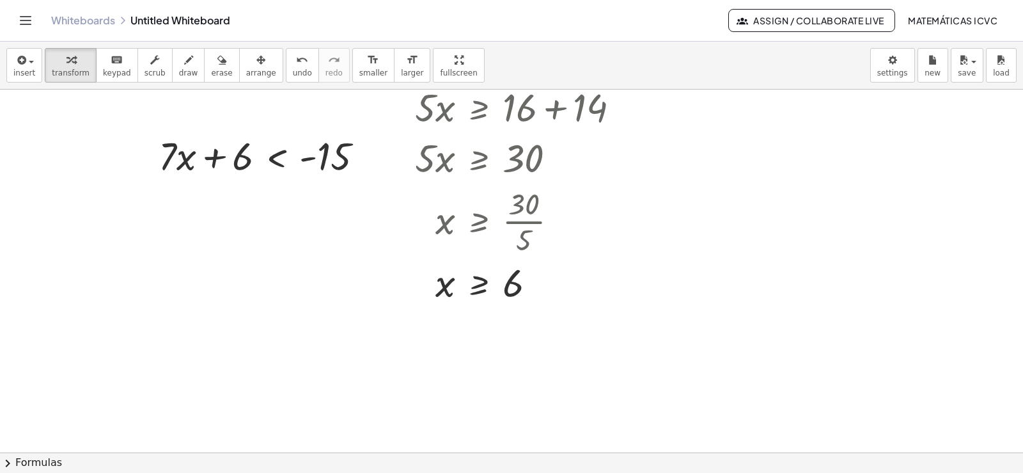
click at [256, 66] on icon "button" at bounding box center [260, 59] width 9 height 15
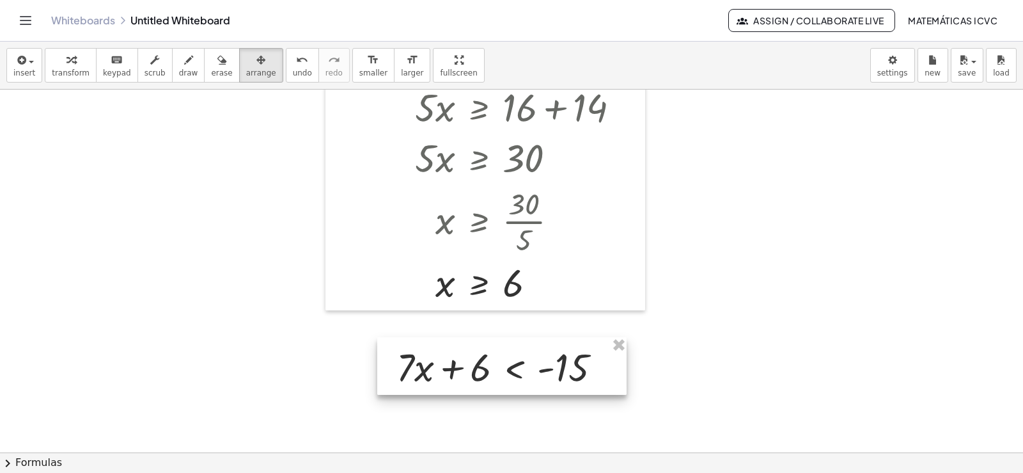
drag, startPoint x: 234, startPoint y: 155, endPoint x: 367, endPoint y: 260, distance: 169.8
click at [472, 360] on div at bounding box center [501, 366] width 249 height 58
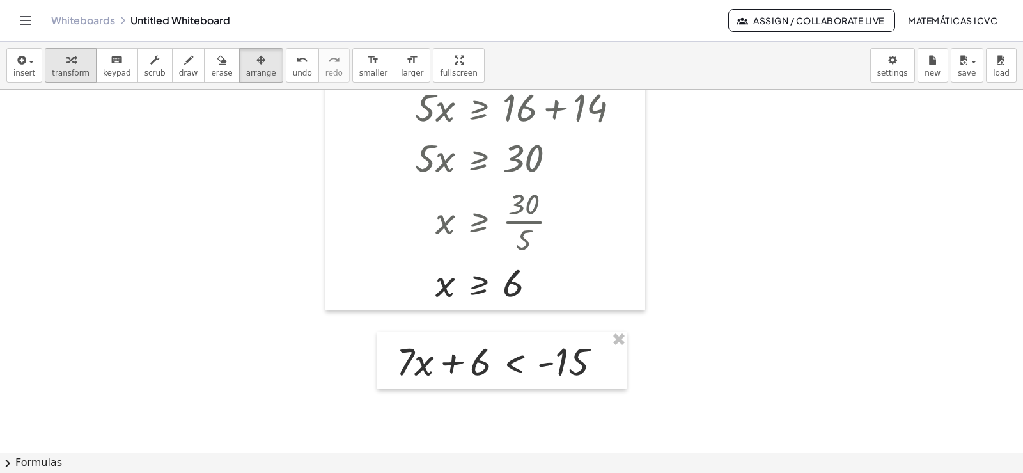
click at [52, 60] on div "button" at bounding box center [71, 59] width 38 height 15
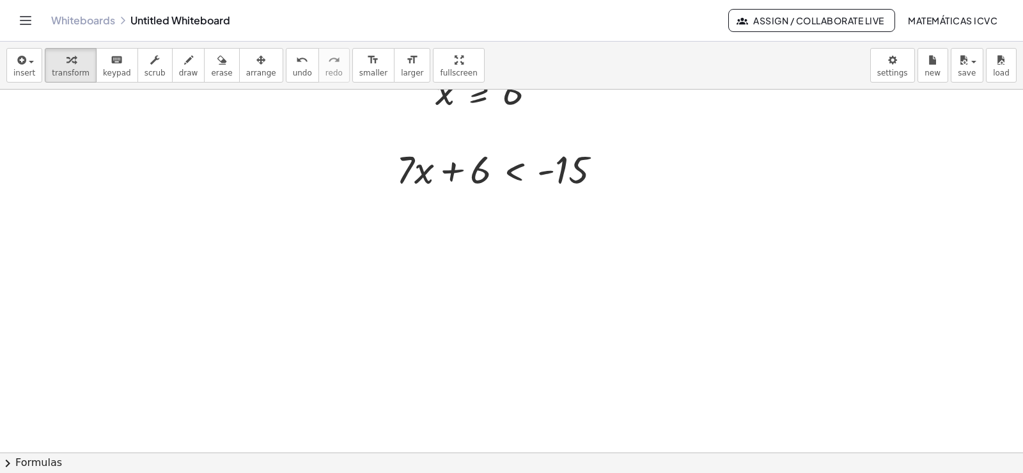
scroll to position [815, 0]
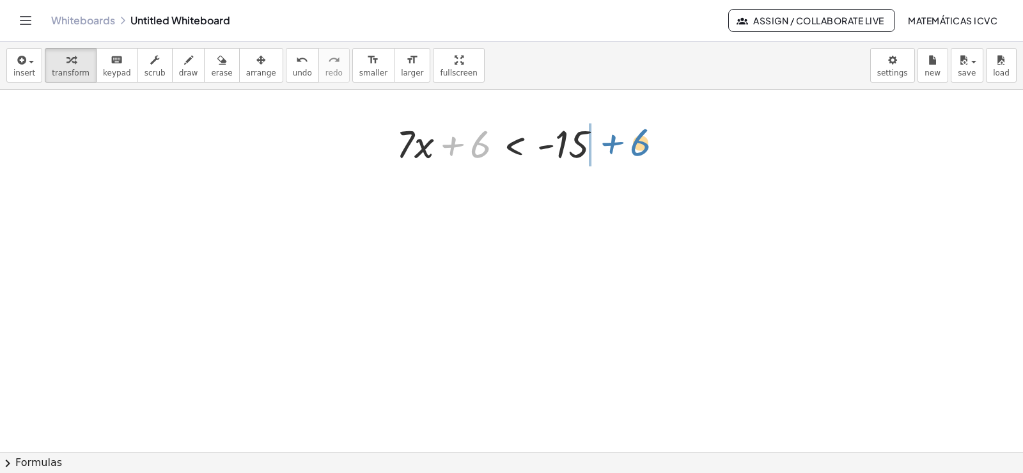
drag, startPoint x: 450, startPoint y: 145, endPoint x: 602, endPoint y: 143, distance: 152.2
click at [602, 143] on div at bounding box center [504, 142] width 228 height 51
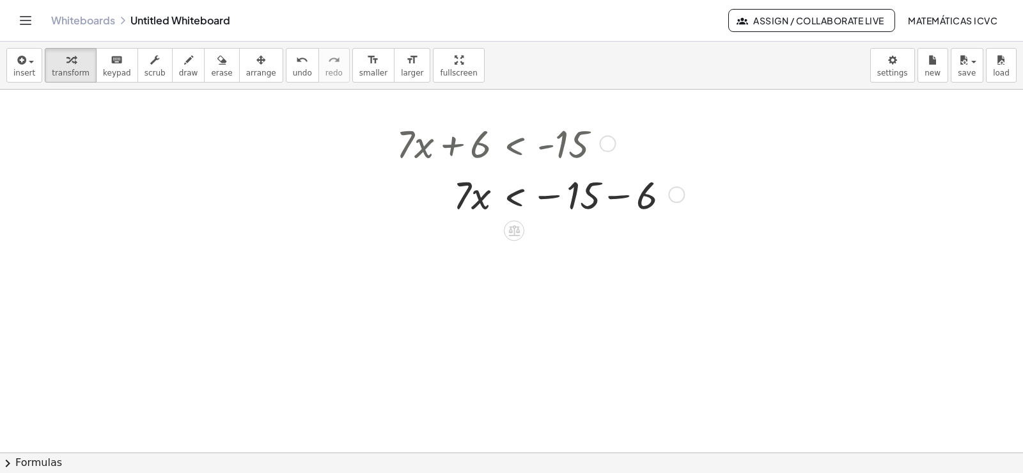
click at [620, 198] on div at bounding box center [538, 193] width 297 height 51
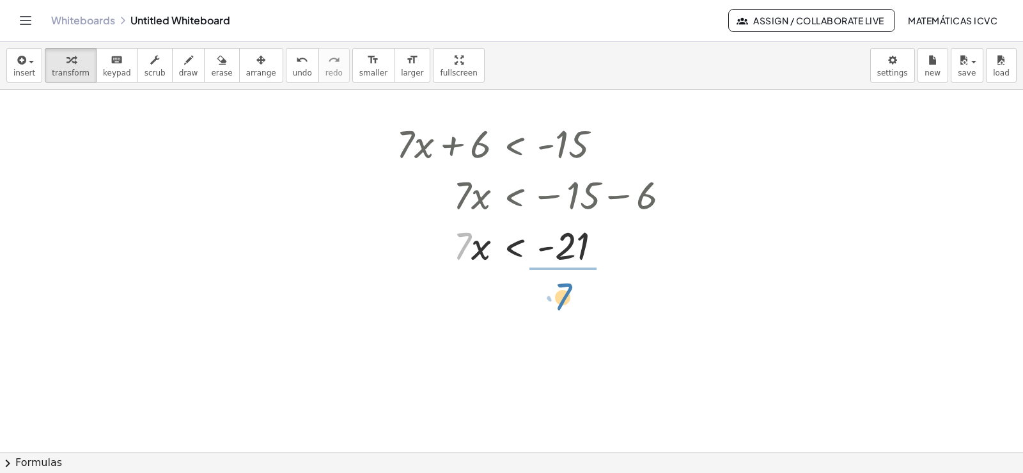
drag, startPoint x: 463, startPoint y: 253, endPoint x: 563, endPoint y: 303, distance: 112.4
click at [582, 309] on div at bounding box center [538, 307] width 297 height 75
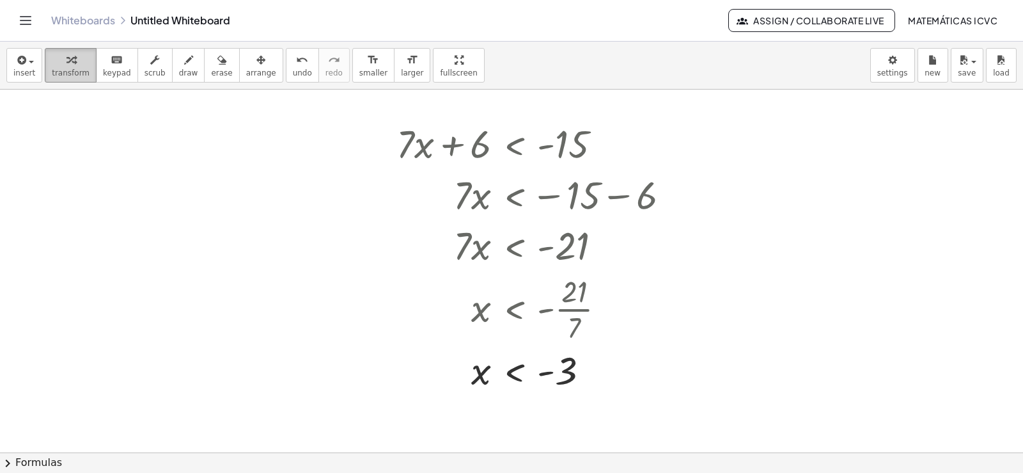
click at [66, 63] on icon "button" at bounding box center [70, 59] width 9 height 15
click at [81, 155] on div at bounding box center [511, 0] width 1023 height 1450
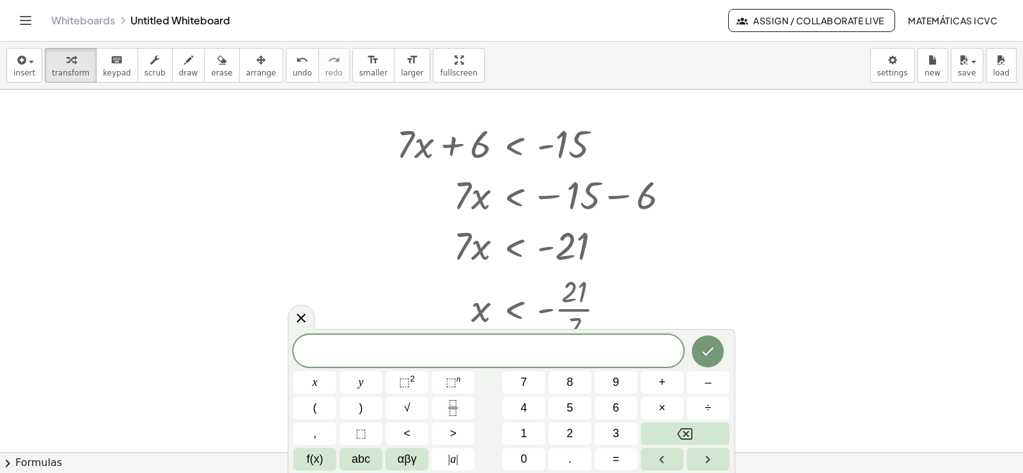
click at [86, 159] on div at bounding box center [511, 0] width 1023 height 1450
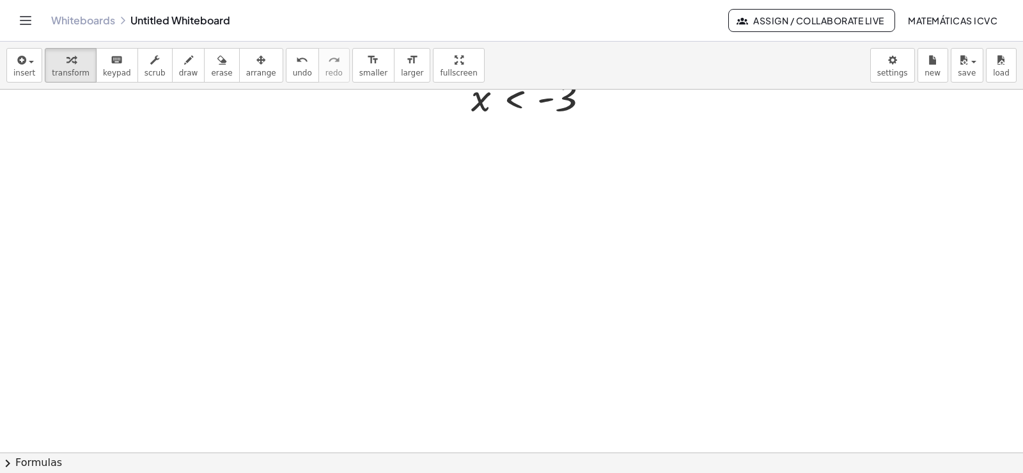
scroll to position [1152, 0]
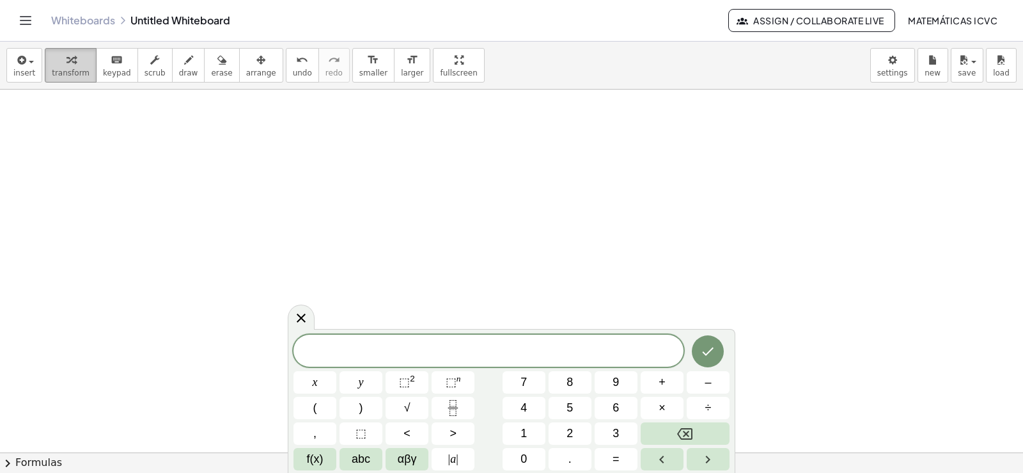
click at [63, 68] on span "transform" at bounding box center [71, 72] width 38 height 9
click at [617, 381] on span "9" at bounding box center [616, 381] width 6 height 17
click at [318, 384] on button "x" at bounding box center [314, 382] width 43 height 22
click at [712, 380] on button "–" at bounding box center [708, 382] width 43 height 22
click at [529, 428] on button "1" at bounding box center [524, 433] width 43 height 22
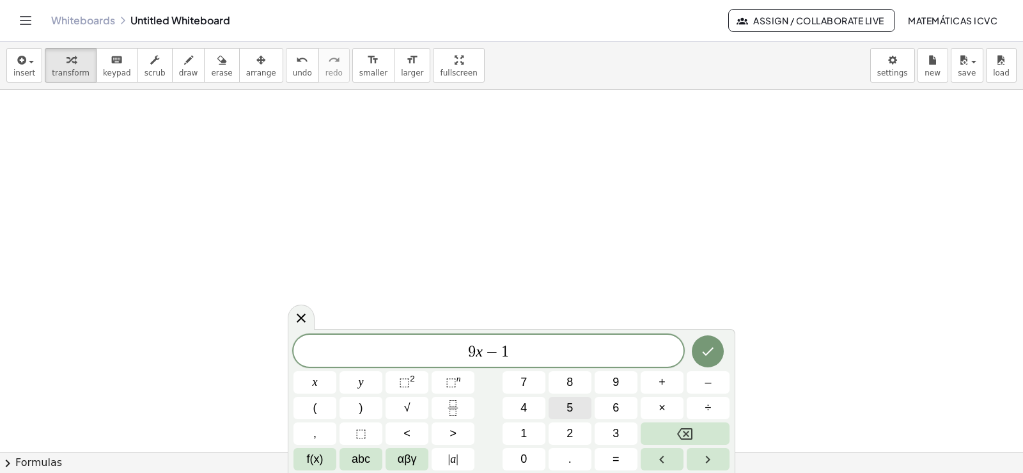
click at [571, 404] on span "5" at bounding box center [570, 407] width 6 height 17
click at [448, 434] on button ">" at bounding box center [453, 433] width 43 height 22
click at [611, 457] on button "=" at bounding box center [616, 459] width 43 height 22
click at [585, 433] on button "2" at bounding box center [570, 433] width 43 height 22
click at [519, 426] on button "1" at bounding box center [524, 433] width 43 height 22
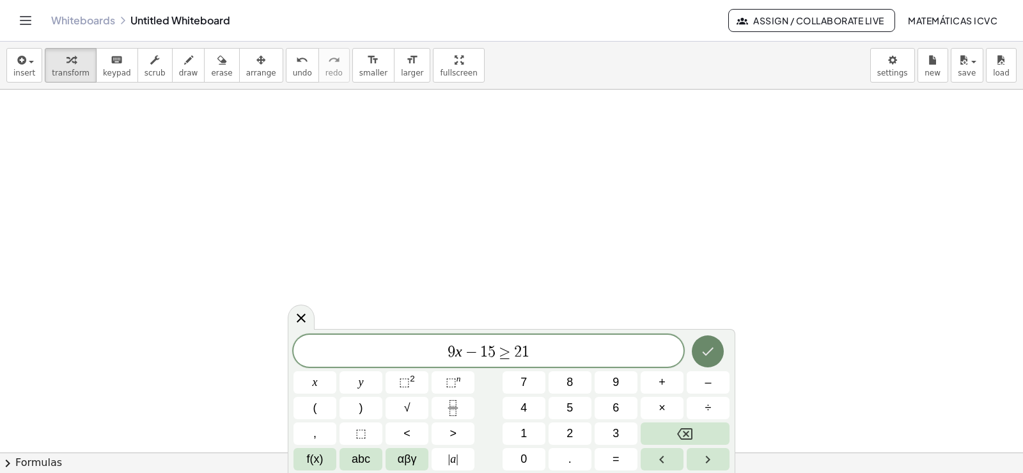
click at [708, 356] on icon "Done" at bounding box center [707, 350] width 15 height 15
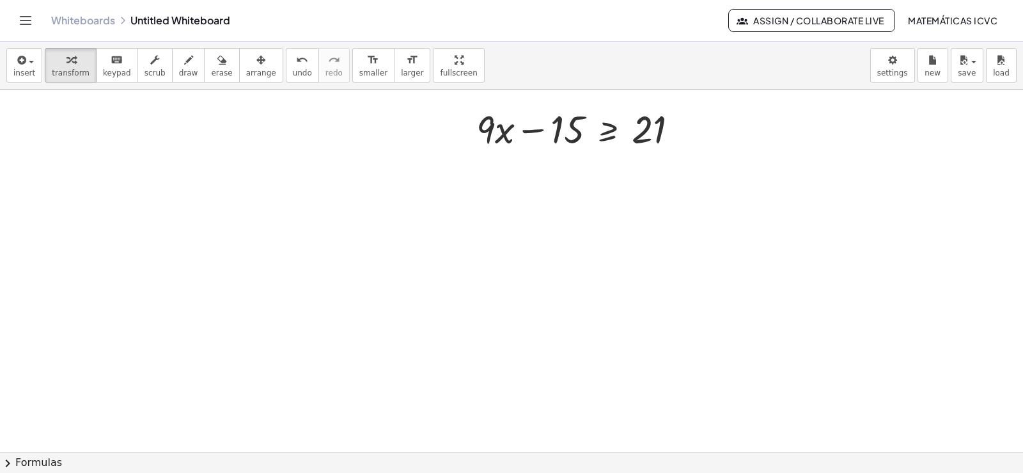
scroll to position [1220, 0]
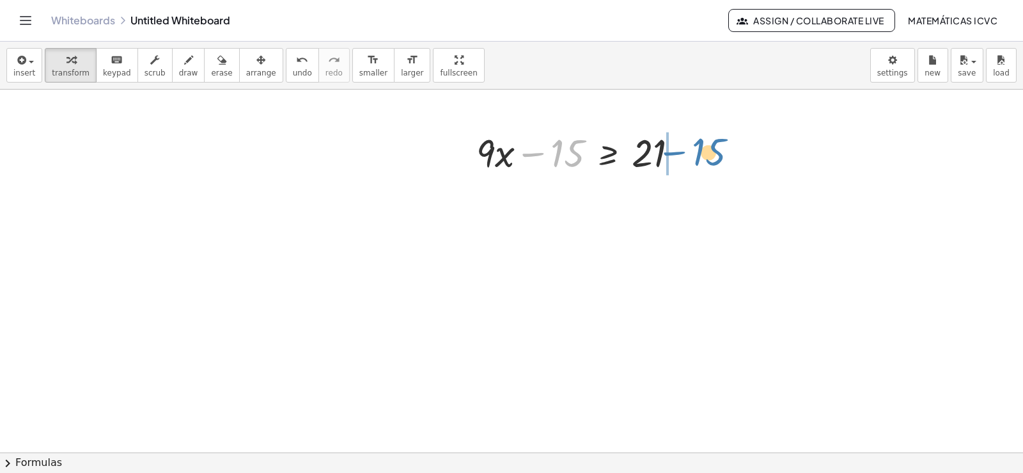
drag, startPoint x: 533, startPoint y: 153, endPoint x: 675, endPoint y: 152, distance: 141.3
click at [675, 152] on div at bounding box center [582, 151] width 225 height 51
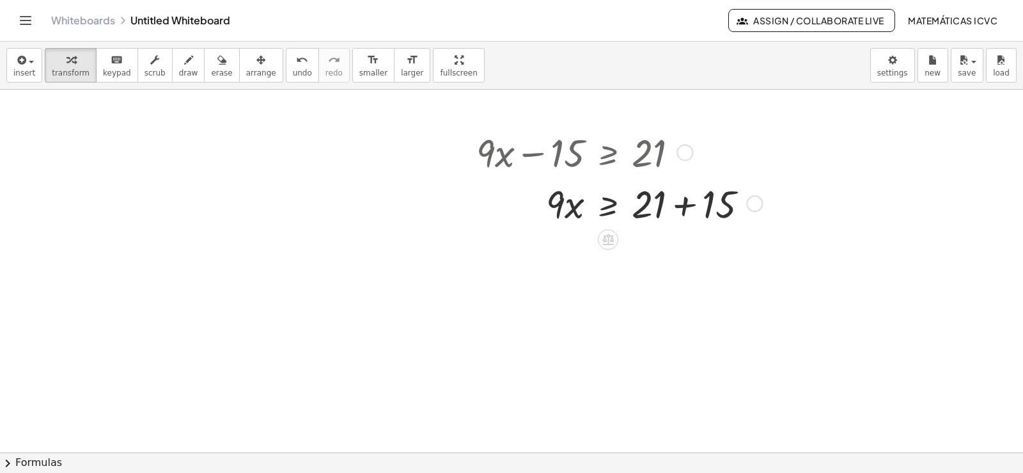
click at [687, 205] on div at bounding box center [617, 202] width 295 height 51
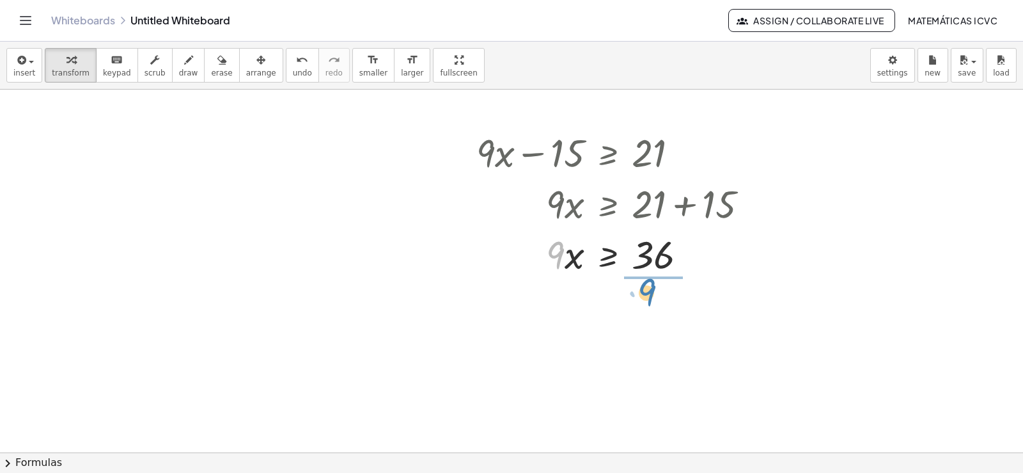
drag, startPoint x: 553, startPoint y: 254, endPoint x: 645, endPoint y: 291, distance: 98.4
click at [665, 319] on div at bounding box center [617, 316] width 295 height 75
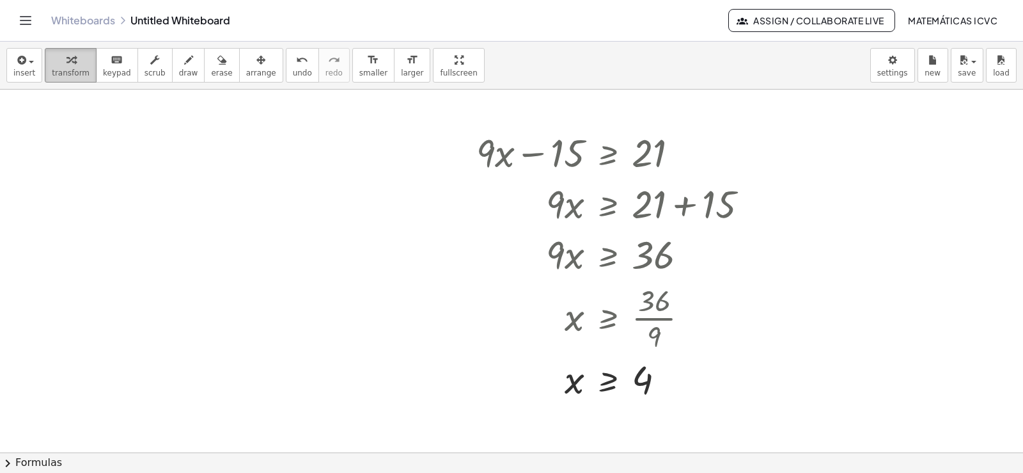
click at [61, 73] on span "transform" at bounding box center [71, 72] width 38 height 9
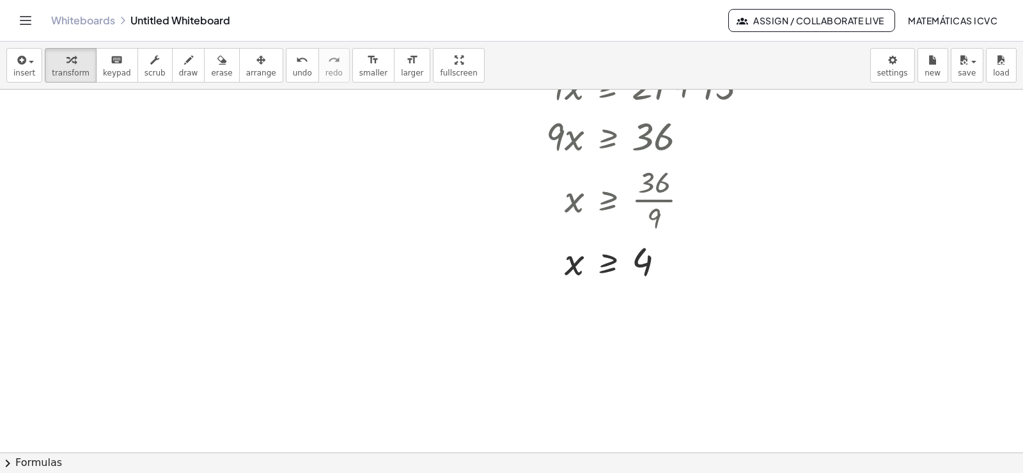
scroll to position [1348, 0]
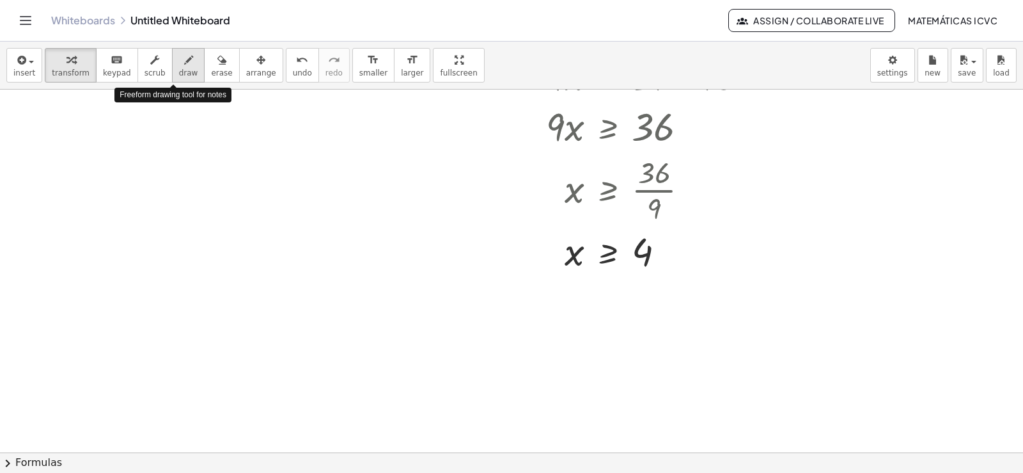
click at [179, 75] on span "draw" at bounding box center [188, 72] width 19 height 9
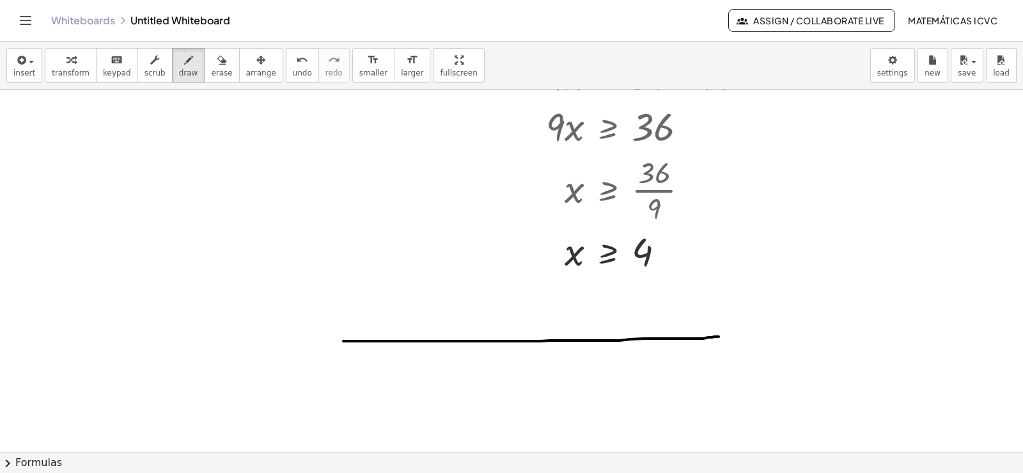
drag, startPoint x: 343, startPoint y: 341, endPoint x: 720, endPoint y: 336, distance: 376.6
drag, startPoint x: 439, startPoint y: 330, endPoint x: 488, endPoint y: 357, distance: 55.5
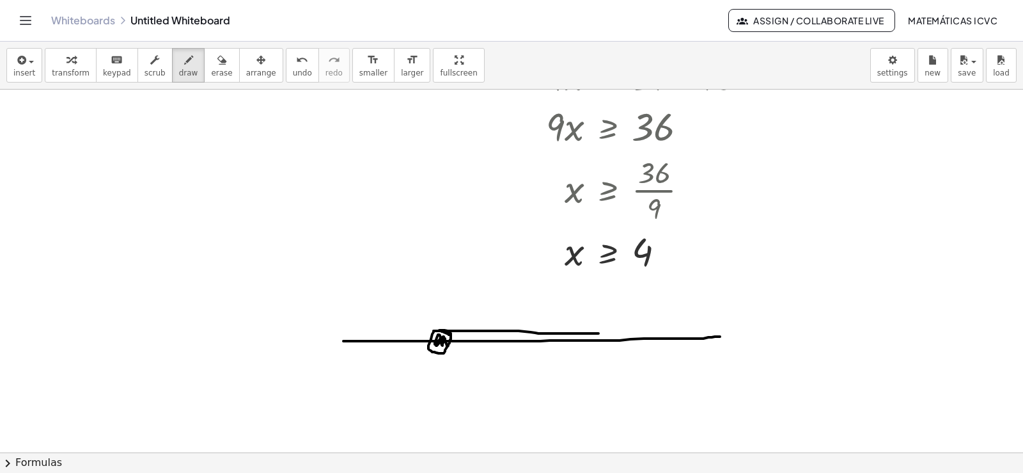
drag, startPoint x: 428, startPoint y: 352, endPoint x: 617, endPoint y: 354, distance: 188.6
drag, startPoint x: 561, startPoint y: 309, endPoint x: 558, endPoint y: 379, distance: 69.1
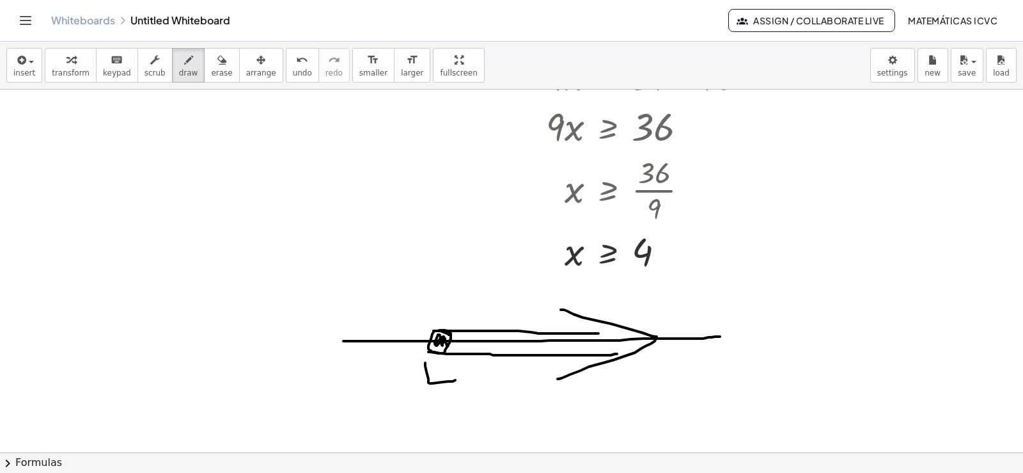
drag, startPoint x: 425, startPoint y: 363, endPoint x: 442, endPoint y: 359, distance: 17.7
drag, startPoint x: 442, startPoint y: 359, endPoint x: 445, endPoint y: 393, distance: 34.0
click at [52, 64] on div "button" at bounding box center [71, 59] width 38 height 15
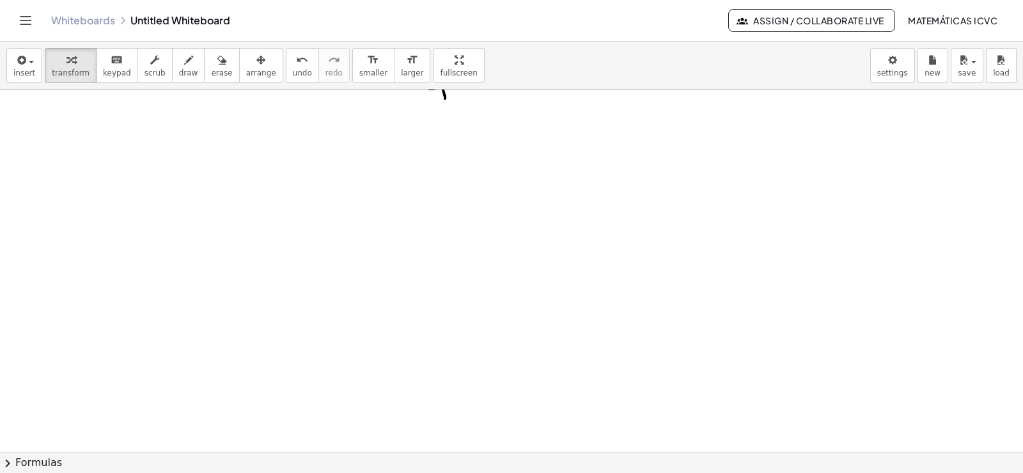
scroll to position [1706, 0]
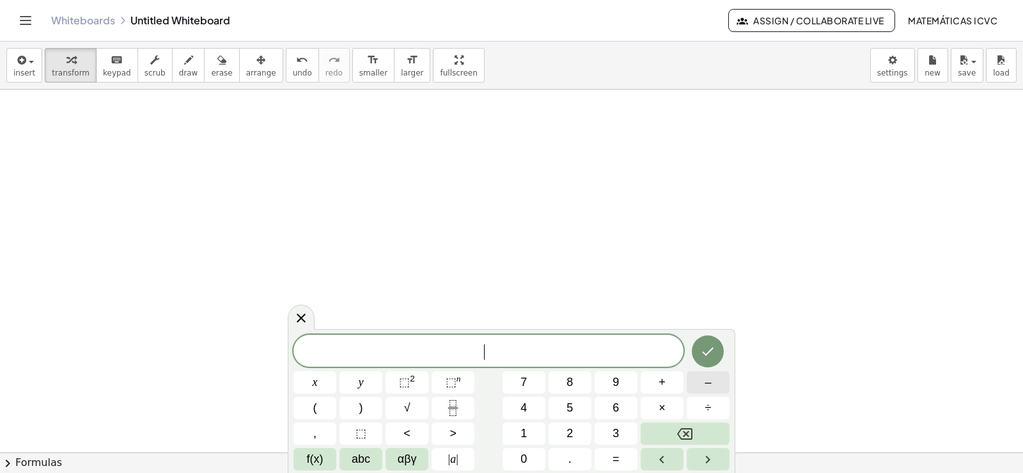
click at [708, 379] on span "–" at bounding box center [708, 381] width 6 height 17
click at [579, 433] on button "2" at bounding box center [570, 433] width 43 height 22
click at [322, 379] on button "x" at bounding box center [314, 382] width 43 height 22
click at [664, 380] on span "+" at bounding box center [662, 381] width 7 height 17
click at [609, 382] on button "9" at bounding box center [616, 382] width 43 height 22
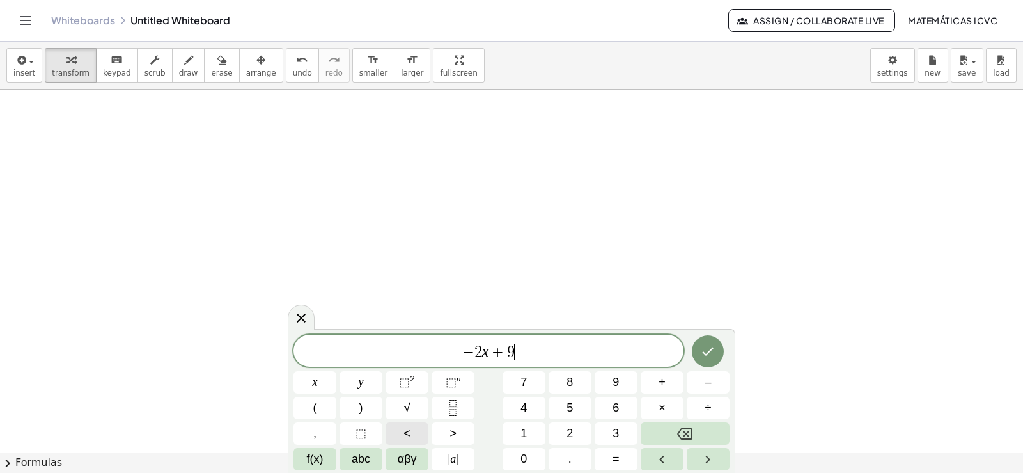
click at [411, 430] on button "<" at bounding box center [407, 433] width 43 height 22
click at [610, 462] on button "=" at bounding box center [616, 459] width 43 height 22
click at [524, 430] on span "1" at bounding box center [523, 433] width 6 height 17
click at [570, 407] on span "5" at bounding box center [570, 407] width 6 height 17
click at [714, 355] on icon "Done" at bounding box center [707, 350] width 15 height 15
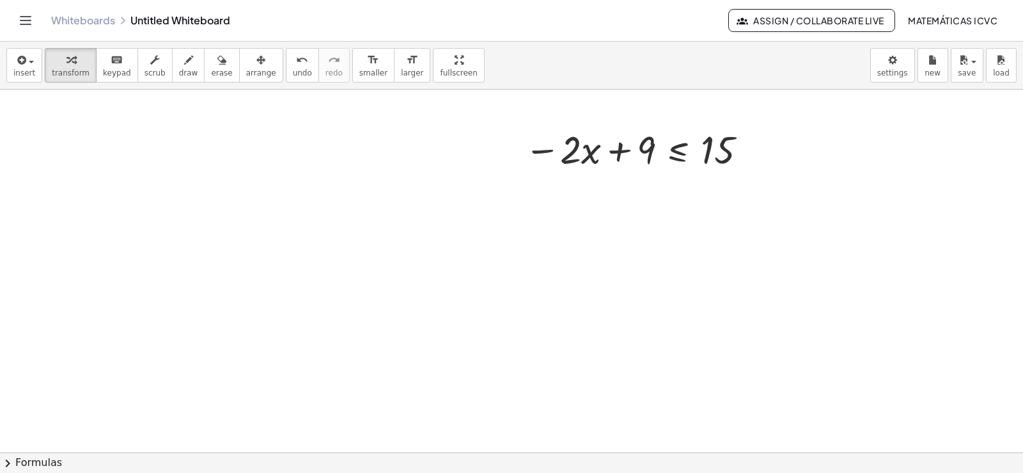
scroll to position [1889, 0]
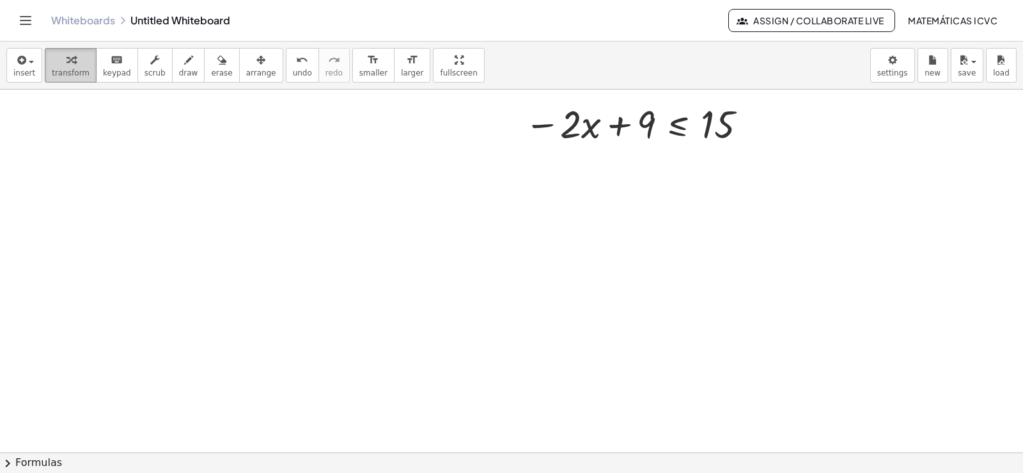
click at [65, 70] on span "transform" at bounding box center [71, 72] width 38 height 9
click at [179, 74] on span "draw" at bounding box center [188, 72] width 19 height 9
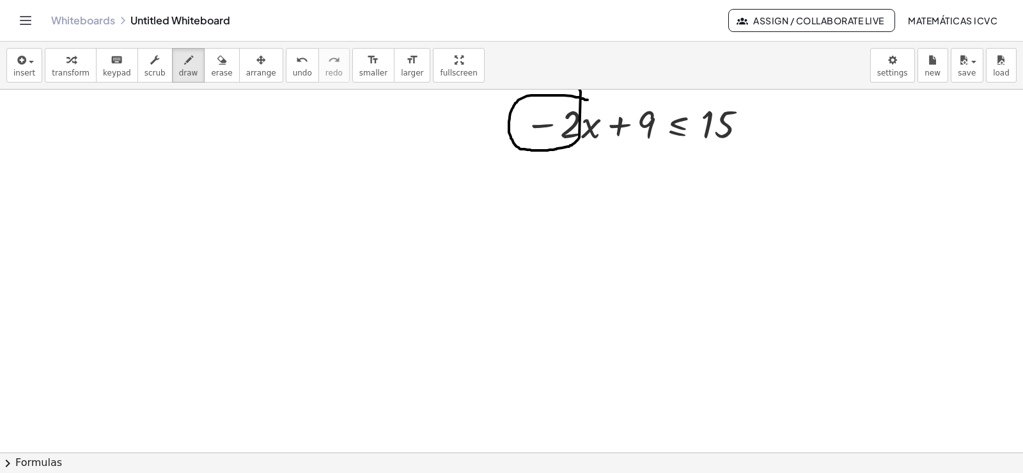
drag, startPoint x: 588, startPoint y: 100, endPoint x: 507, endPoint y: 111, distance: 81.3
click at [572, 89] on div "insert select one: Math Expression Function Text Youtube Video Graphing Geometr…" at bounding box center [511, 257] width 1023 height 431
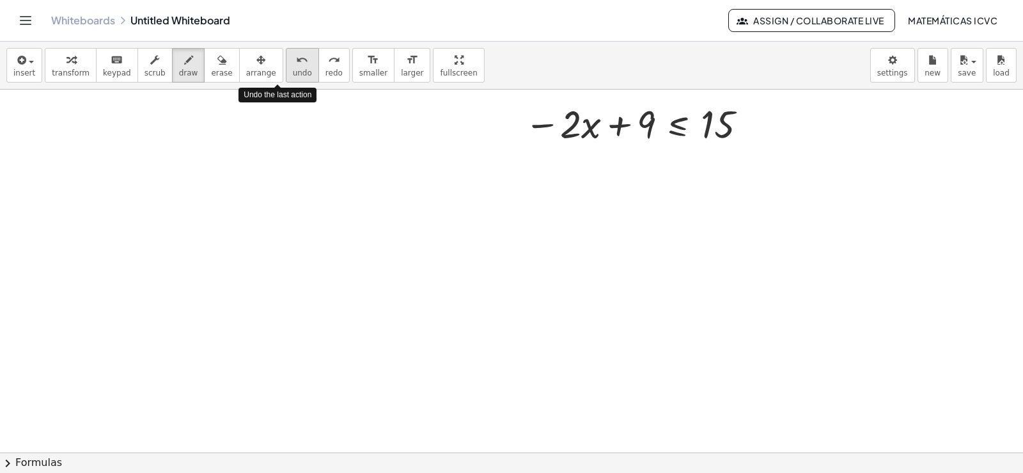
click at [293, 71] on span "undo" at bounding box center [302, 72] width 19 height 9
drag, startPoint x: 79, startPoint y: 63, endPoint x: 375, endPoint y: 153, distance: 310.1
click at [80, 62] on div "button" at bounding box center [71, 59] width 38 height 15
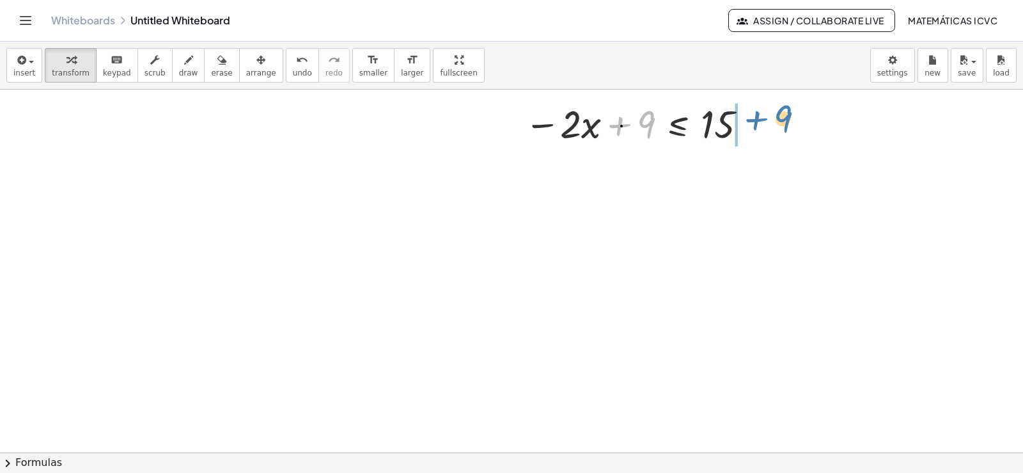
drag, startPoint x: 616, startPoint y: 125, endPoint x: 753, endPoint y: 120, distance: 137.0
click at [753, 120] on div at bounding box center [637, 122] width 239 height 51
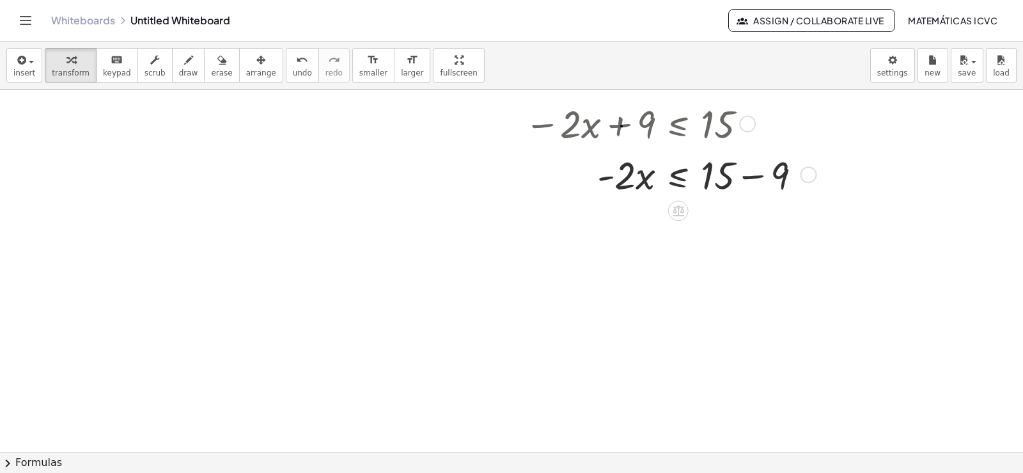
click at [753, 175] on div at bounding box center [668, 173] width 301 height 51
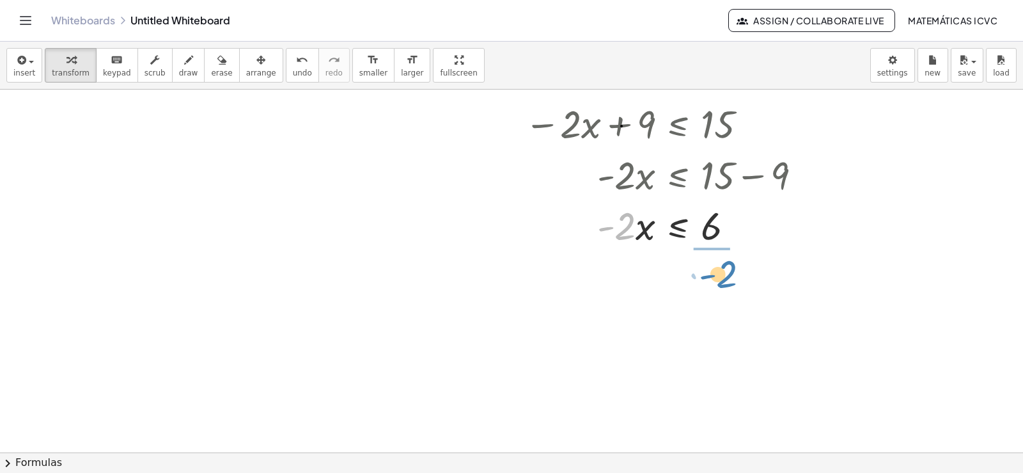
drag, startPoint x: 623, startPoint y: 235, endPoint x: 724, endPoint y: 283, distance: 112.4
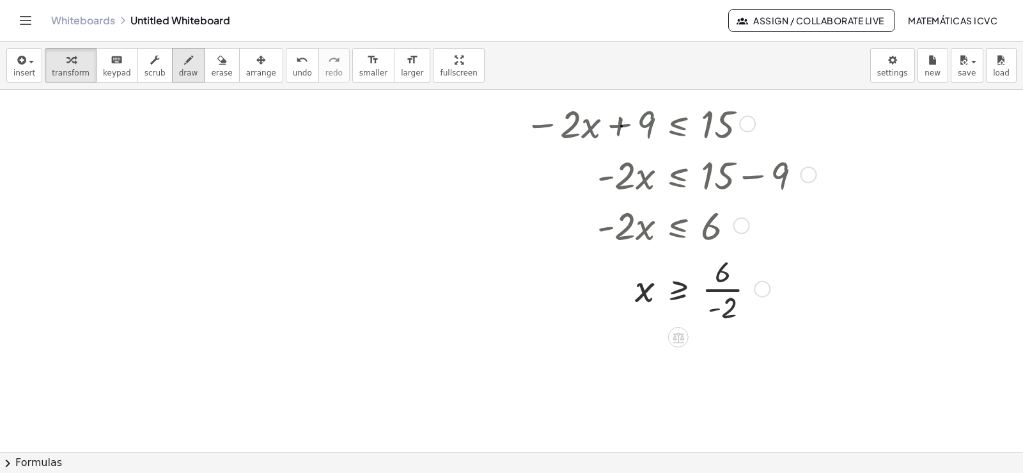
click at [179, 70] on span "draw" at bounding box center [188, 72] width 19 height 9
drag, startPoint x: 668, startPoint y: 239, endPoint x: 668, endPoint y: 263, distance: 24.3
drag, startPoint x: 662, startPoint y: 255, endPoint x: 655, endPoint y: 249, distance: 8.6
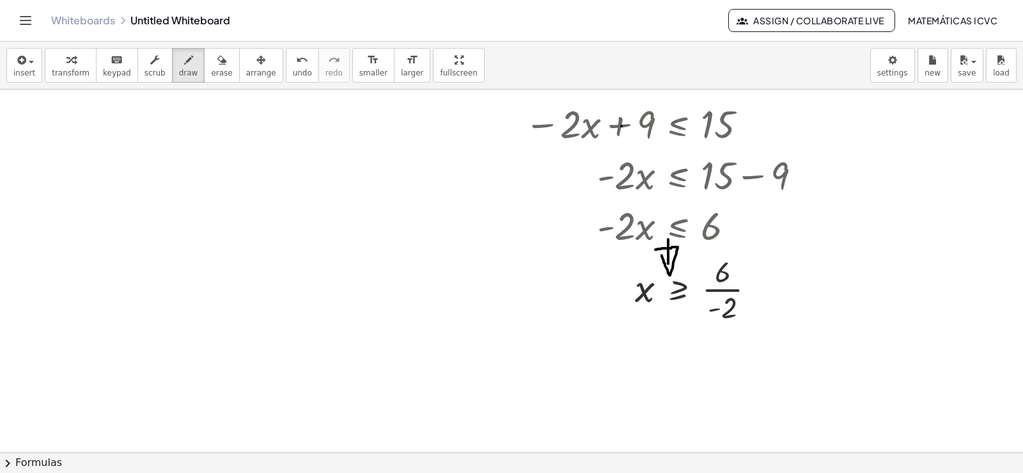
click at [73, 66] on div "button" at bounding box center [71, 59] width 38 height 15
click at [721, 289] on div at bounding box center [668, 287] width 301 height 75
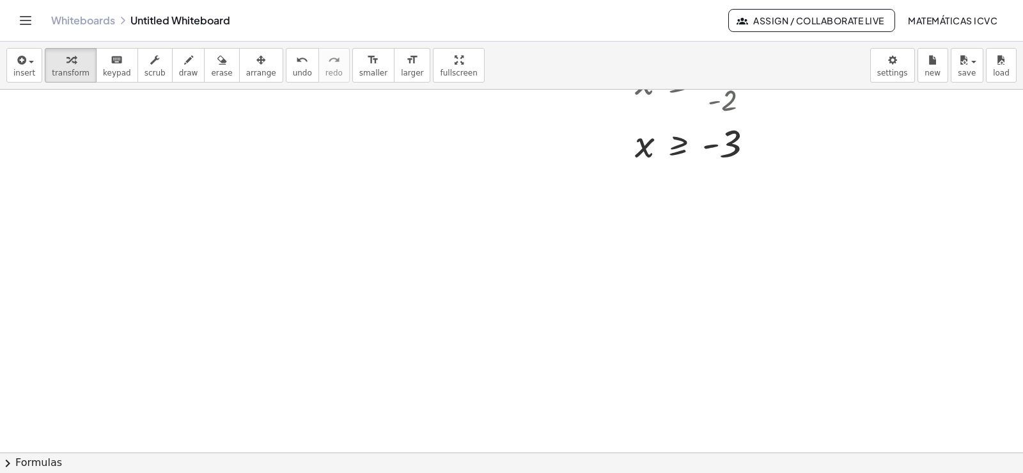
scroll to position [2175, 0]
click at [66, 77] on span "transform" at bounding box center [71, 72] width 38 height 9
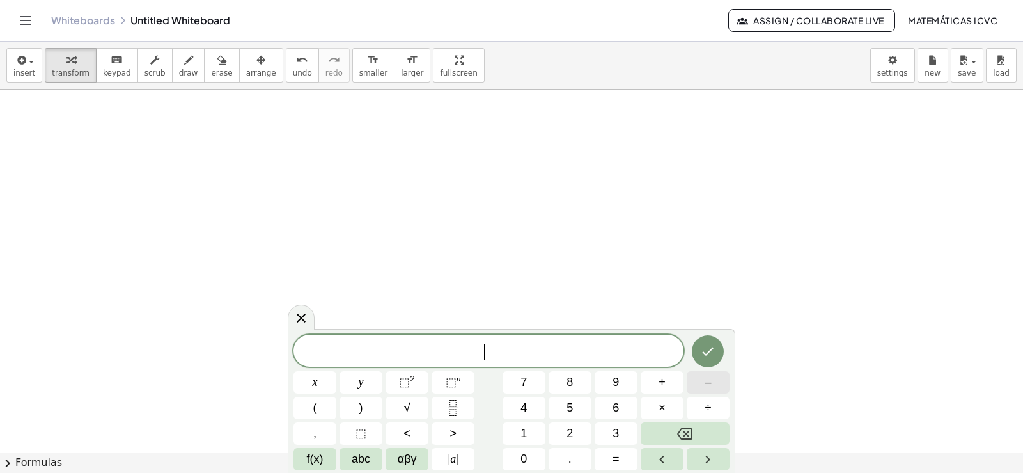
click at [716, 385] on button "–" at bounding box center [708, 382] width 43 height 22
click at [536, 385] on button "7" at bounding box center [524, 382] width 43 height 22
click at [311, 387] on button "x" at bounding box center [314, 382] width 43 height 22
click at [712, 380] on button "–" at bounding box center [708, 382] width 43 height 22
click at [531, 432] on button "1" at bounding box center [524, 433] width 43 height 22
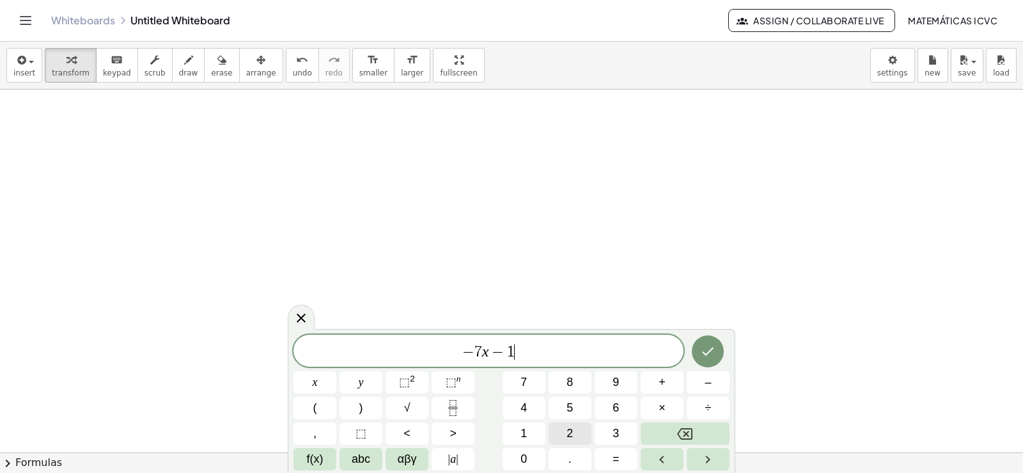
click at [588, 434] on button "2" at bounding box center [570, 433] width 43 height 22
click at [449, 431] on button ">" at bounding box center [453, 433] width 43 height 22
click at [617, 460] on span "=" at bounding box center [616, 458] width 7 height 17
click at [616, 382] on span "9" at bounding box center [616, 381] width 6 height 17
click at [713, 350] on icon "Done" at bounding box center [707, 350] width 15 height 15
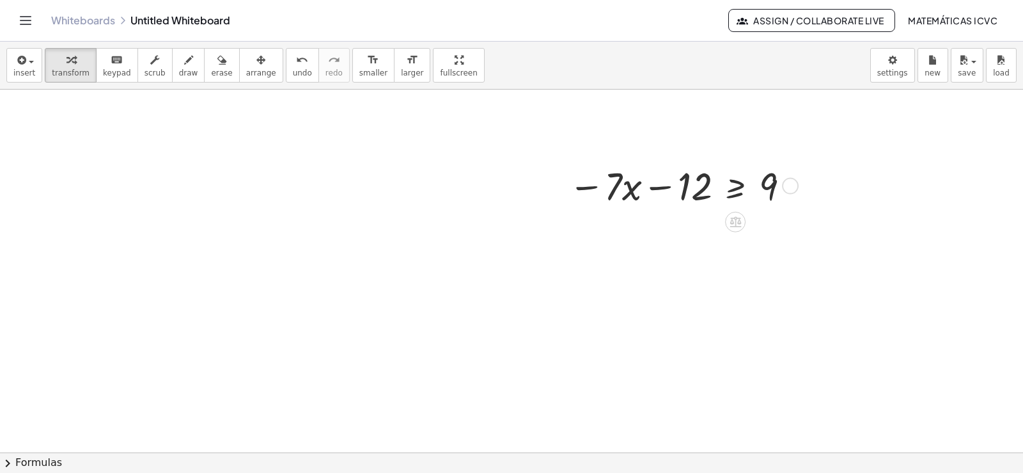
scroll to position [2303, 0]
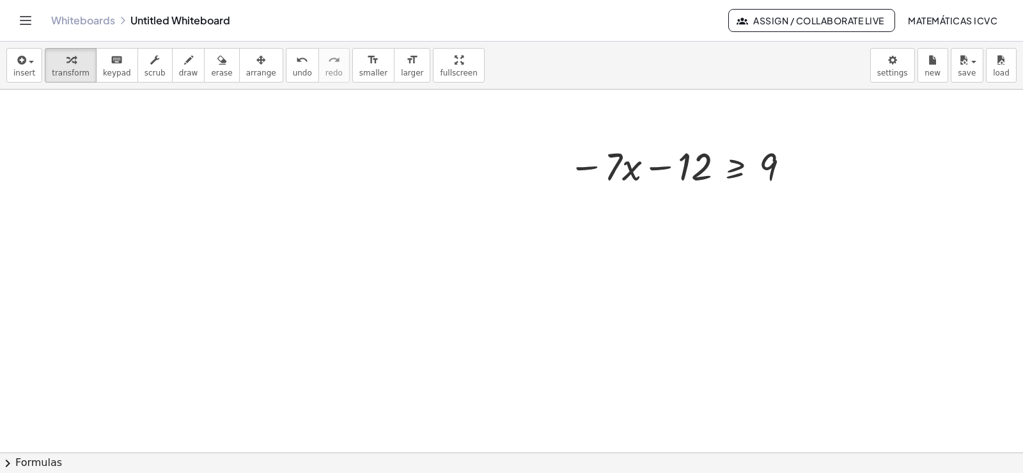
click at [246, 68] on span "arrange" at bounding box center [261, 72] width 30 height 9
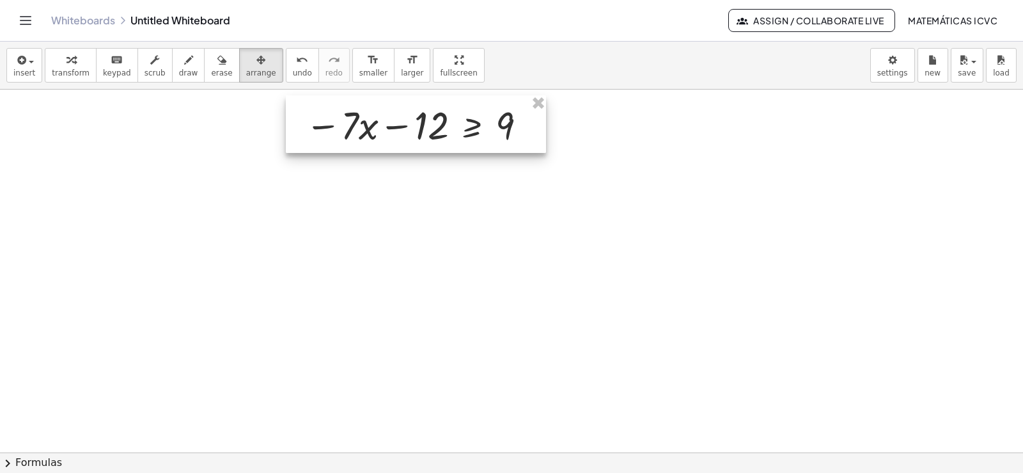
drag, startPoint x: 742, startPoint y: 176, endPoint x: 485, endPoint y: 134, distance: 260.4
click at [485, 134] on div at bounding box center [416, 124] width 260 height 58
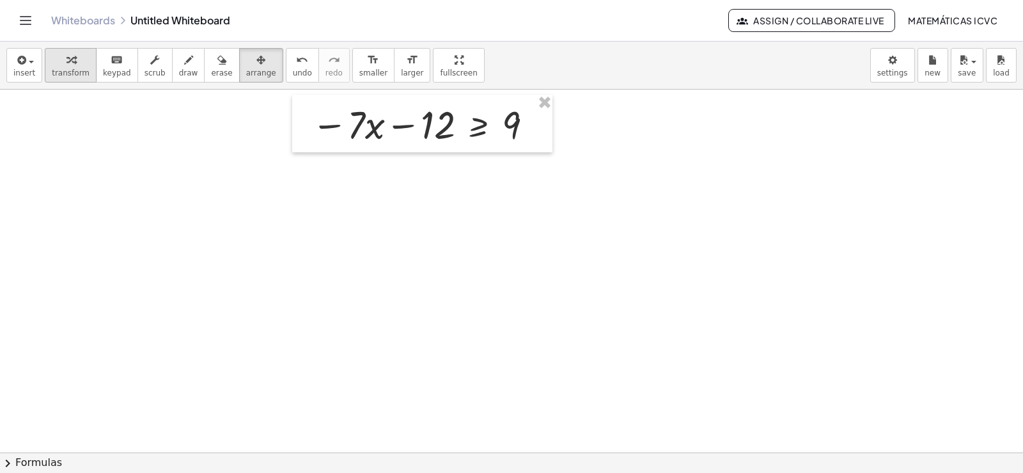
click at [73, 65] on div "button" at bounding box center [71, 59] width 38 height 15
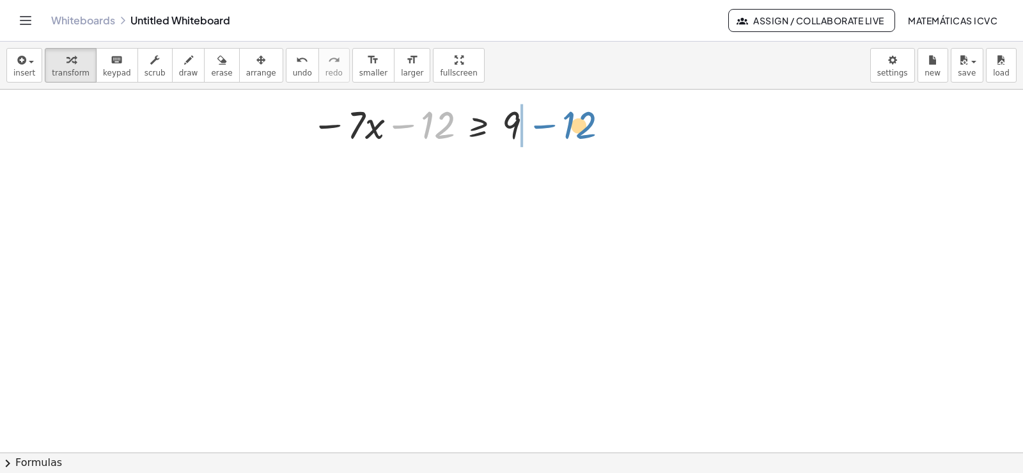
drag, startPoint x: 403, startPoint y: 127, endPoint x: 1022, endPoint y: 233, distance: 628.6
click at [543, 127] on div at bounding box center [424, 123] width 238 height 51
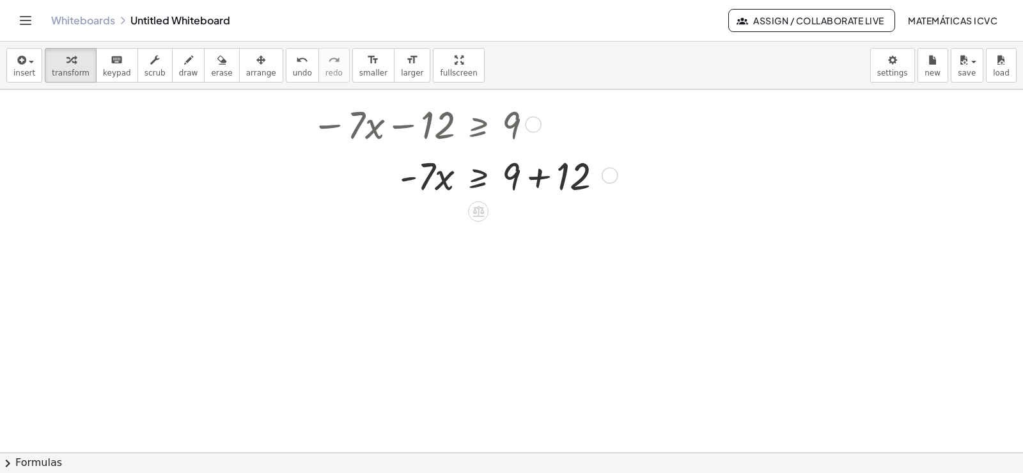
click at [543, 177] on div at bounding box center [462, 174] width 315 height 51
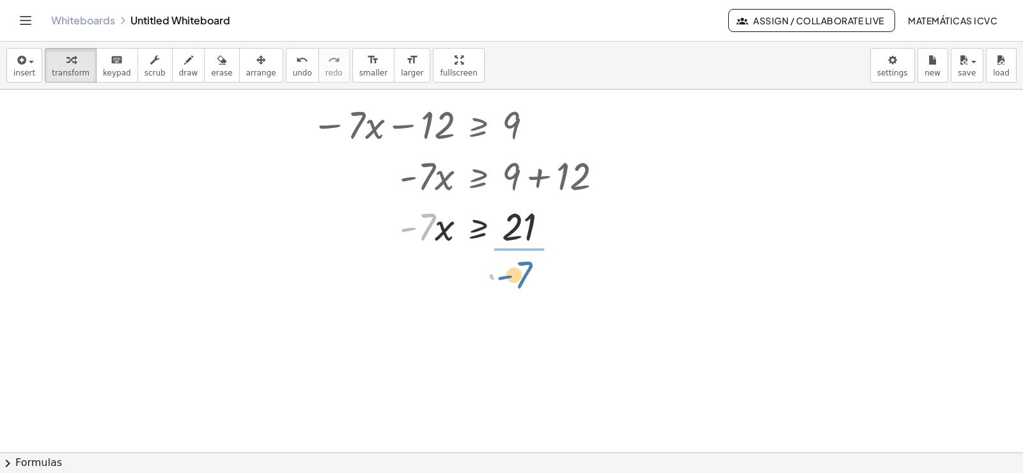
drag, startPoint x: 423, startPoint y: 236, endPoint x: 519, endPoint y: 284, distance: 107.8
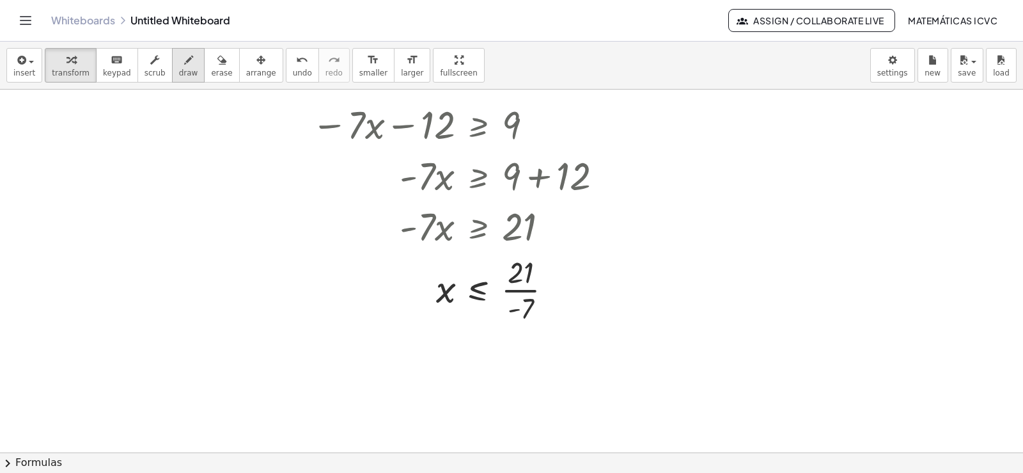
click at [184, 66] on icon "button" at bounding box center [188, 59] width 9 height 15
drag, startPoint x: 483, startPoint y: 232, endPoint x: 481, endPoint y: 255, distance: 23.1
drag, startPoint x: 473, startPoint y: 248, endPoint x: 467, endPoint y: 241, distance: 9.1
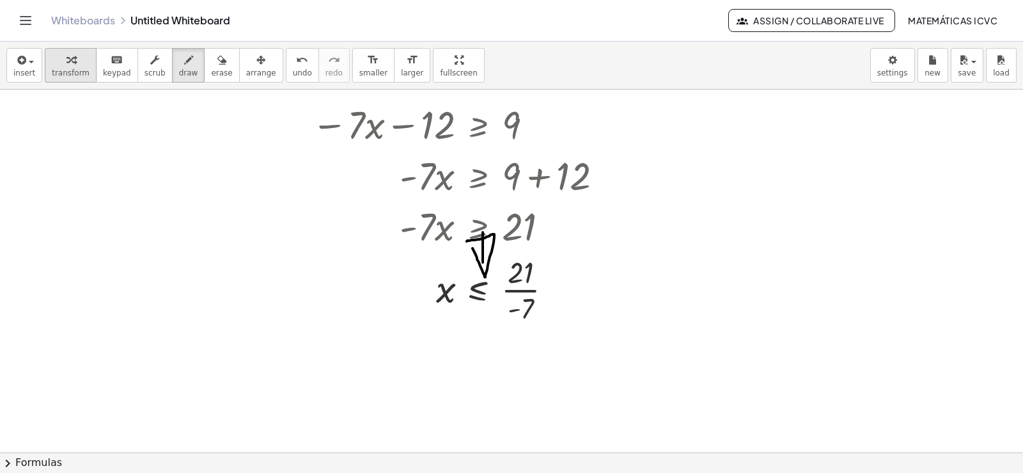
click at [67, 73] on span "transform" at bounding box center [71, 72] width 38 height 9
click at [528, 288] on div at bounding box center [462, 288] width 315 height 75
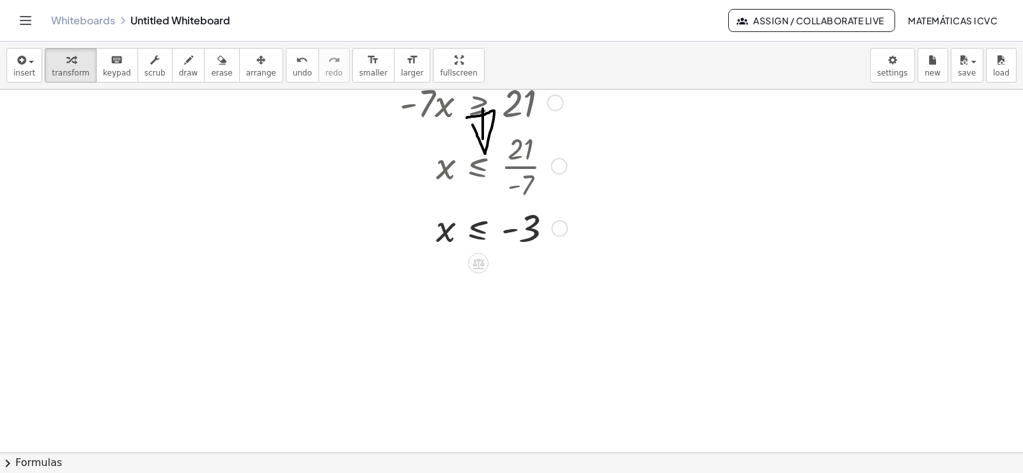
scroll to position [2431, 0]
click at [184, 64] on icon "button" at bounding box center [188, 59] width 9 height 15
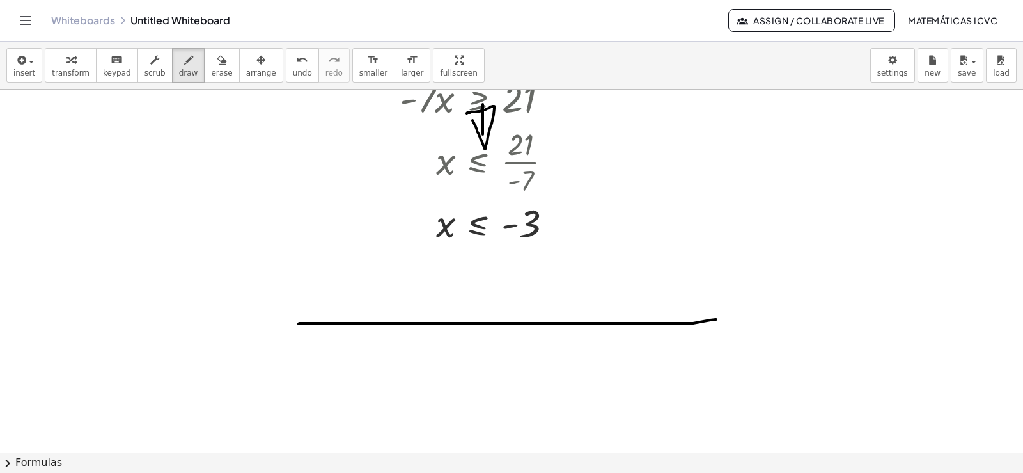
drag, startPoint x: 299, startPoint y: 324, endPoint x: 716, endPoint y: 319, distance: 417.6
drag, startPoint x: 576, startPoint y: 364, endPoint x: 588, endPoint y: 362, distance: 12.4
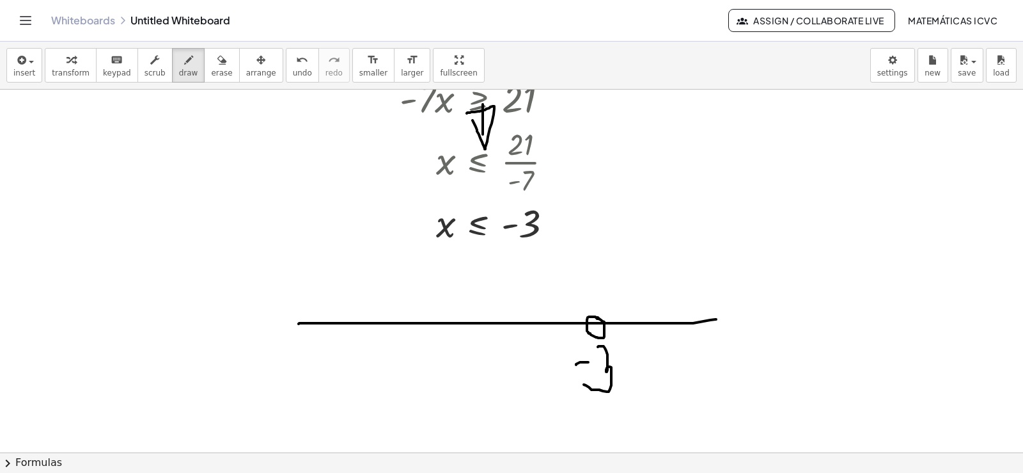
drag, startPoint x: 598, startPoint y: 347, endPoint x: 584, endPoint y: 384, distance: 40.3
drag, startPoint x: 602, startPoint y: 324, endPoint x: 592, endPoint y: 318, distance: 11.7
drag, startPoint x: 386, startPoint y: 306, endPoint x: 455, endPoint y: 352, distance: 82.8
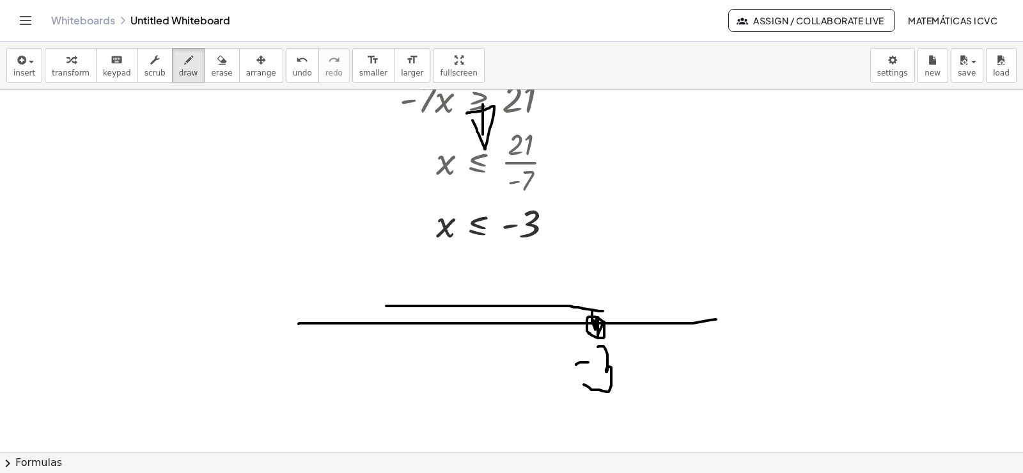
drag, startPoint x: 380, startPoint y: 348, endPoint x: 608, endPoint y: 340, distance: 228.4
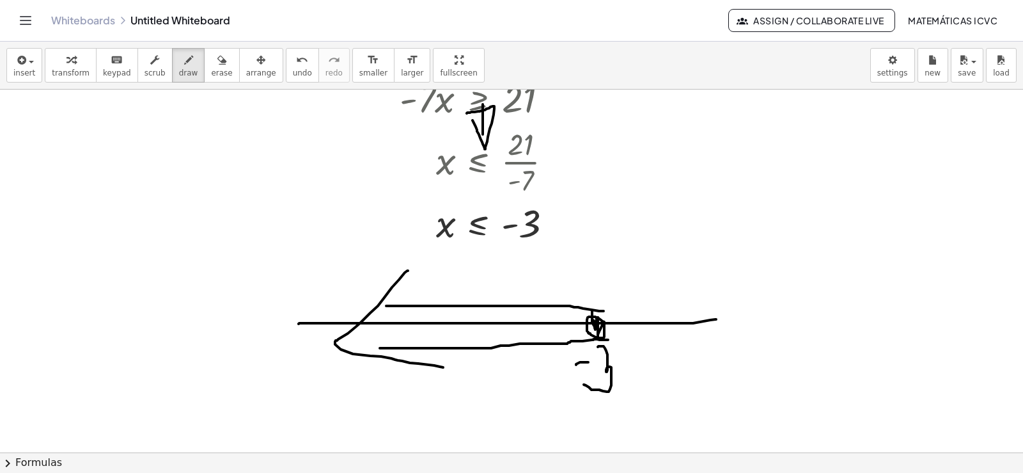
drag, startPoint x: 399, startPoint y: 279, endPoint x: 446, endPoint y: 367, distance: 99.3
click at [68, 65] on icon "button" at bounding box center [70, 59] width 9 height 15
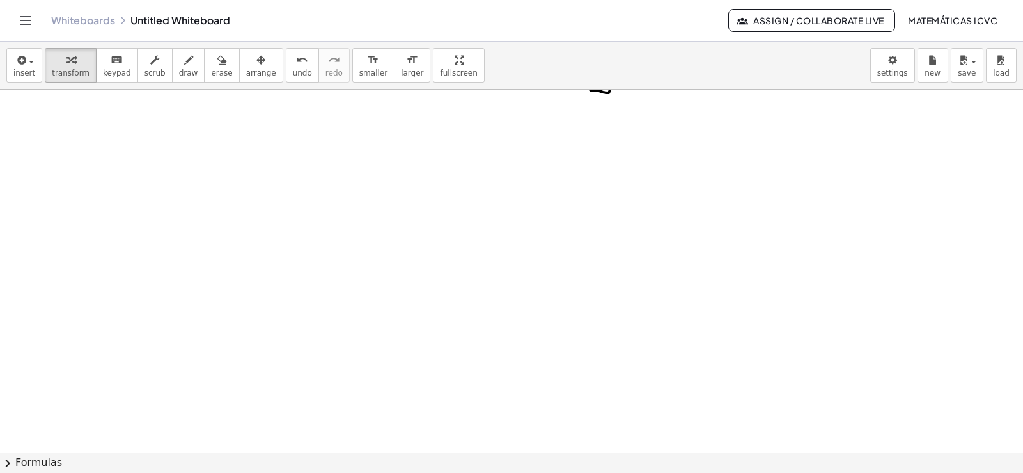
scroll to position [2858, 0]
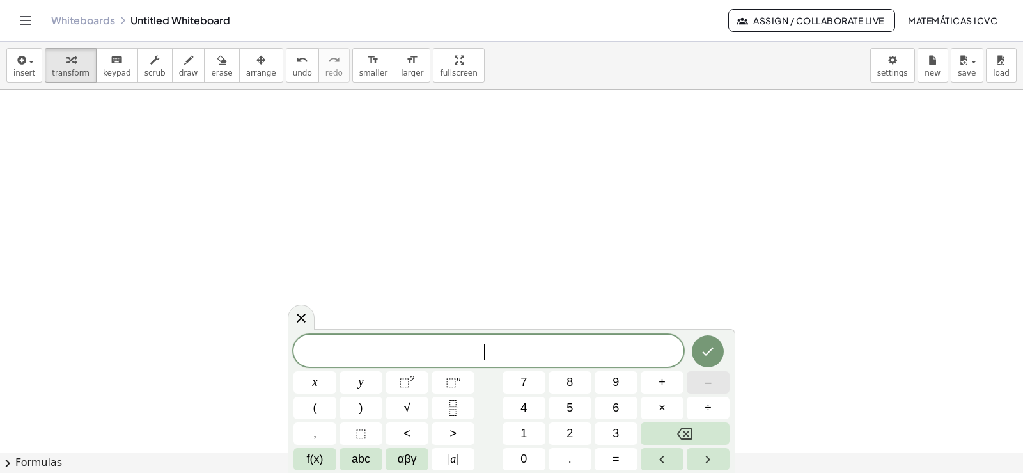
click at [717, 384] on button "–" at bounding box center [708, 382] width 43 height 22
click at [313, 382] on span "x" at bounding box center [315, 381] width 5 height 17
click at [666, 386] on button "+" at bounding box center [662, 382] width 43 height 22
click at [527, 383] on span "7" at bounding box center [523, 381] width 6 height 17
click at [452, 438] on span ">" at bounding box center [453, 433] width 7 height 17
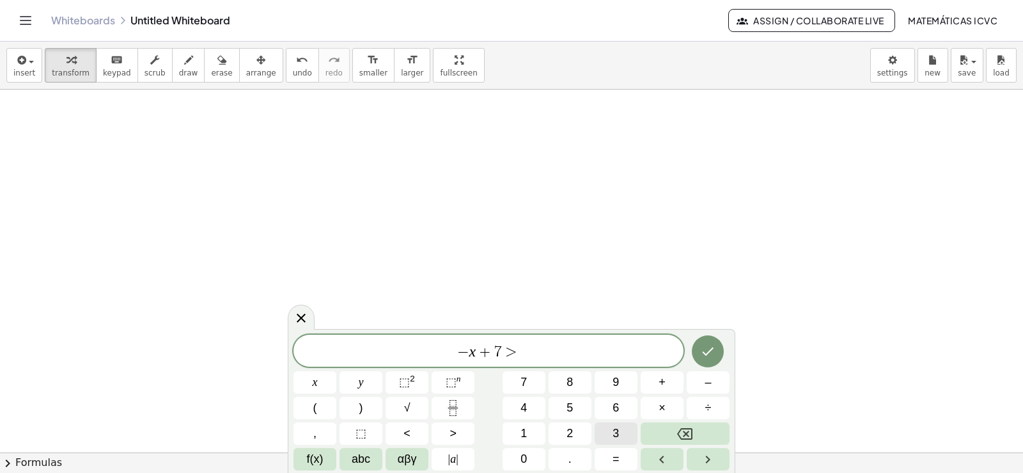
click at [614, 431] on span "3" at bounding box center [616, 433] width 6 height 17
click at [705, 351] on icon "Done" at bounding box center [707, 350] width 15 height 15
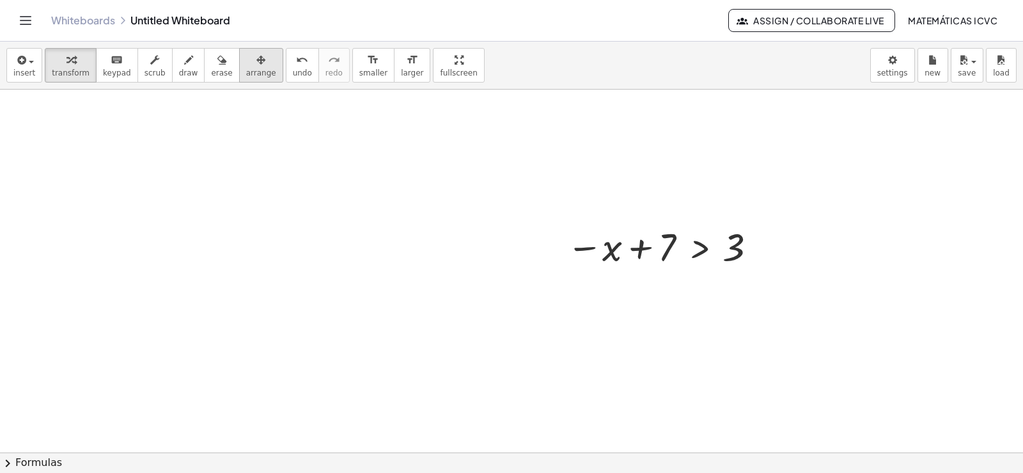
click at [247, 61] on div "button" at bounding box center [261, 59] width 30 height 15
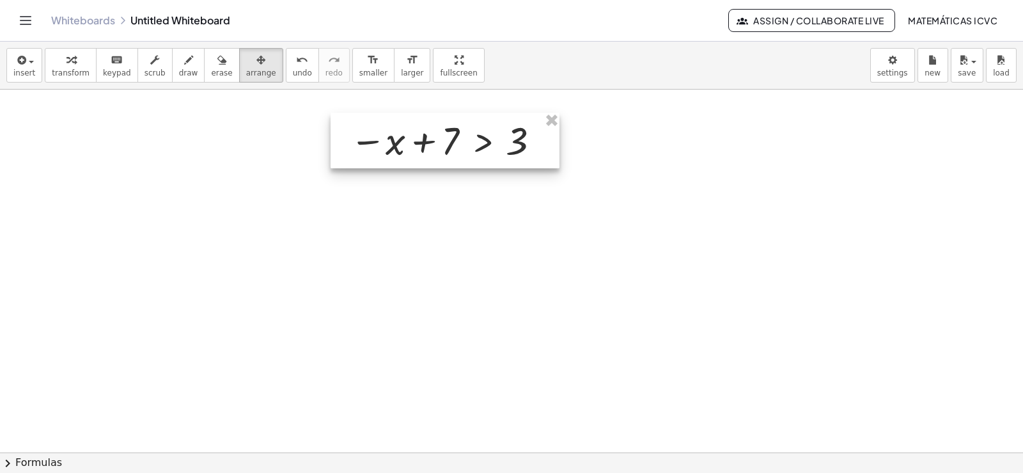
drag, startPoint x: 500, startPoint y: 185, endPoint x: 354, endPoint y: 137, distance: 153.9
click at [489, 146] on div at bounding box center [445, 141] width 229 height 56
click at [61, 70] on span "transform" at bounding box center [71, 72] width 38 height 9
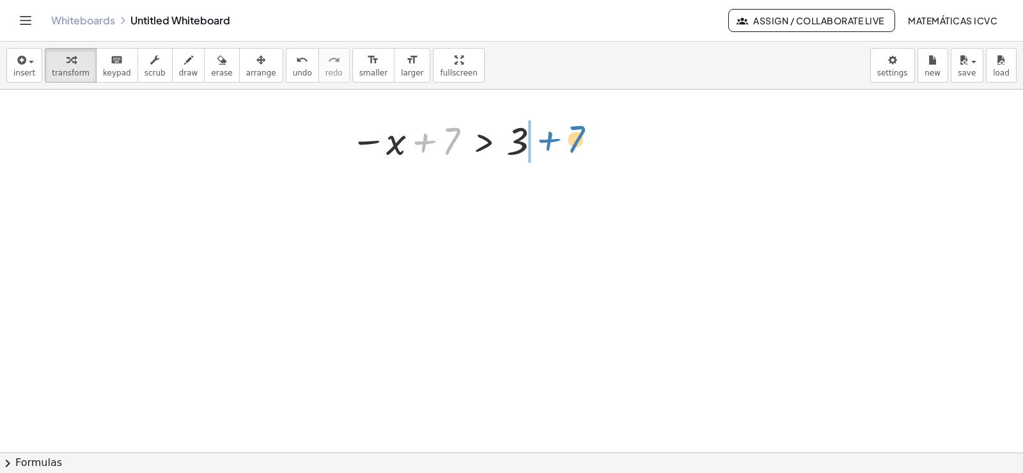
drag, startPoint x: 427, startPoint y: 143, endPoint x: 547, endPoint y: 140, distance: 120.3
click at [547, 140] on div at bounding box center [447, 140] width 207 height 49
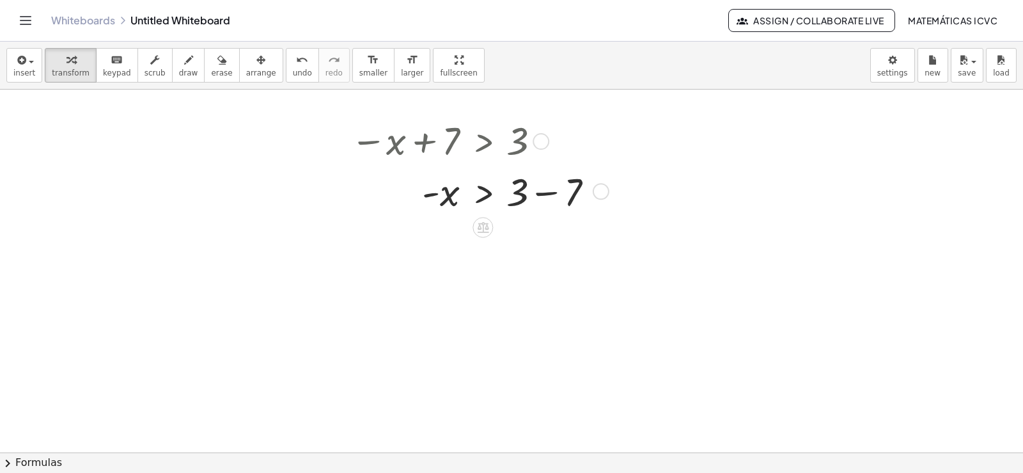
click at [545, 194] on div at bounding box center [477, 190] width 267 height 51
click at [179, 72] on span "draw" at bounding box center [188, 72] width 19 height 9
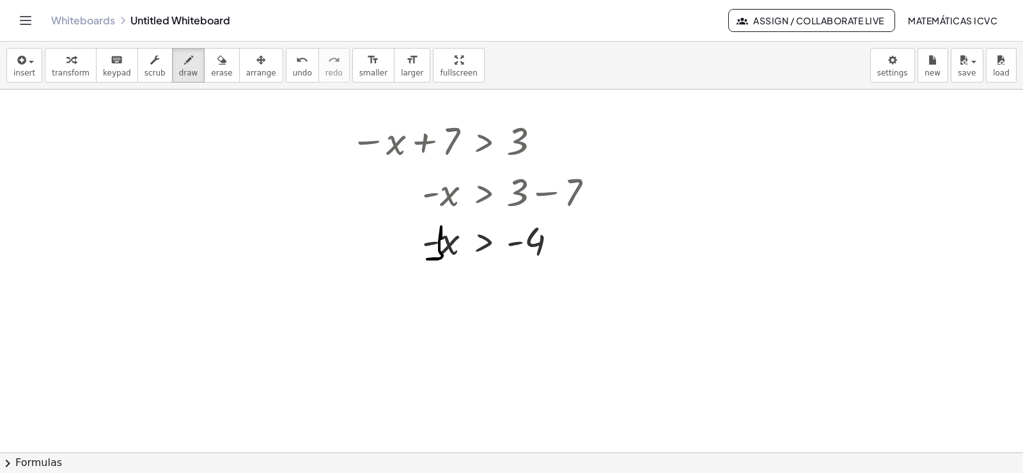
drag, startPoint x: 441, startPoint y: 239, endPoint x: 438, endPoint y: 258, distance: 20.1
click at [66, 61] on icon "button" at bounding box center [70, 59] width 9 height 15
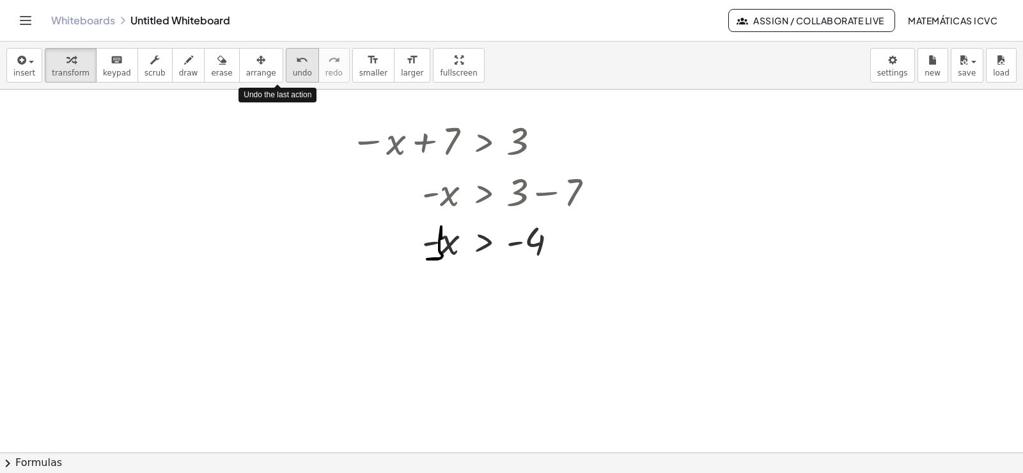
click at [296, 66] on icon "undo" at bounding box center [302, 59] width 12 height 15
click at [428, 240] on div at bounding box center [477, 239] width 267 height 49
click at [434, 238] on div at bounding box center [477, 239] width 267 height 49
click at [435, 242] on div at bounding box center [477, 239] width 267 height 49
click at [430, 244] on div at bounding box center [477, 239] width 267 height 49
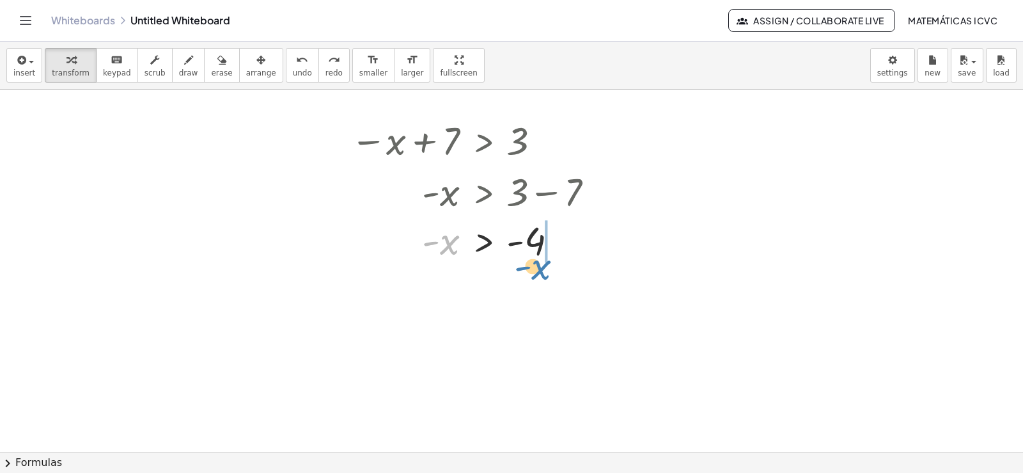
drag, startPoint x: 426, startPoint y: 244, endPoint x: 521, endPoint y: 268, distance: 98.3
click at [293, 70] on span "undo" at bounding box center [302, 72] width 19 height 9
drag, startPoint x: 435, startPoint y: 242, endPoint x: 535, endPoint y: 267, distance: 103.4
click at [526, 295] on div at bounding box center [477, 289] width 267 height 49
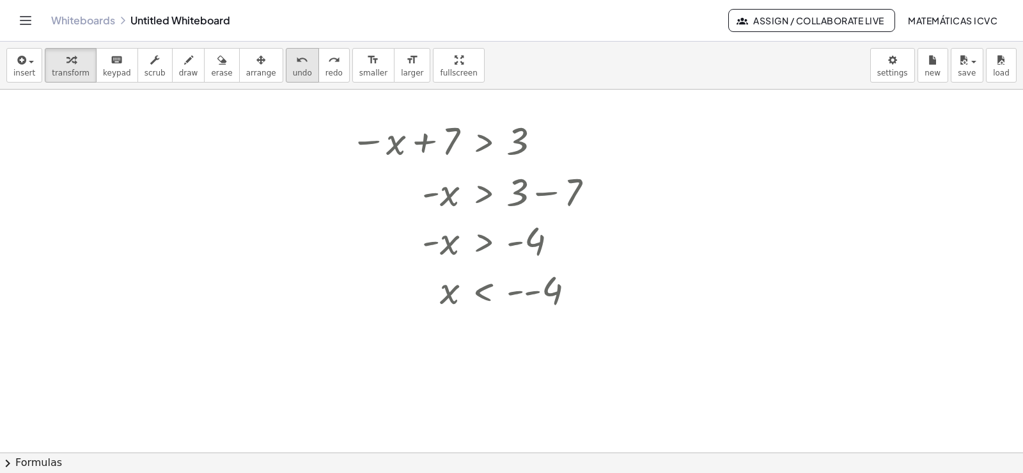
click at [293, 76] on span "undo" at bounding box center [302, 72] width 19 height 9
drag, startPoint x: 430, startPoint y: 242, endPoint x: 505, endPoint y: 248, distance: 75.7
click at [505, 248] on div at bounding box center [459, 239] width 267 height 49
click at [291, 72] on button "undo undo" at bounding box center [302, 65] width 33 height 35
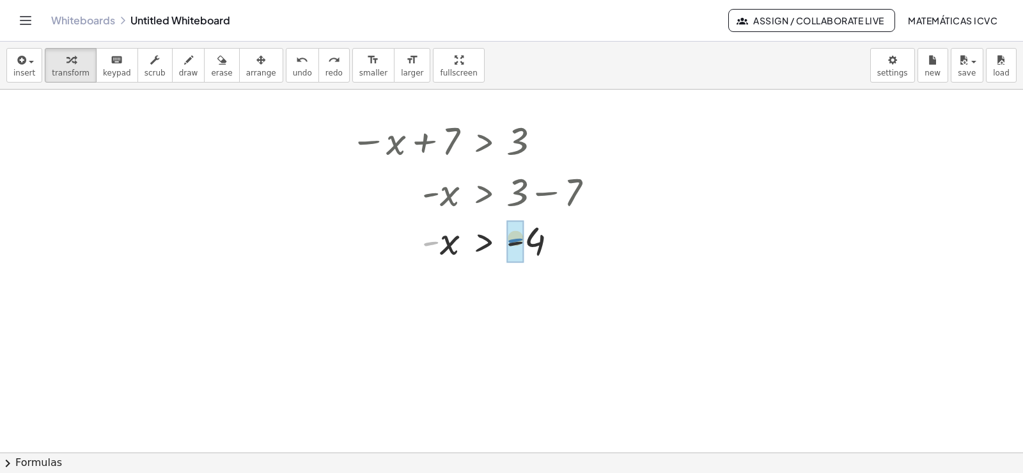
drag, startPoint x: 428, startPoint y: 246, endPoint x: 506, endPoint y: 242, distance: 78.7
click at [172, 69] on button "draw" at bounding box center [188, 65] width 33 height 35
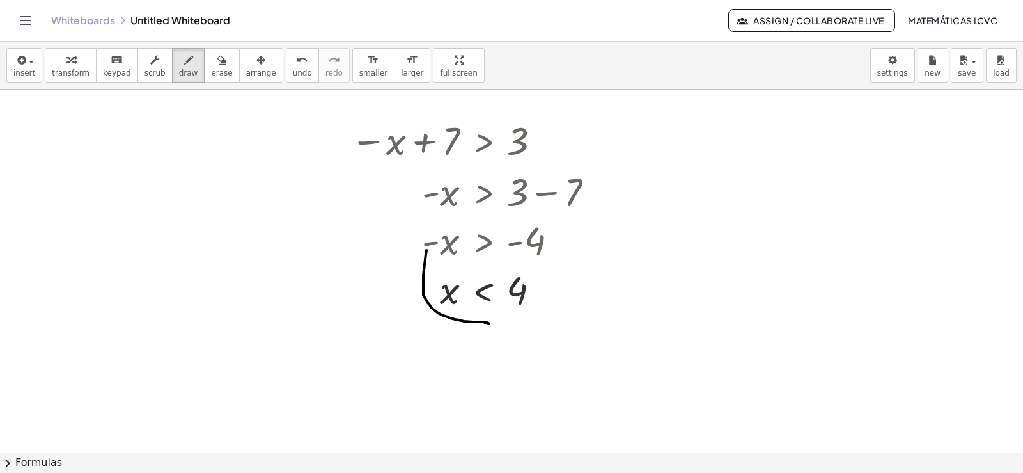
drag, startPoint x: 423, startPoint y: 295, endPoint x: 483, endPoint y: 309, distance: 61.3
drag, startPoint x: 482, startPoint y: 309, endPoint x: 463, endPoint y: 330, distance: 28.0
click at [54, 64] on div "button" at bounding box center [71, 59] width 38 height 15
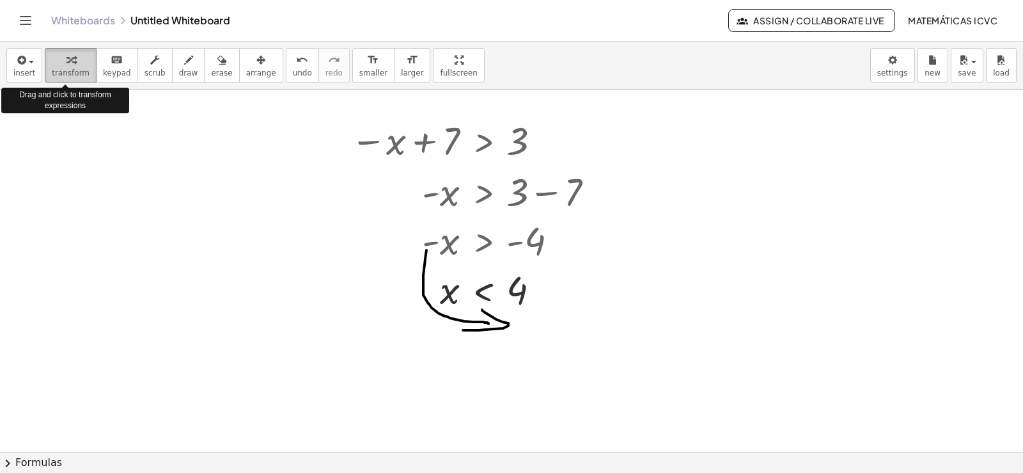
click at [54, 64] on div "button" at bounding box center [71, 59] width 38 height 15
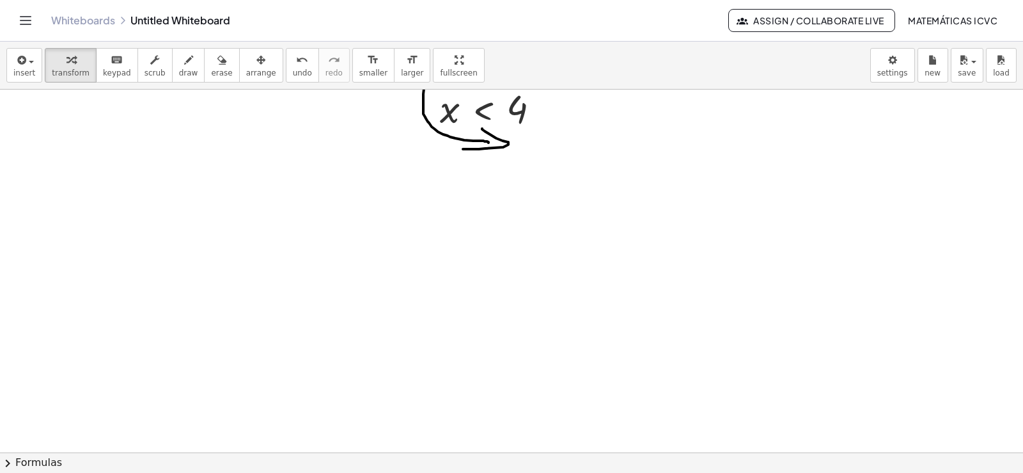
scroll to position [3220, 0]
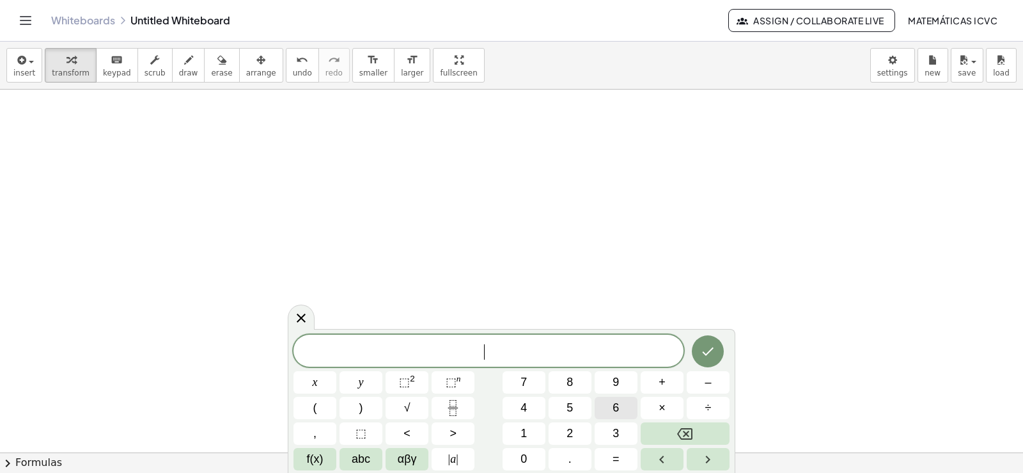
click at [621, 405] on button "6" at bounding box center [616, 407] width 43 height 22
click at [311, 380] on button "x" at bounding box center [314, 382] width 43 height 22
click at [663, 381] on span "+" at bounding box center [662, 381] width 7 height 17
click at [571, 430] on span "2" at bounding box center [570, 433] width 6 height 17
click at [571, 399] on span "5" at bounding box center [570, 407] width 6 height 17
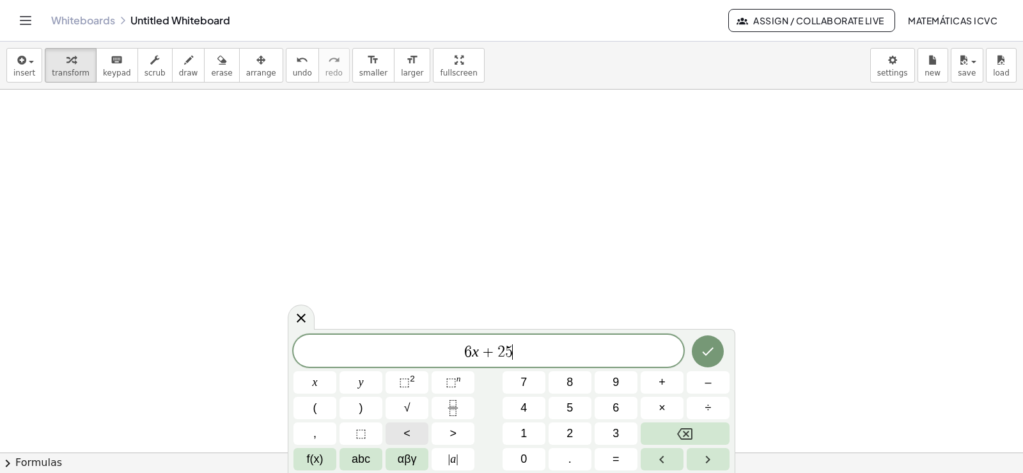
click at [407, 432] on span "<" at bounding box center [406, 433] width 7 height 17
click at [615, 458] on span "=" at bounding box center [616, 458] width 7 height 17
click at [715, 382] on button "–" at bounding box center [708, 382] width 43 height 22
click at [525, 428] on span "1" at bounding box center [523, 433] width 6 height 17
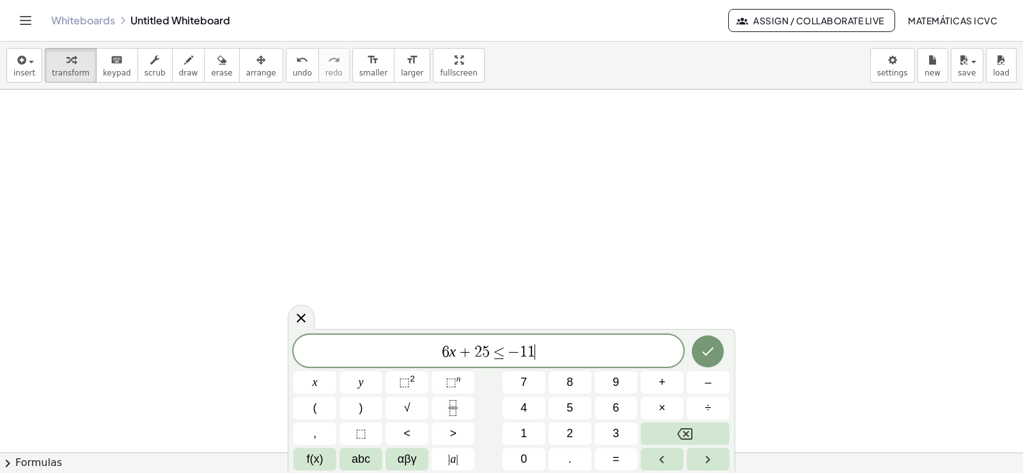
click at [717, 353] on button "Done" at bounding box center [708, 351] width 32 height 32
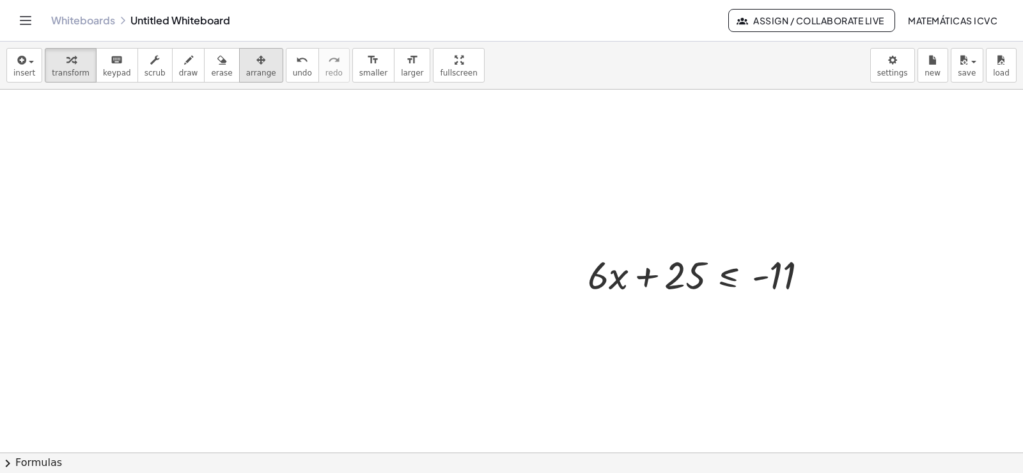
click at [246, 68] on span "arrange" at bounding box center [261, 72] width 30 height 9
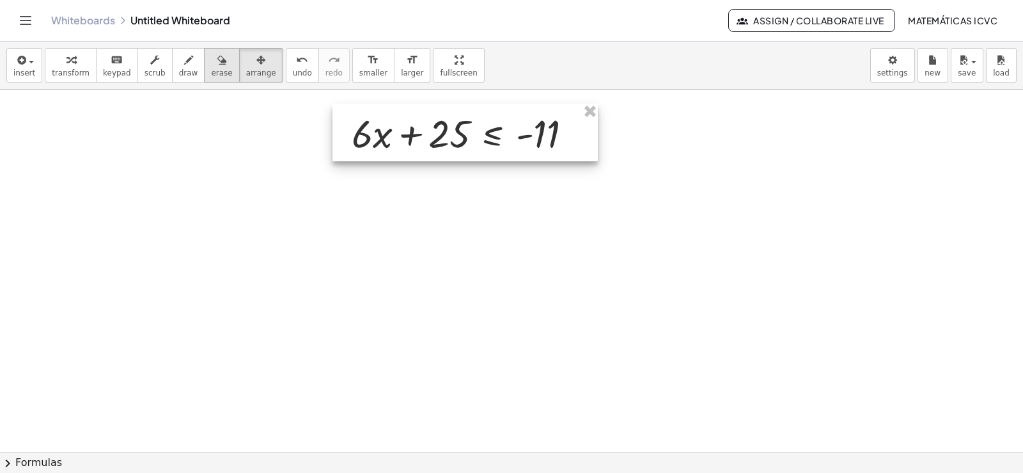
drag, startPoint x: 233, startPoint y: 68, endPoint x: 203, endPoint y: 78, distance: 32.2
click at [480, 135] on div at bounding box center [464, 133] width 265 height 58
click at [52, 65] on div "button" at bounding box center [71, 59] width 38 height 15
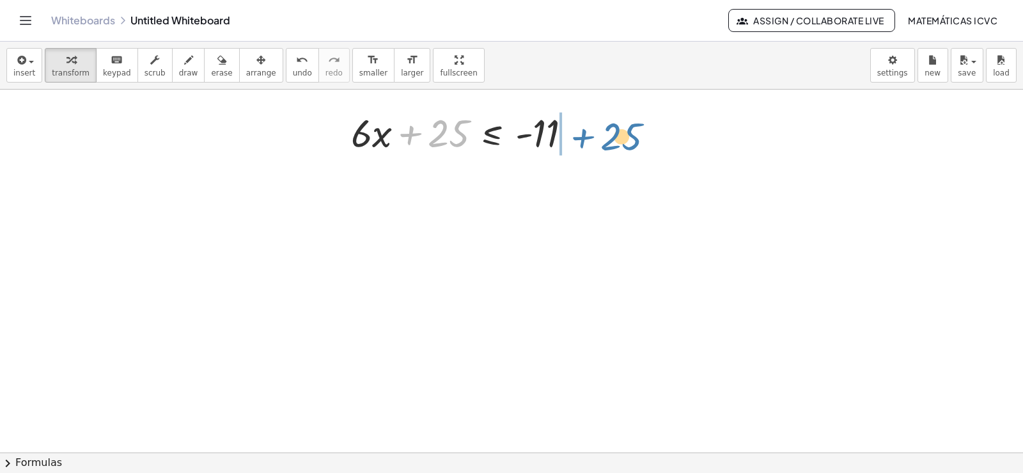
drag, startPoint x: 412, startPoint y: 136, endPoint x: 584, endPoint y: 139, distance: 172.7
click at [584, 139] on div at bounding box center [467, 131] width 244 height 51
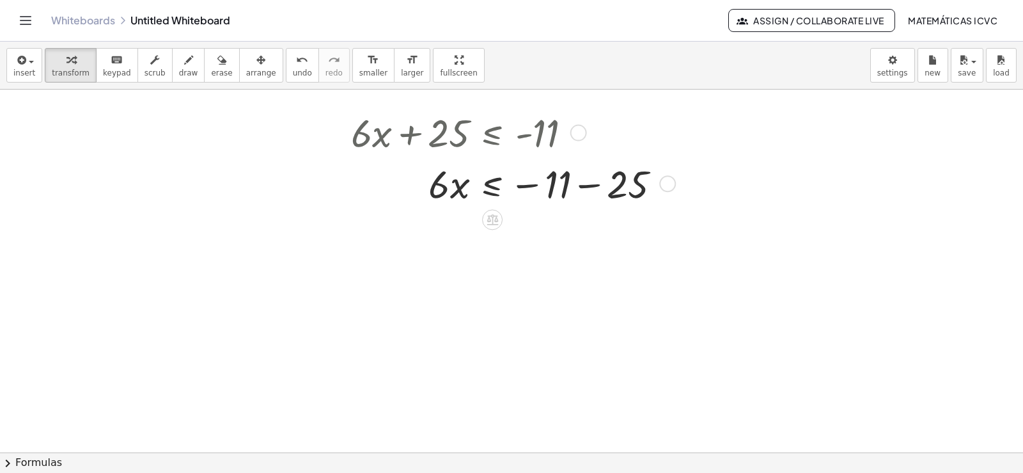
click at [592, 186] on div at bounding box center [511, 182] width 332 height 51
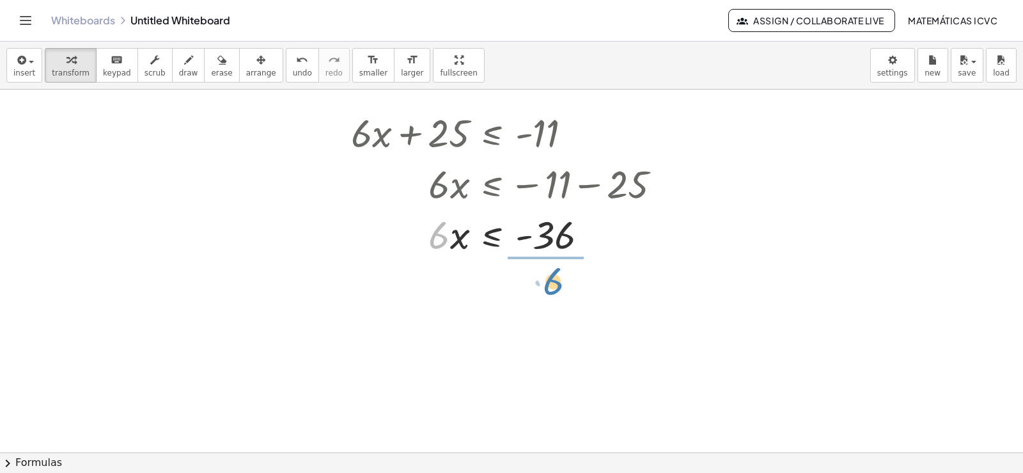
drag, startPoint x: 442, startPoint y: 239, endPoint x: 559, endPoint y: 285, distance: 126.3
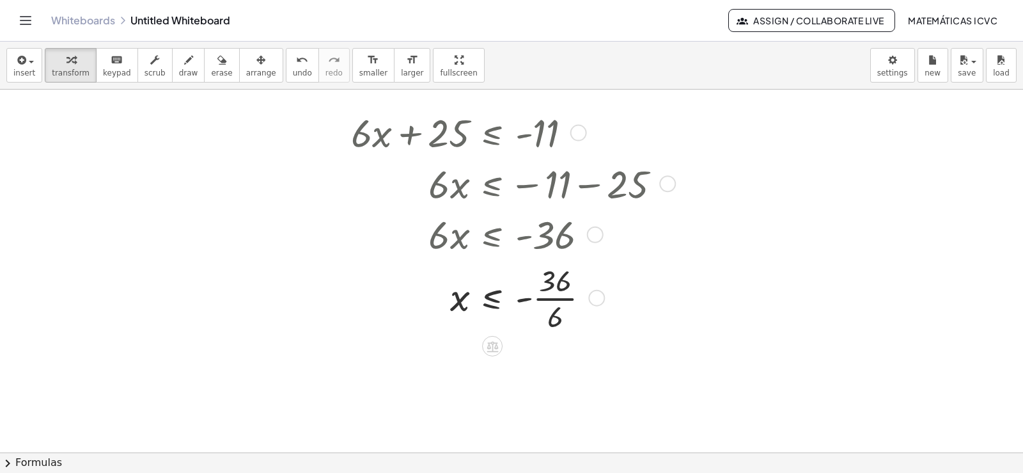
drag, startPoint x: 176, startPoint y: 64, endPoint x: 487, endPoint y: 249, distance: 361.9
click at [179, 64] on div "button" at bounding box center [188, 59] width 19 height 15
drag, startPoint x: 487, startPoint y: 249, endPoint x: 487, endPoint y: 265, distance: 16.0
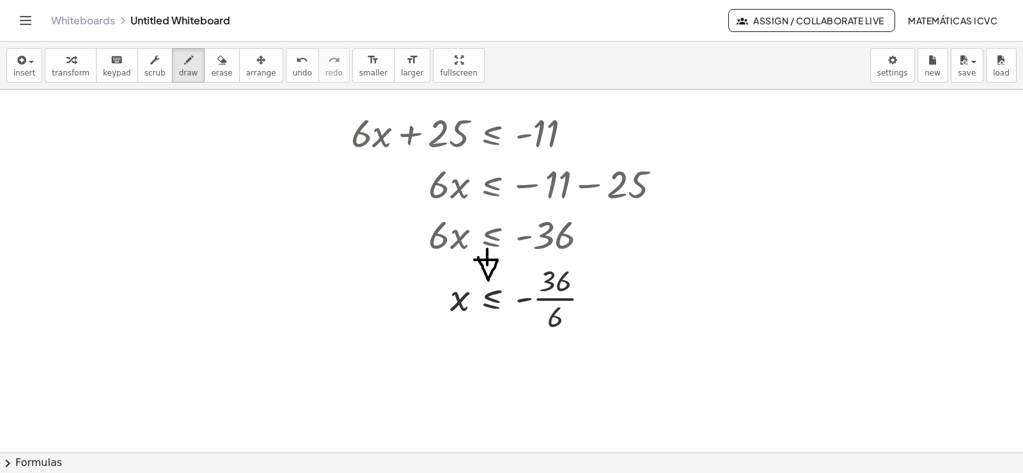
click at [66, 67] on icon "button" at bounding box center [70, 59] width 9 height 15
click at [570, 299] on div at bounding box center [511, 296] width 332 height 75
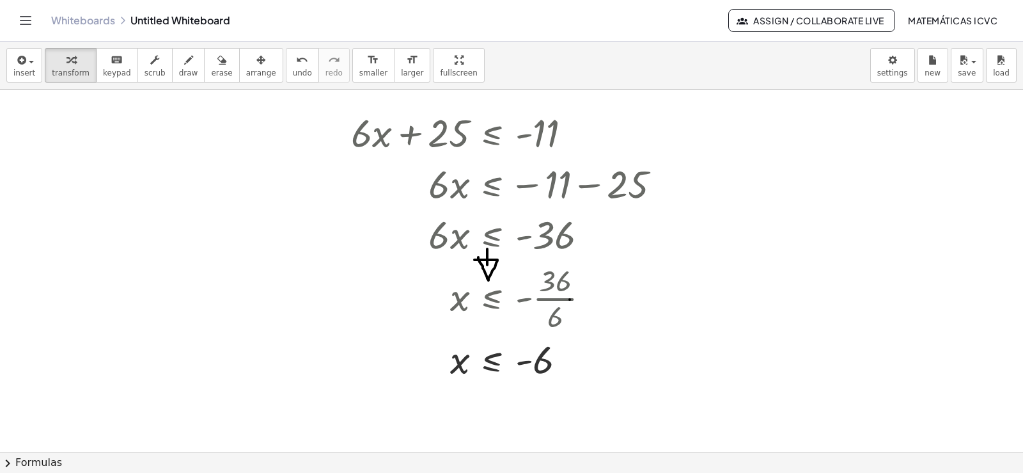
scroll to position [3263, 0]
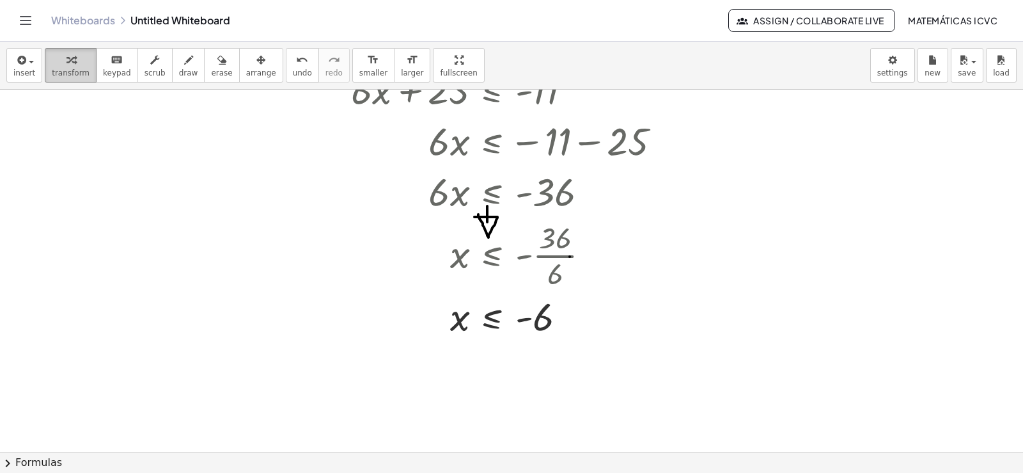
click at [68, 61] on icon "button" at bounding box center [70, 59] width 9 height 15
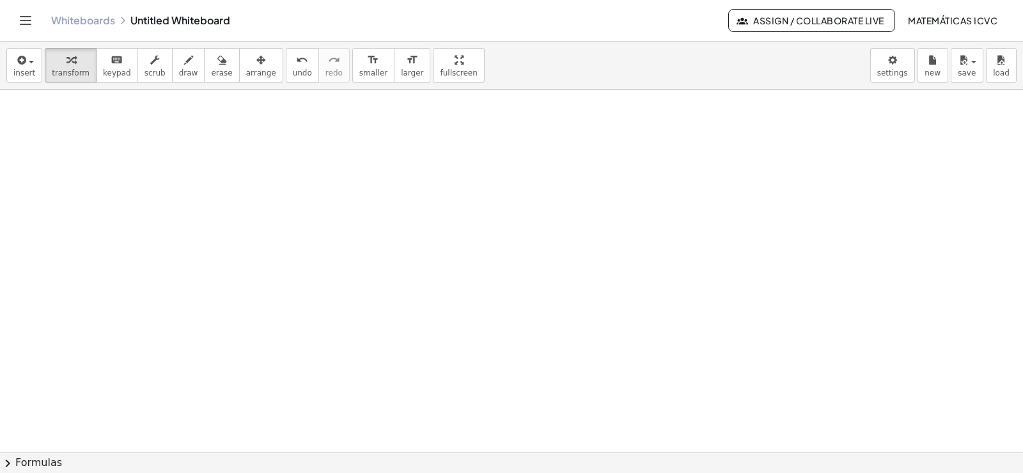
scroll to position [3625, 0]
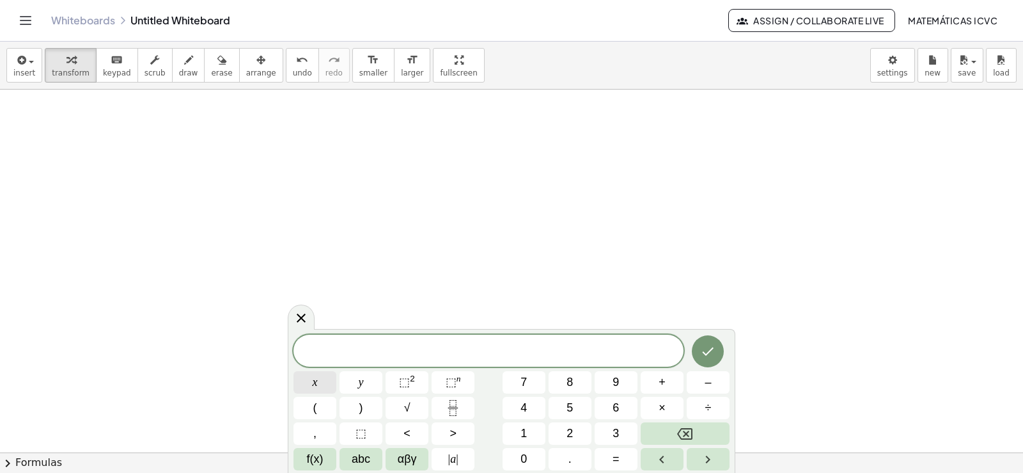
click at [320, 387] on button "x" at bounding box center [314, 382] width 43 height 22
click at [410, 382] on sup "2" at bounding box center [412, 378] width 5 height 10
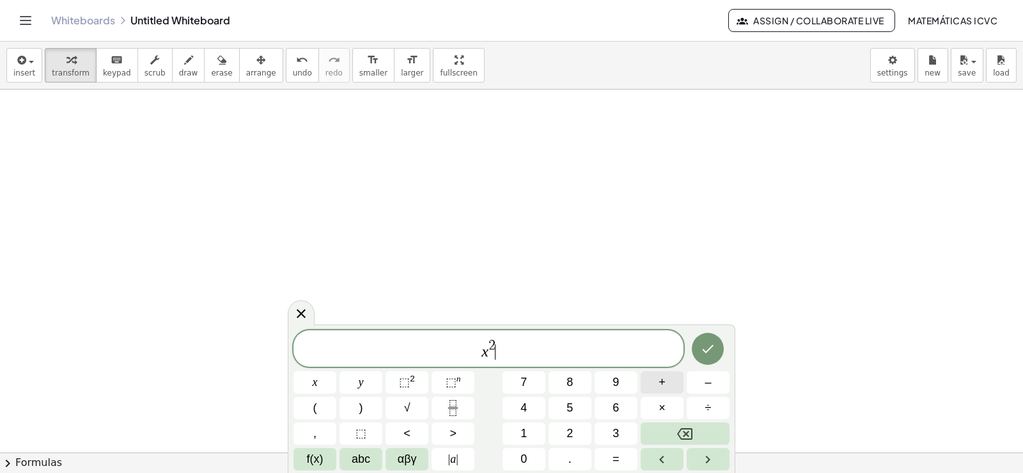
click at [669, 380] on button "+" at bounding box center [662, 382] width 43 height 22
click at [531, 382] on button "7" at bounding box center [524, 382] width 43 height 22
click at [322, 382] on button "x" at bounding box center [314, 382] width 43 height 22
click at [664, 382] on span "+" at bounding box center [662, 381] width 7 height 17
click at [528, 435] on button "1" at bounding box center [524, 433] width 43 height 22
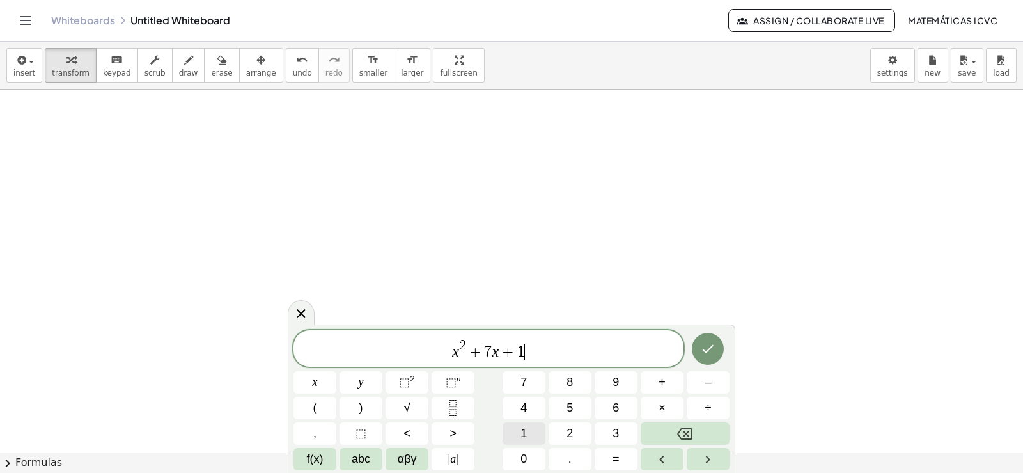
click at [528, 435] on button "1" at bounding box center [524, 433] width 43 height 22
click at [453, 434] on span ">" at bounding box center [453, 433] width 7 height 17
click at [617, 457] on span "=" at bounding box center [616, 458] width 7 height 17
click at [526, 458] on span "0" at bounding box center [523, 458] width 6 height 17
click at [710, 355] on icon "Done" at bounding box center [707, 348] width 15 height 15
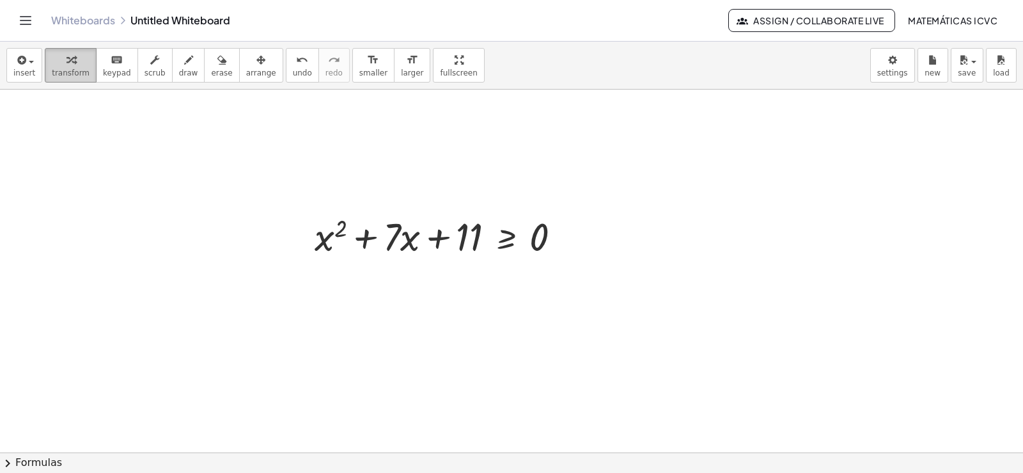
click at [66, 61] on icon "button" at bounding box center [70, 59] width 9 height 15
click at [256, 66] on icon "button" at bounding box center [260, 59] width 9 height 15
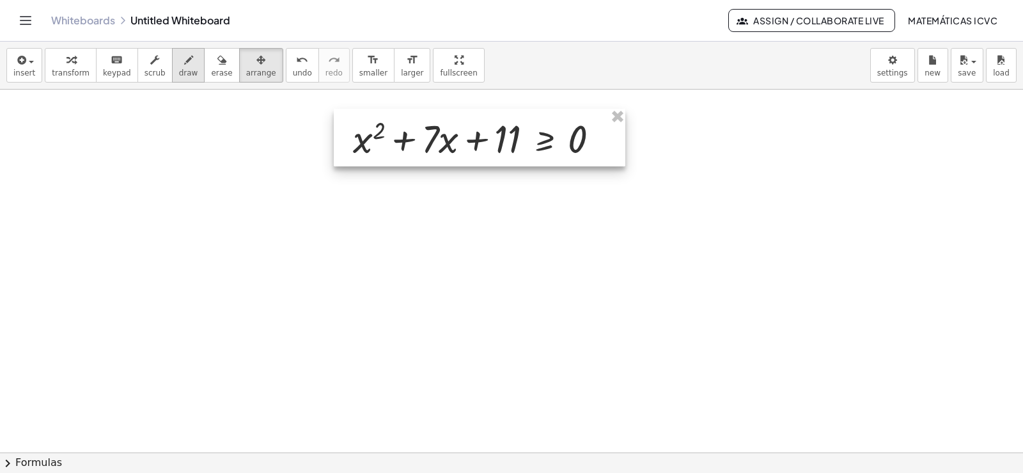
click at [485, 136] on div at bounding box center [480, 138] width 292 height 58
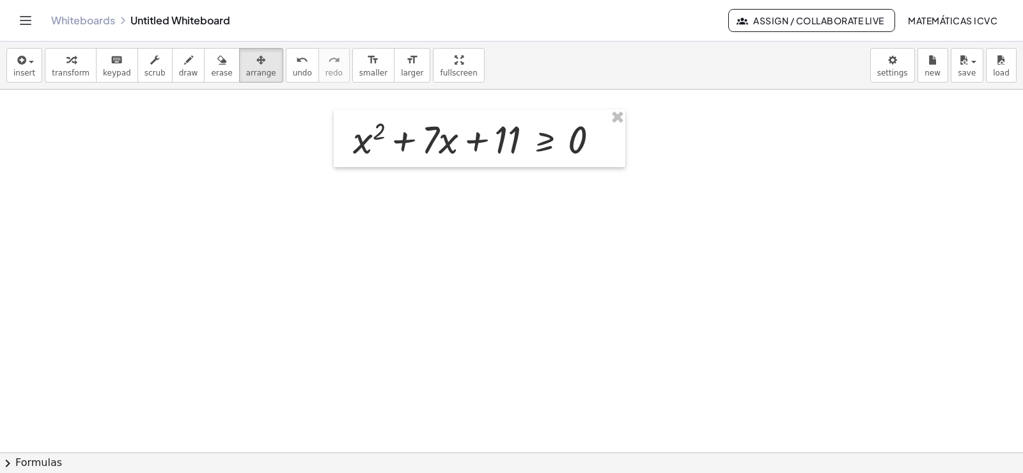
drag, startPoint x: 51, startPoint y: 72, endPoint x: 820, endPoint y: 302, distance: 803.5
click at [52, 71] on span "transform" at bounding box center [71, 72] width 38 height 9
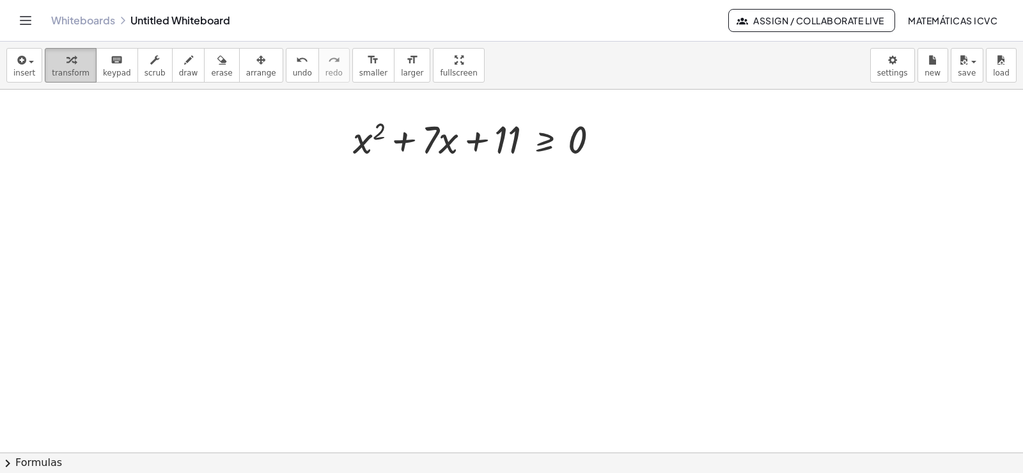
click at [70, 68] on span "transform" at bounding box center [71, 72] width 38 height 9
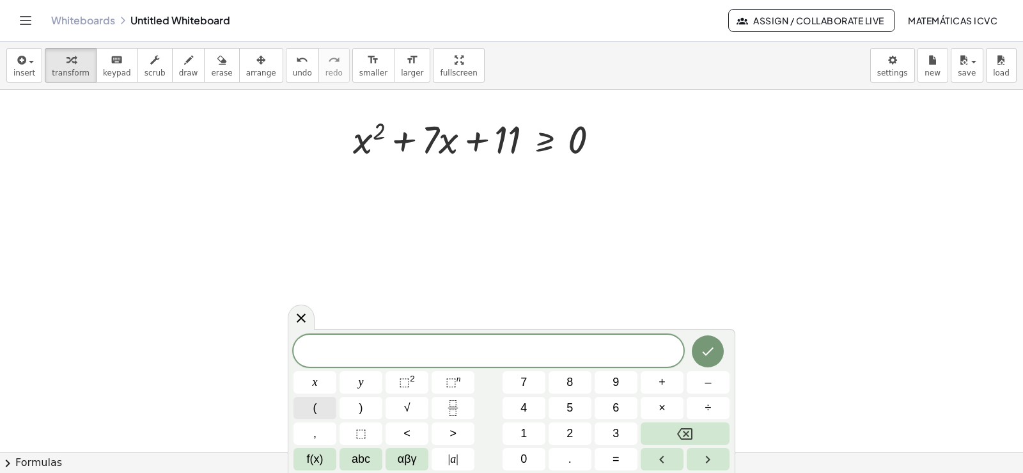
click at [313, 411] on span "(" at bounding box center [315, 407] width 4 height 17
click at [320, 384] on button "x" at bounding box center [314, 382] width 43 height 22
click at [660, 385] on span "+" at bounding box center [662, 381] width 7 height 17
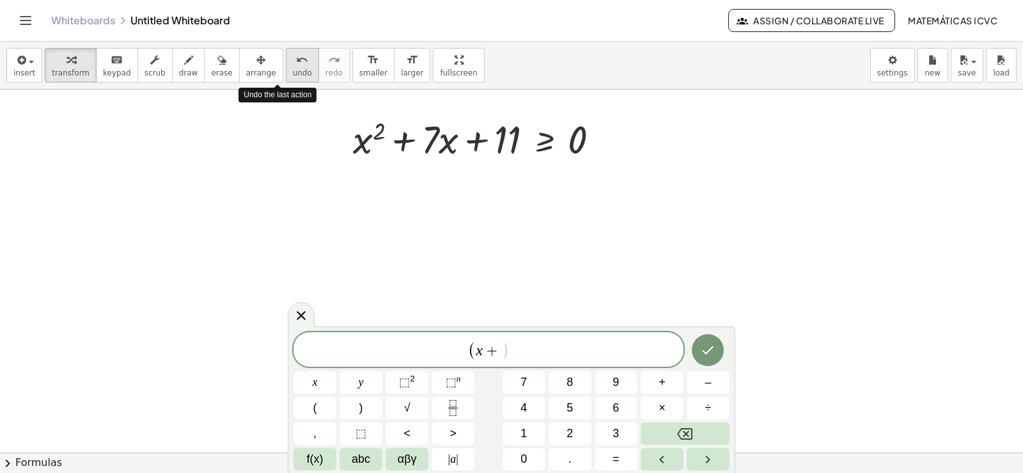
click at [293, 68] on span "undo" at bounding box center [302, 72] width 19 height 9
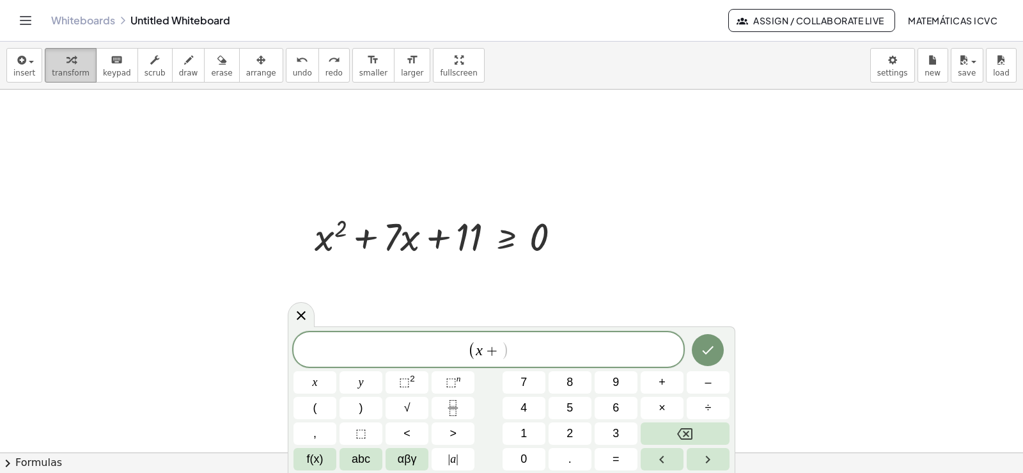
click at [77, 63] on div "button" at bounding box center [71, 59] width 38 height 15
click at [528, 361] on div "( x + ) ​" at bounding box center [488, 349] width 390 height 35
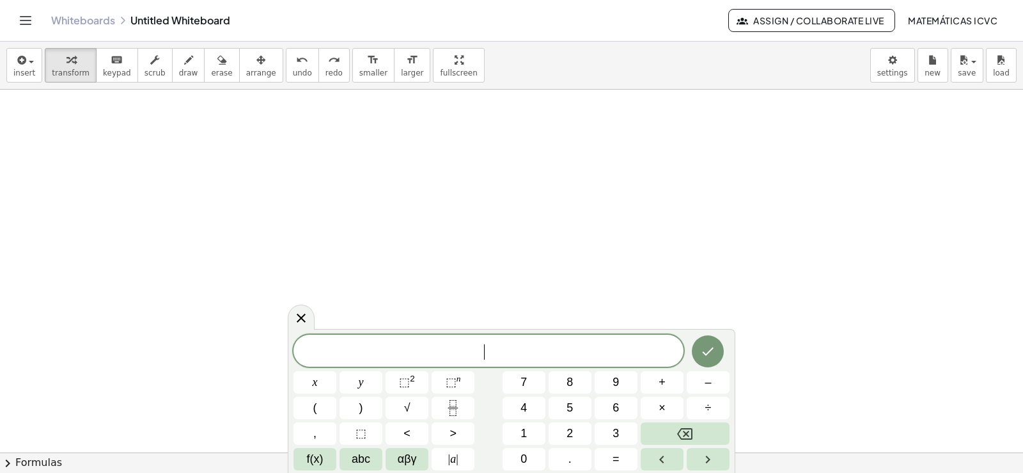
scroll to position [3988, 0]
click at [303, 384] on button "x" at bounding box center [314, 382] width 43 height 22
click at [400, 383] on span "⬚" at bounding box center [404, 381] width 11 height 13
click at [668, 376] on button "+" at bounding box center [662, 382] width 43 height 22
click at [526, 381] on button "7" at bounding box center [524, 382] width 43 height 22
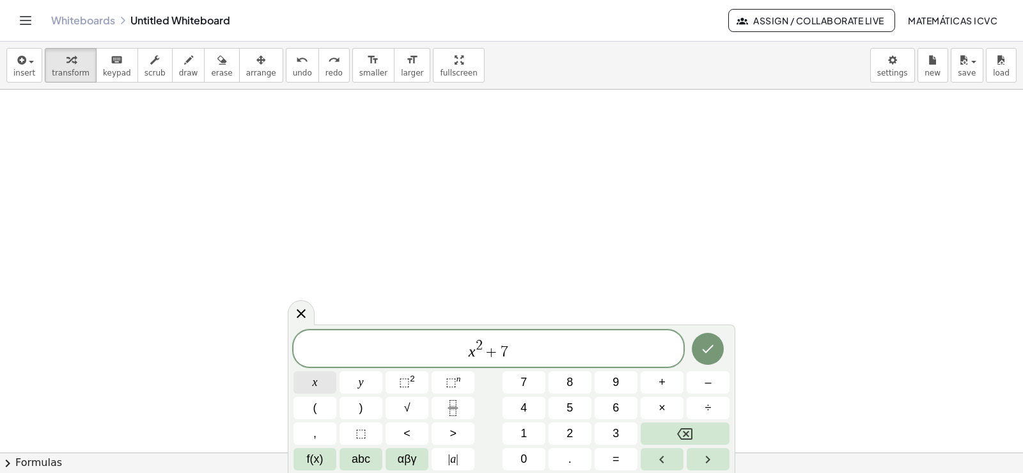
click at [322, 379] on button "x" at bounding box center [314, 382] width 43 height 22
click at [665, 381] on button "+" at bounding box center [662, 382] width 43 height 22
click at [528, 434] on button "1" at bounding box center [524, 433] width 43 height 22
click at [580, 431] on button "2" at bounding box center [570, 433] width 43 height 22
click at [416, 432] on button "<" at bounding box center [407, 433] width 43 height 22
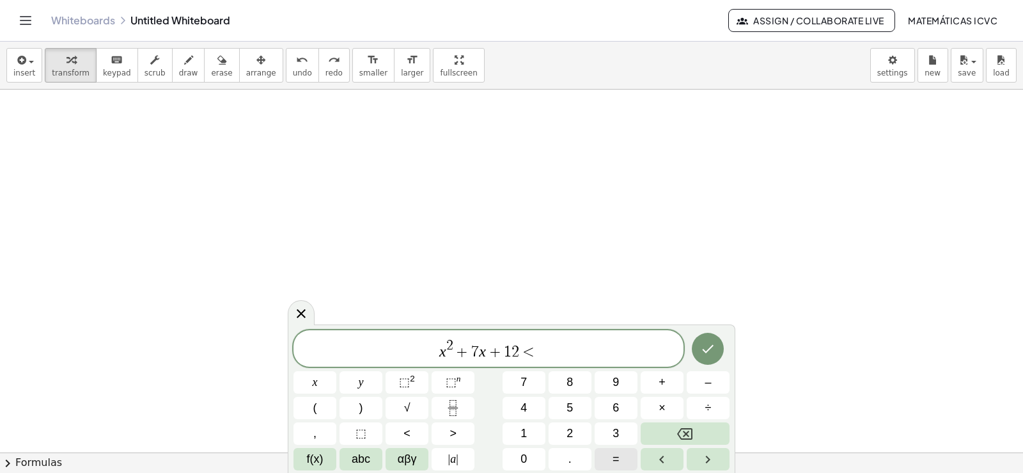
click at [622, 463] on button "=" at bounding box center [616, 459] width 43 height 22
click at [527, 453] on span "0" at bounding box center [523, 458] width 6 height 17
click at [707, 349] on icon "Done" at bounding box center [707, 348] width 15 height 15
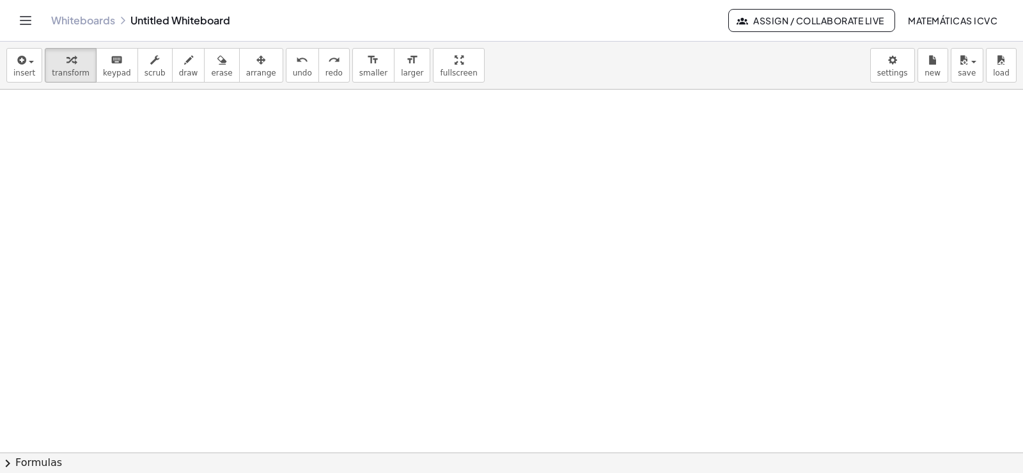
scroll to position [3732, 0]
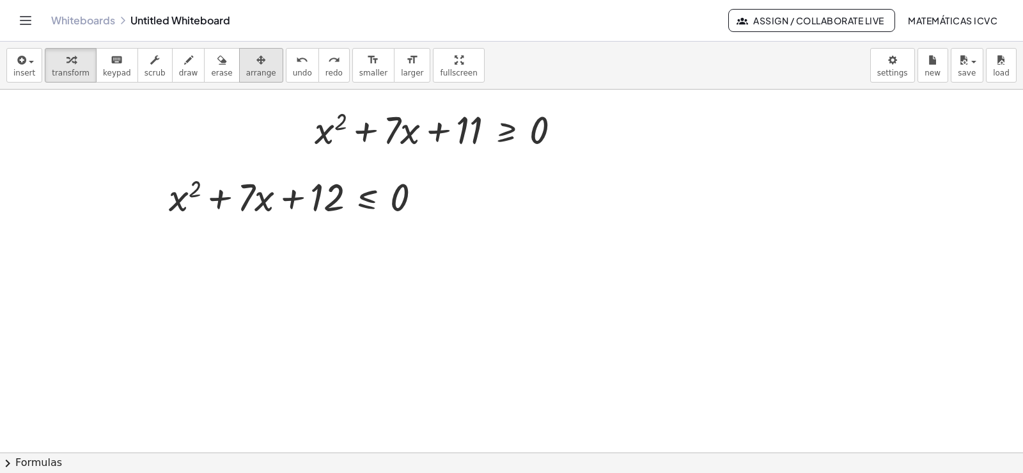
click at [246, 63] on div "button" at bounding box center [261, 59] width 30 height 15
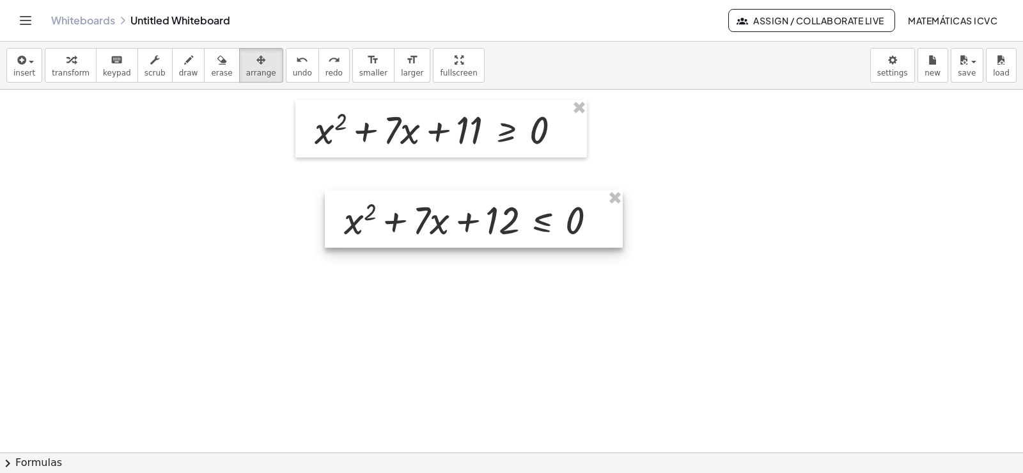
click at [483, 212] on div at bounding box center [474, 219] width 298 height 58
click at [66, 67] on icon "button" at bounding box center [70, 59] width 9 height 15
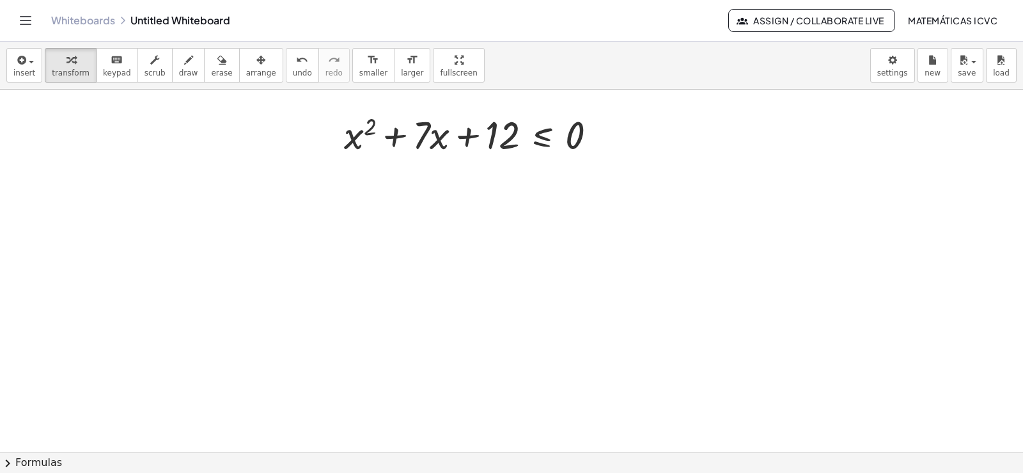
scroll to position [3796, 0]
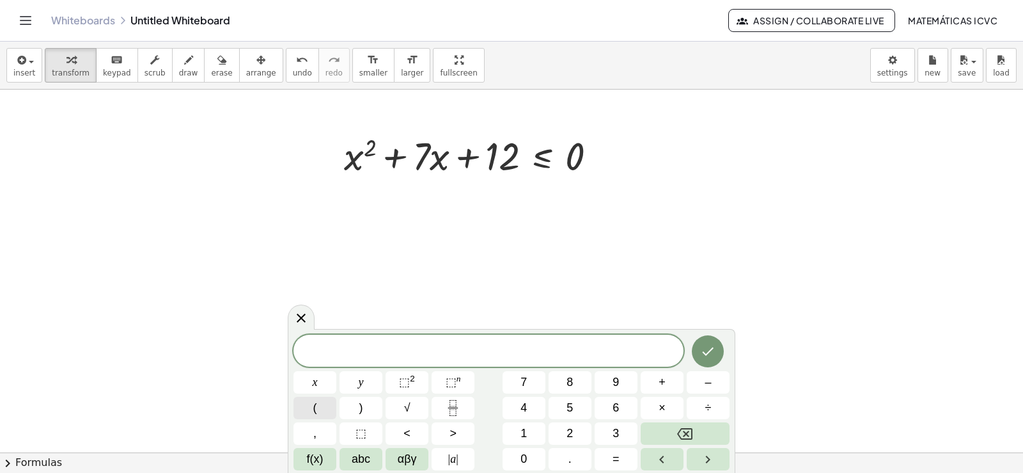
click at [318, 406] on button "(" at bounding box center [314, 407] width 43 height 22
click at [318, 384] on button "x" at bounding box center [314, 382] width 43 height 22
click at [666, 386] on button "+" at bounding box center [662, 382] width 43 height 22
click at [528, 406] on button "4" at bounding box center [524, 407] width 43 height 22
click at [355, 412] on button ")" at bounding box center [361, 407] width 43 height 22
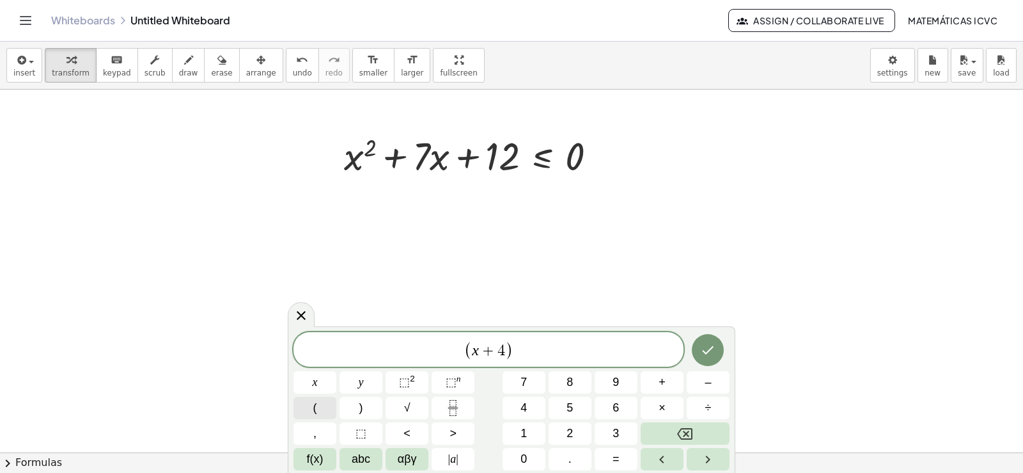
click at [318, 405] on button "(" at bounding box center [314, 407] width 43 height 22
click at [316, 381] on span "x" at bounding box center [315, 381] width 5 height 17
click at [661, 380] on span "+" at bounding box center [662, 381] width 7 height 17
click at [619, 430] on span "3" at bounding box center [616, 433] width 6 height 17
click at [370, 411] on button ")" at bounding box center [361, 407] width 43 height 22
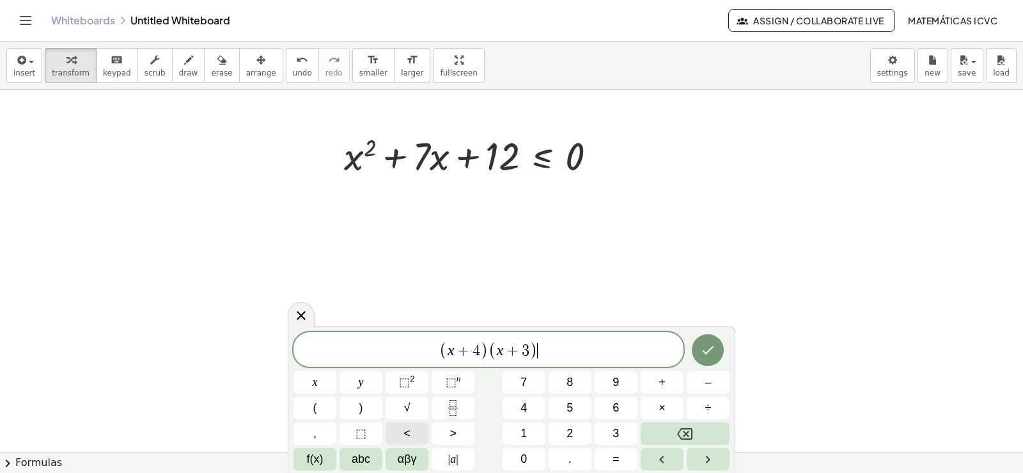
click at [412, 434] on button "<" at bounding box center [407, 433] width 43 height 22
click at [617, 460] on span "=" at bounding box center [616, 458] width 7 height 17
click at [528, 453] on button "0" at bounding box center [524, 459] width 43 height 22
click at [718, 352] on button "Done" at bounding box center [708, 350] width 32 height 32
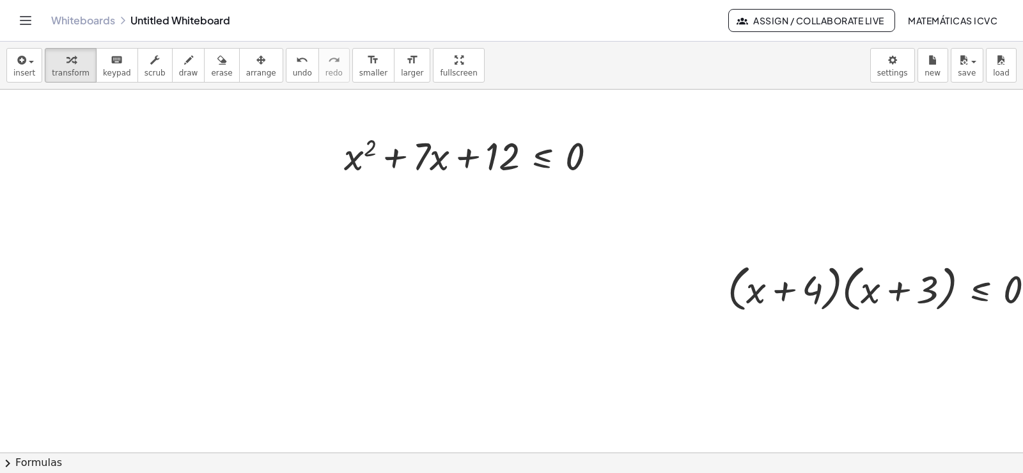
drag, startPoint x: 246, startPoint y: 70, endPoint x: 893, endPoint y: 333, distance: 698.4
click at [246, 72] on span "arrange" at bounding box center [261, 72] width 30 height 9
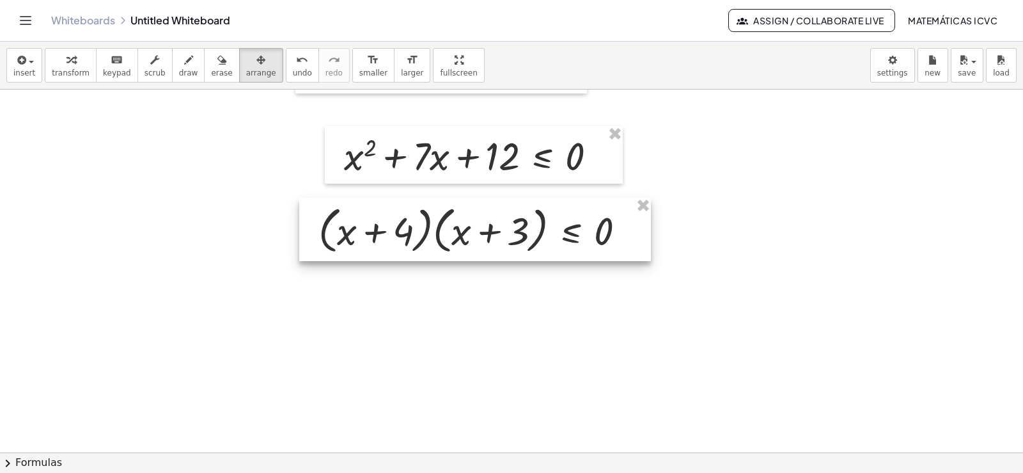
click at [483, 240] on div at bounding box center [475, 229] width 352 height 63
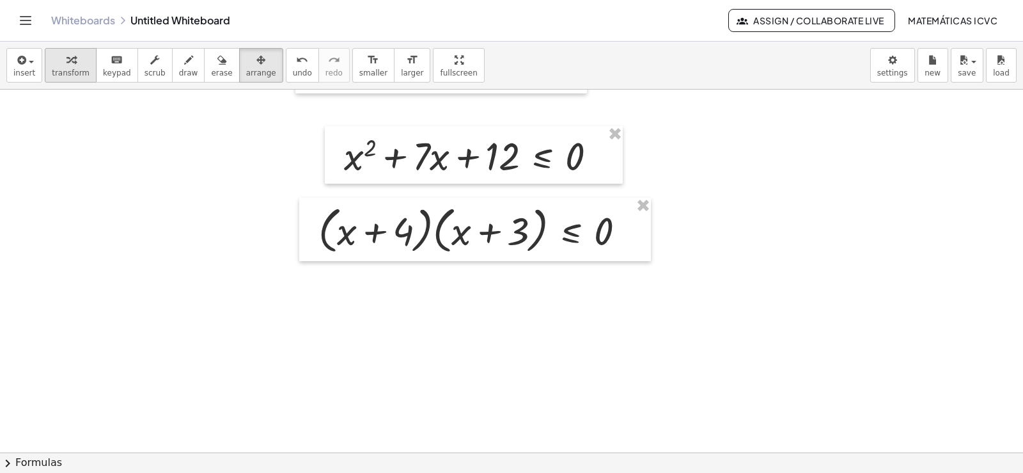
click at [52, 78] on button "transform" at bounding box center [71, 65] width 52 height 35
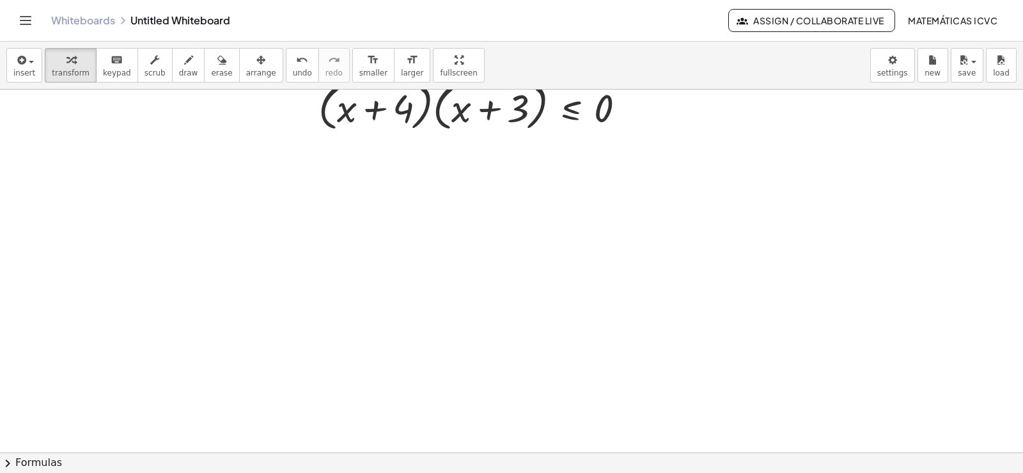
scroll to position [3998, 0]
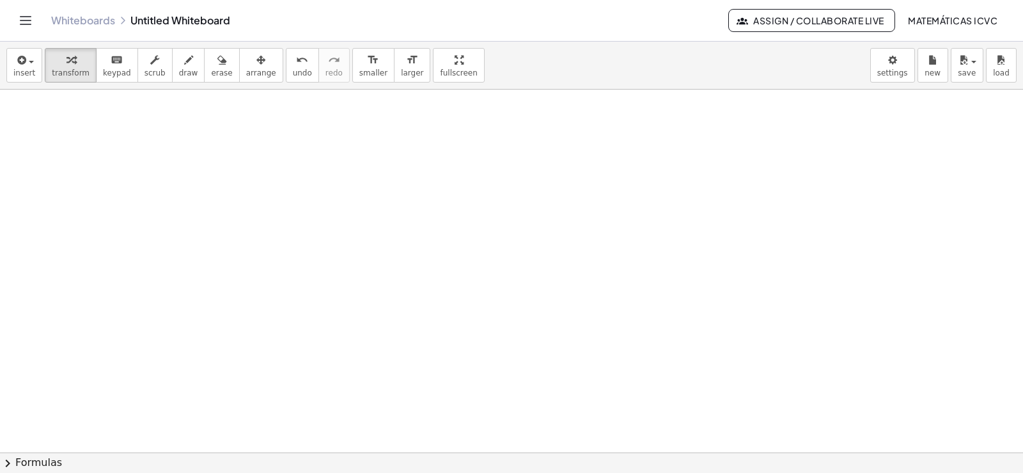
drag, startPoint x: 62, startPoint y: 77, endPoint x: 469, endPoint y: 278, distance: 453.2
click at [63, 77] on span "transform" at bounding box center [71, 72] width 38 height 9
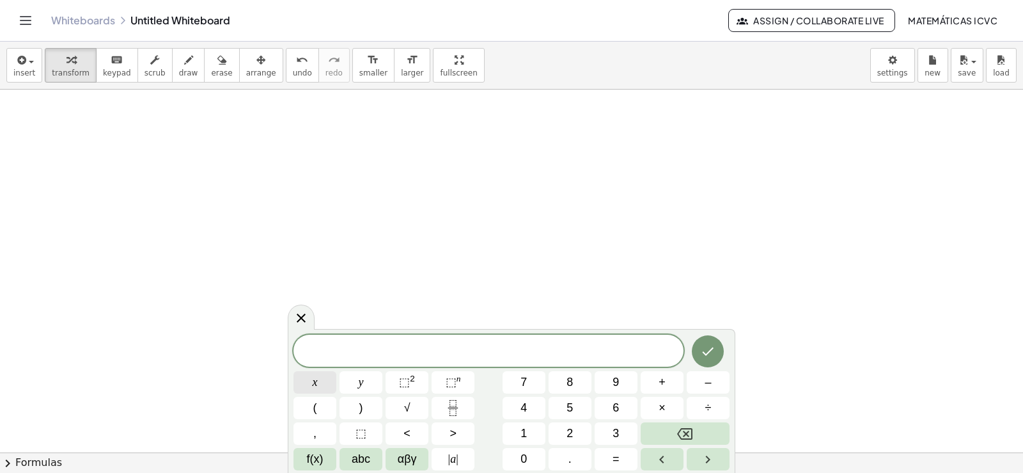
click at [324, 386] on button "x" at bounding box center [314, 382] width 43 height 22
click at [416, 380] on button "⬚ 2" at bounding box center [407, 382] width 43 height 22
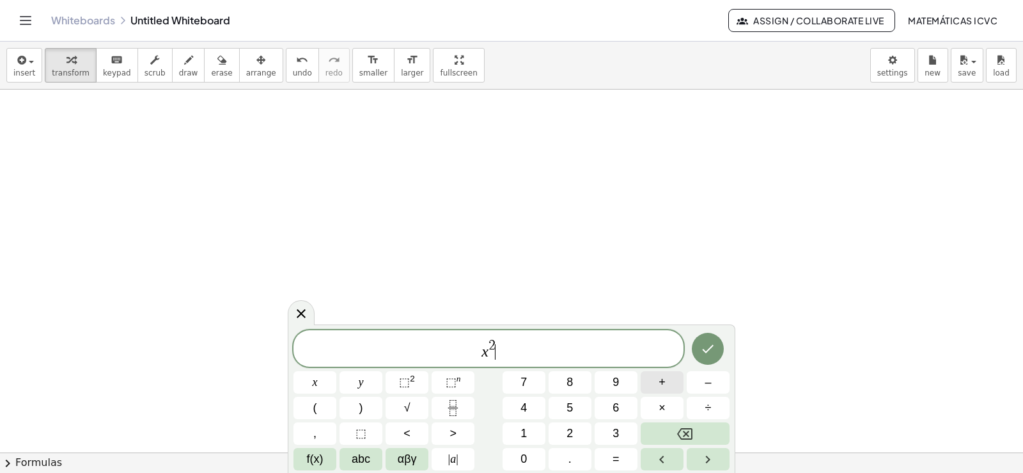
click at [662, 384] on span "+" at bounding box center [662, 381] width 7 height 17
click at [528, 379] on button "7" at bounding box center [524, 382] width 43 height 22
click at [322, 378] on button "x" at bounding box center [314, 382] width 43 height 22
click at [662, 381] on span "+" at bounding box center [662, 381] width 7 height 17
click at [527, 432] on span "1" at bounding box center [523, 433] width 6 height 17
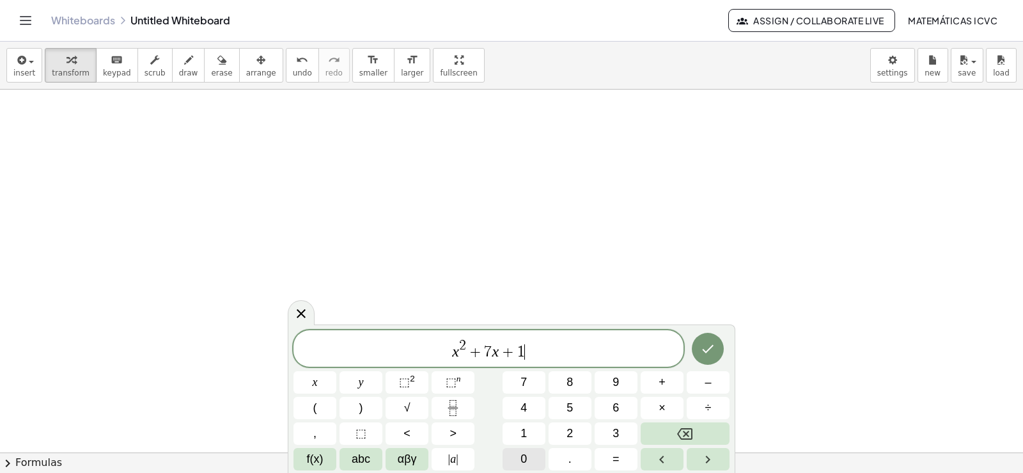
click at [525, 454] on span "0" at bounding box center [523, 458] width 6 height 17
click at [459, 429] on button ">" at bounding box center [453, 433] width 43 height 22
click at [520, 462] on span "0" at bounding box center [523, 458] width 6 height 17
click at [704, 349] on icon "Done" at bounding box center [707, 348] width 15 height 15
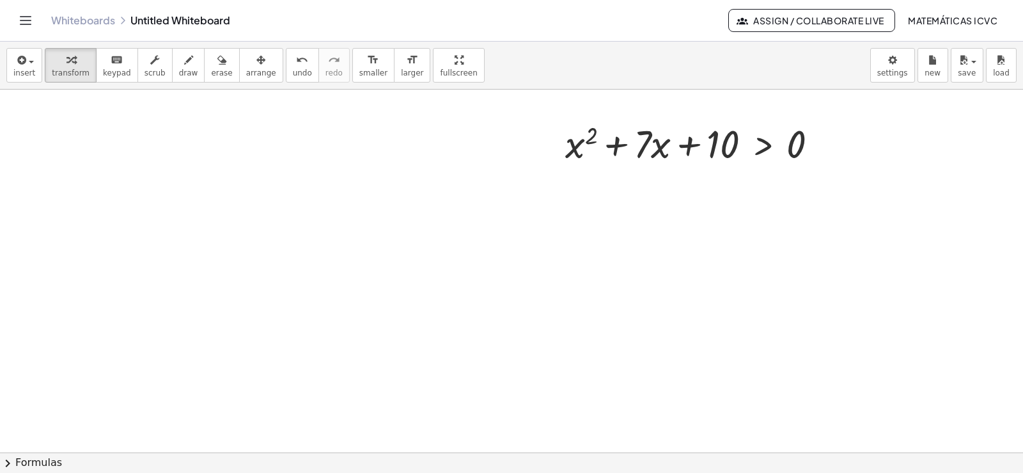
scroll to position [4189, 0]
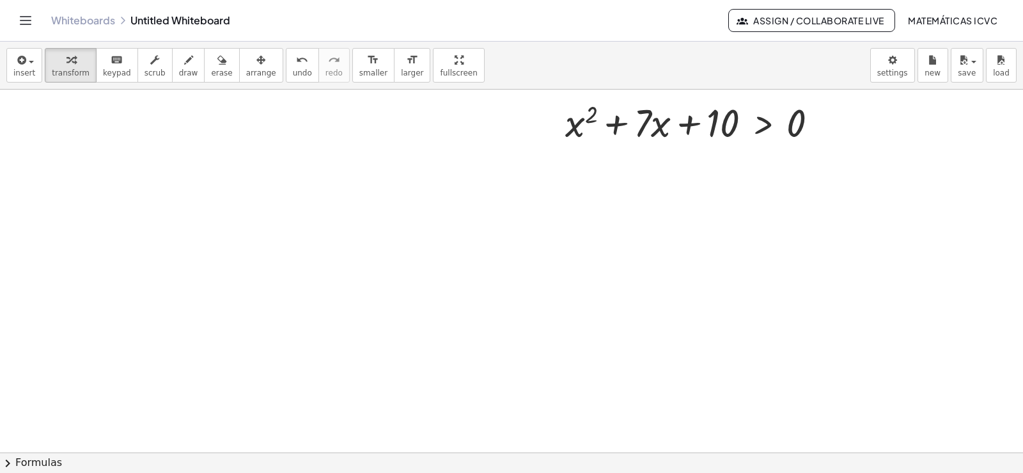
click at [246, 72] on span "arrange" at bounding box center [261, 72] width 30 height 9
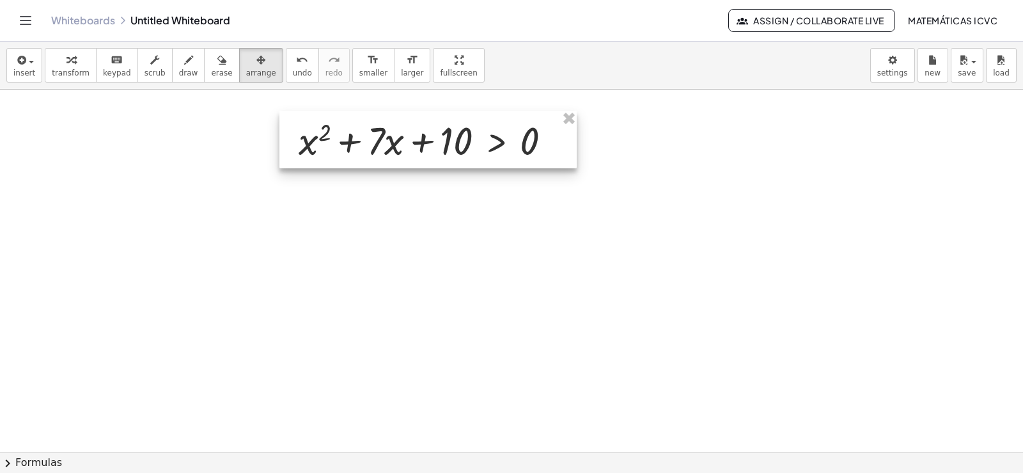
drag, startPoint x: 696, startPoint y: 130, endPoint x: 444, endPoint y: 141, distance: 252.8
click at [444, 141] on div at bounding box center [427, 140] width 297 height 58
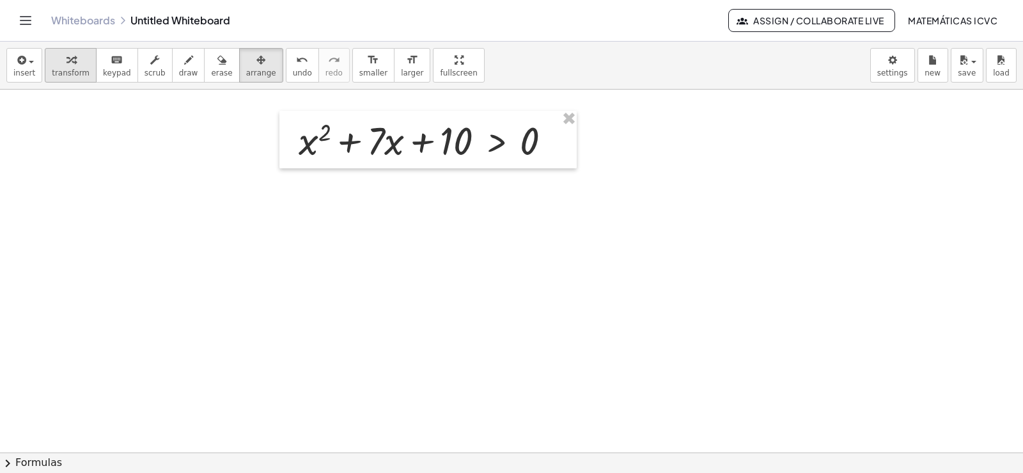
click at [66, 56] on icon "button" at bounding box center [70, 59] width 9 height 15
click at [70, 65] on icon "button" at bounding box center [70, 59] width 9 height 15
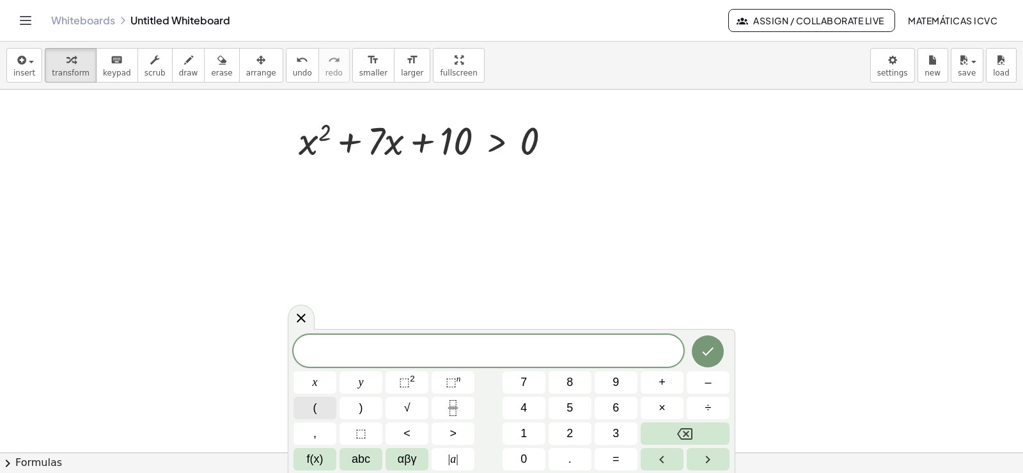
click at [317, 409] on button "(" at bounding box center [314, 407] width 43 height 22
click at [317, 380] on span "x" at bounding box center [315, 381] width 5 height 17
click at [664, 381] on span "+" at bounding box center [662, 381] width 7 height 17
click at [570, 402] on span "5" at bounding box center [570, 407] width 6 height 17
click at [366, 405] on button ")" at bounding box center [361, 407] width 43 height 22
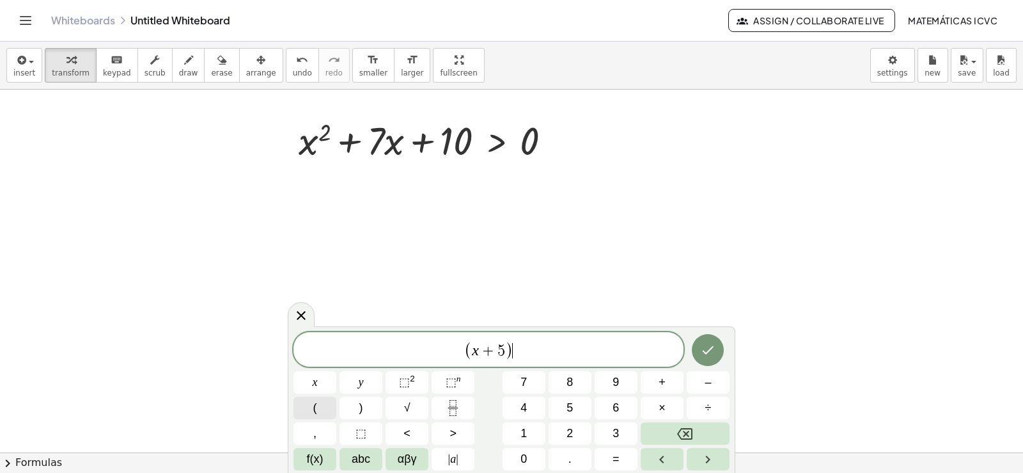
click at [321, 408] on button "(" at bounding box center [314, 407] width 43 height 22
click at [315, 381] on span "x" at bounding box center [315, 381] width 5 height 17
click at [661, 376] on button "+" at bounding box center [662, 382] width 43 height 22
click at [570, 432] on span "2" at bounding box center [570, 433] width 6 height 17
click at [363, 408] on button ")" at bounding box center [361, 407] width 43 height 22
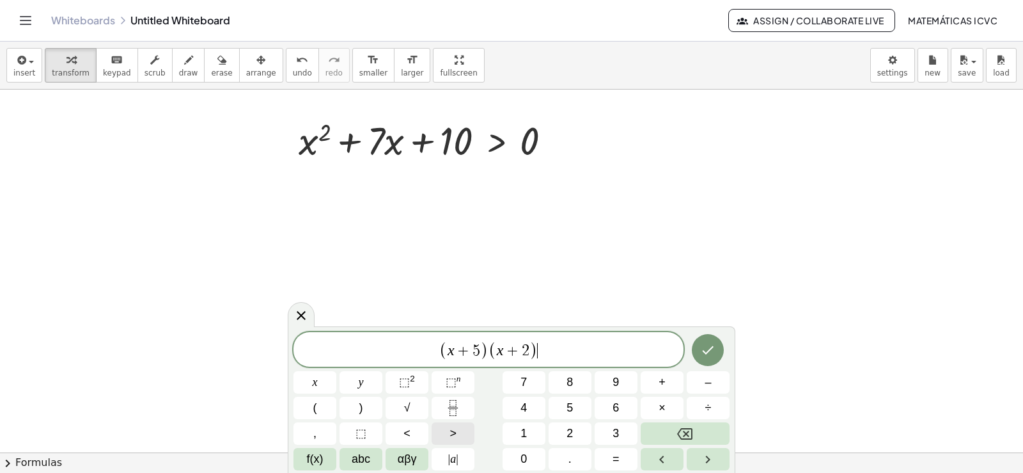
click at [450, 428] on span ">" at bounding box center [453, 433] width 7 height 17
click at [523, 457] on span "0" at bounding box center [523, 458] width 6 height 17
click at [709, 345] on icon "Done" at bounding box center [707, 349] width 15 height 15
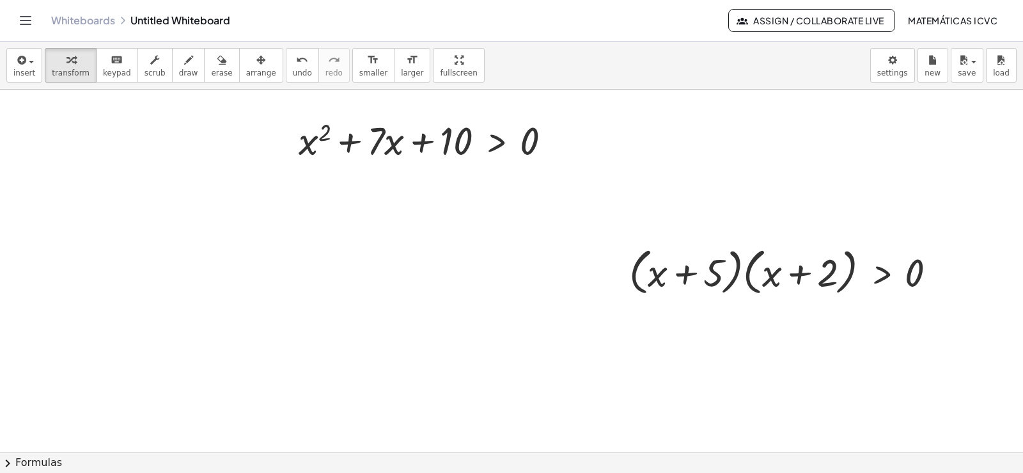
drag, startPoint x: 232, startPoint y: 75, endPoint x: 875, endPoint y: 329, distance: 691.5
click at [246, 75] on span "arrange" at bounding box center [261, 72] width 30 height 9
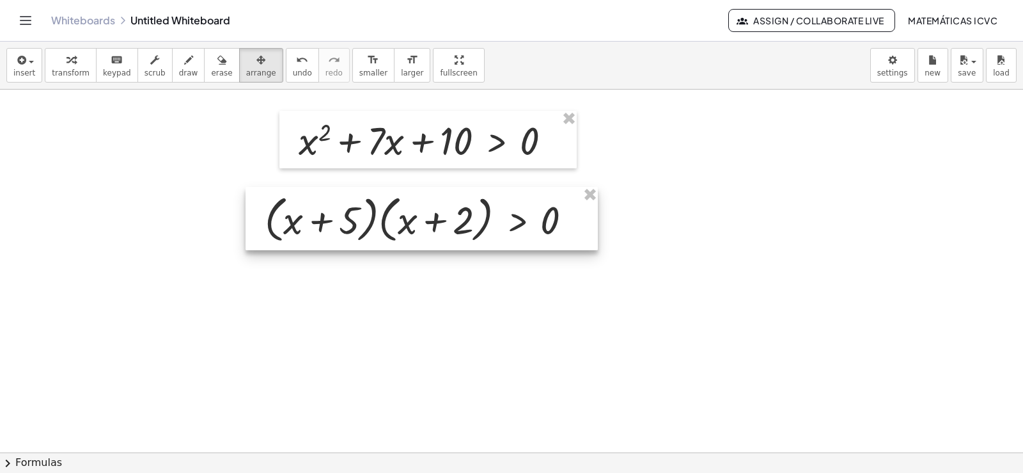
drag, startPoint x: 866, startPoint y: 283, endPoint x: 503, endPoint y: 231, distance: 366.9
click at [503, 231] on div at bounding box center [422, 218] width 352 height 63
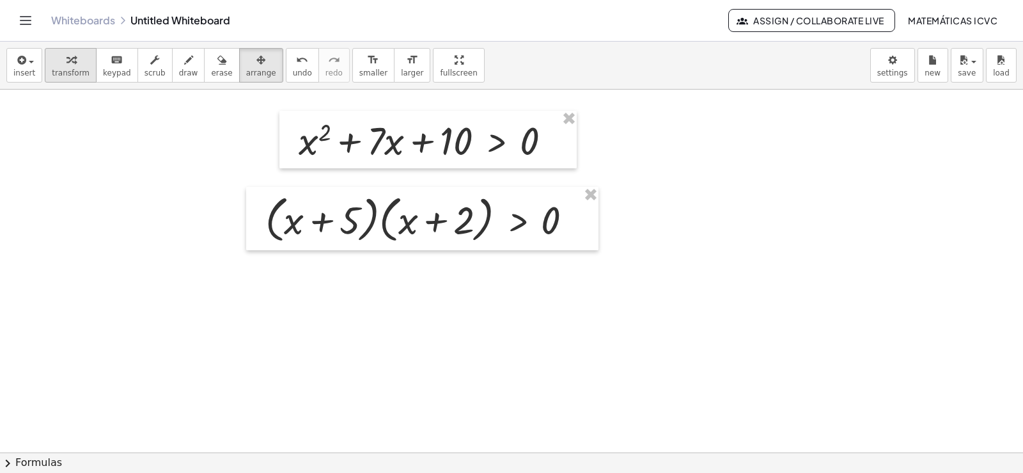
click at [66, 67] on icon "button" at bounding box center [70, 59] width 9 height 15
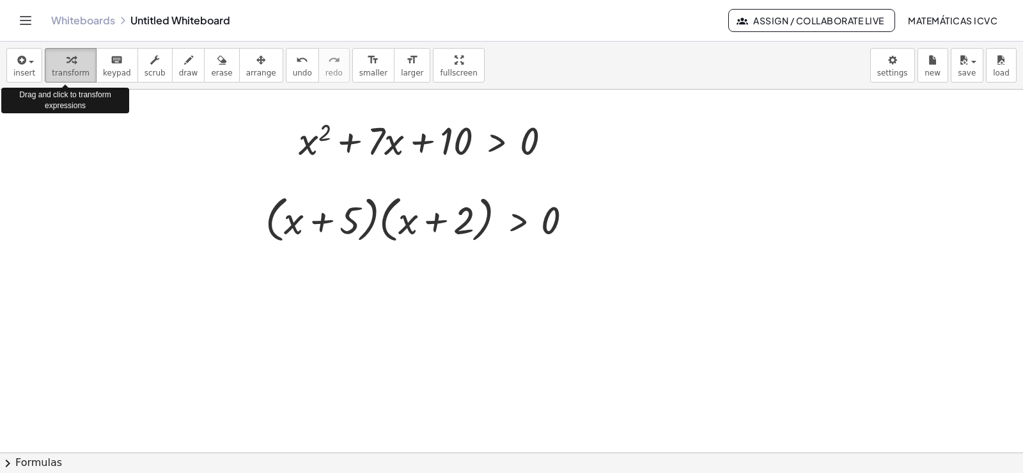
click at [59, 68] on span "transform" at bounding box center [71, 72] width 38 height 9
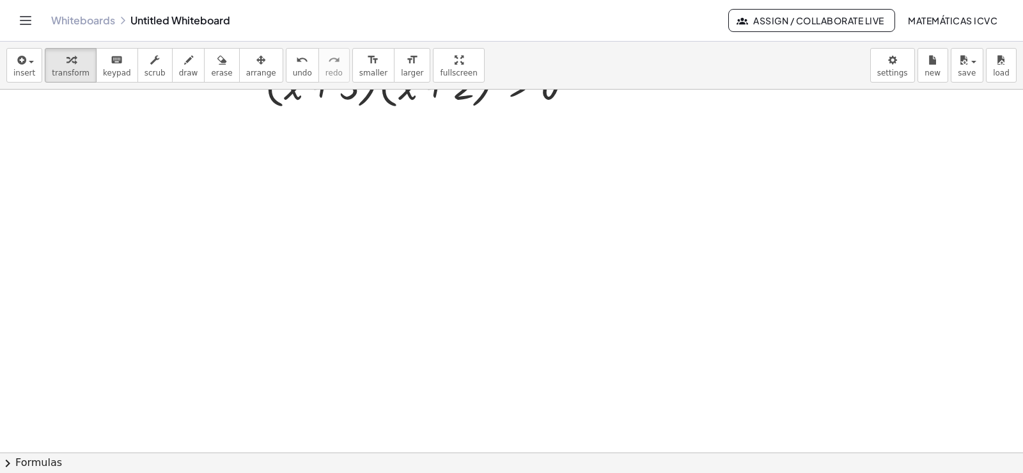
scroll to position [4360, 0]
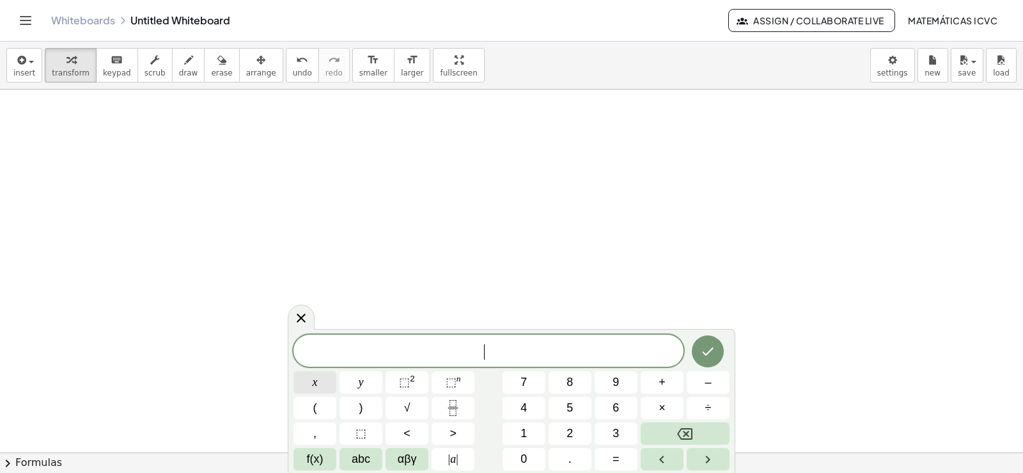
click at [330, 383] on button "x" at bounding box center [314, 382] width 43 height 22
click at [415, 384] on button "⬚ 2" at bounding box center [407, 382] width 43 height 22
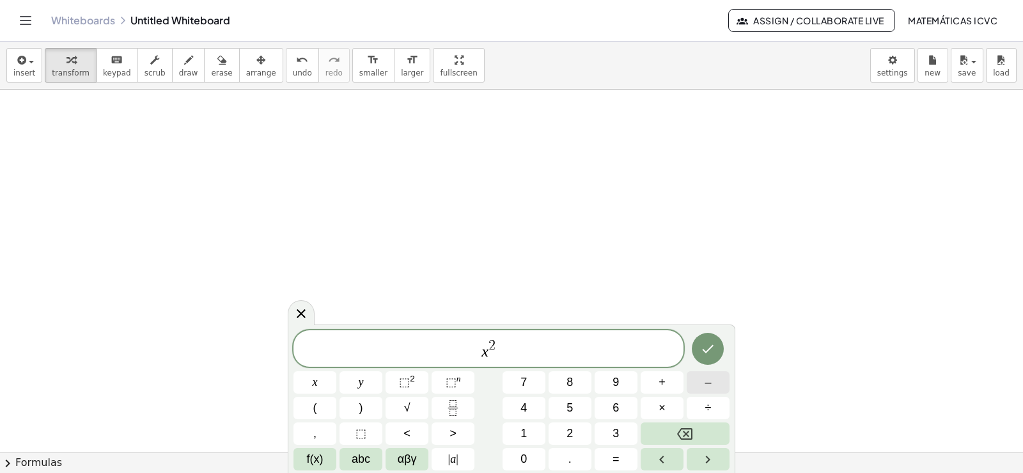
click at [711, 385] on span "–" at bounding box center [708, 381] width 6 height 17
click at [317, 380] on span "x" at bounding box center [315, 381] width 5 height 17
click at [665, 387] on span "+" at bounding box center [662, 381] width 7 height 17
click at [540, 428] on button "1" at bounding box center [524, 433] width 43 height 22
click at [538, 408] on button "4" at bounding box center [524, 407] width 43 height 22
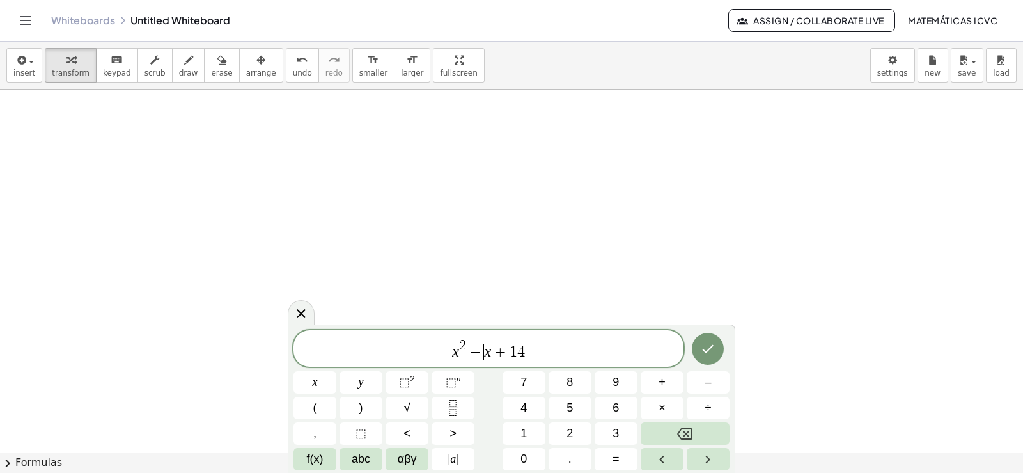
click at [479, 346] on span "−" at bounding box center [475, 351] width 19 height 15
click at [624, 379] on button "9" at bounding box center [616, 382] width 43 height 22
click at [541, 348] on span "x 2 − 9 x + 1 4 ​" at bounding box center [488, 349] width 390 height 23
click at [407, 430] on span "<" at bounding box center [406, 433] width 7 height 17
click at [632, 462] on button "=" at bounding box center [616, 459] width 43 height 22
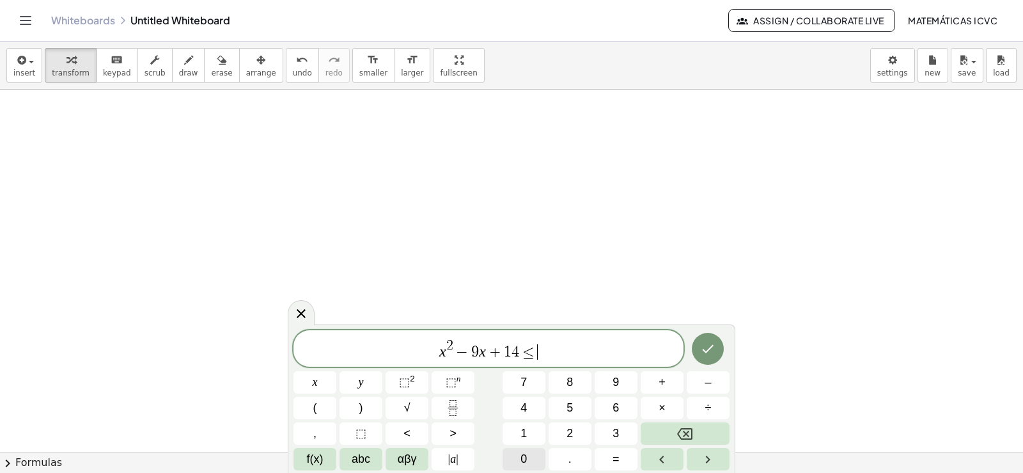
click at [526, 453] on span "0" at bounding box center [523, 458] width 6 height 17
click at [708, 350] on icon "Done" at bounding box center [709, 349] width 12 height 8
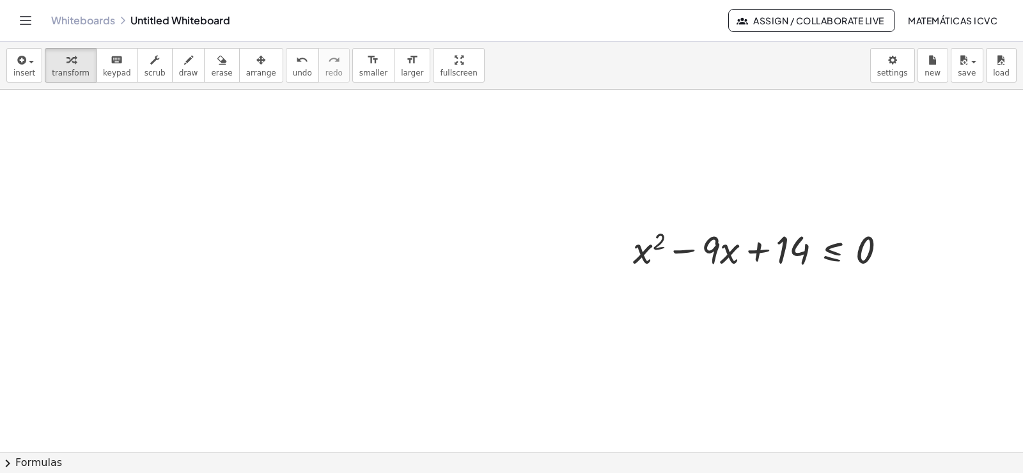
click at [243, 67] on button "arrange" at bounding box center [261, 65] width 44 height 35
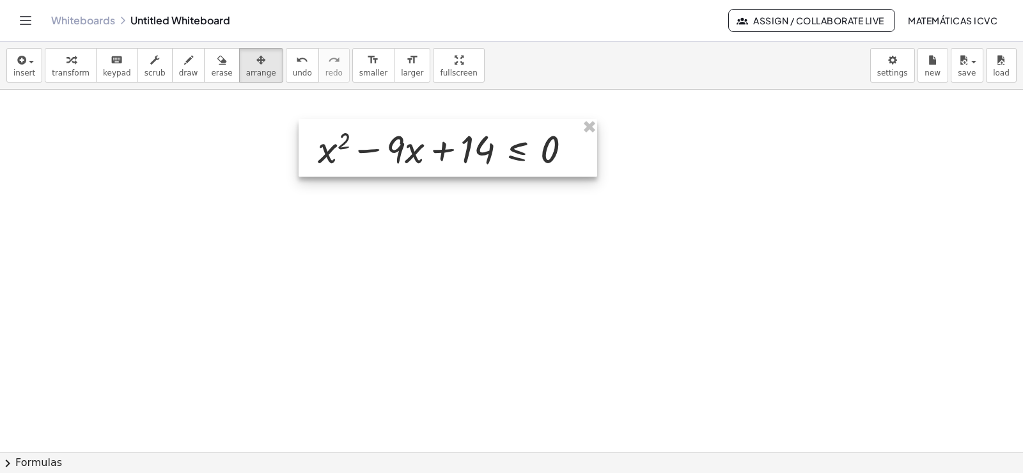
click at [421, 133] on div at bounding box center [448, 148] width 299 height 58
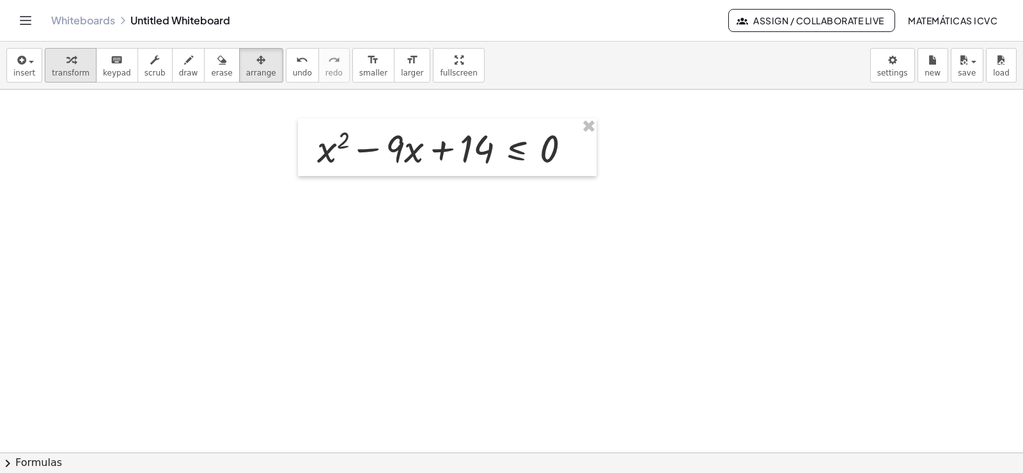
click at [69, 63] on icon "button" at bounding box center [70, 59] width 9 height 15
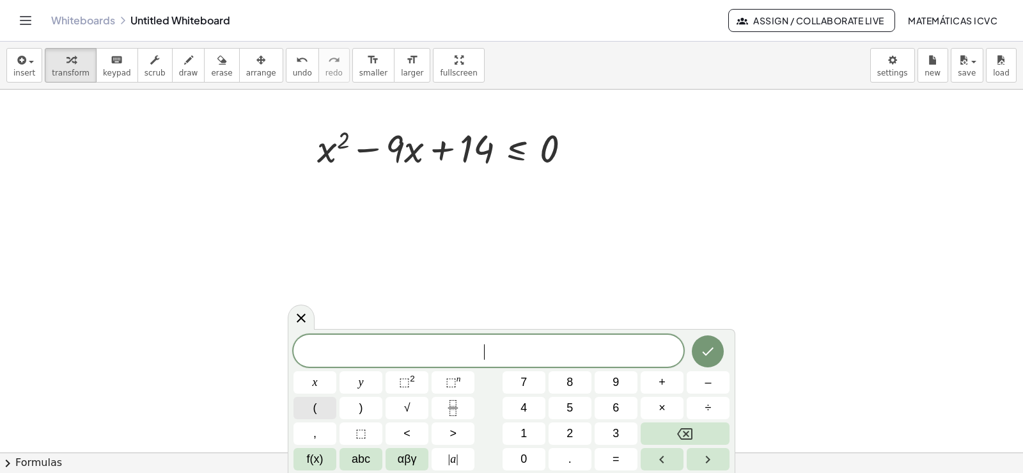
click at [322, 414] on button "(" at bounding box center [314, 407] width 43 height 22
click at [313, 384] on span "x" at bounding box center [315, 381] width 5 height 17
click at [715, 382] on button "–" at bounding box center [708, 382] width 43 height 22
click at [362, 405] on span ")" at bounding box center [361, 407] width 4 height 17
click at [320, 407] on button "(" at bounding box center [314, 407] width 43 height 22
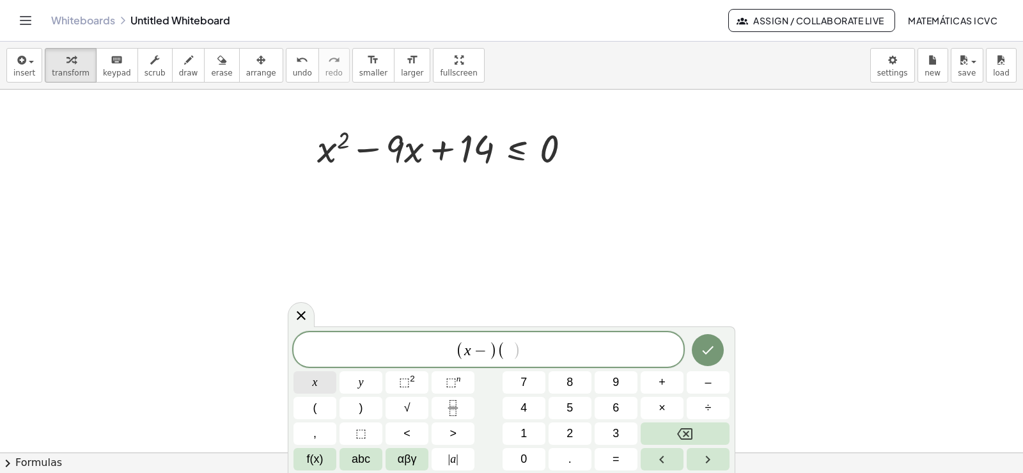
click at [324, 382] on button "x" at bounding box center [314, 382] width 43 height 22
click at [183, 63] on button "draw" at bounding box center [188, 65] width 33 height 35
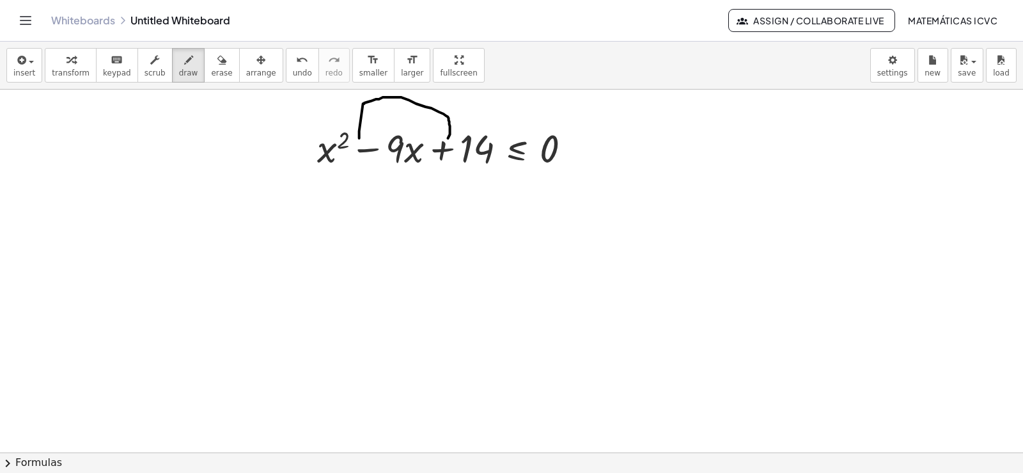
drag, startPoint x: 359, startPoint y: 134, endPoint x: 448, endPoint y: 141, distance: 89.2
click at [55, 63] on div "button" at bounding box center [71, 59] width 38 height 15
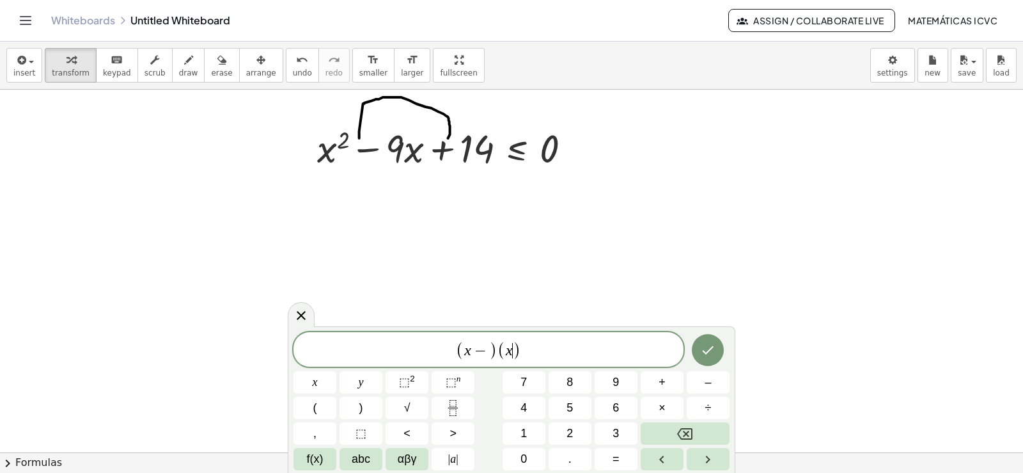
click at [515, 347] on span ")" at bounding box center [517, 350] width 8 height 19
click at [700, 384] on button "–" at bounding box center [708, 382] width 43 height 22
click at [482, 350] on span ")" at bounding box center [484, 350] width 8 height 19
click at [522, 382] on span "7" at bounding box center [523, 381] width 6 height 17
click at [523, 347] on span "−" at bounding box center [516, 350] width 19 height 15
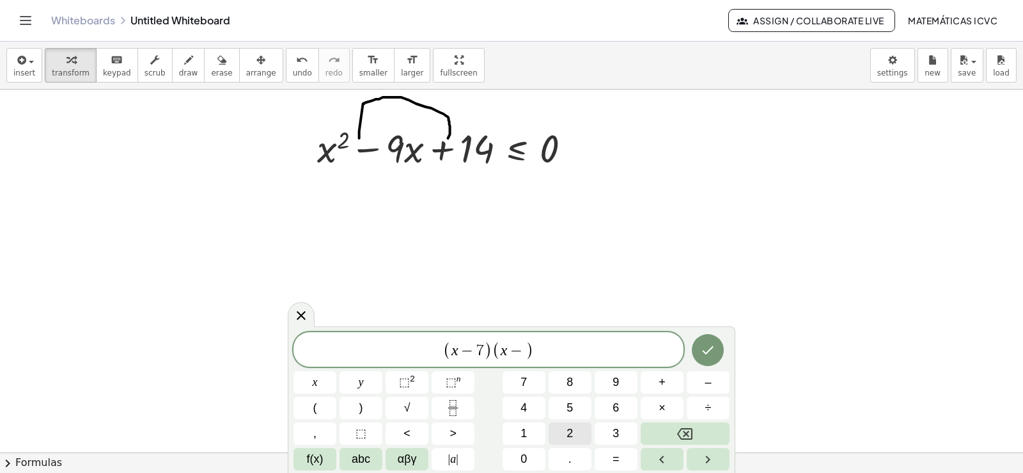
click at [575, 428] on button "2" at bounding box center [570, 433] width 43 height 22
click at [544, 347] on span "( x − 7 ) ( x − 2 ​ )" at bounding box center [488, 350] width 390 height 21
click at [419, 436] on button "<" at bounding box center [407, 433] width 43 height 22
click at [614, 465] on span "=" at bounding box center [616, 458] width 7 height 17
click at [522, 462] on span "0" at bounding box center [523, 458] width 6 height 17
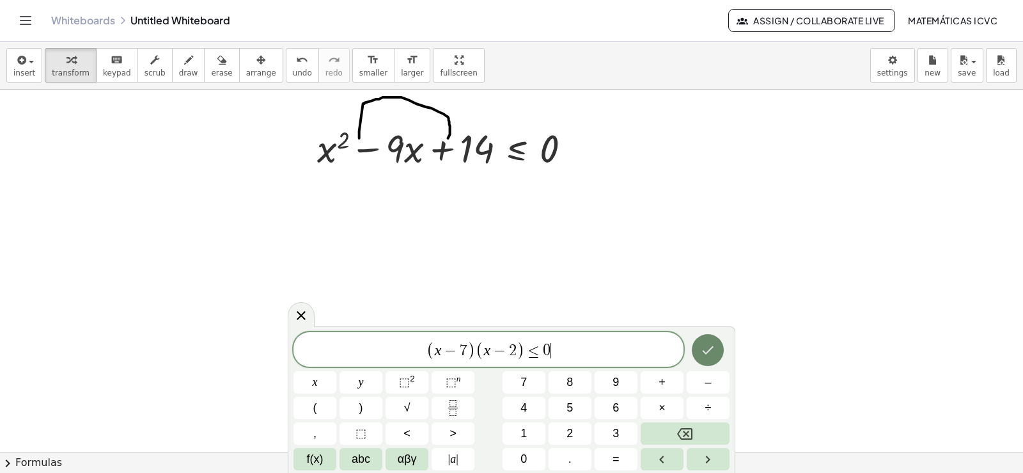
click at [709, 361] on button "Done" at bounding box center [708, 350] width 32 height 32
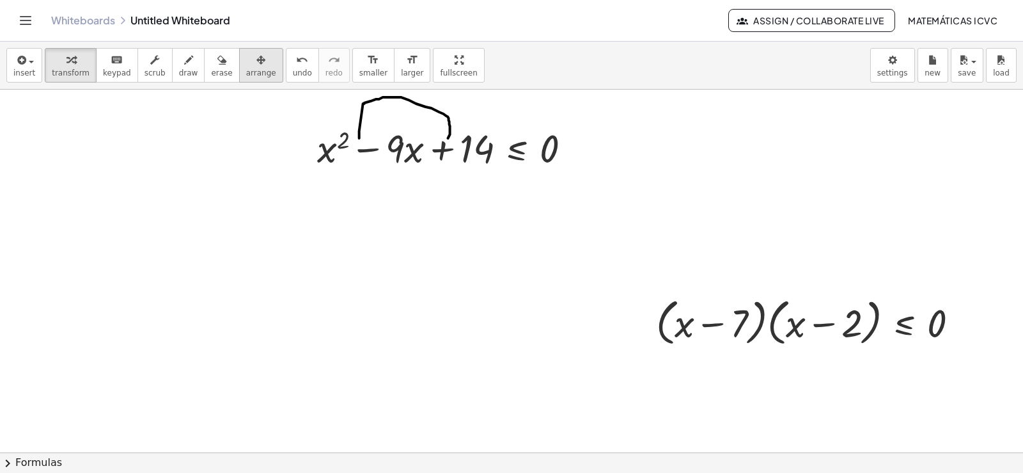
click at [247, 66] on div "button" at bounding box center [261, 59] width 30 height 15
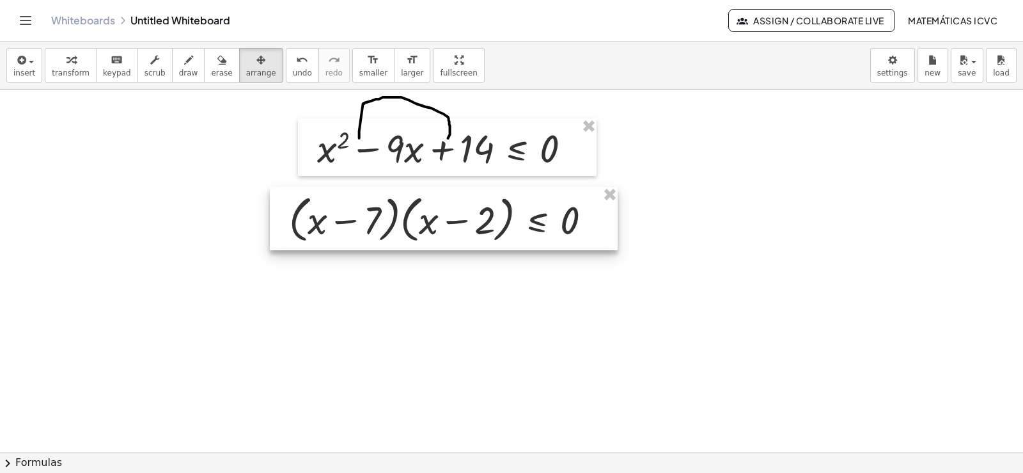
click at [432, 220] on div at bounding box center [444, 218] width 348 height 63
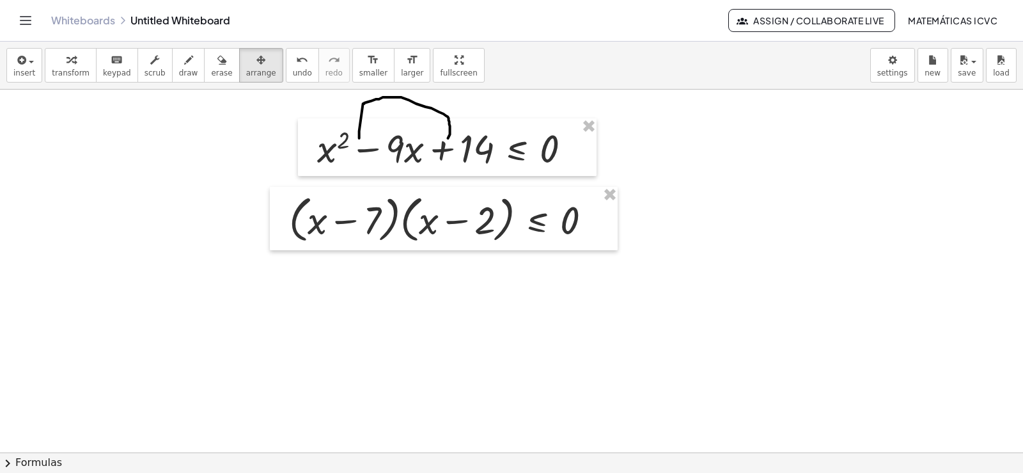
click at [59, 63] on div "button" at bounding box center [71, 59] width 38 height 15
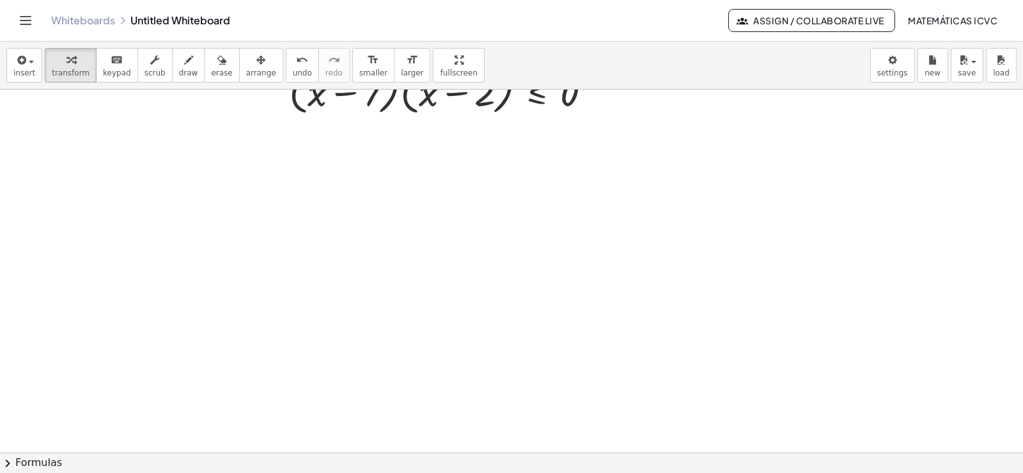
scroll to position [4616, 0]
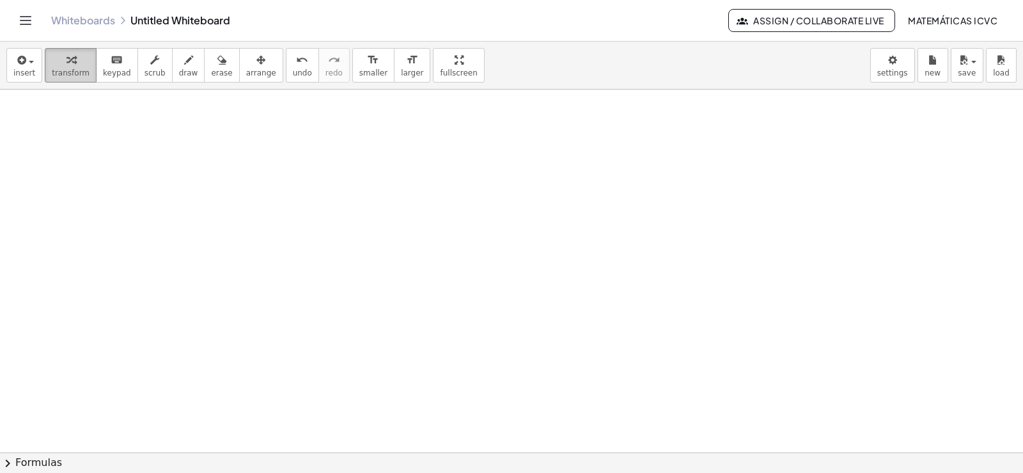
click at [60, 72] on span "transform" at bounding box center [71, 72] width 38 height 9
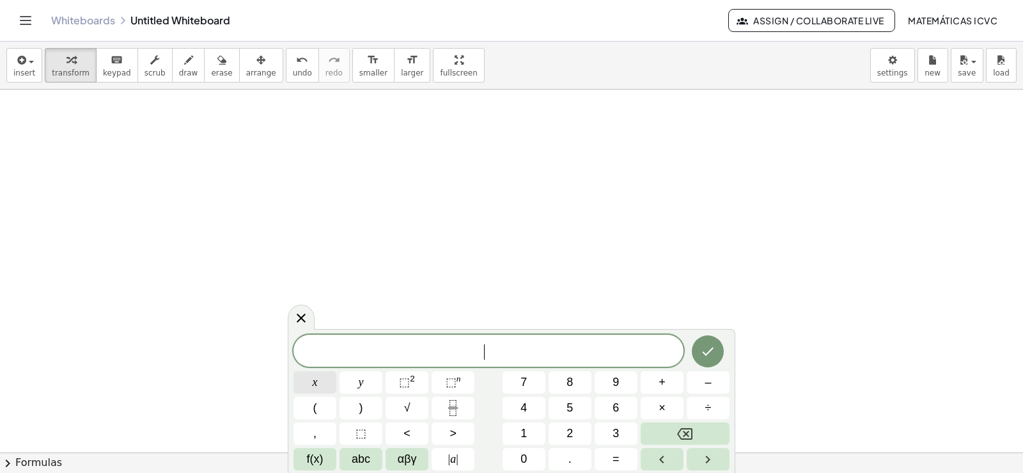
click at [313, 389] on span "x" at bounding box center [315, 381] width 5 height 17
click at [411, 383] on span "⬚ 2" at bounding box center [407, 381] width 16 height 17
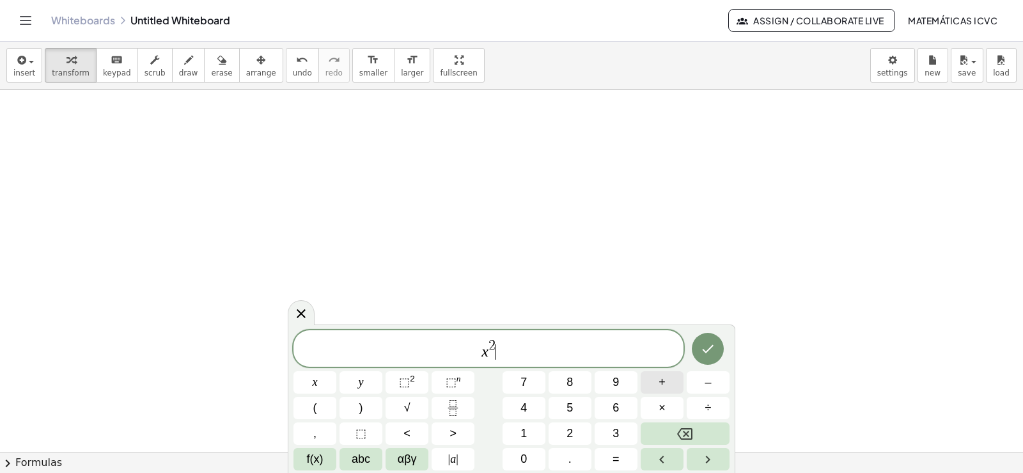
click at [663, 386] on span "+" at bounding box center [662, 381] width 7 height 17
click at [316, 382] on span "x" at bounding box center [315, 381] width 5 height 17
click at [703, 383] on button "–" at bounding box center [708, 382] width 43 height 22
click at [531, 432] on button "1" at bounding box center [524, 433] width 43 height 22
click at [579, 409] on button "5" at bounding box center [570, 407] width 43 height 22
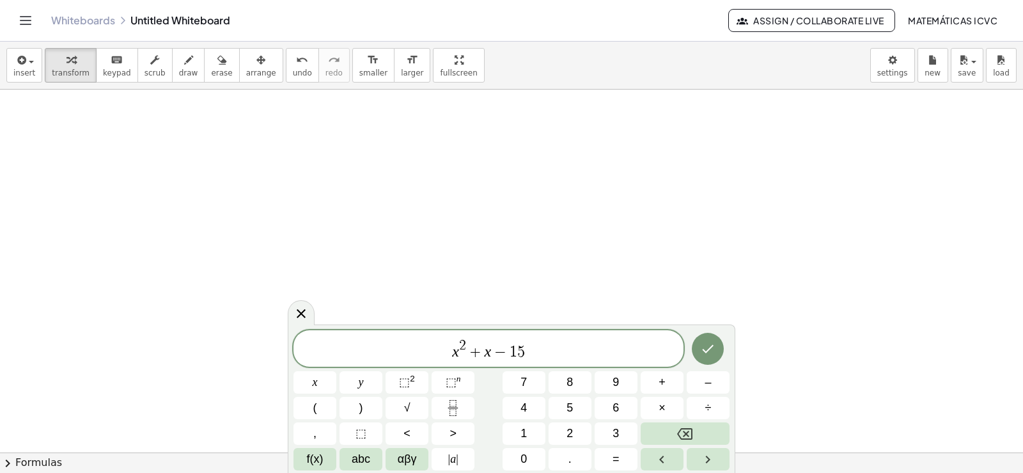
click at [483, 350] on span "+" at bounding box center [475, 351] width 19 height 15
click at [573, 434] on span "2" at bounding box center [570, 433] width 6 height 17
click at [541, 356] on span "x 2 + 2 ​ x − 1 5" at bounding box center [488, 349] width 390 height 23
click at [447, 425] on button ">" at bounding box center [453, 433] width 43 height 22
click at [523, 458] on span "0" at bounding box center [523, 458] width 6 height 17
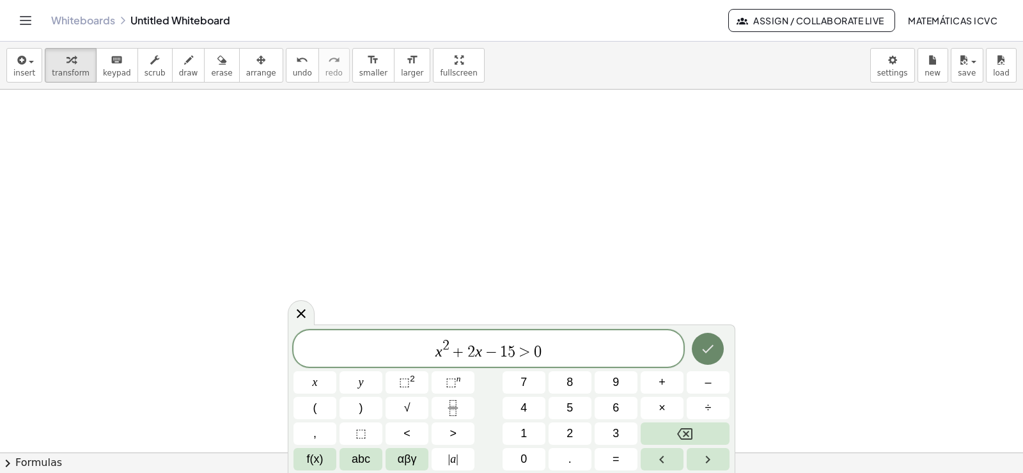
click at [708, 354] on icon "Done" at bounding box center [707, 348] width 15 height 15
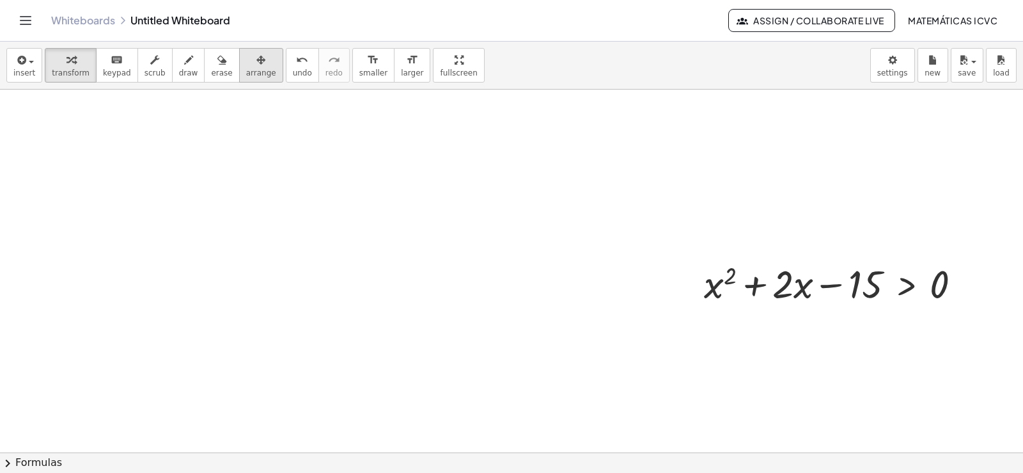
click at [256, 65] on icon "button" at bounding box center [260, 59] width 9 height 15
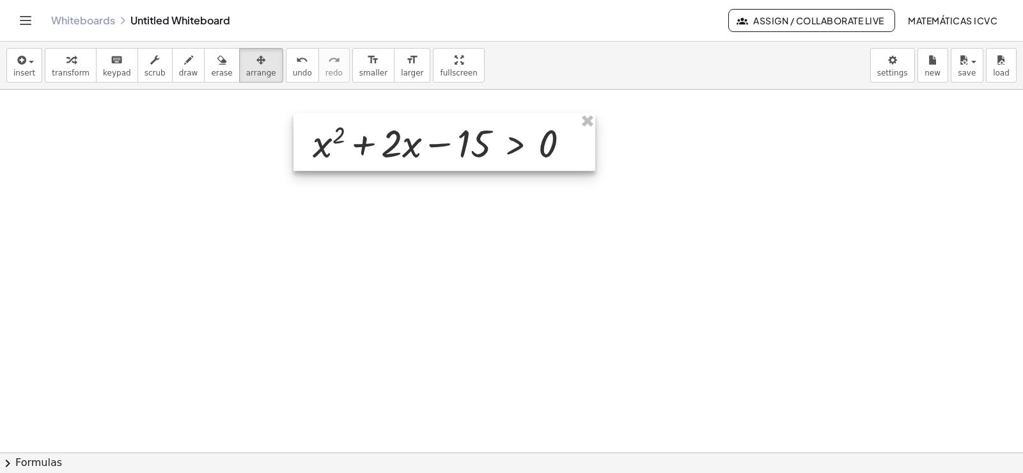
drag, startPoint x: 542, startPoint y: 189, endPoint x: 392, endPoint y: 141, distance: 157.3
click at [451, 145] on div at bounding box center [444, 142] width 302 height 58
drag, startPoint x: 65, startPoint y: 79, endPoint x: 588, endPoint y: 290, distance: 563.2
click at [65, 79] on button "transform" at bounding box center [71, 65] width 52 height 35
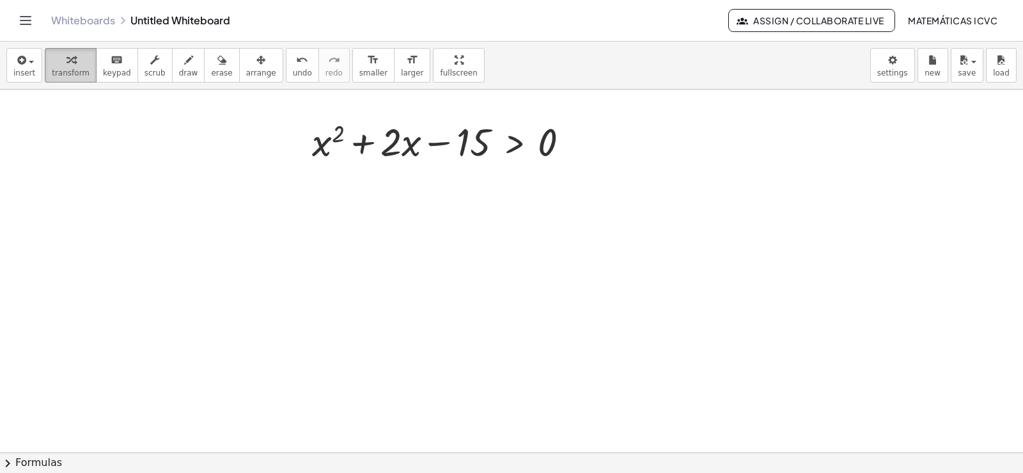
click at [61, 72] on span "transform" at bounding box center [71, 72] width 38 height 9
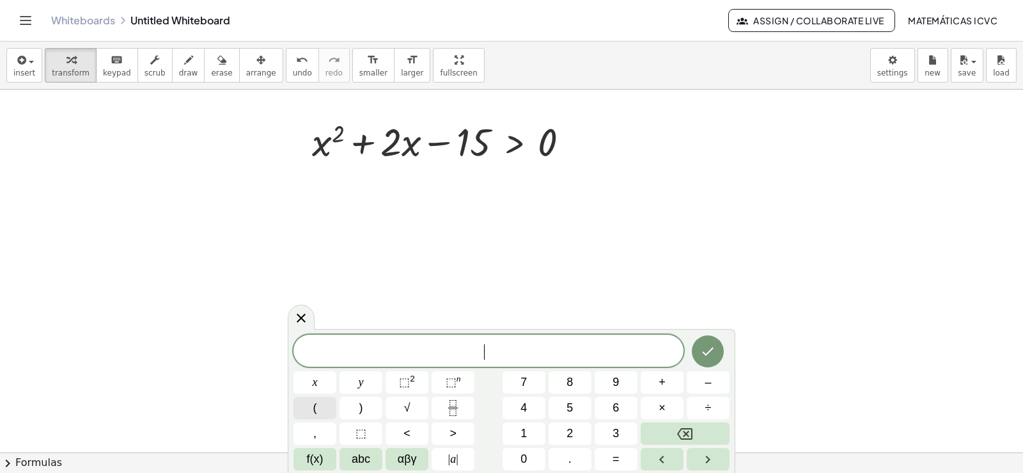
click at [324, 407] on button "(" at bounding box center [314, 407] width 43 height 22
click at [320, 379] on button "x" at bounding box center [314, 382] width 43 height 22
click at [658, 378] on button "+" at bounding box center [662, 382] width 43 height 22
click at [361, 408] on span ")" at bounding box center [361, 407] width 4 height 17
click at [319, 409] on button "(" at bounding box center [314, 407] width 43 height 22
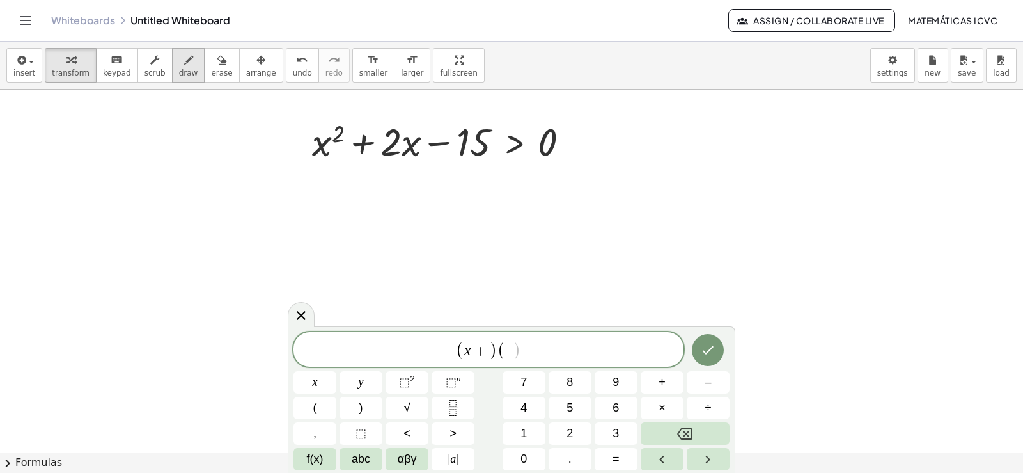
click at [179, 74] on span "draw" at bounding box center [188, 72] width 19 height 9
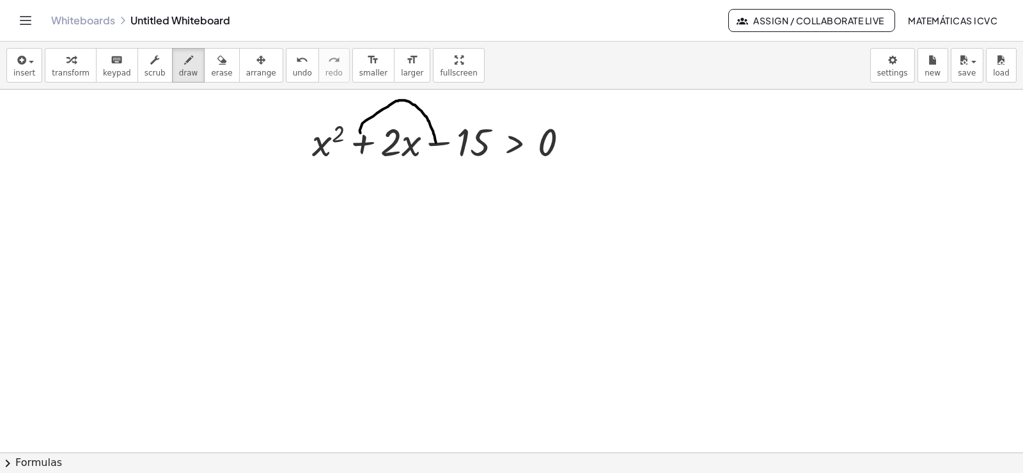
drag, startPoint x: 360, startPoint y: 133, endPoint x: 436, endPoint y: 145, distance: 77.1
click at [74, 72] on span "transform" at bounding box center [71, 72] width 38 height 9
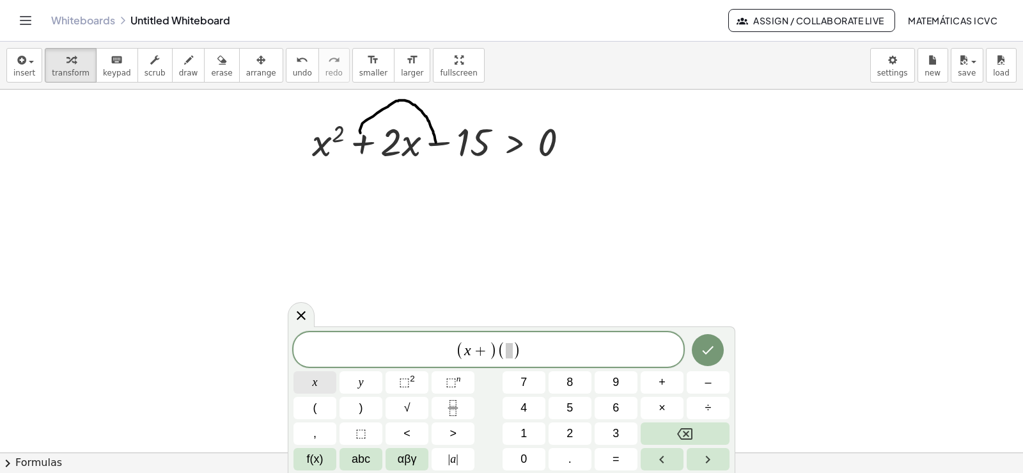
click at [318, 384] on button "x" at bounding box center [314, 382] width 43 height 22
click at [701, 374] on button "–" at bounding box center [708, 382] width 43 height 22
click at [499, 352] on span "​" at bounding box center [496, 350] width 7 height 15
click at [320, 382] on button "x" at bounding box center [314, 382] width 43 height 22
click at [708, 386] on span "–" at bounding box center [708, 381] width 6 height 17
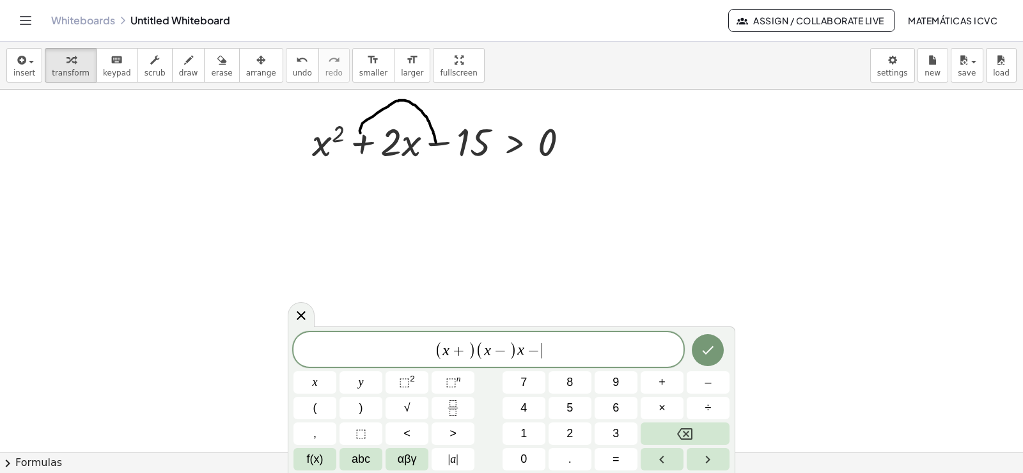
click at [548, 349] on span "( x + ) ( x − ) x − ​" at bounding box center [488, 350] width 390 height 21
click at [477, 349] on span "+" at bounding box center [471, 350] width 19 height 15
click at [563, 407] on button "5" at bounding box center [570, 407] width 43 height 22
click at [523, 351] on span "−" at bounding box center [516, 350] width 19 height 15
click at [625, 432] on button "3" at bounding box center [616, 433] width 43 height 22
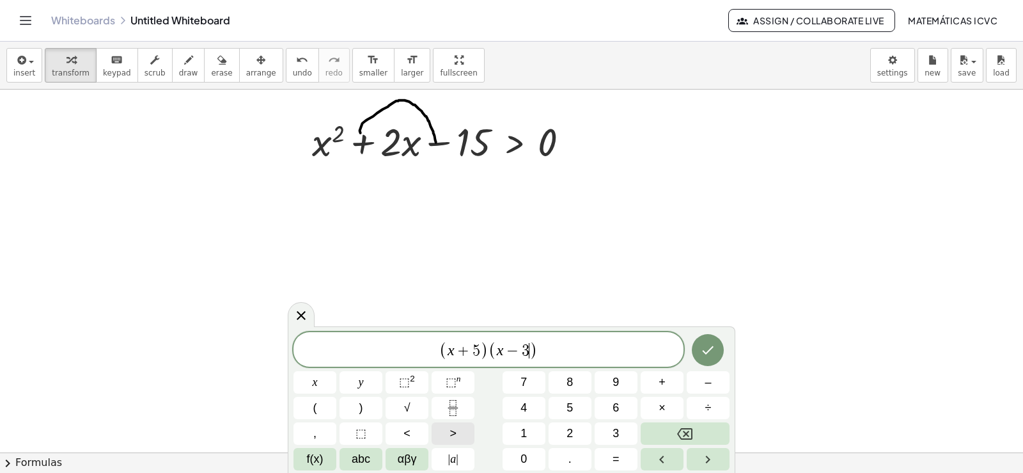
click at [457, 435] on button ">" at bounding box center [453, 433] width 43 height 22
click at [685, 430] on icon "Backspace" at bounding box center [684, 433] width 15 height 15
click at [558, 352] on span "( x + 5 ) ( x − 3 ) ​" at bounding box center [488, 350] width 390 height 21
click at [452, 430] on span ">" at bounding box center [453, 433] width 7 height 17
click at [531, 455] on button "0" at bounding box center [524, 459] width 43 height 22
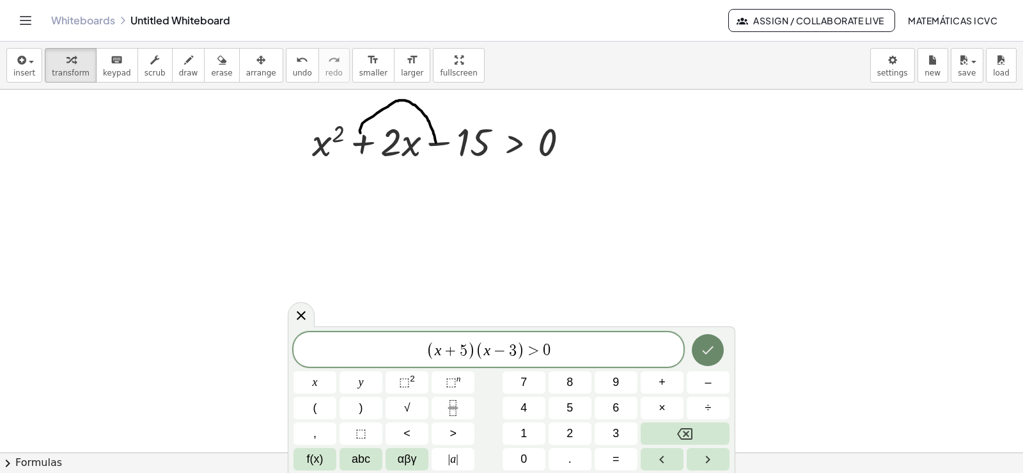
click at [716, 346] on button "Done" at bounding box center [708, 350] width 32 height 32
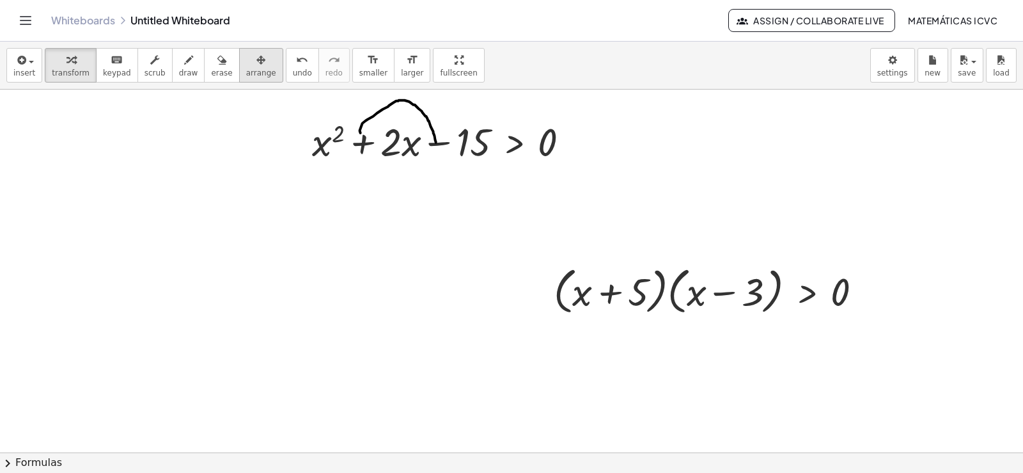
click at [239, 79] on button "arrange" at bounding box center [261, 65] width 44 height 35
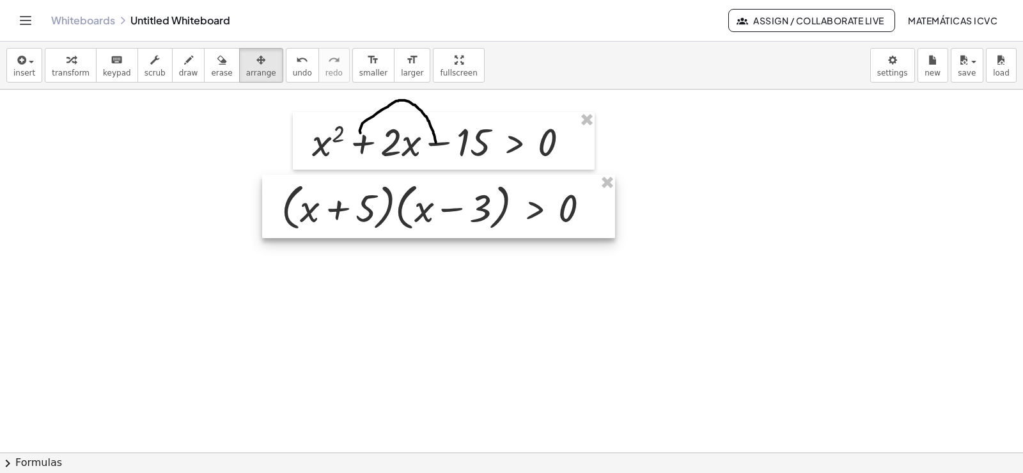
drag, startPoint x: 442, startPoint y: 208, endPoint x: 474, endPoint y: 198, distance: 34.2
click at [474, 198] on div at bounding box center [438, 206] width 353 height 63
click at [57, 72] on span "transform" at bounding box center [71, 72] width 38 height 9
